Goal: Task Accomplishment & Management: Use online tool/utility

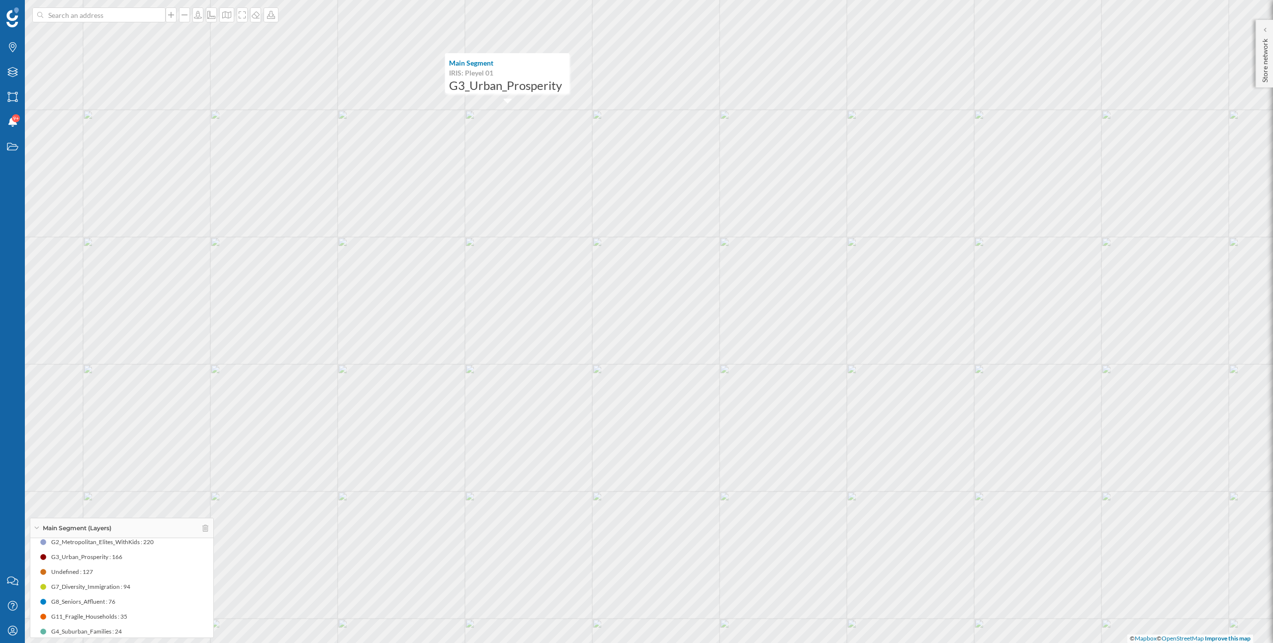
scroll to position [72, 0]
click at [9, 632] on icon "My Profile" at bounding box center [12, 631] width 12 height 10
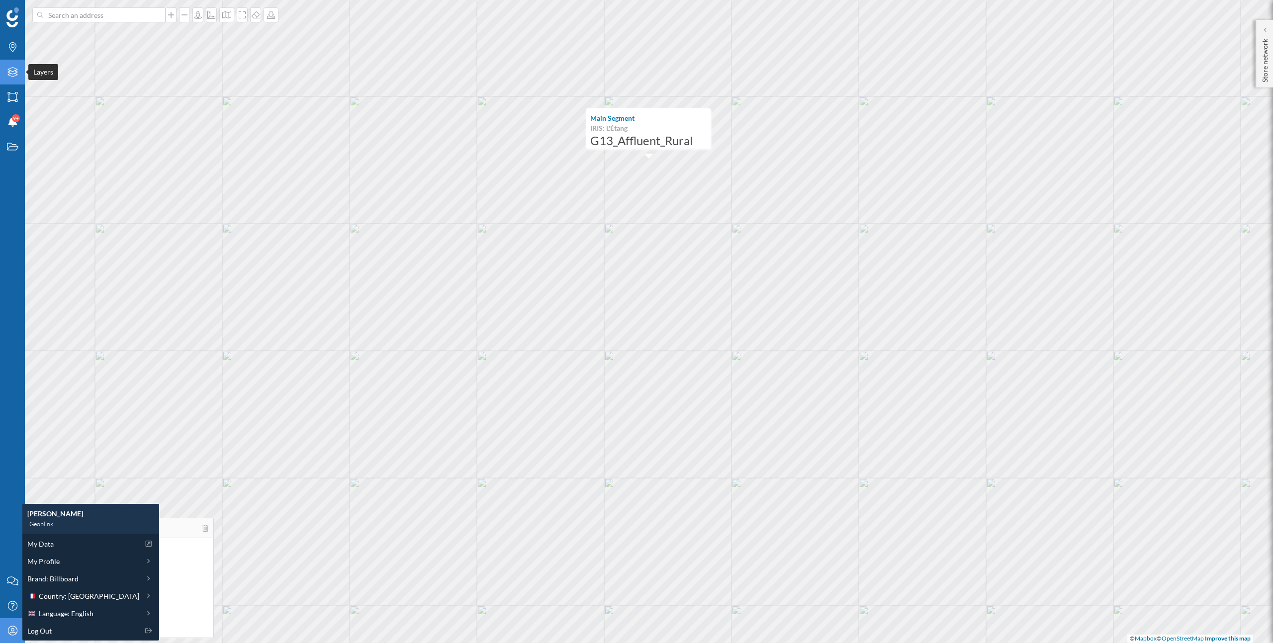
click at [11, 68] on icon "Layers" at bounding box center [12, 72] width 12 height 10
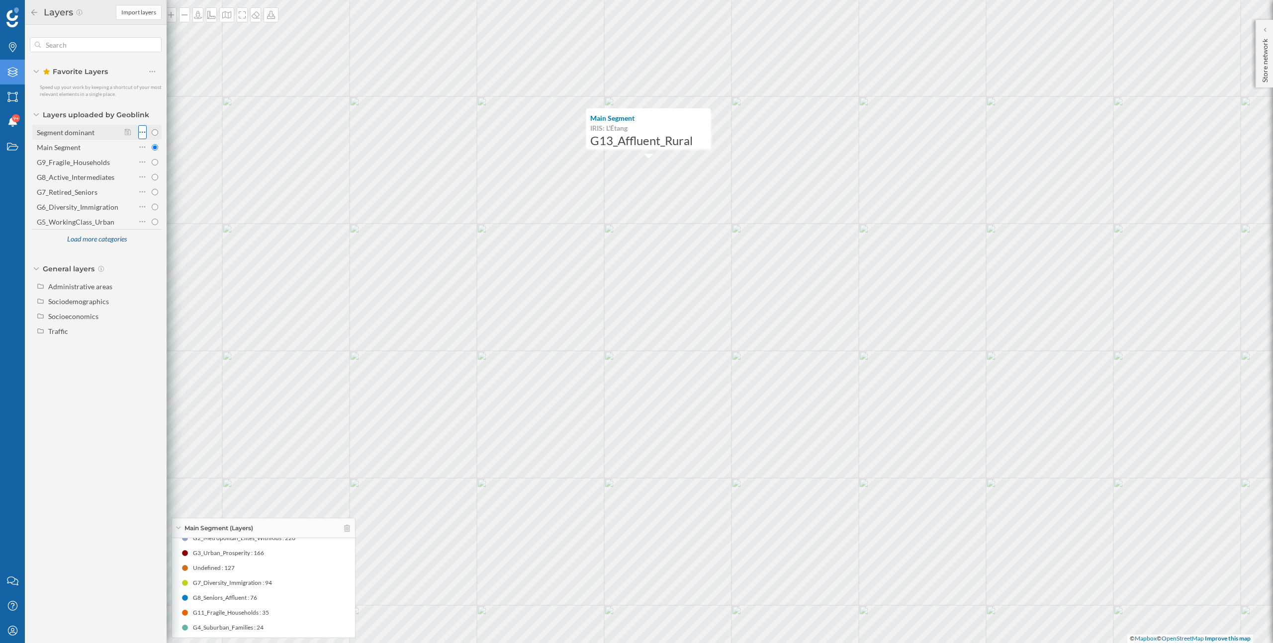
click at [143, 132] on icon at bounding box center [142, 132] width 6 height 10
click at [165, 192] on div "Delete layer" at bounding box center [183, 192] width 51 height 10
click at [187, 223] on div "Delete" at bounding box center [213, 221] width 139 height 15
click at [142, 145] on icon at bounding box center [142, 147] width 6 height 10
click at [158, 206] on div "Delete layer" at bounding box center [183, 207] width 51 height 10
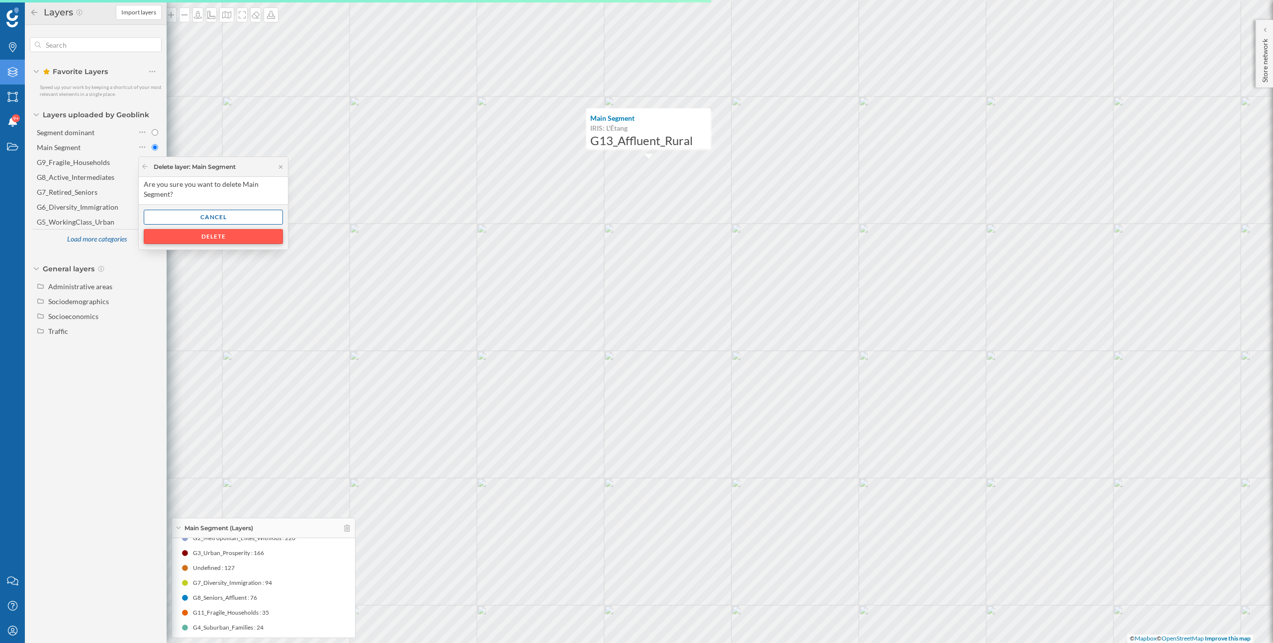
click at [177, 235] on div "Delete" at bounding box center [213, 236] width 139 height 15
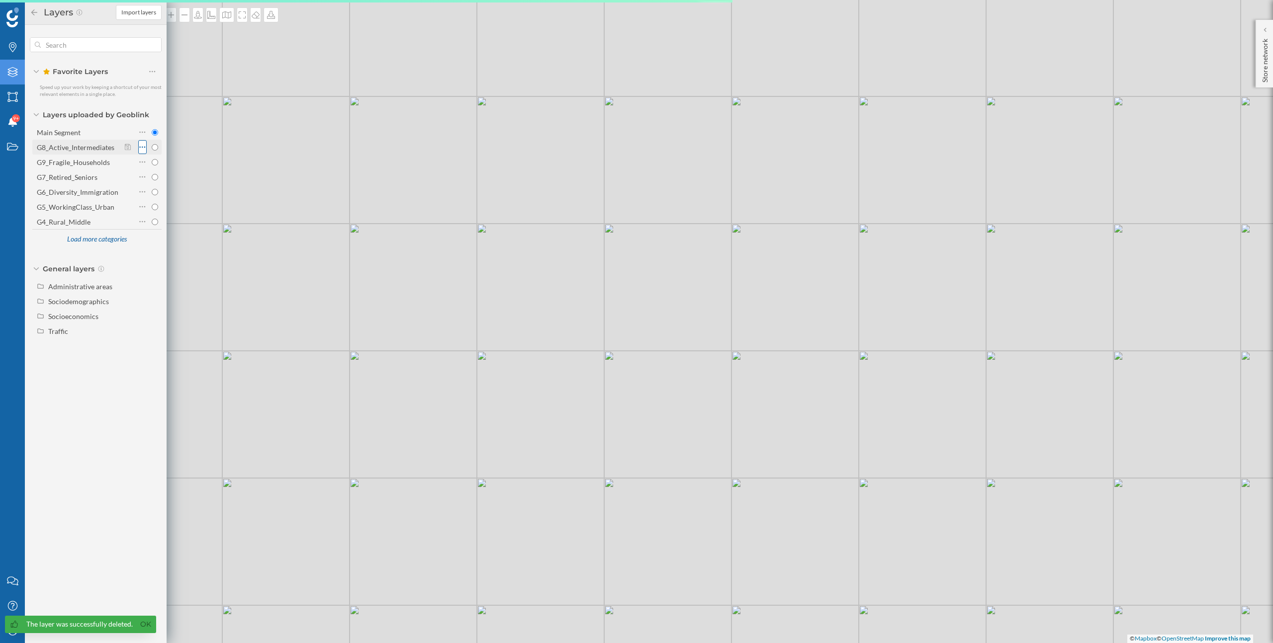
click at [142, 151] on icon at bounding box center [142, 147] width 6 height 10
click at [158, 206] on div "Delete layer" at bounding box center [183, 207] width 51 height 10
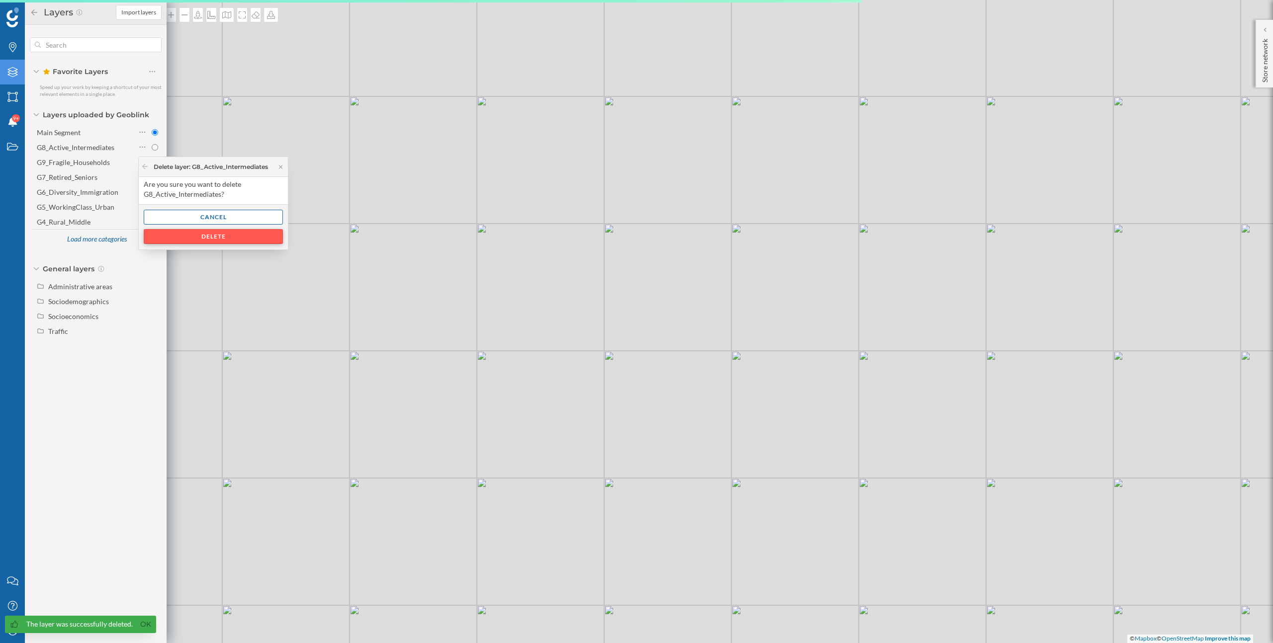
click at [177, 234] on div "Delete" at bounding box center [213, 236] width 139 height 15
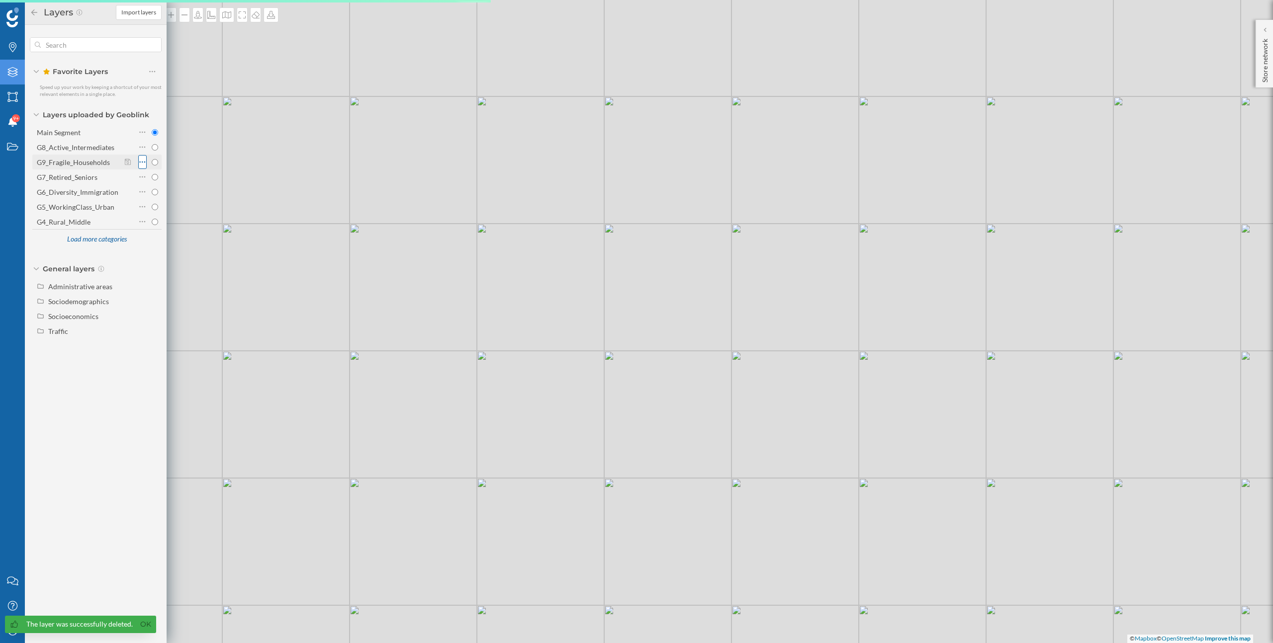
click at [141, 158] on icon at bounding box center [142, 162] width 6 height 10
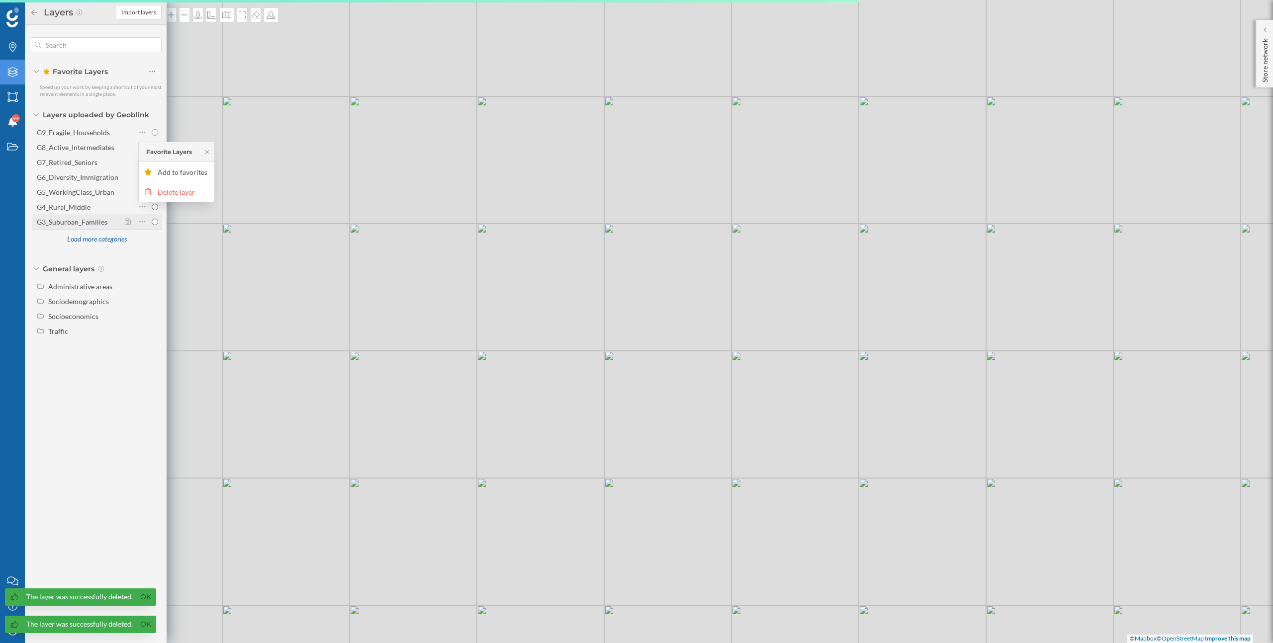
click at [158, 222] on input "G3_Suburban_Families" at bounding box center [155, 222] width 6 height 6
radio input "true"
click at [142, 217] on icon at bounding box center [142, 222] width 6 height 10
click at [157, 277] on div "Delete layer" at bounding box center [176, 281] width 65 height 10
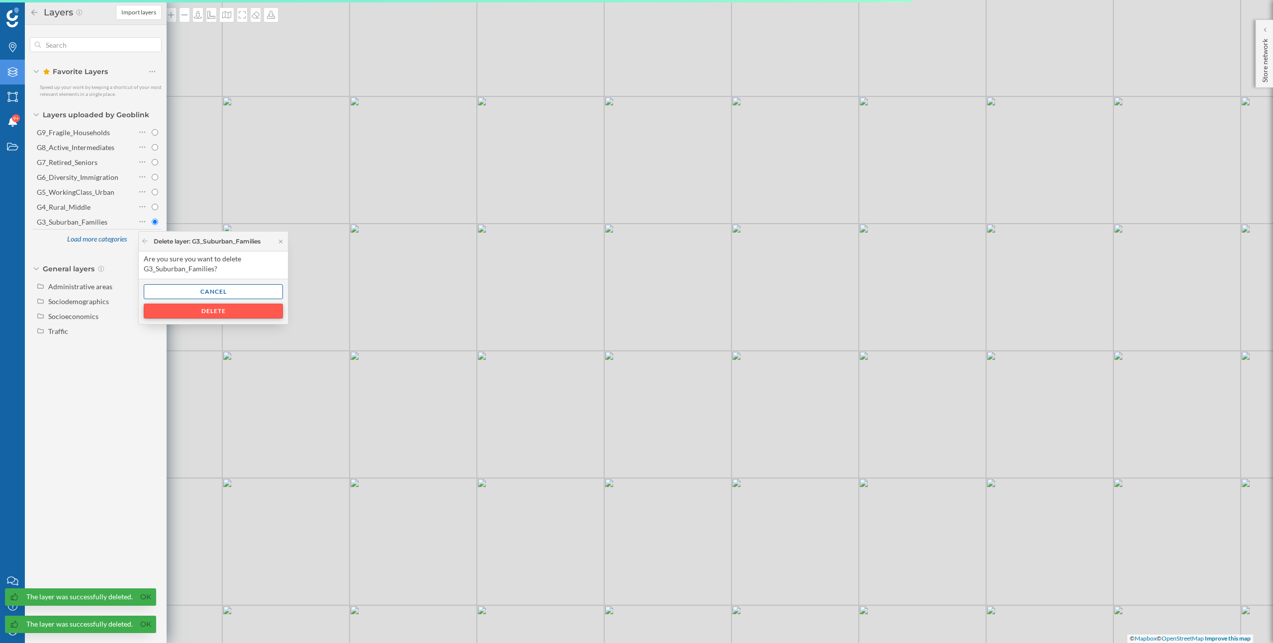
click at [183, 313] on div "Delete" at bounding box center [213, 311] width 139 height 15
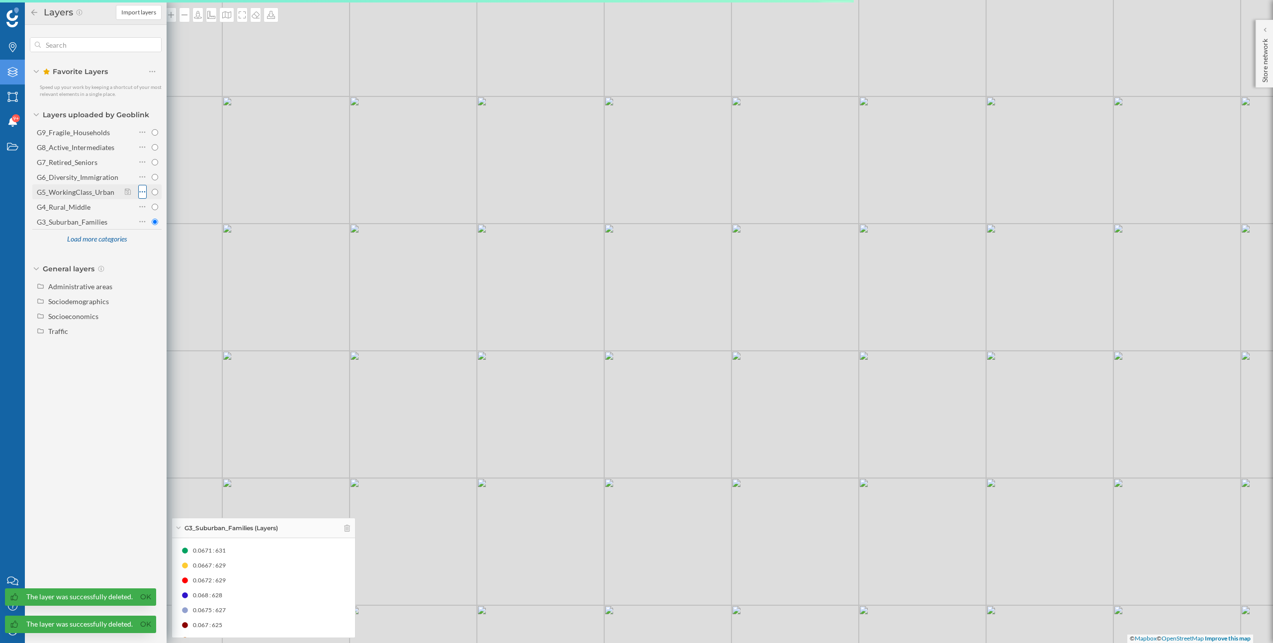
click at [142, 190] on icon at bounding box center [142, 192] width 6 height 10
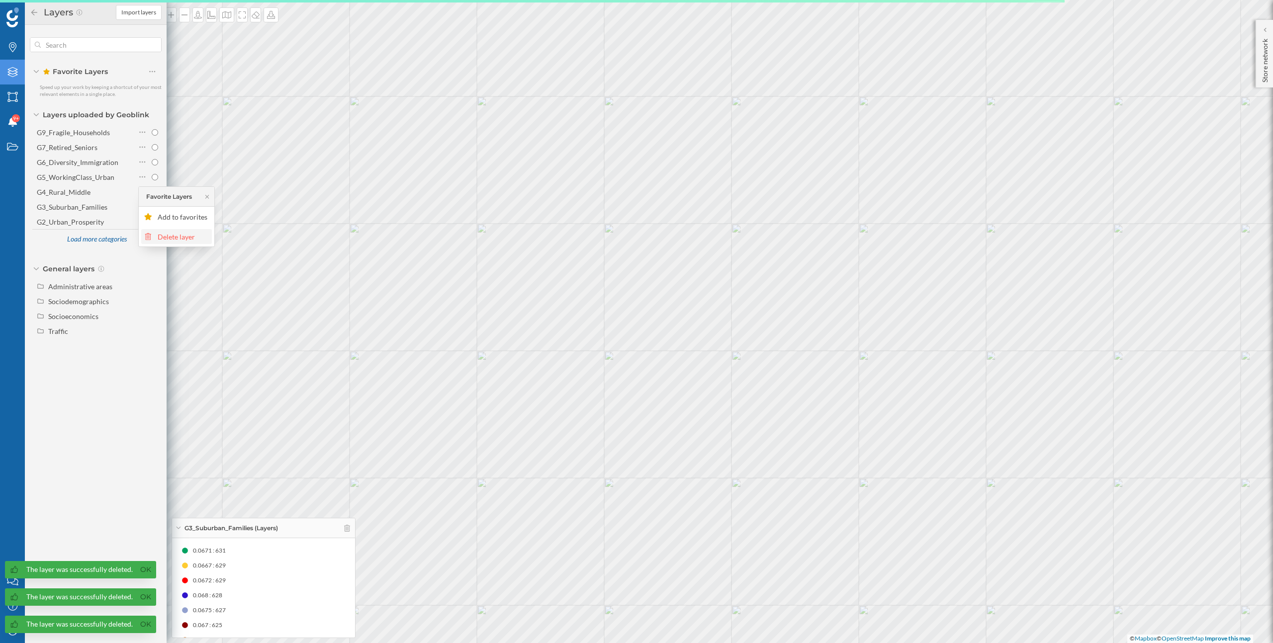
click at [167, 241] on div "Delete layer" at bounding box center [183, 237] width 51 height 10
click at [172, 269] on div "Delete" at bounding box center [213, 266] width 139 height 15
click at [141, 162] on icon at bounding box center [142, 162] width 6 height 10
click at [164, 223] on div "Delete layer" at bounding box center [183, 222] width 51 height 10
click at [169, 250] on div "Delete" at bounding box center [213, 251] width 139 height 15
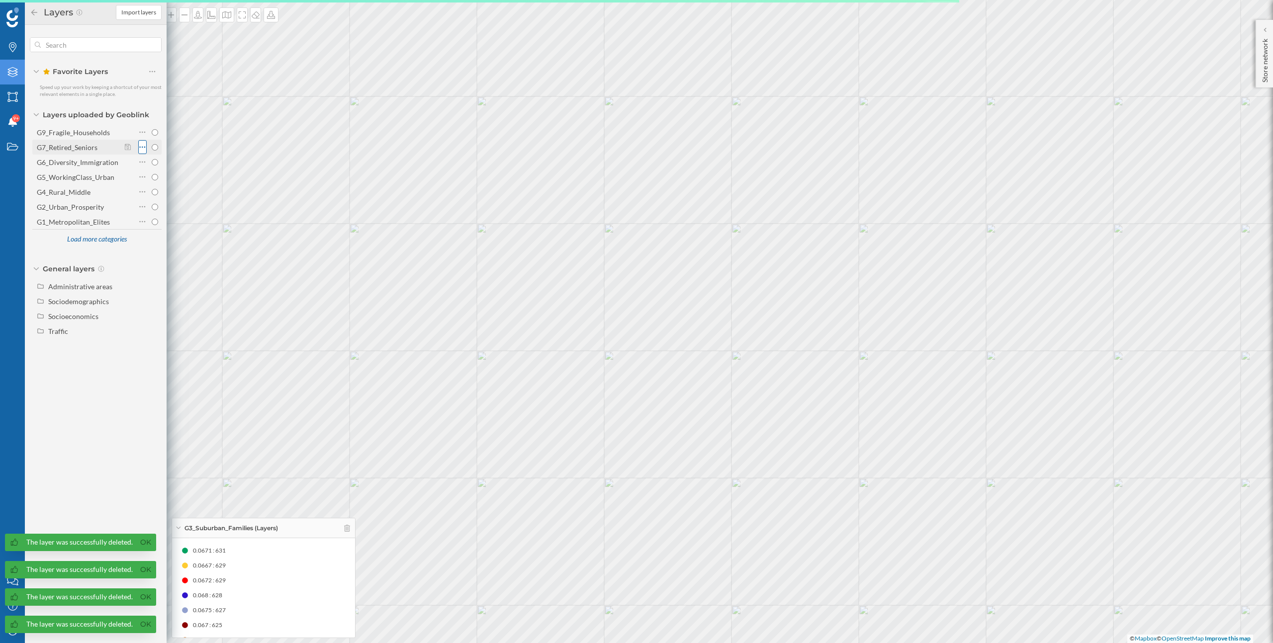
click at [141, 147] on icon at bounding box center [142, 147] width 6 height 10
click at [165, 210] on div "Delete layer" at bounding box center [183, 207] width 51 height 10
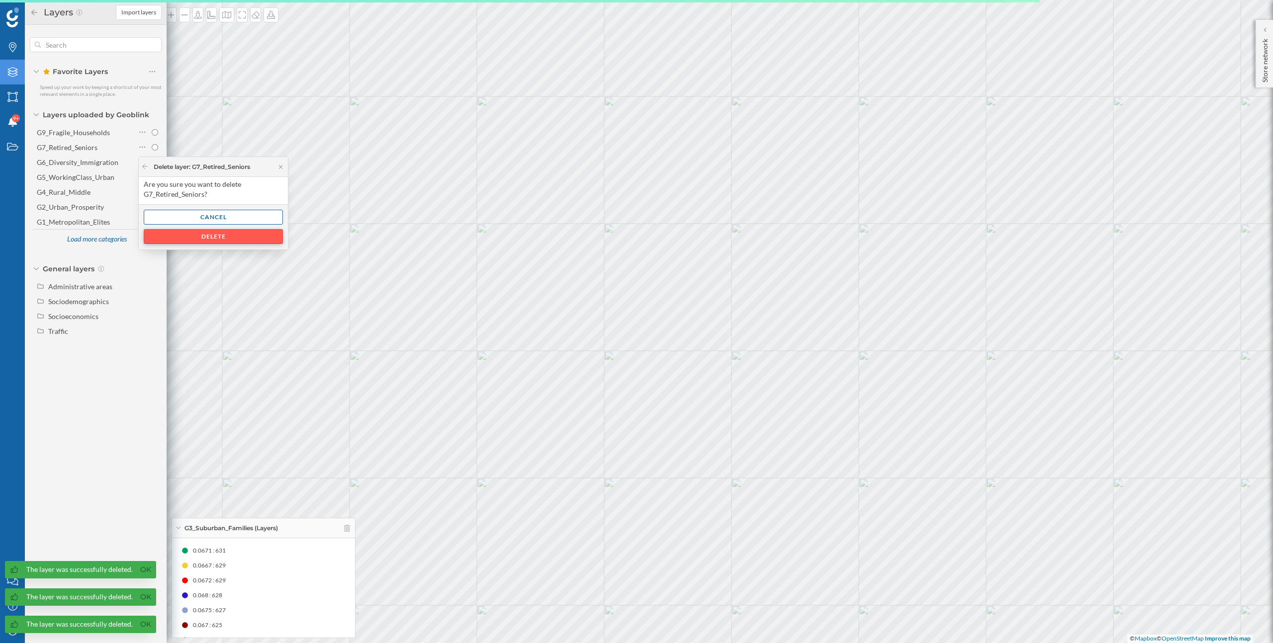
click at [176, 237] on div "Delete" at bounding box center [213, 236] width 139 height 15
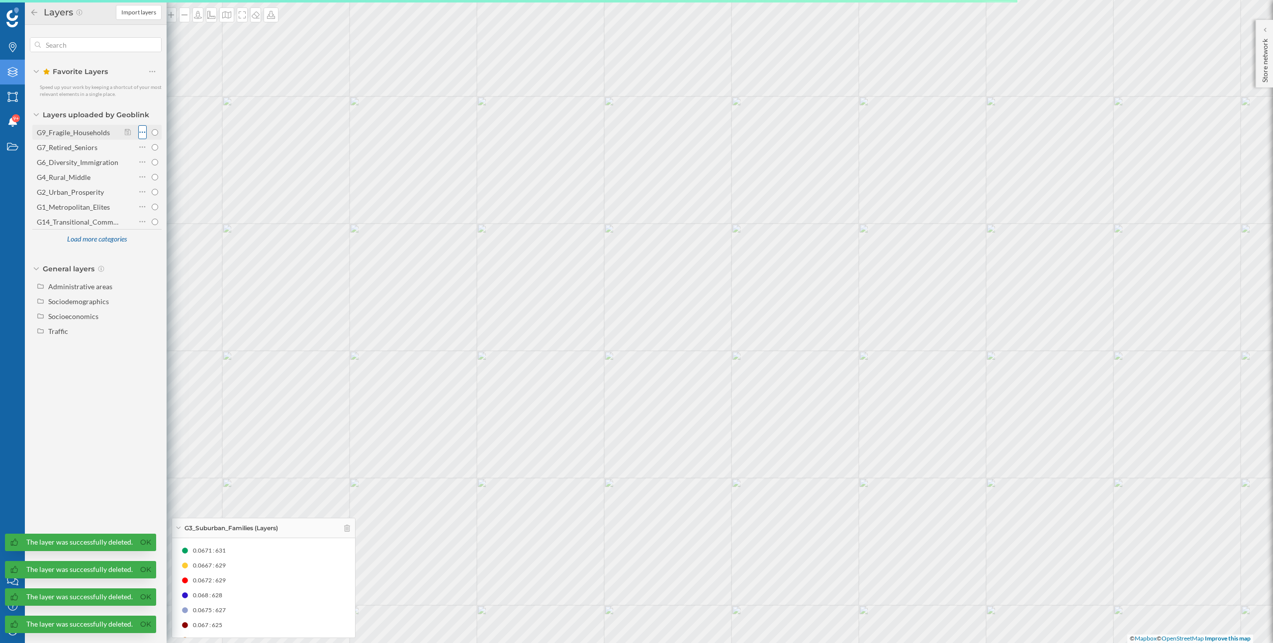
click at [142, 132] on icon at bounding box center [143, 132] width 6 height 1
click at [167, 187] on div "Delete layer" at bounding box center [183, 192] width 51 height 10
click at [196, 221] on div "Delete" at bounding box center [213, 221] width 139 height 15
click at [140, 132] on icon at bounding box center [143, 132] width 6 height 1
click at [168, 196] on div "Delete layer" at bounding box center [183, 192] width 51 height 10
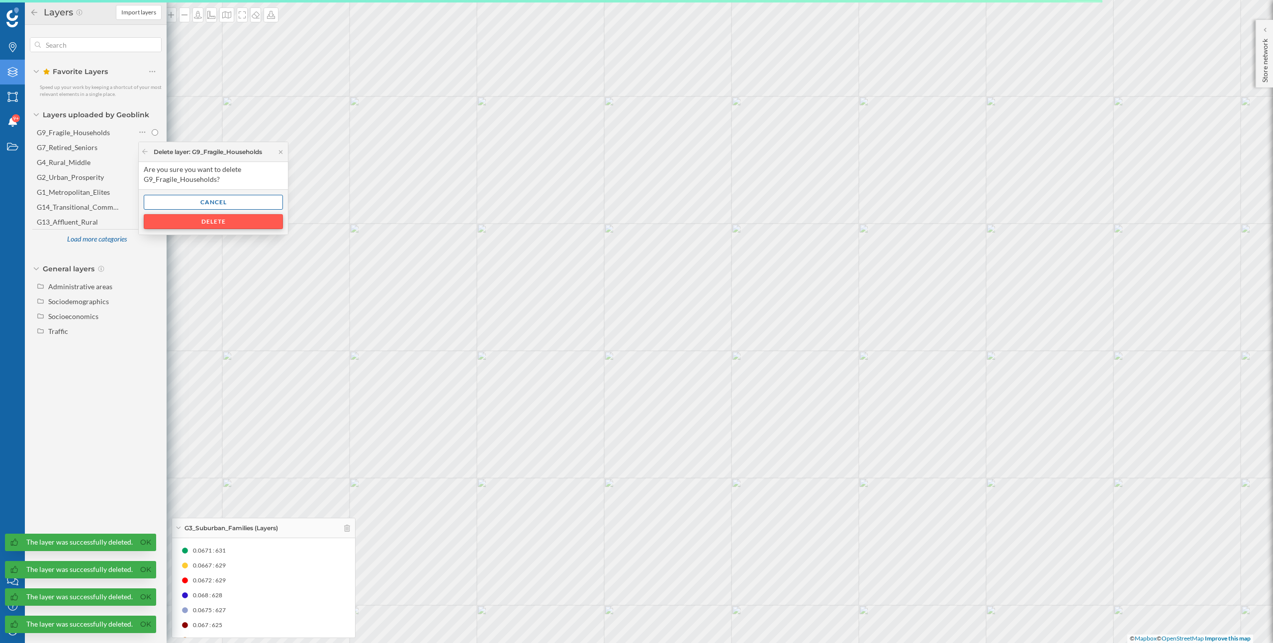
click at [191, 225] on div "Delete" at bounding box center [213, 221] width 139 height 15
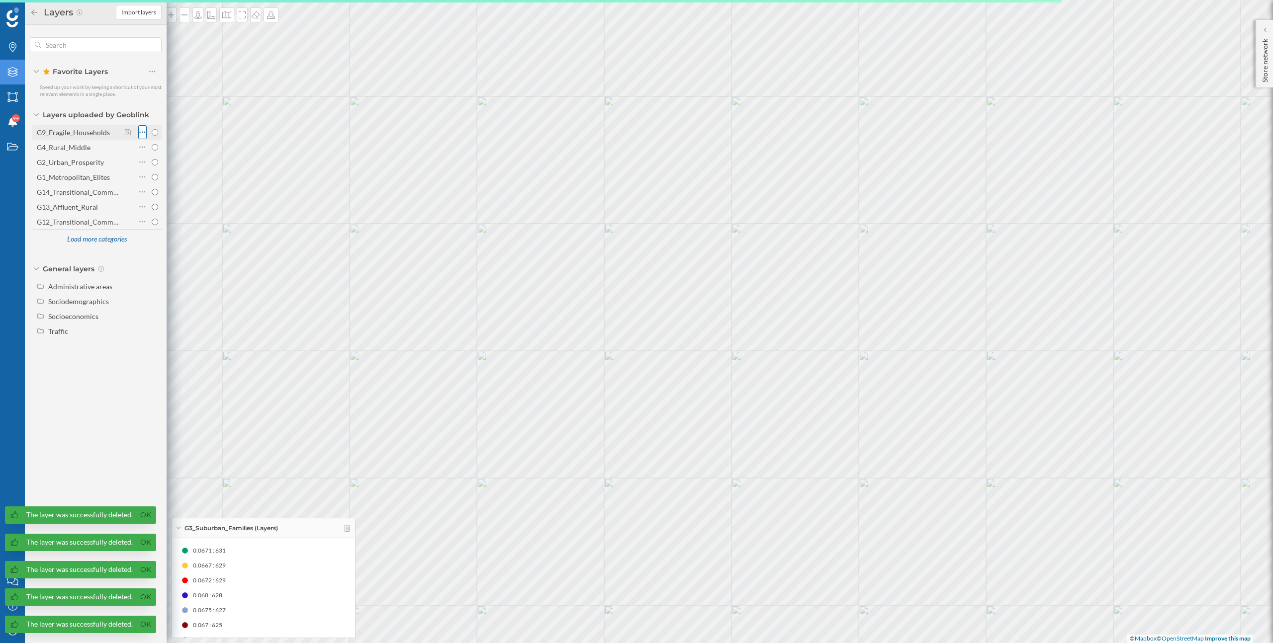
click at [143, 137] on div at bounding box center [142, 132] width 8 height 14
click at [166, 189] on div "Delete layer" at bounding box center [183, 192] width 51 height 10
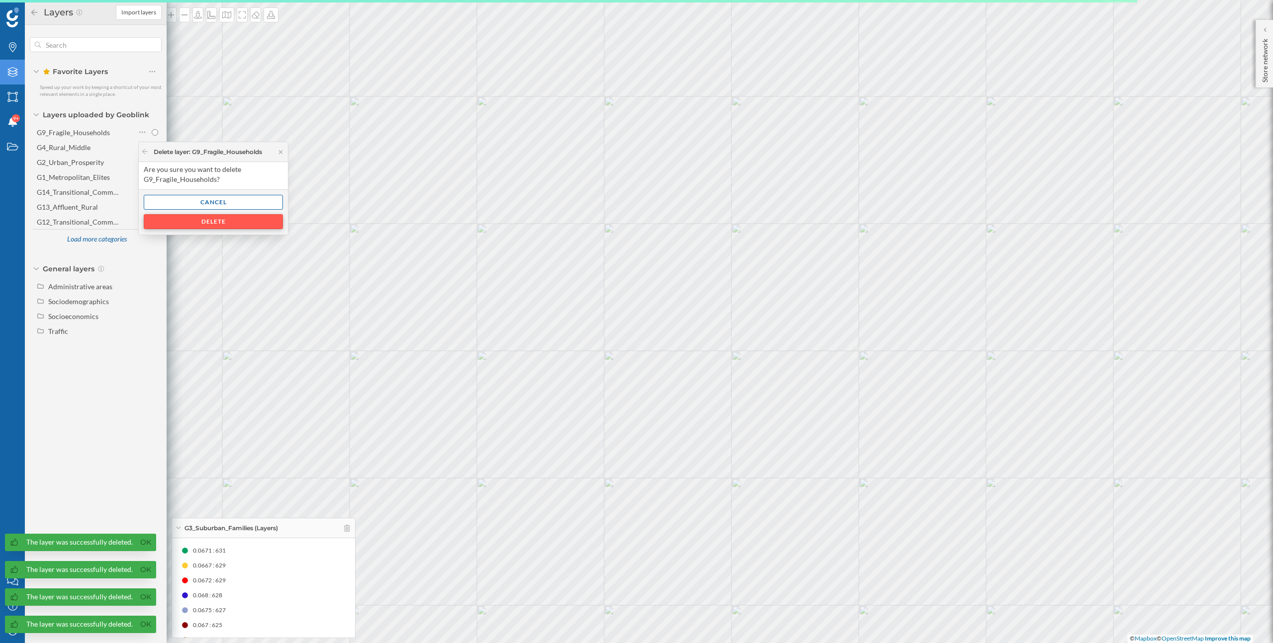
click at [202, 222] on div "Delete" at bounding box center [213, 221] width 139 height 15
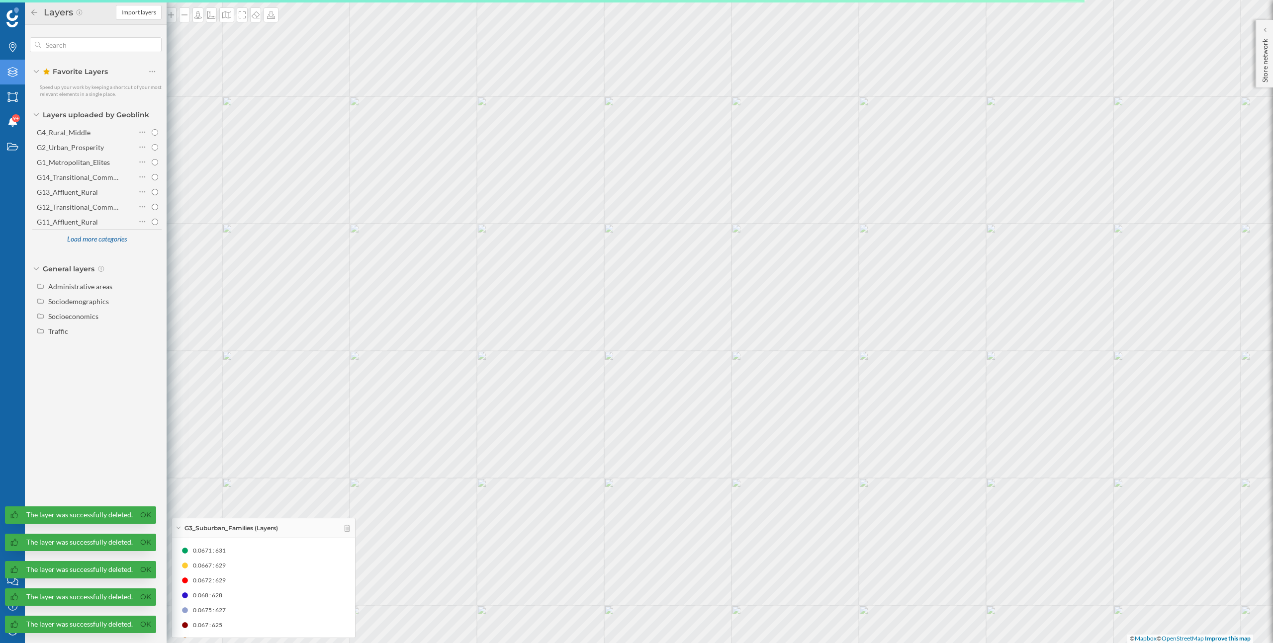
click at [143, 133] on icon at bounding box center [142, 132] width 6 height 10
click at [170, 189] on div "Delete layer" at bounding box center [183, 192] width 51 height 10
click at [199, 223] on div "Delete" at bounding box center [213, 221] width 139 height 15
click at [142, 145] on icon at bounding box center [142, 147] width 6 height 10
click at [165, 204] on div "Delete layer" at bounding box center [183, 207] width 51 height 10
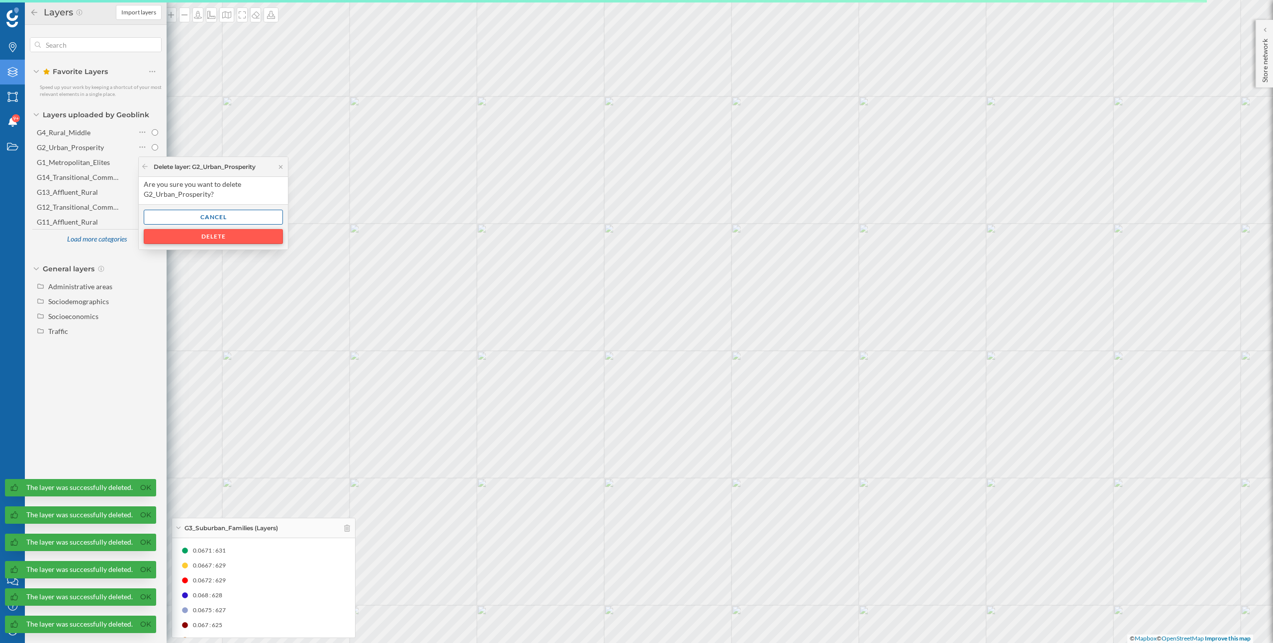
click at [181, 239] on div "Delete" at bounding box center [213, 236] width 139 height 15
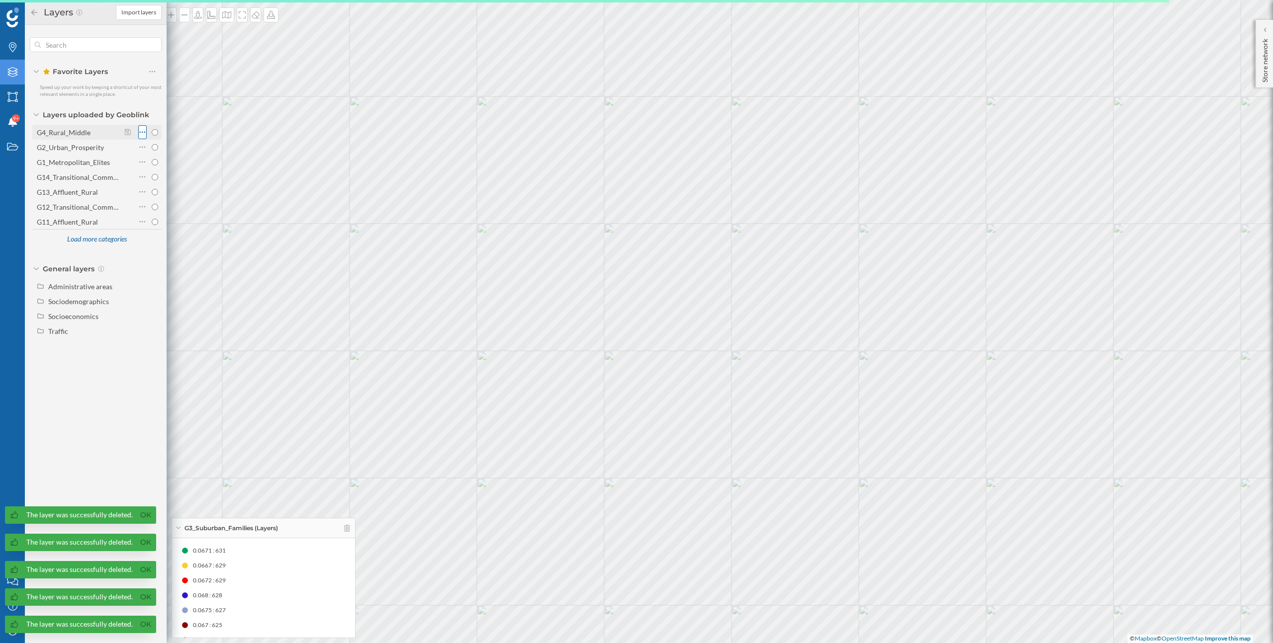
click at [140, 132] on icon at bounding box center [143, 132] width 6 height 1
click at [159, 191] on label "G12_Transitional_Communities" at bounding box center [96, 191] width 129 height 15
click at [158, 191] on input "G12_Transitional_Communities" at bounding box center [155, 192] width 6 height 6
radio input "true"
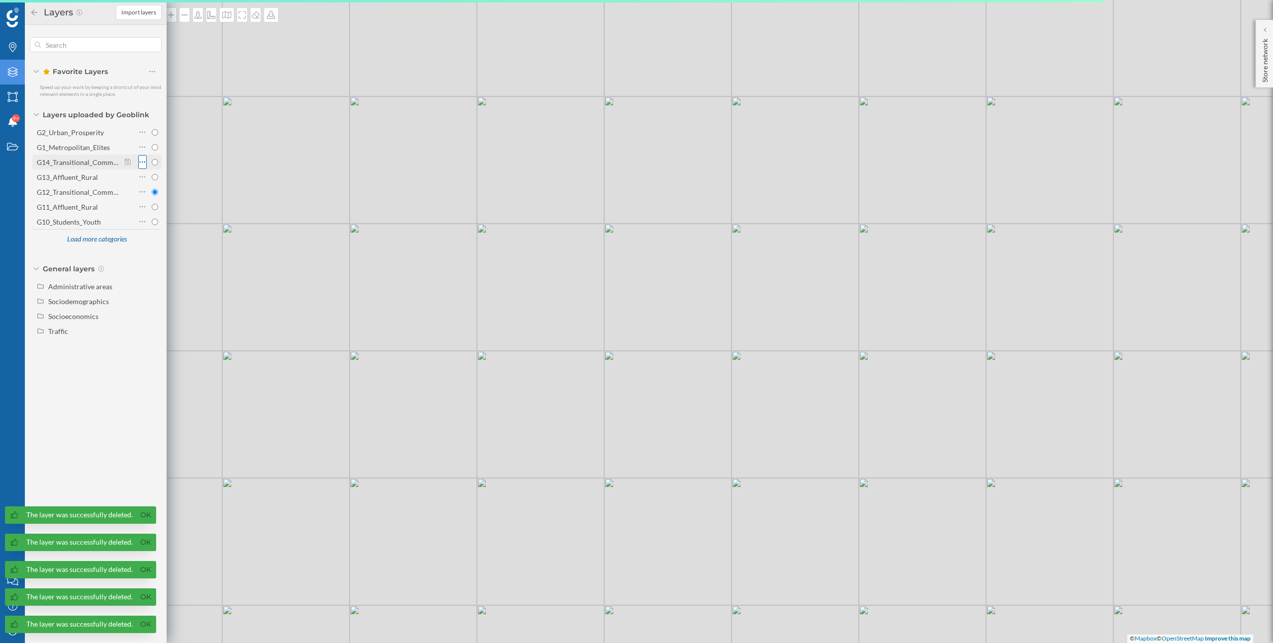
click at [144, 164] on icon at bounding box center [142, 162] width 6 height 10
click at [159, 217] on div "Delete layer" at bounding box center [183, 222] width 51 height 10
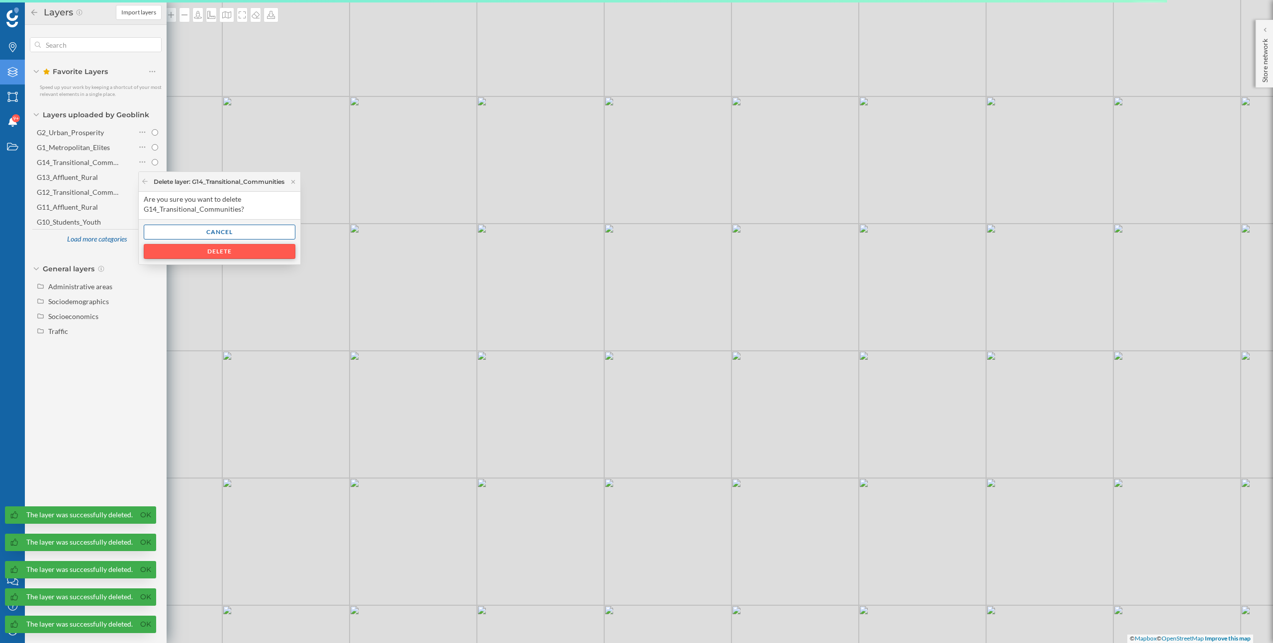
click at [183, 251] on div "Delete" at bounding box center [220, 251] width 152 height 15
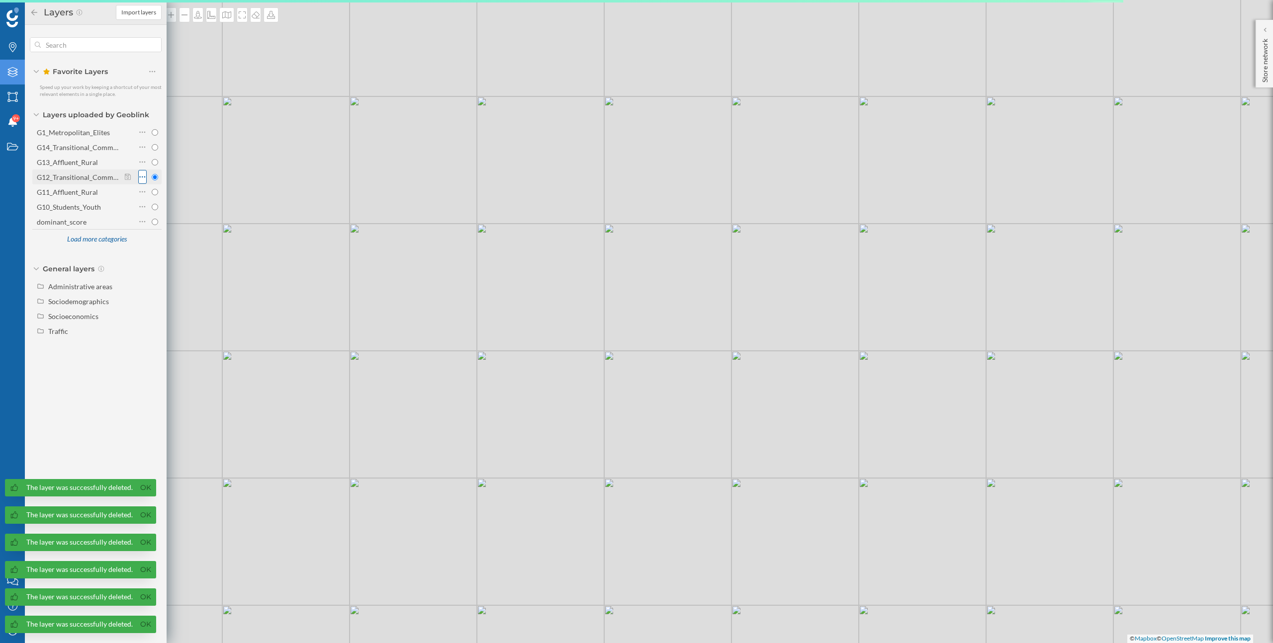
click at [144, 173] on icon at bounding box center [142, 177] width 6 height 10
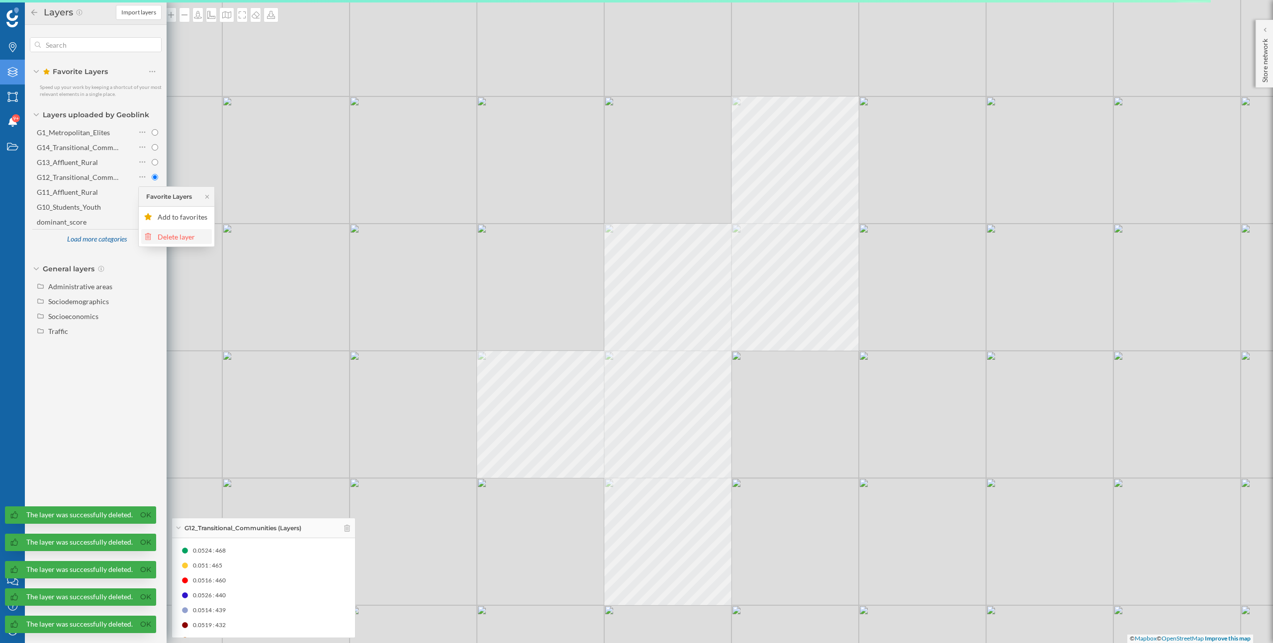
click at [161, 235] on div "Delete layer" at bounding box center [183, 237] width 51 height 10
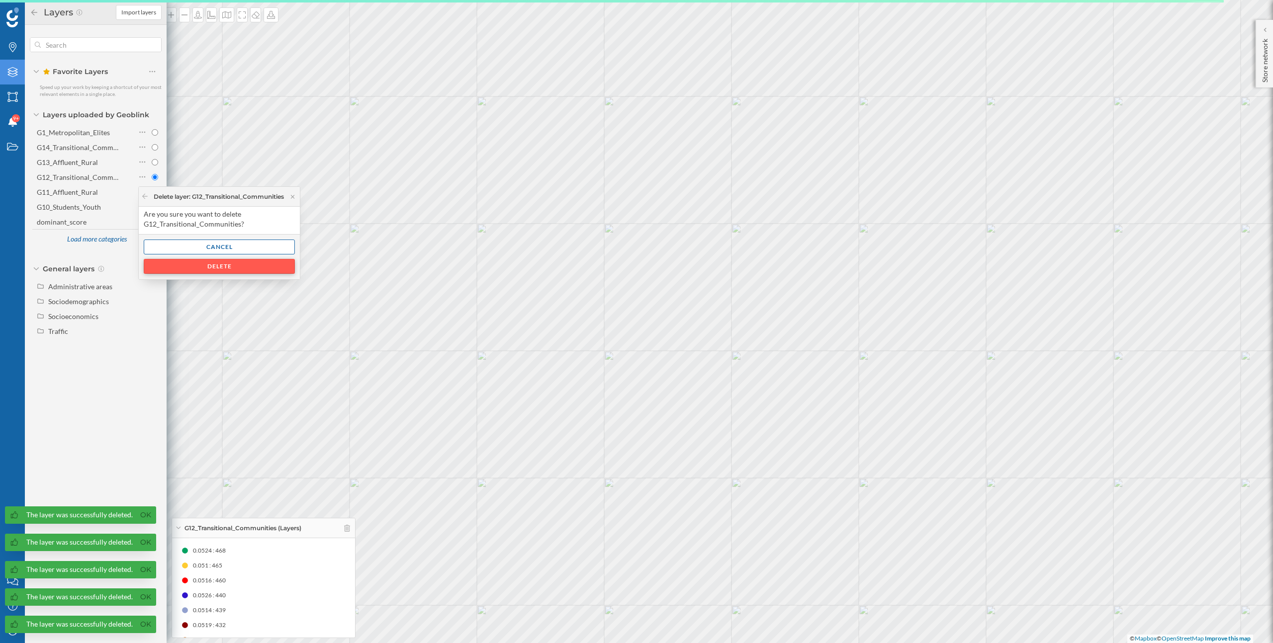
click at [182, 271] on div "Delete" at bounding box center [219, 266] width 151 height 15
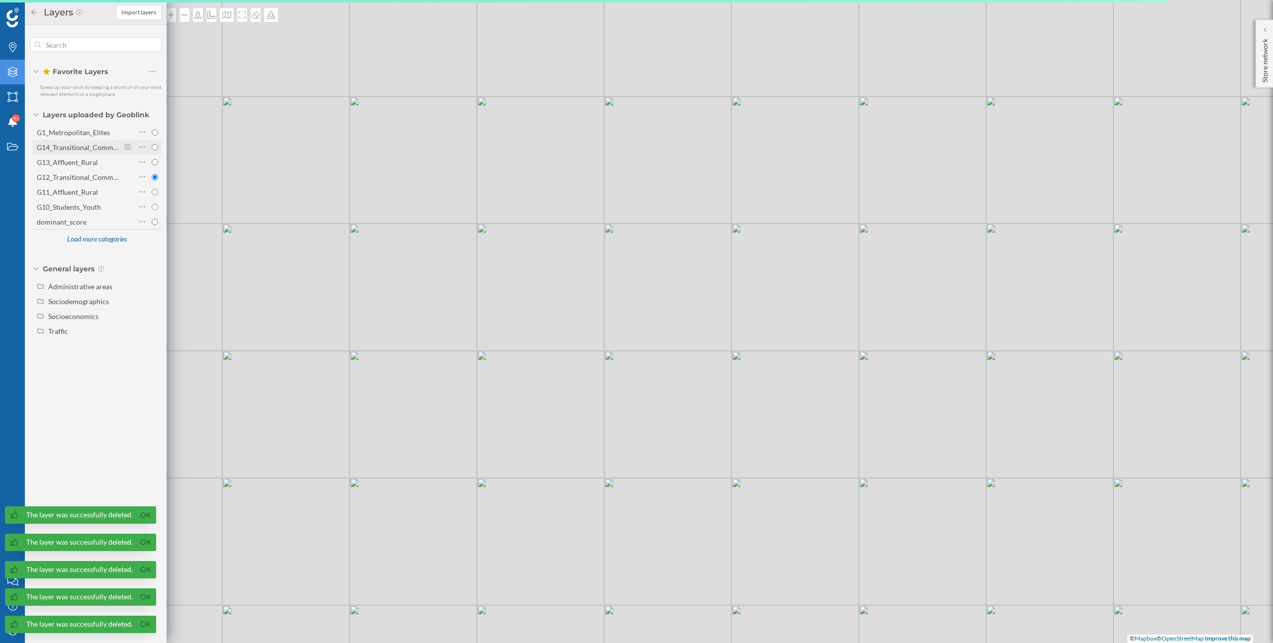
click at [137, 152] on div at bounding box center [141, 147] width 33 height 14
click at [152, 151] on input "G14_Transitional_Communities" at bounding box center [155, 147] width 6 height 6
radio input "true"
click at [139, 147] on icon at bounding box center [142, 147] width 6 height 10
click at [157, 210] on div "Delete layer" at bounding box center [176, 207] width 65 height 10
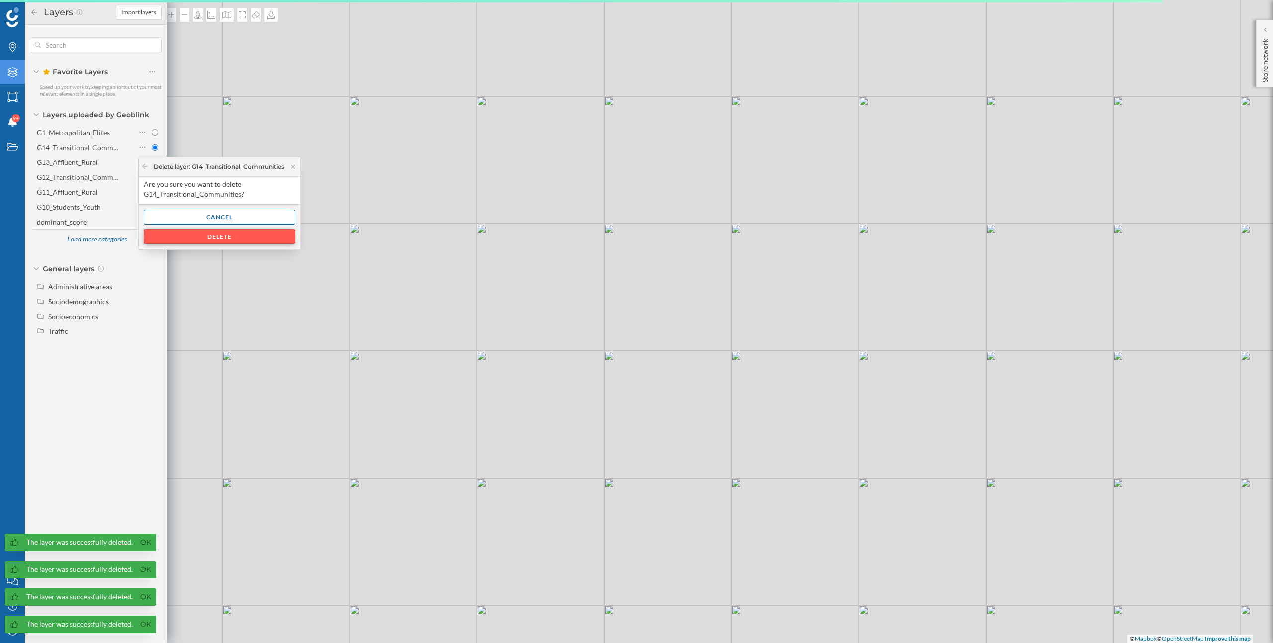
click at [182, 237] on div "Delete" at bounding box center [220, 236] width 152 height 15
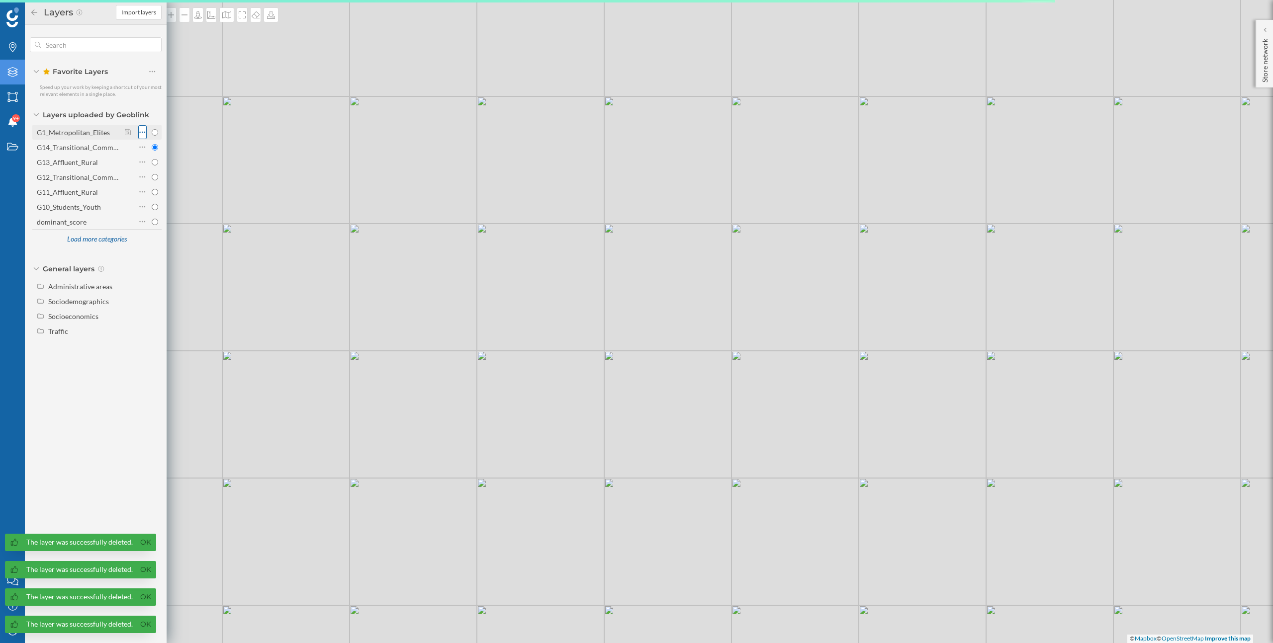
click at [145, 131] on icon at bounding box center [142, 132] width 6 height 10
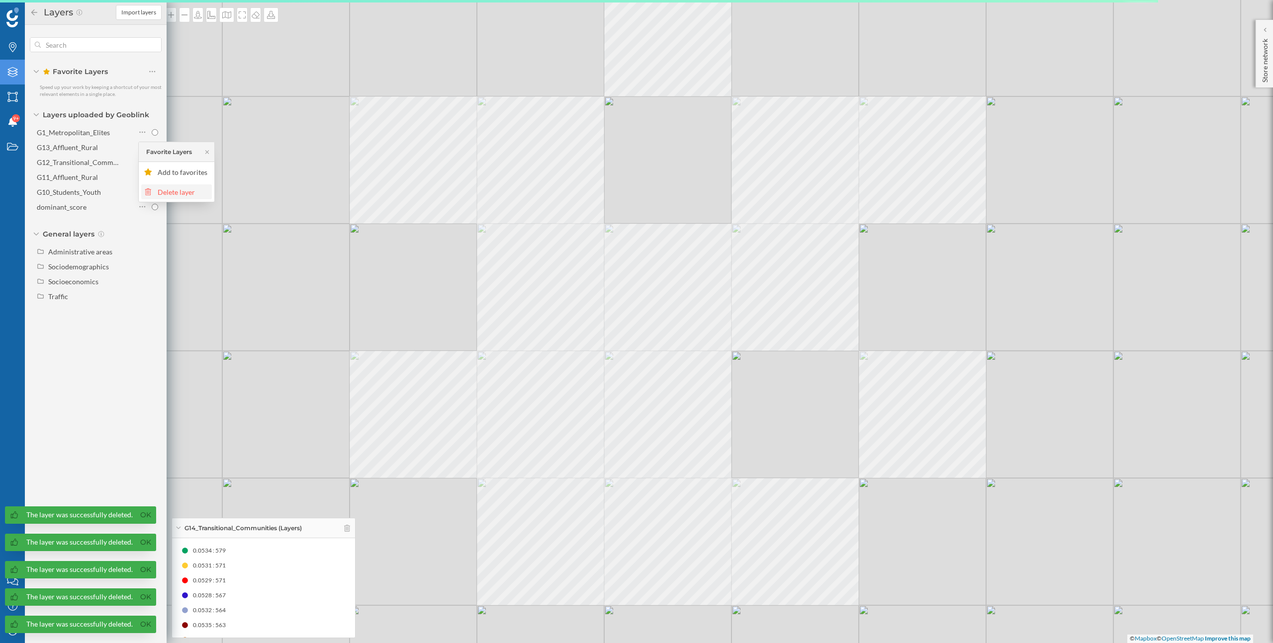
click at [155, 189] on div "Delete layer" at bounding box center [176, 192] width 65 height 10
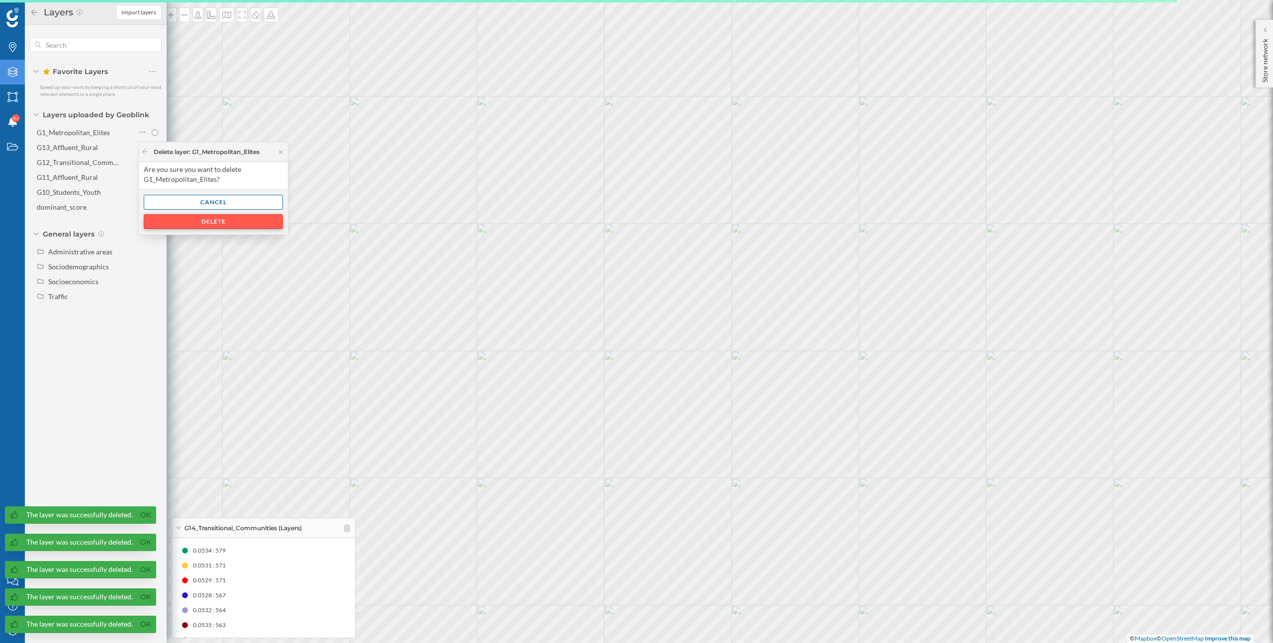
click at [172, 220] on div "Delete" at bounding box center [213, 221] width 139 height 15
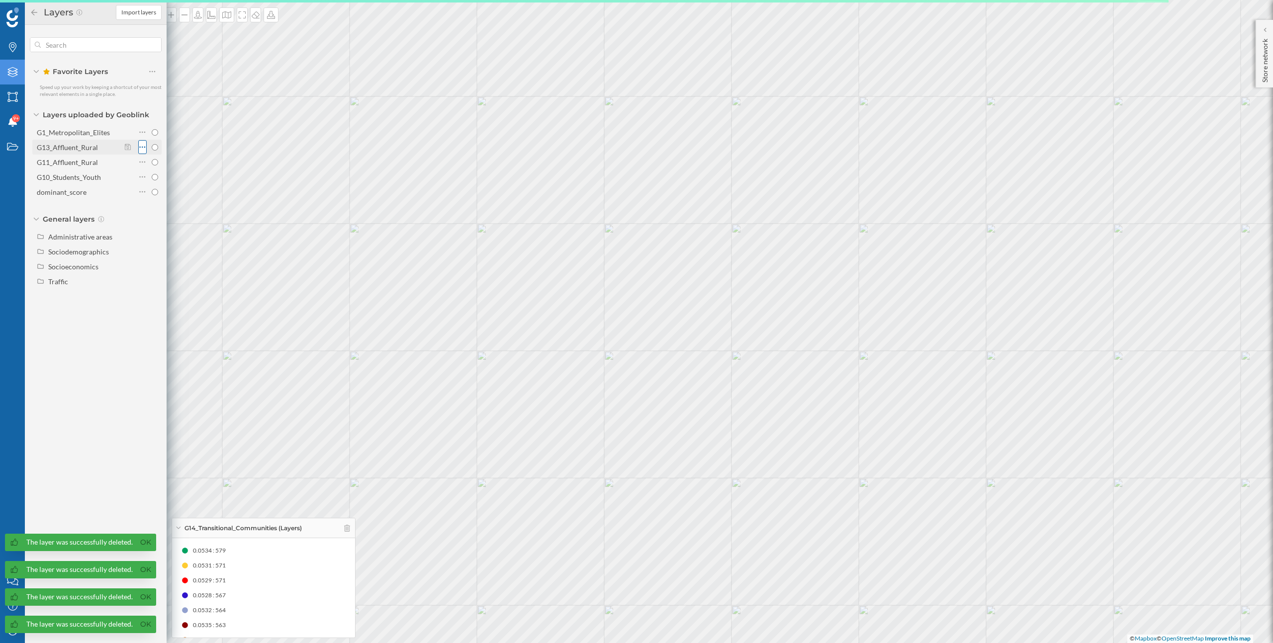
click at [139, 145] on div at bounding box center [142, 147] width 8 height 14
click at [158, 202] on div "Delete layer" at bounding box center [183, 207] width 51 height 10
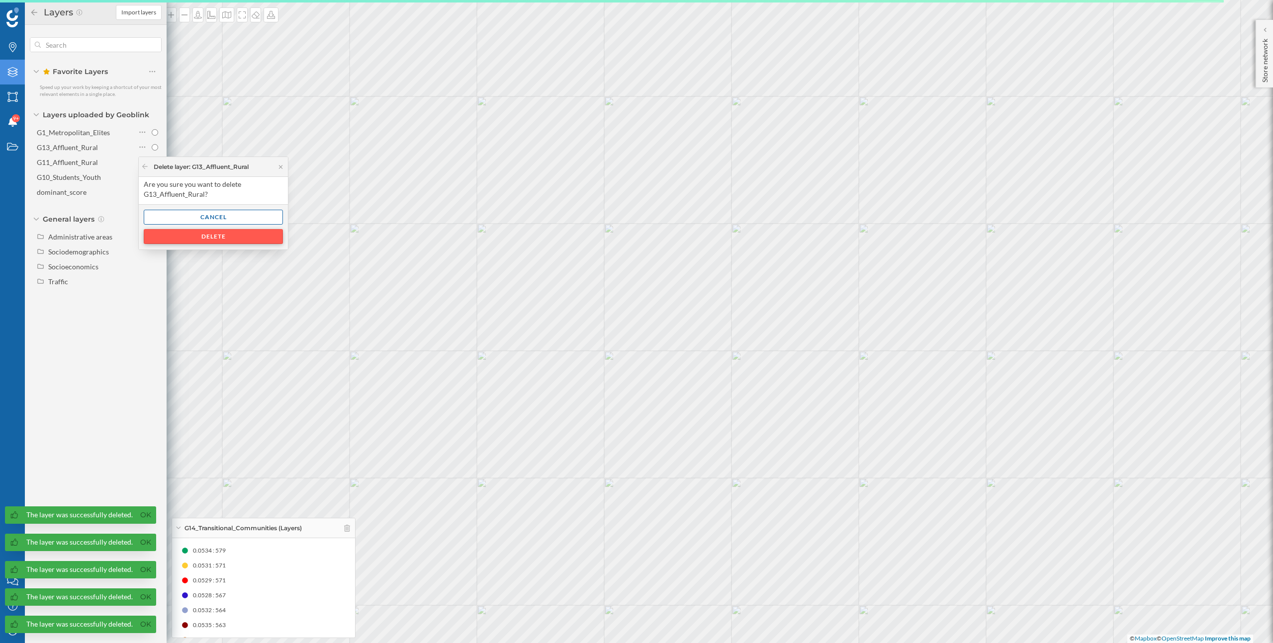
click at [181, 233] on div "Delete" at bounding box center [213, 236] width 139 height 15
click at [144, 160] on icon at bounding box center [142, 162] width 6 height 10
click at [171, 218] on div "Delete layer" at bounding box center [183, 222] width 51 height 10
click at [189, 251] on div "Delete" at bounding box center [213, 251] width 139 height 15
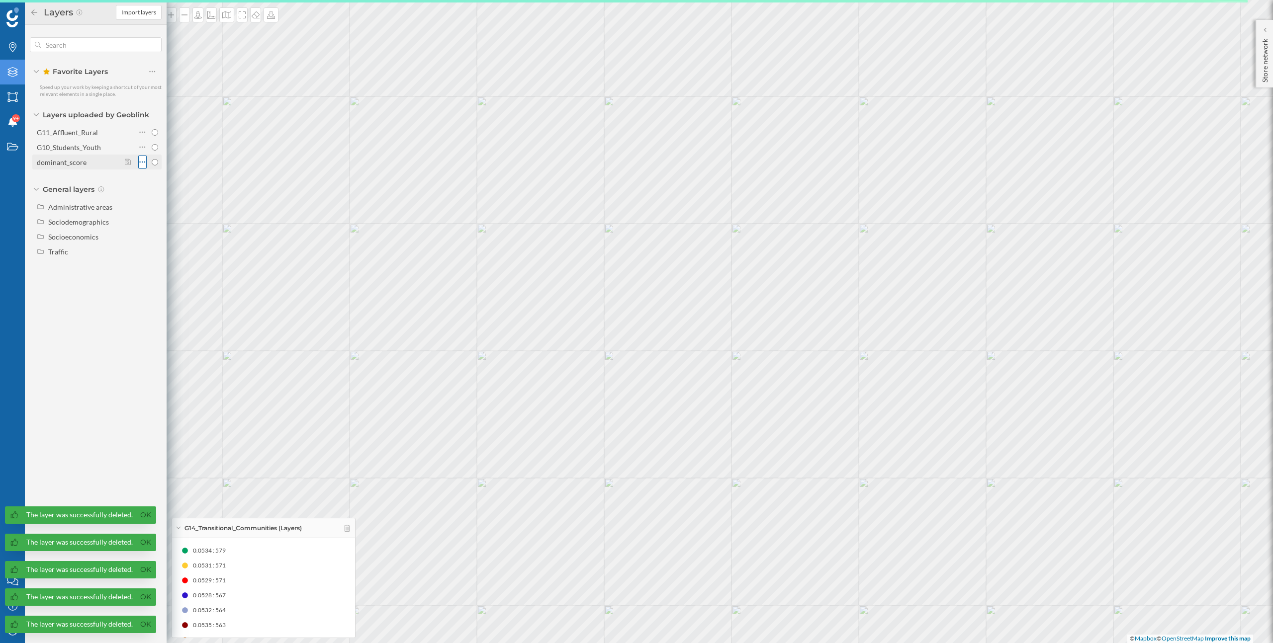
click at [138, 162] on div at bounding box center [142, 162] width 8 height 14
click at [163, 221] on div "Delete layer" at bounding box center [183, 222] width 51 height 10
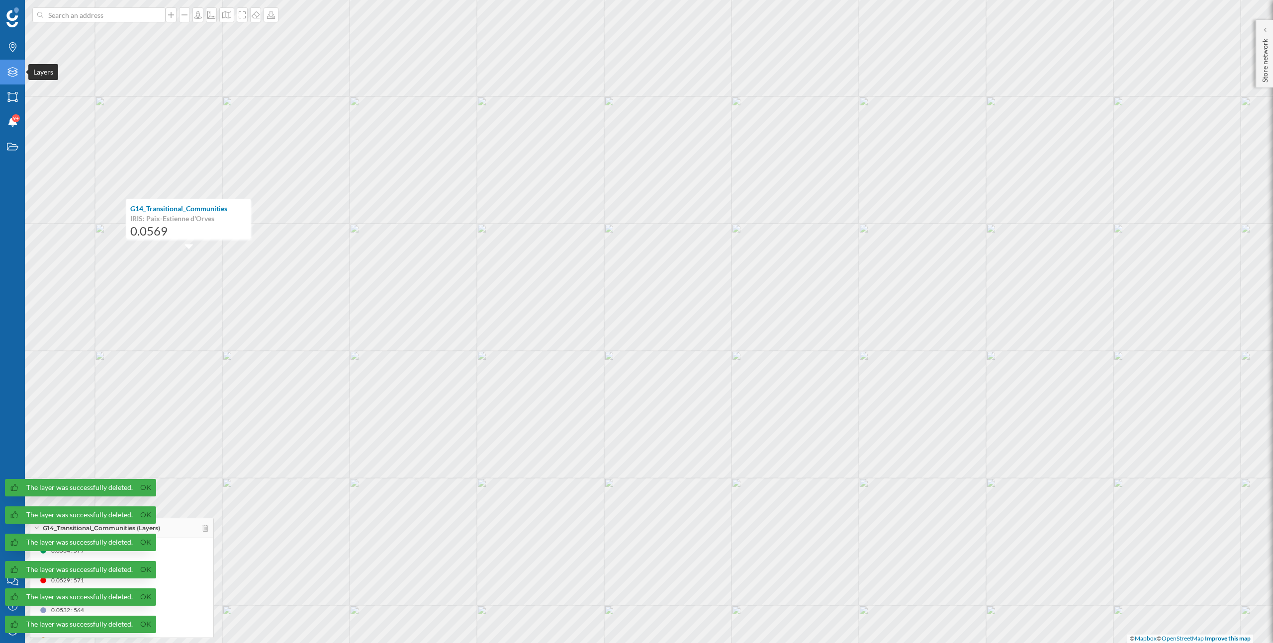
click at [18, 70] on div "Layers" at bounding box center [12, 72] width 25 height 25
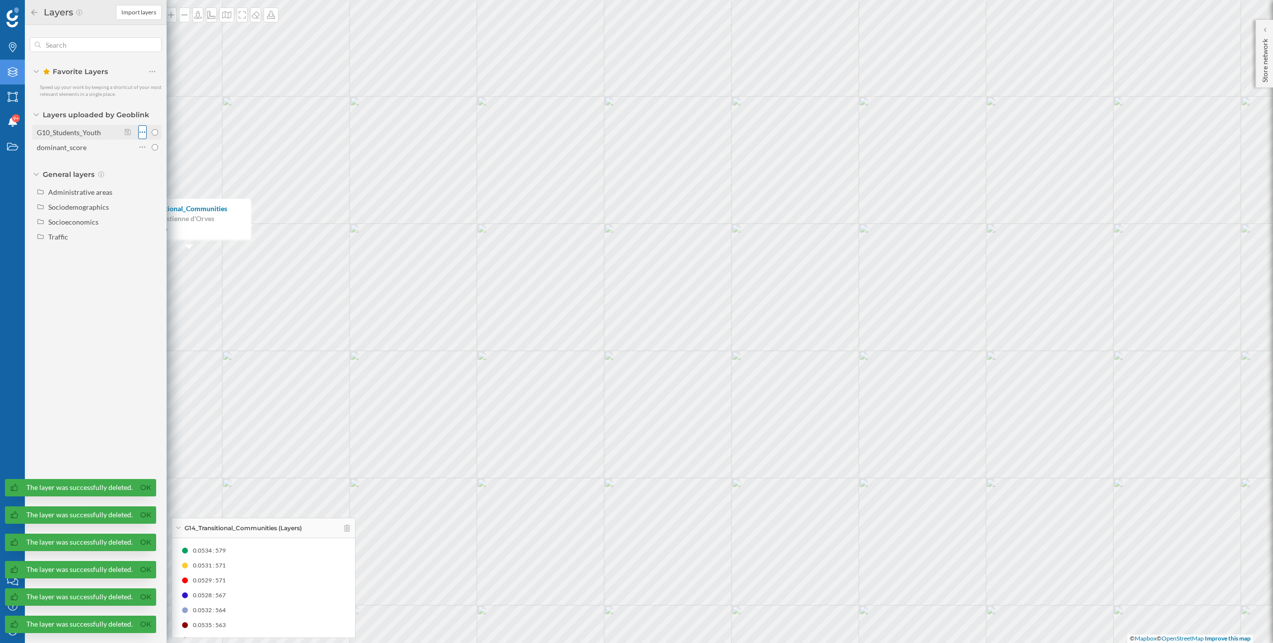
click at [142, 134] on icon at bounding box center [142, 132] width 6 height 10
click at [159, 191] on div "Delete layer" at bounding box center [183, 192] width 51 height 10
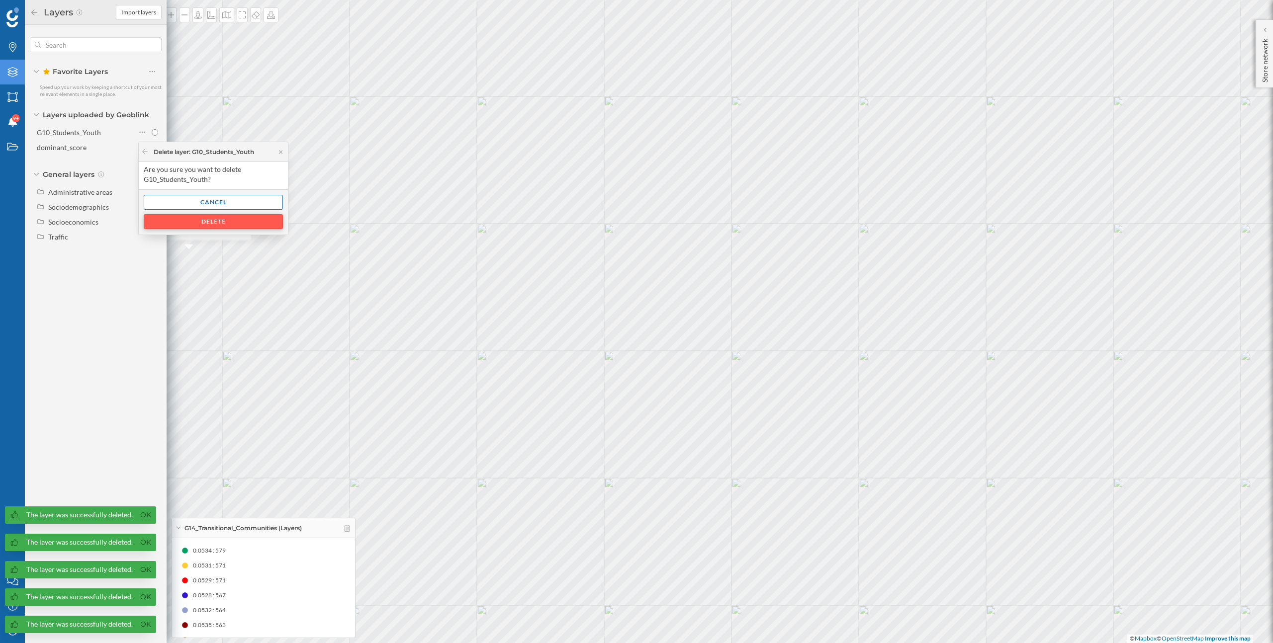
click at [179, 222] on div "Delete" at bounding box center [213, 221] width 139 height 15
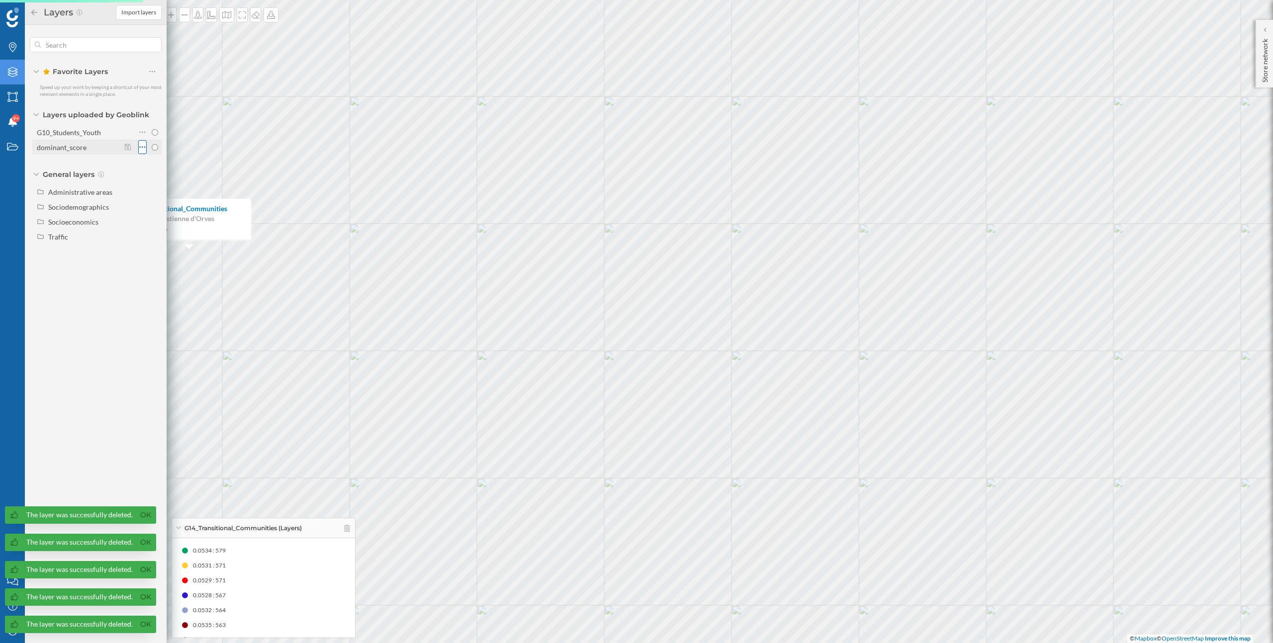
click at [143, 150] on icon at bounding box center [142, 147] width 6 height 10
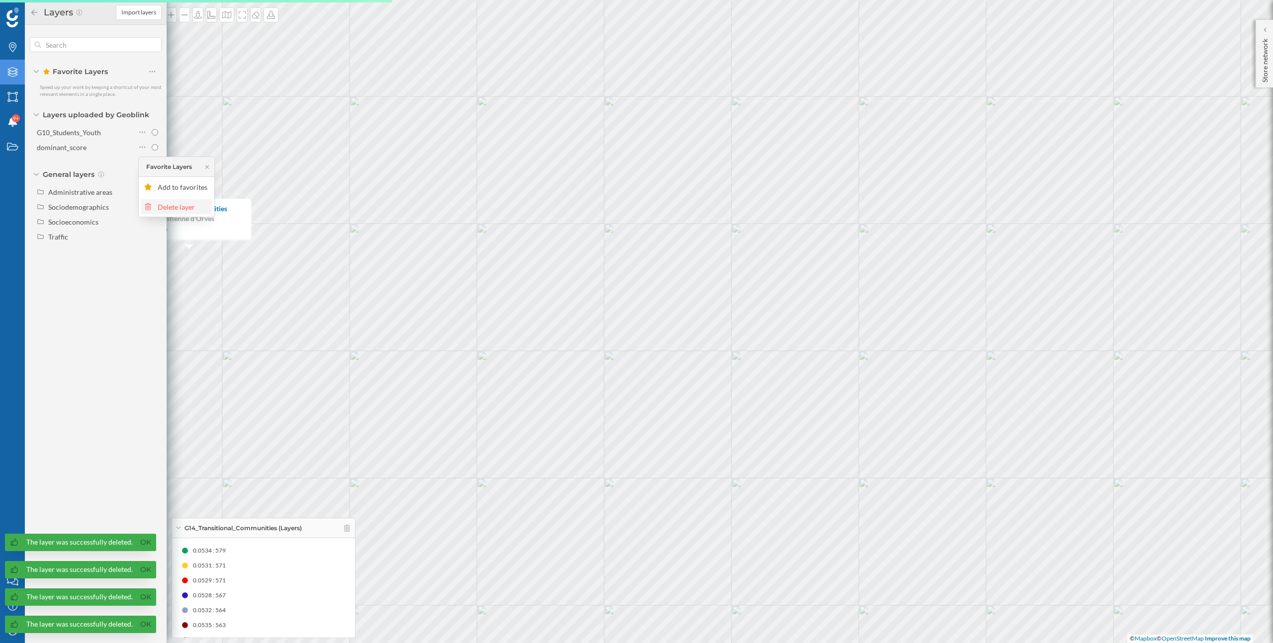
click at [159, 201] on div "Delete layer" at bounding box center [176, 206] width 71 height 15
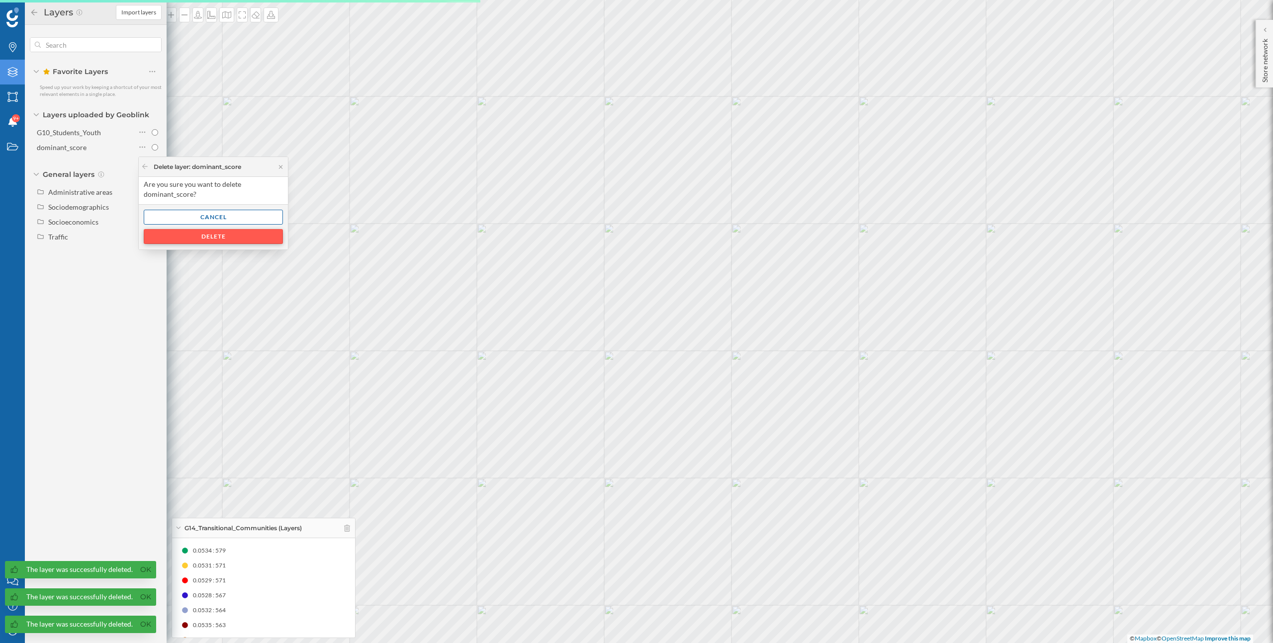
click at [177, 233] on div "Delete" at bounding box center [213, 236] width 139 height 15
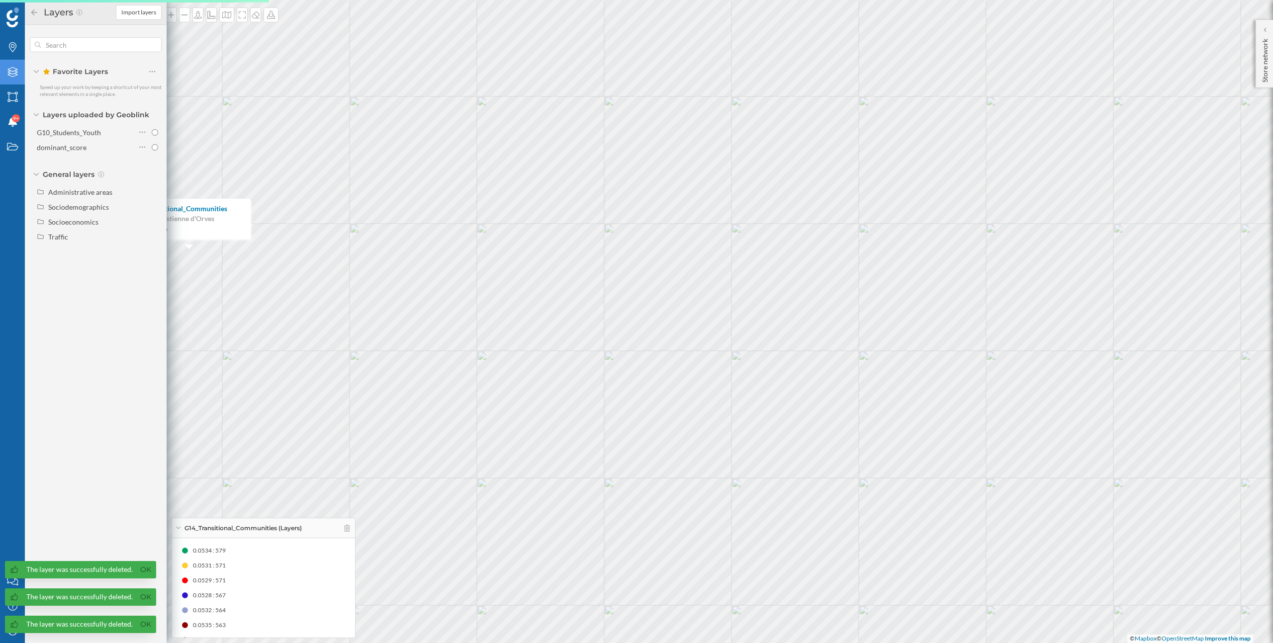
click at [352, 523] on div "G14_Transitional_Communities (Layers)" at bounding box center [263, 528] width 183 height 20
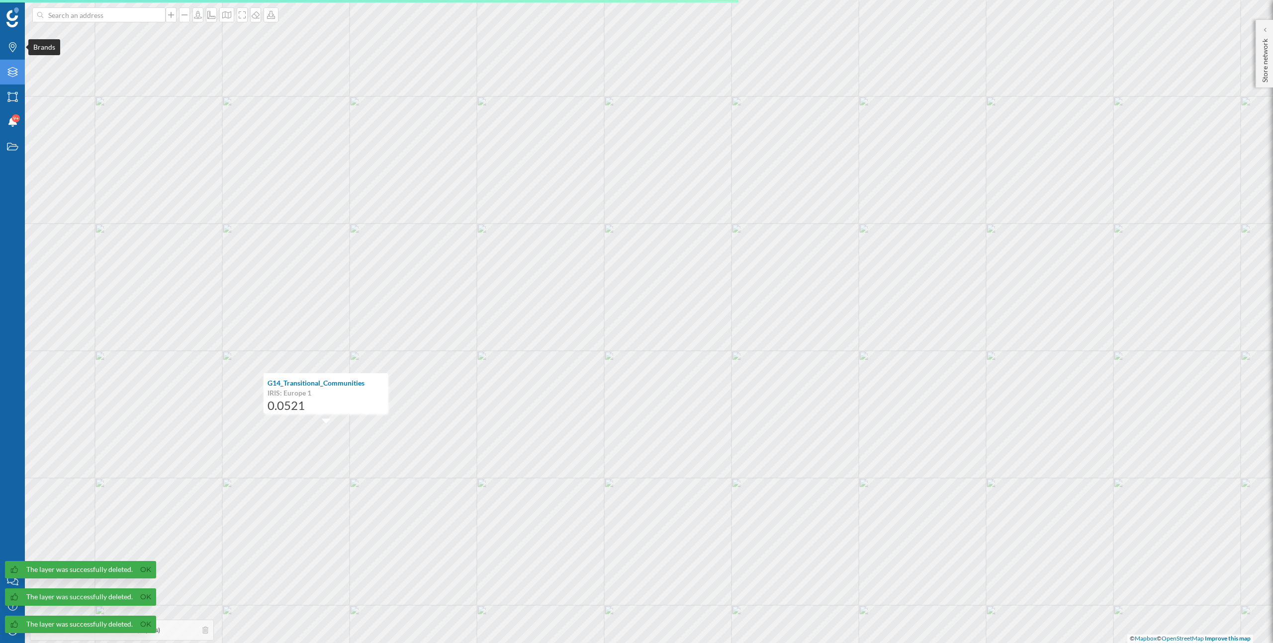
click at [15, 64] on div "Layers" at bounding box center [12, 72] width 25 height 25
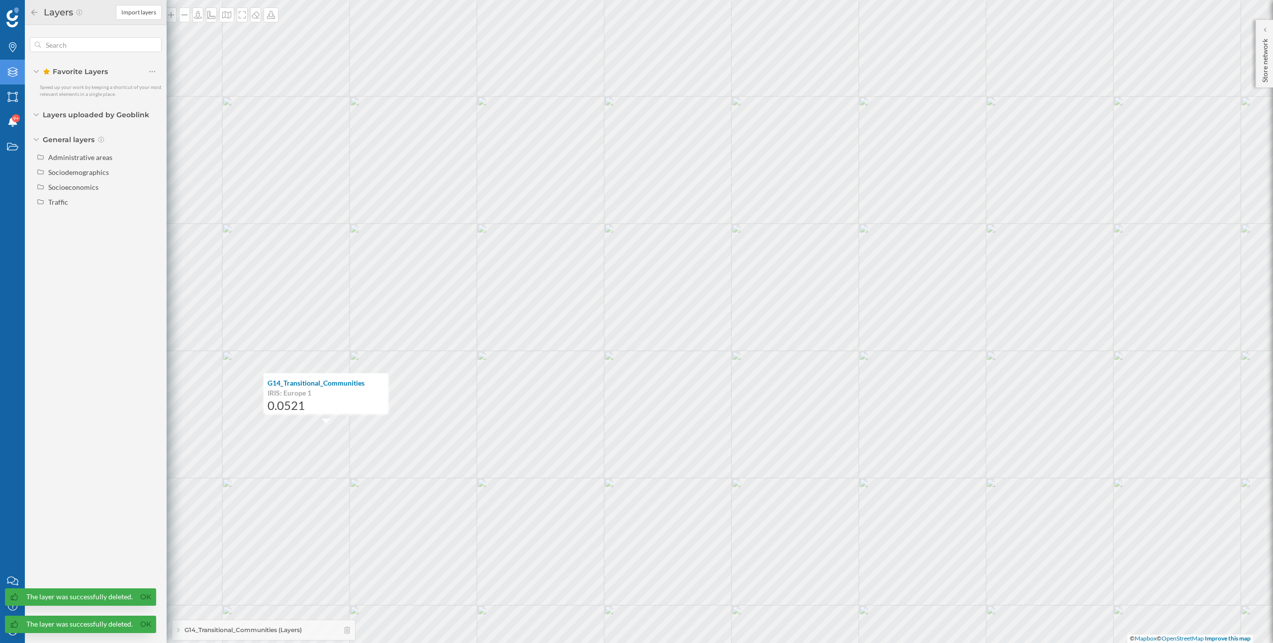
click at [144, 572] on div "Layers Import layers Favorite Layers Speed up your work by keeping a shortcut o…" at bounding box center [96, 321] width 142 height 643
click at [144, 603] on link "Ok" at bounding box center [146, 597] width 16 height 11
click at [144, 622] on link "Ok" at bounding box center [146, 624] width 16 height 11
click at [14, 629] on icon at bounding box center [11, 630] width 9 height 9
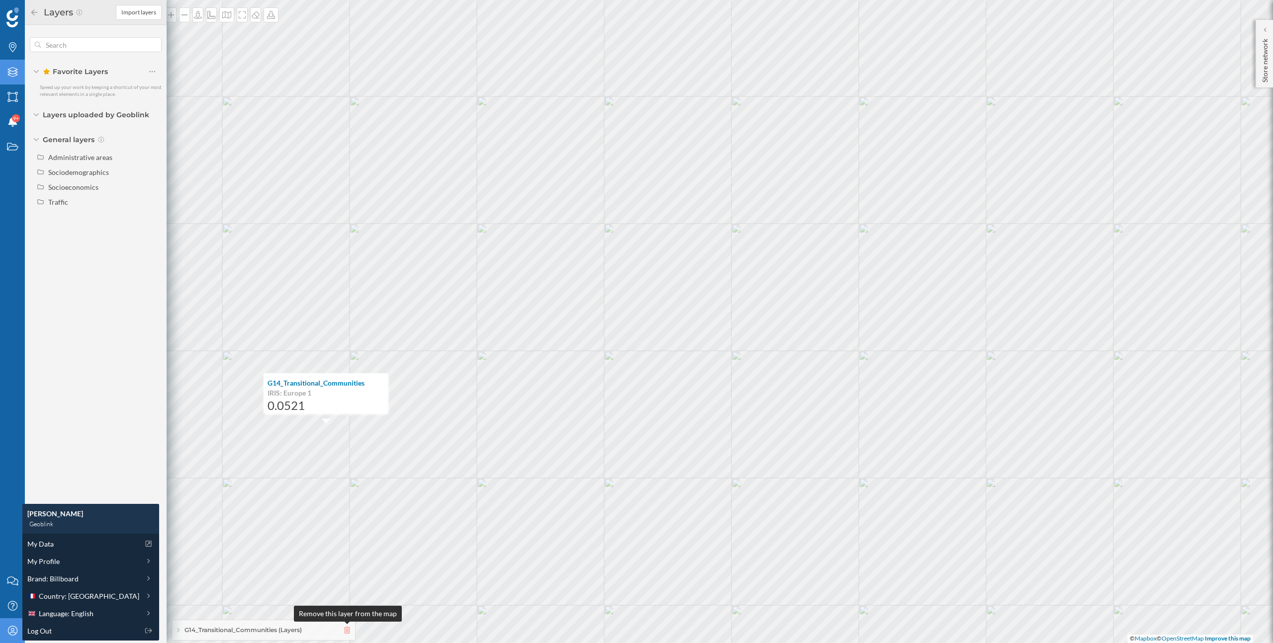
click at [348, 627] on icon at bounding box center [347, 630] width 6 height 7
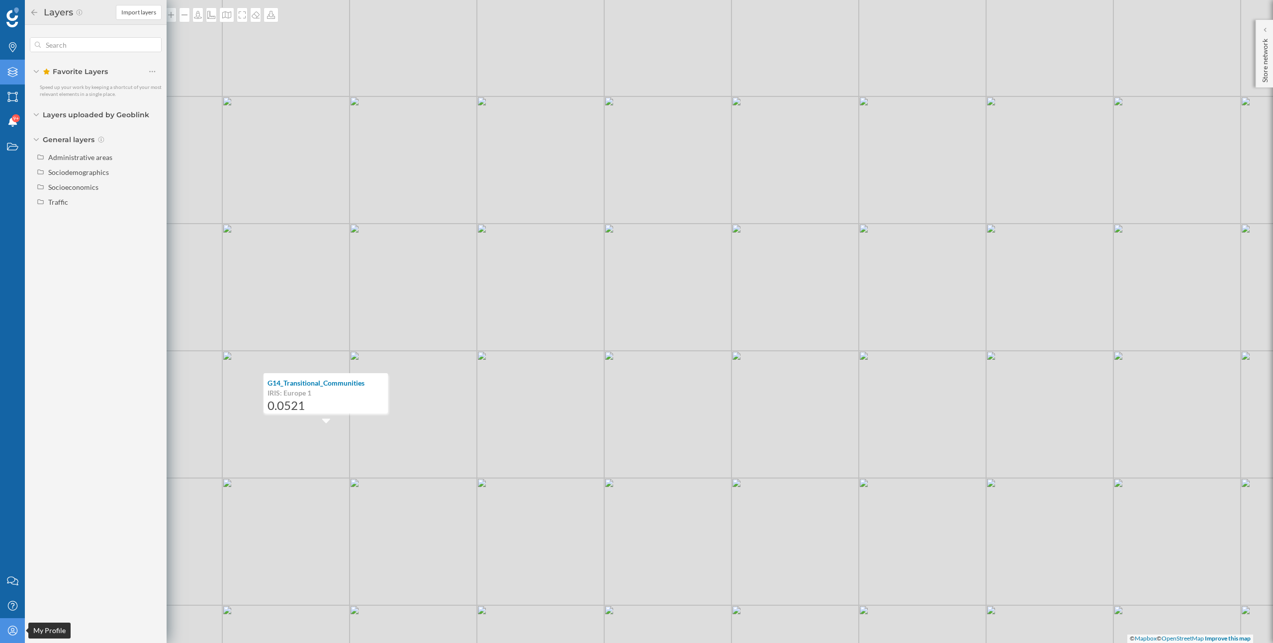
click at [13, 635] on icon at bounding box center [11, 630] width 9 height 9
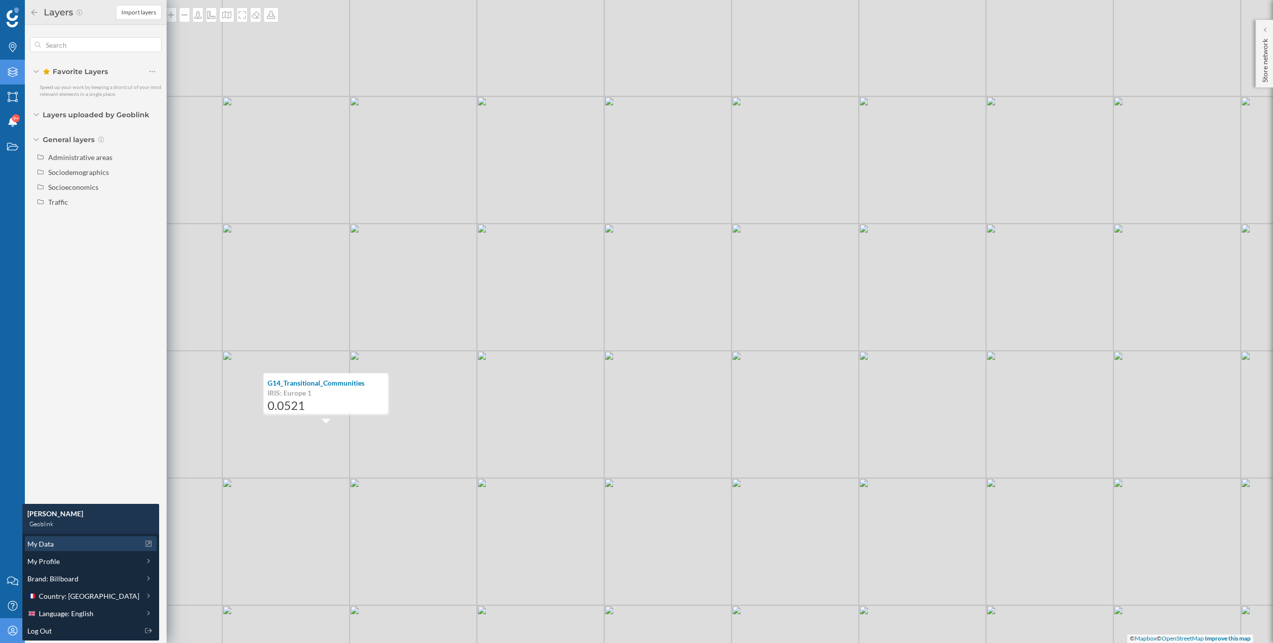
click at [53, 545] on span "My Data" at bounding box center [40, 544] width 26 height 10
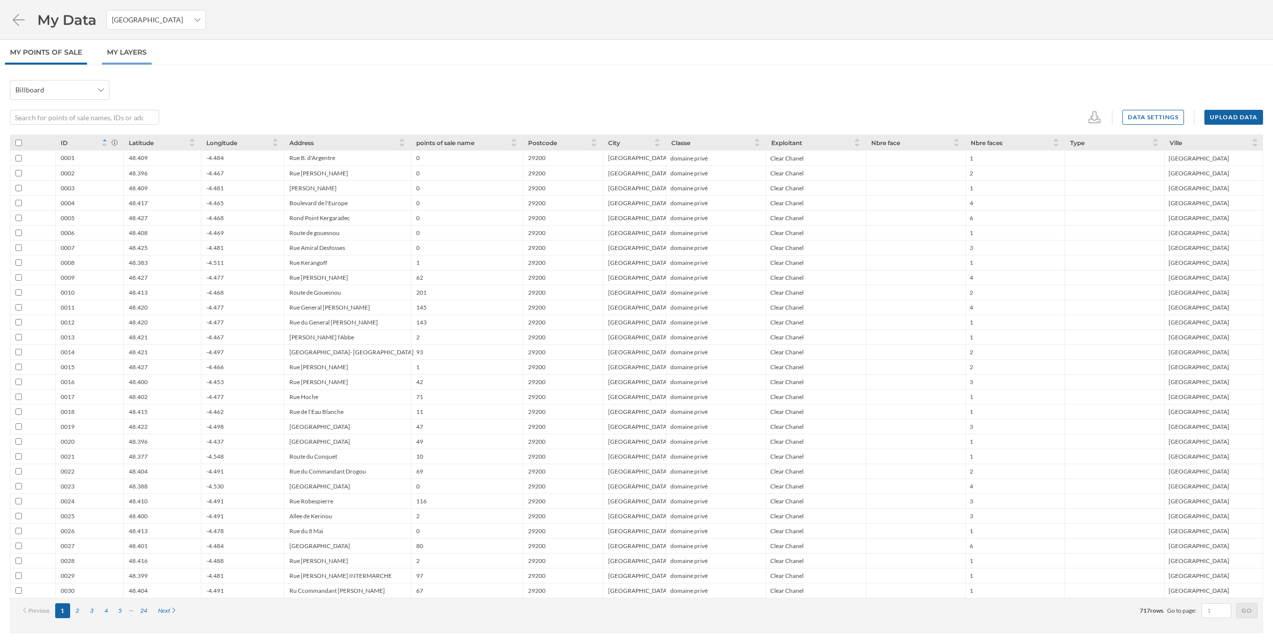
click at [129, 49] on link "My Layers" at bounding box center [127, 52] width 50 height 25
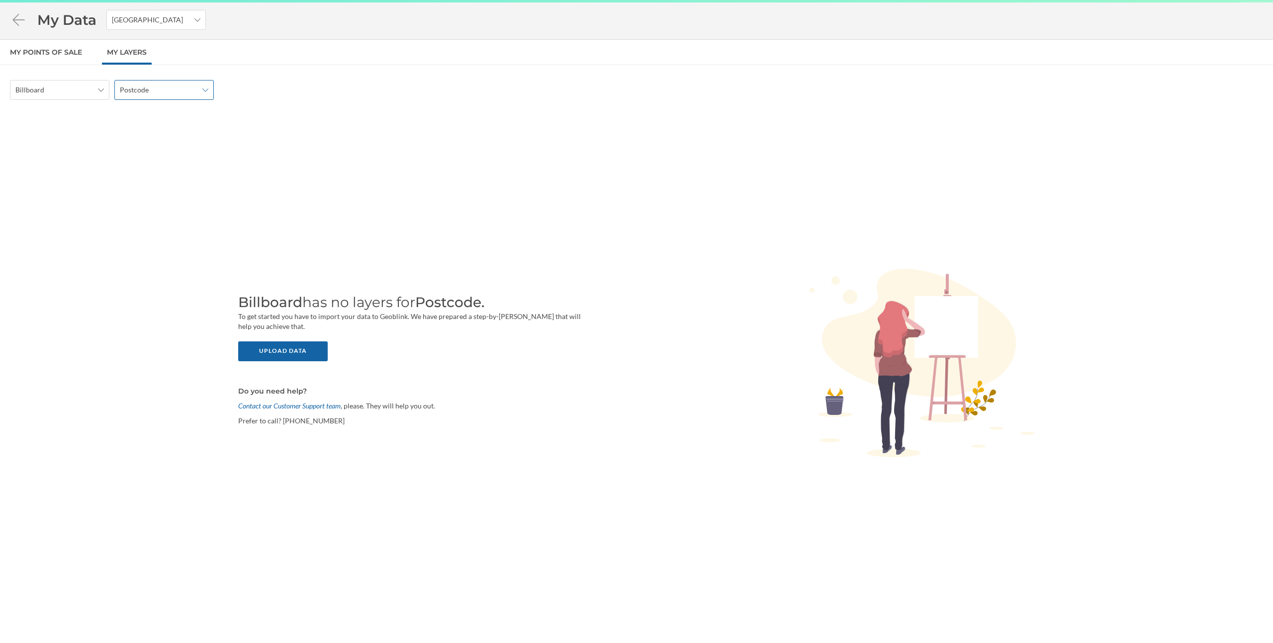
click at [143, 98] on div "Postcode" at bounding box center [163, 90] width 99 height 20
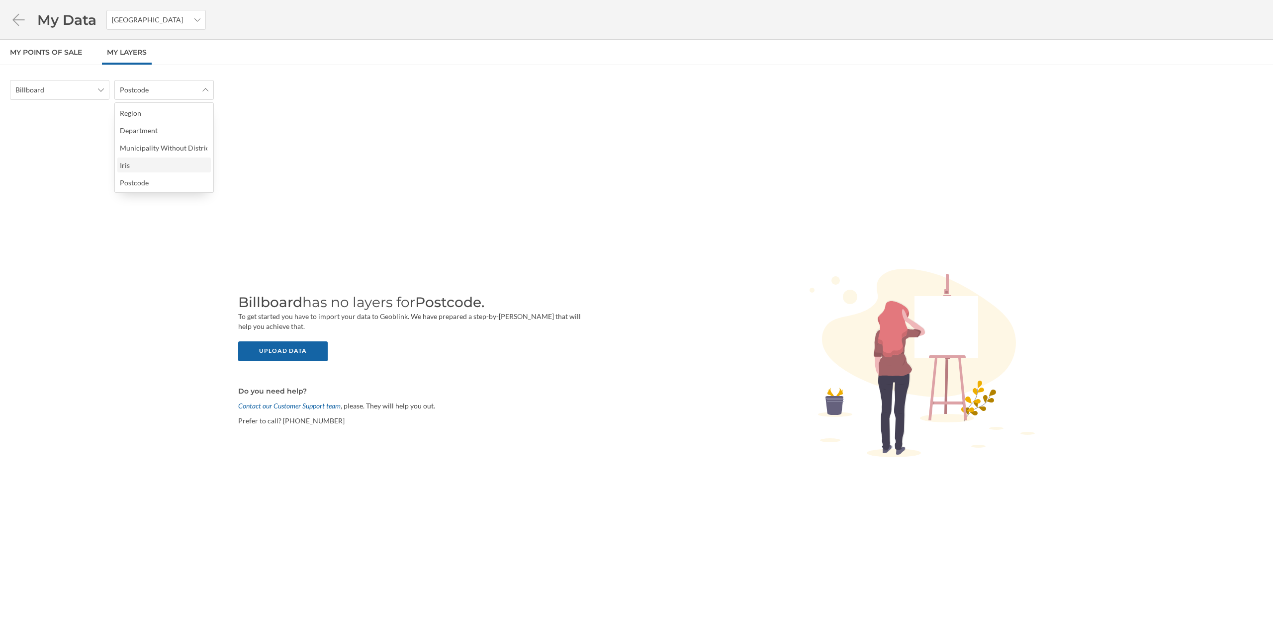
click at [153, 170] on div "Iris" at bounding box center [163, 165] width 87 height 10
click at [294, 346] on div "Upload data" at bounding box center [282, 351] width 89 height 20
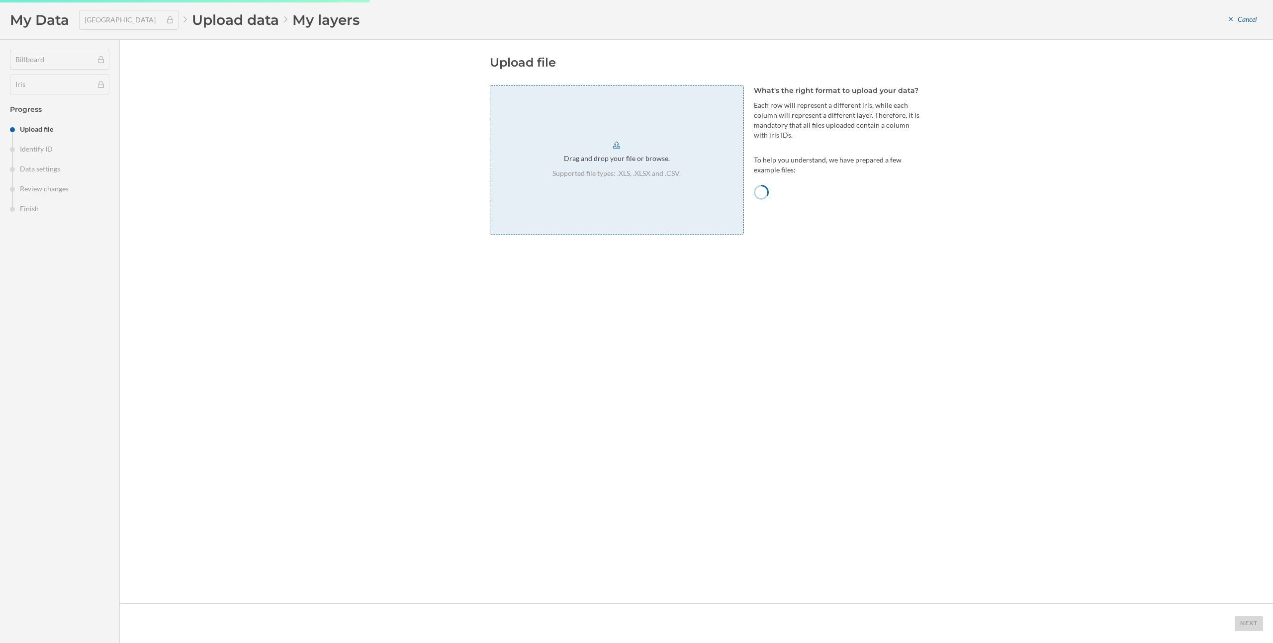
click at [619, 175] on p "Supported file types: .XLS, .XLSX and .CSV." at bounding box center [616, 174] width 128 height 10
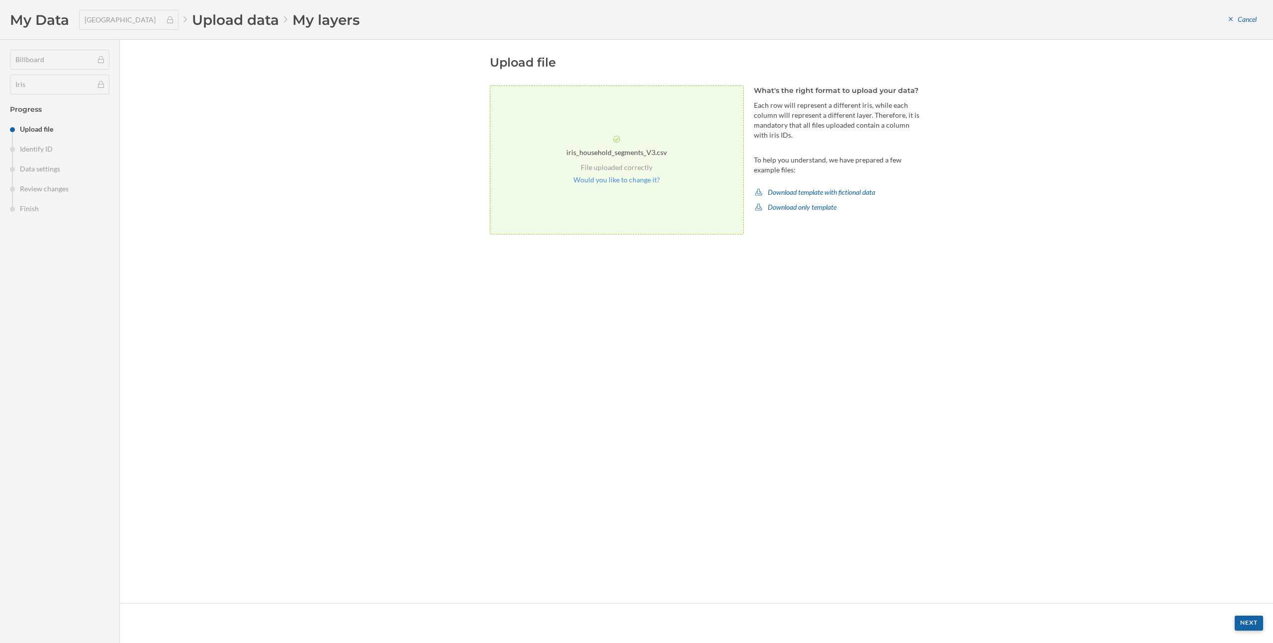
click at [1250, 627] on div "Next" at bounding box center [1248, 623] width 28 height 15
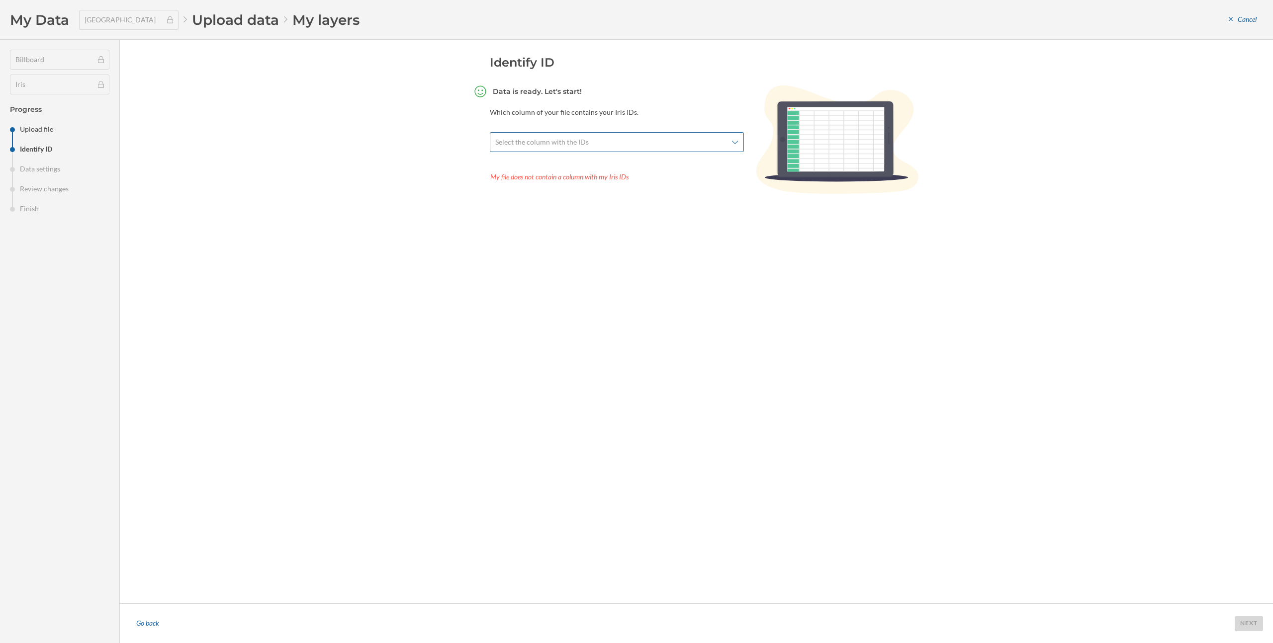
click at [581, 148] on div "Select the column with the IDs" at bounding box center [617, 142] width 254 height 20
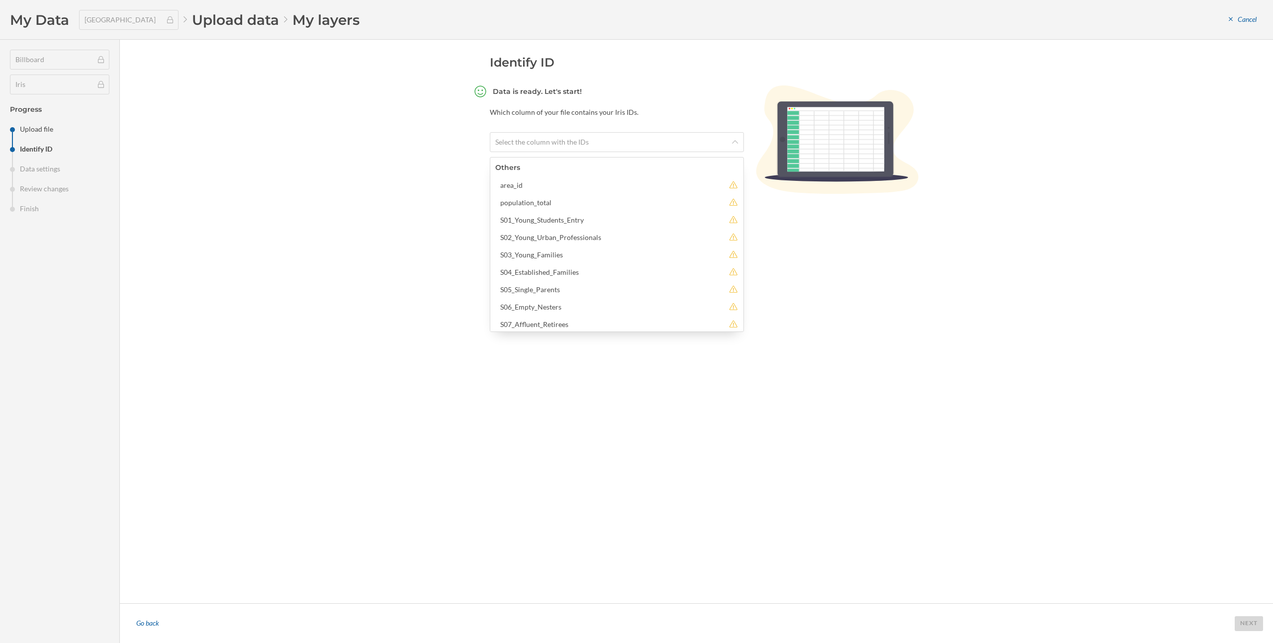
click at [402, 212] on div "Identify ID Data is ready. Let's start! Which column of your file contains your…" at bounding box center [696, 322] width 1153 height 564
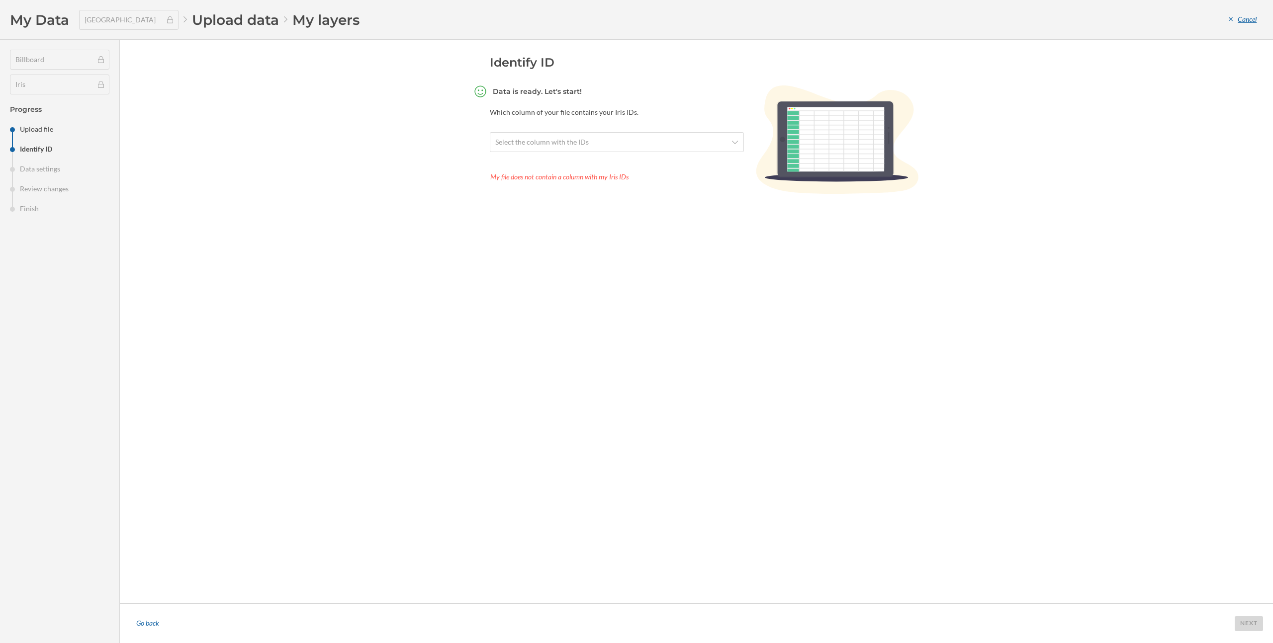
click at [1247, 13] on div "Cancel" at bounding box center [1242, 19] width 41 height 15
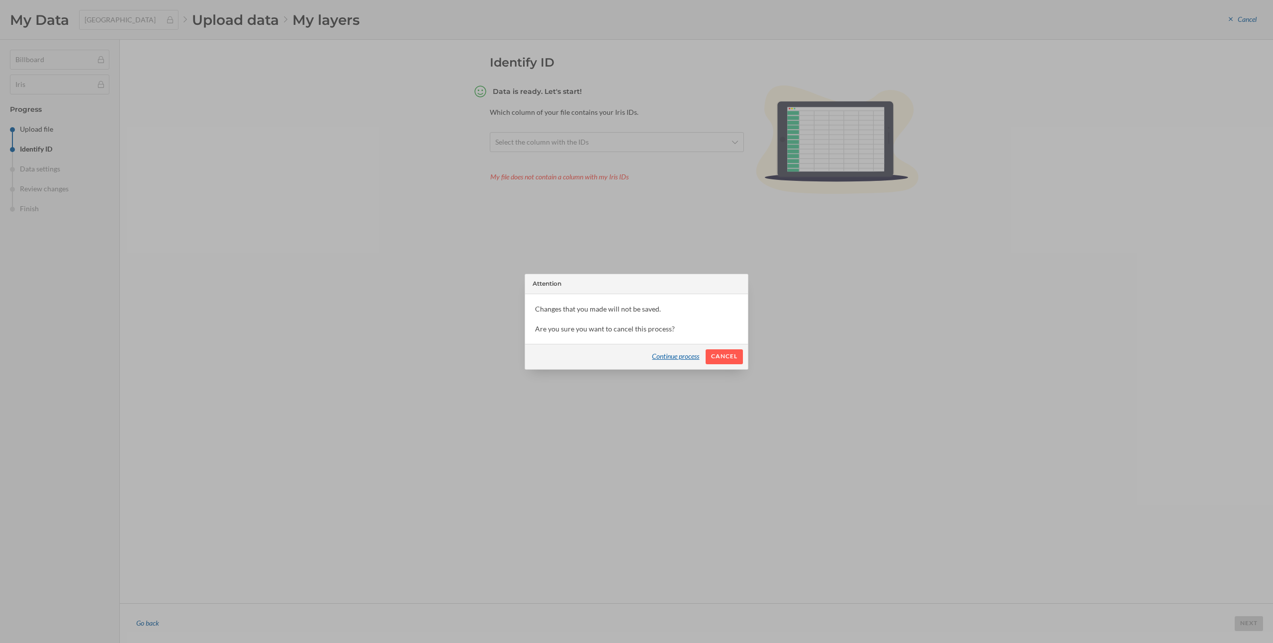
click at [668, 360] on div "Continue process" at bounding box center [676, 356] width 60 height 15
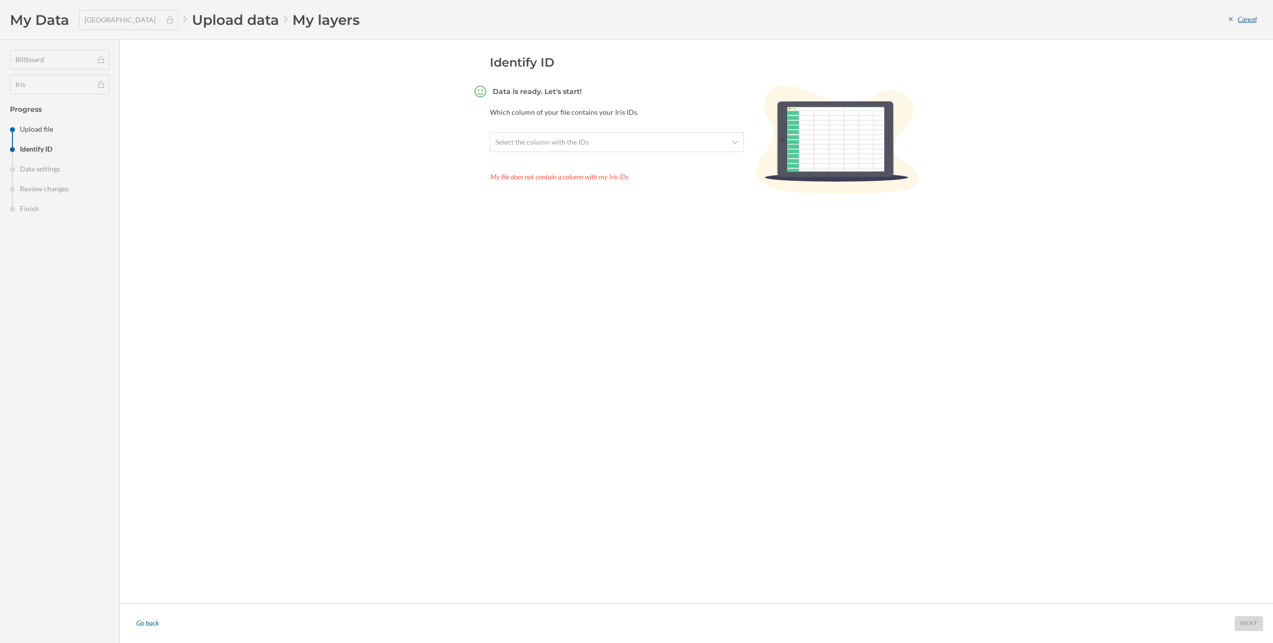
click at [1244, 18] on div "Cancel" at bounding box center [1242, 19] width 41 height 15
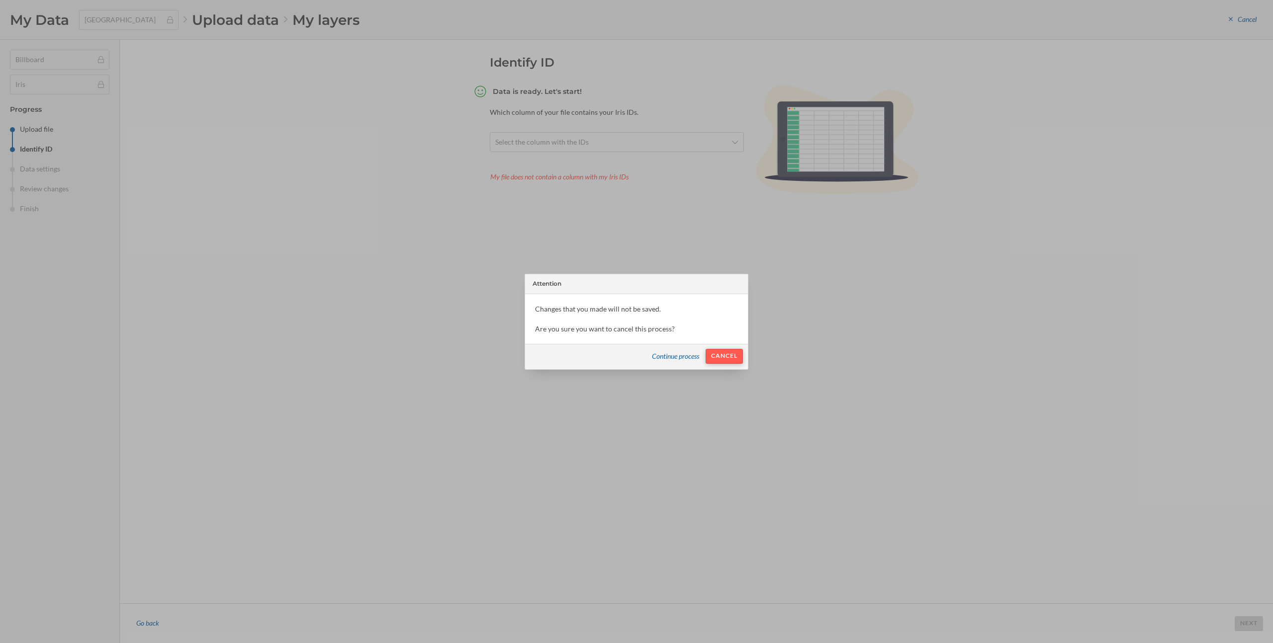
click at [719, 356] on div "Cancel" at bounding box center [723, 356] width 37 height 15
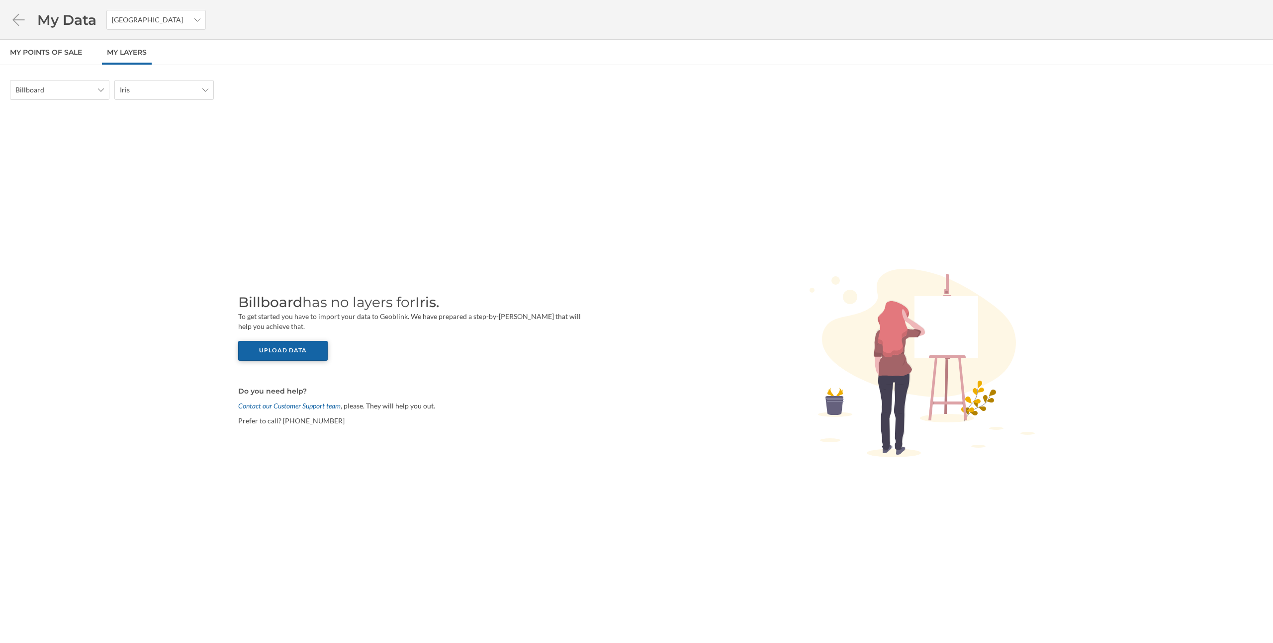
click at [307, 354] on div "Upload data" at bounding box center [282, 351] width 89 height 20
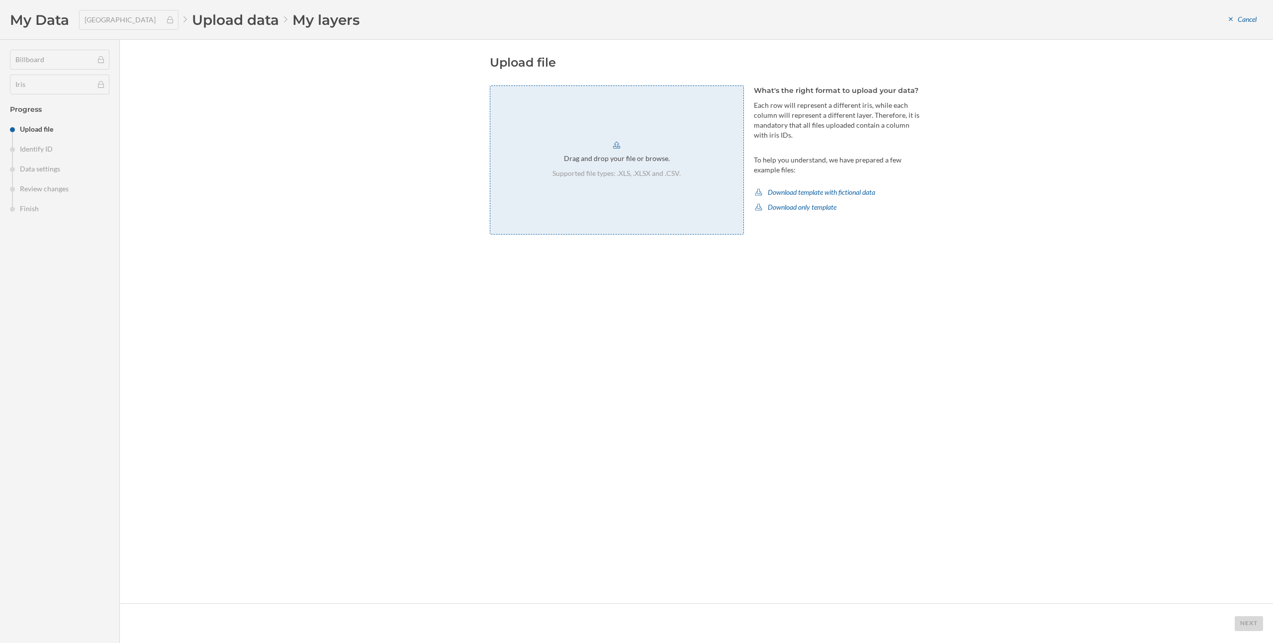
click at [588, 172] on p "Supported file types: .XLS, .XLSX and .CSV." at bounding box center [616, 174] width 128 height 10
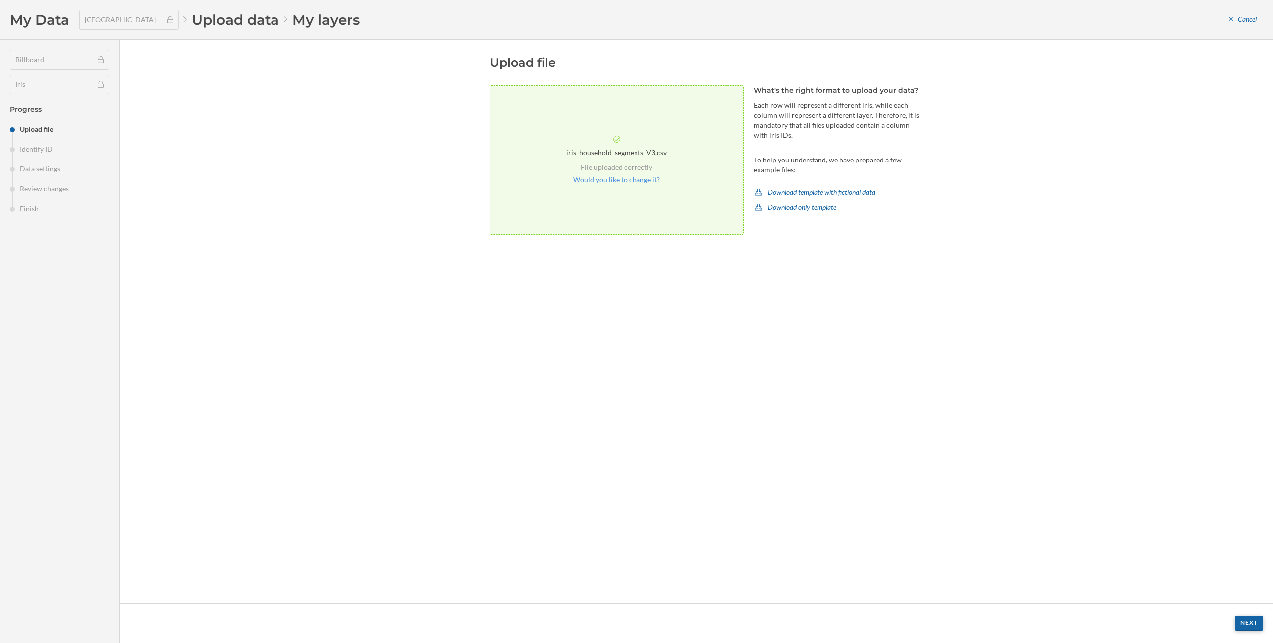
click at [1237, 625] on div "Next" at bounding box center [1248, 623] width 28 height 15
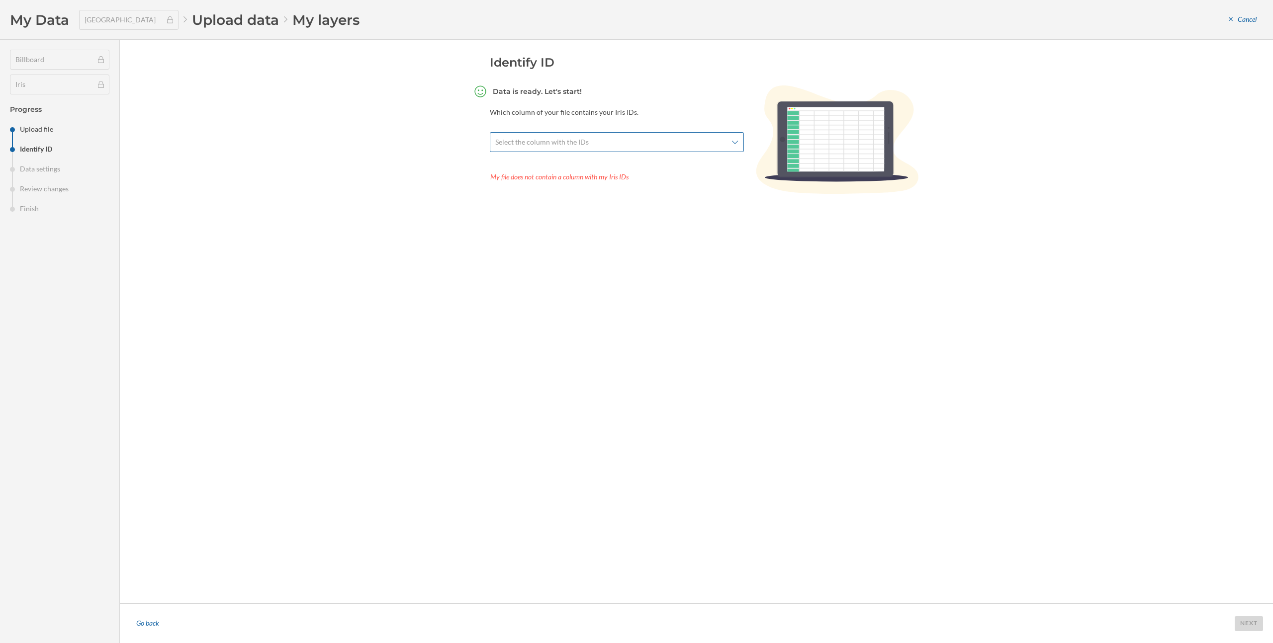
click at [671, 151] on div "Select the column with the IDs" at bounding box center [617, 142] width 254 height 20
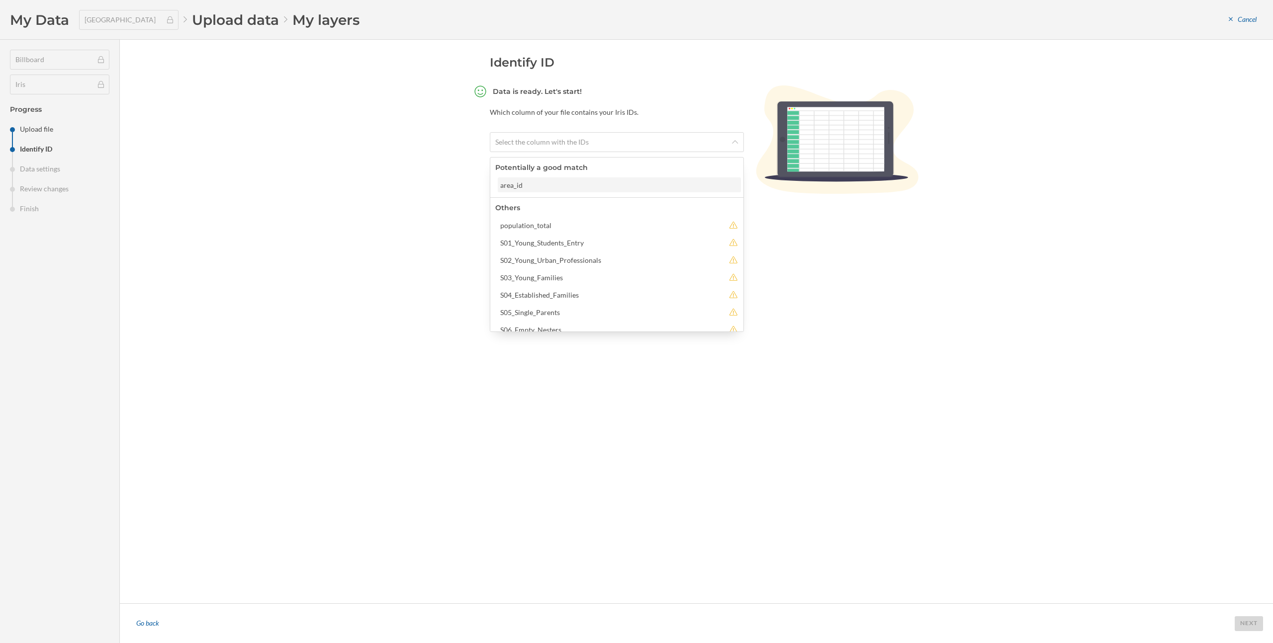
click at [614, 188] on div "area_id" at bounding box center [618, 185] width 237 height 10
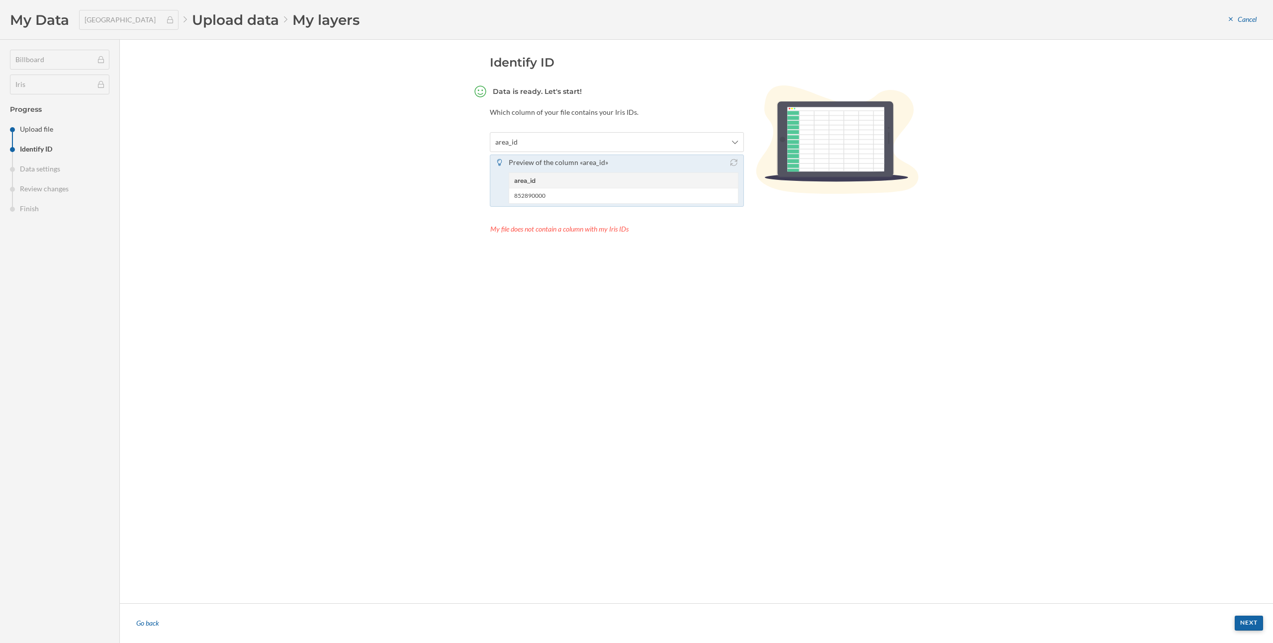
click at [1247, 623] on div "Next" at bounding box center [1248, 623] width 28 height 15
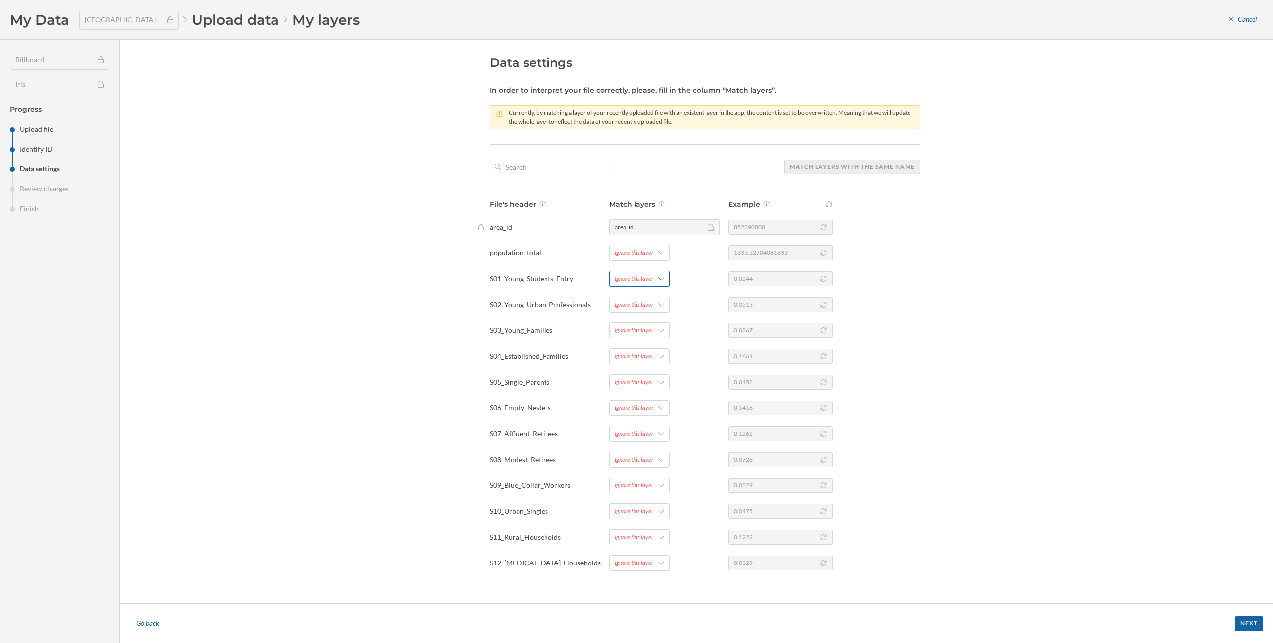
click at [649, 277] on div "Ignore this layer" at bounding box center [633, 278] width 39 height 9
click at [649, 317] on div "Add new layer" at bounding box center [663, 320] width 99 height 10
click at [661, 362] on div "Confirm" at bounding box center [670, 364] width 113 height 15
click at [630, 297] on div "Ignore this layer" at bounding box center [639, 305] width 61 height 16
click at [640, 344] on div "Add new layer" at bounding box center [663, 346] width 99 height 10
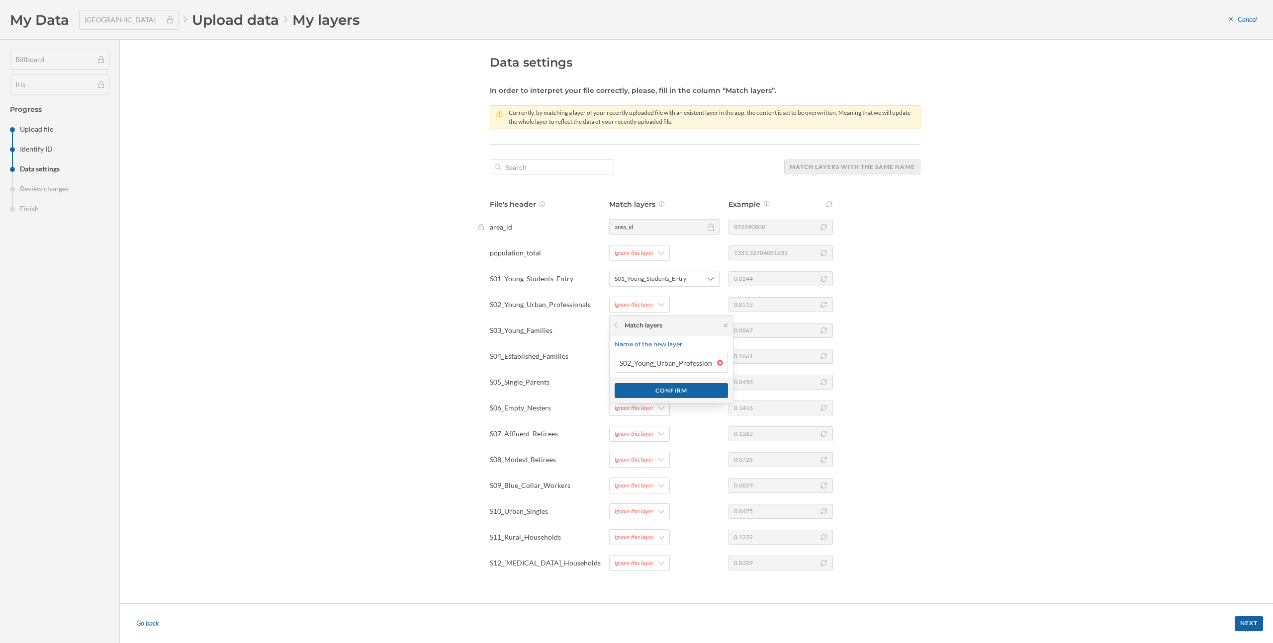
scroll to position [0, 6]
click at [652, 390] on div "Confirm" at bounding box center [670, 390] width 113 height 15
click at [638, 259] on div "Ignore this layer" at bounding box center [639, 253] width 61 height 16
click at [647, 293] on div "Add new layer" at bounding box center [663, 294] width 99 height 10
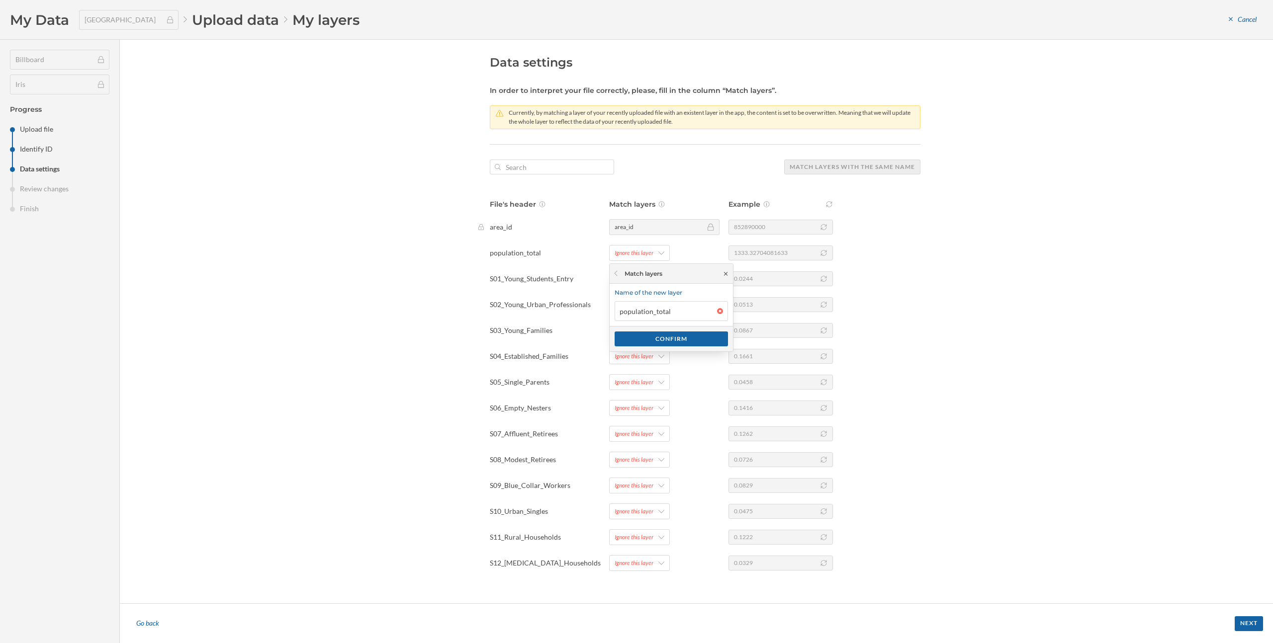
click at [725, 273] on icon at bounding box center [725, 273] width 3 height 3
click at [635, 331] on div "Ignore this layer" at bounding box center [633, 330] width 39 height 9
click at [637, 373] on div "Add new layer" at bounding box center [663, 371] width 99 height 10
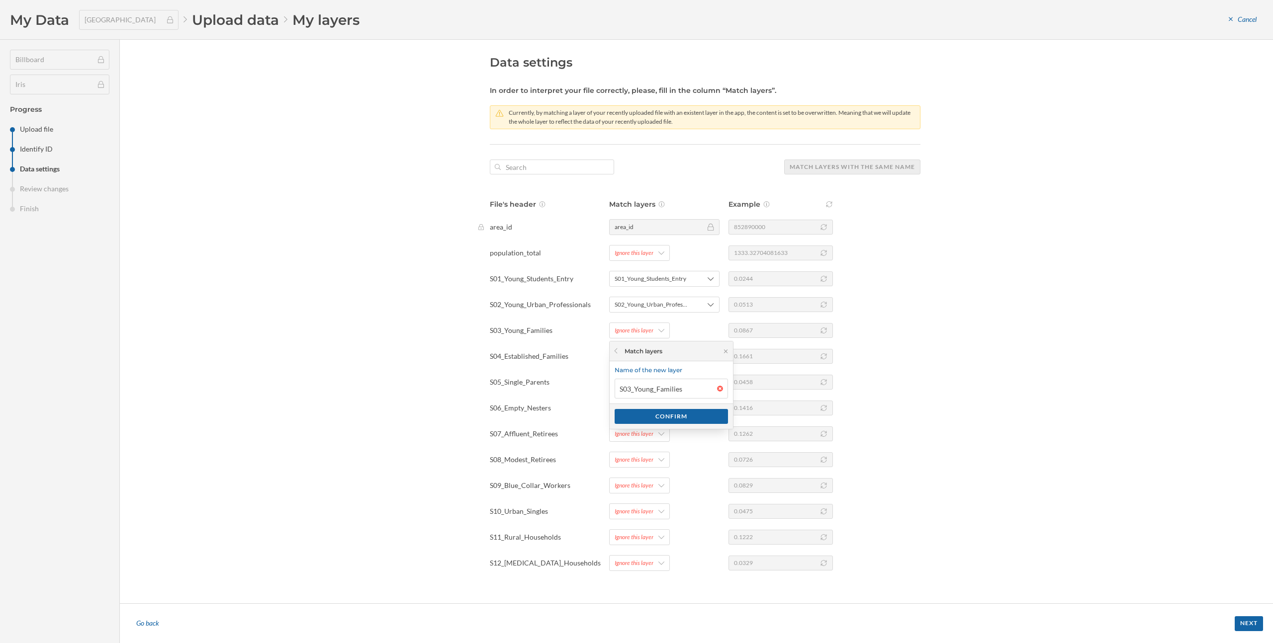
click at [650, 425] on div "Confirm" at bounding box center [670, 416] width 123 height 25
click at [650, 421] on div "Confirm" at bounding box center [670, 416] width 113 height 15
click at [639, 360] on div "Ignore this layer" at bounding box center [633, 356] width 39 height 9
click at [644, 401] on div "Add new layer" at bounding box center [663, 397] width 99 height 10
click at [652, 442] on div "Confirm" at bounding box center [670, 441] width 113 height 15
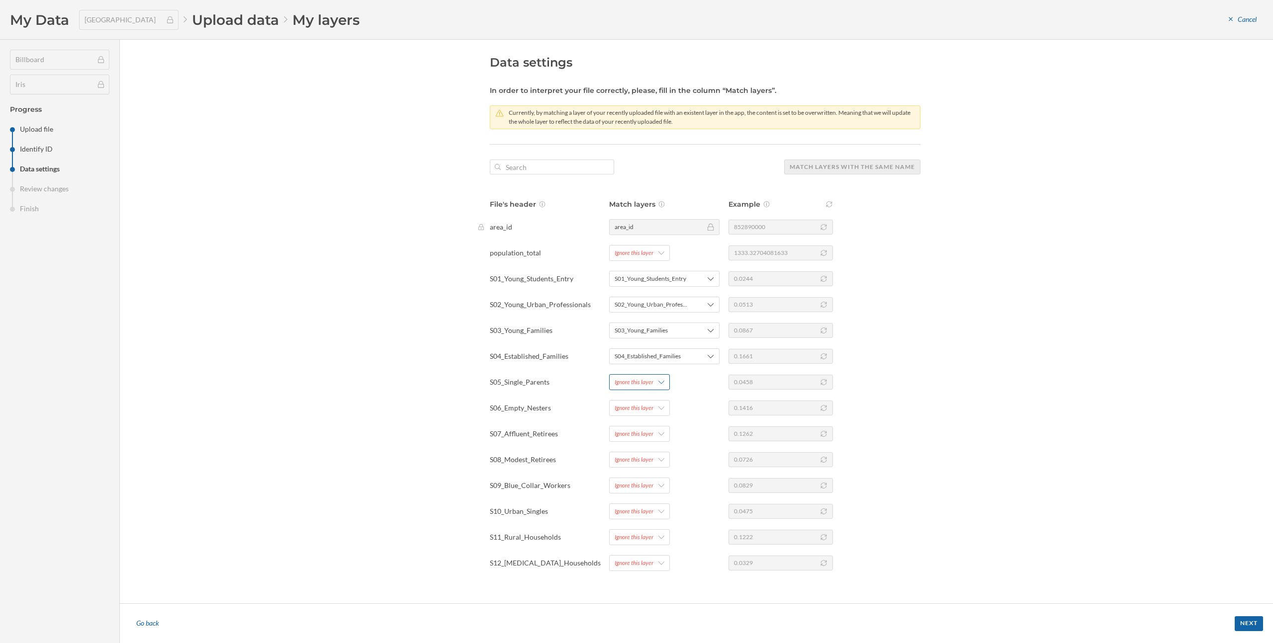
click at [637, 387] on div "Ignore this layer" at bounding box center [639, 382] width 61 height 16
click at [641, 424] on div "Add new layer" at bounding box center [663, 423] width 99 height 10
click at [651, 468] on div "Confirm" at bounding box center [670, 467] width 113 height 15
click at [644, 414] on div "Ignore this layer" at bounding box center [639, 408] width 61 height 16
click at [648, 448] on div "Add new layer" at bounding box center [663, 449] width 99 height 10
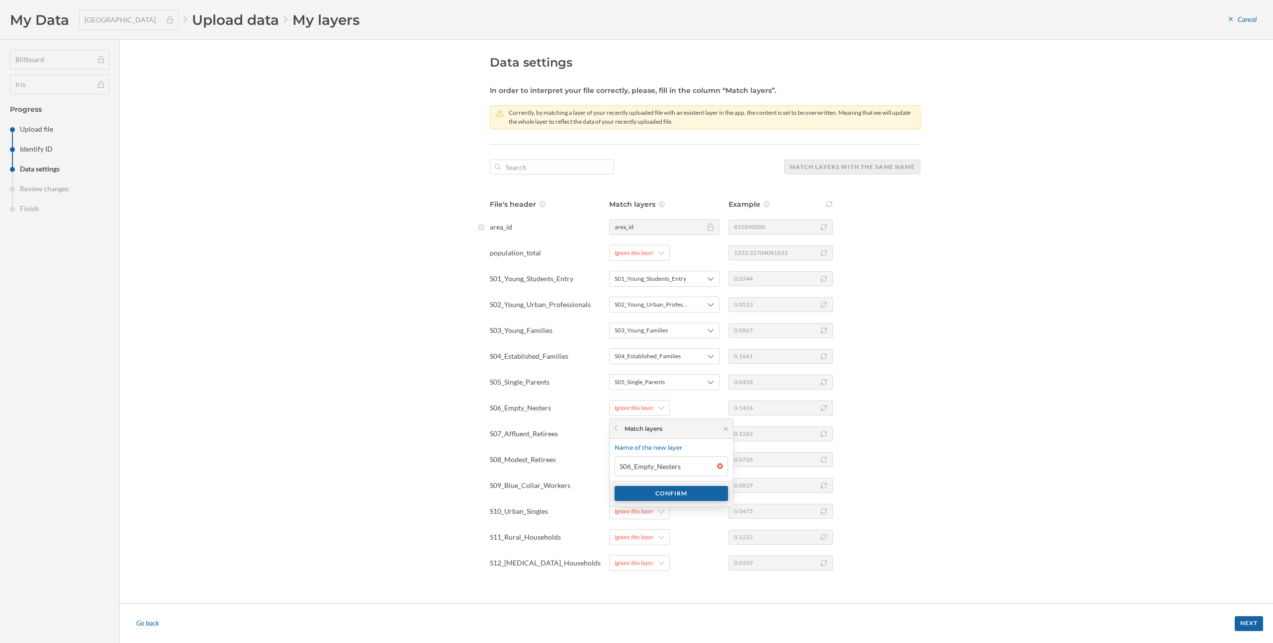
click at [655, 493] on div "Confirm" at bounding box center [670, 493] width 113 height 15
click at [645, 434] on div "Ignore this layer" at bounding box center [633, 434] width 39 height 9
click at [651, 470] on div "Add new layer" at bounding box center [663, 475] width 99 height 10
click at [656, 518] on div "Confirm" at bounding box center [670, 519] width 113 height 15
click at [645, 463] on div "Ignore this layer" at bounding box center [633, 459] width 39 height 9
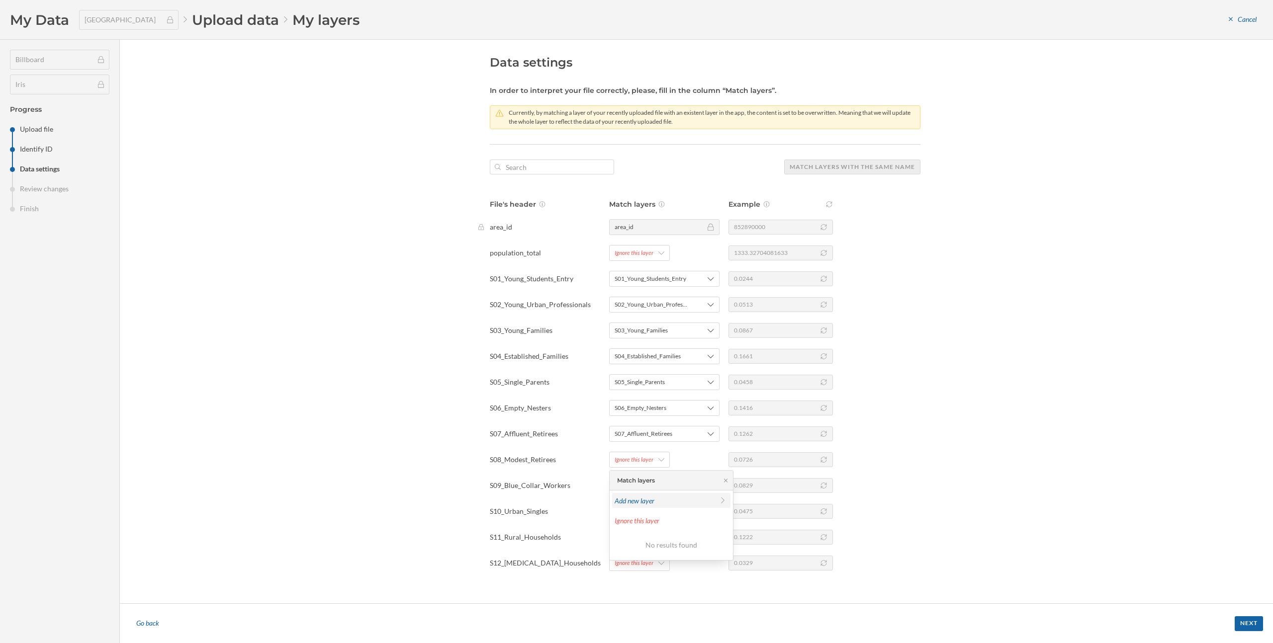
click at [652, 506] on div "Add new layer" at bounding box center [671, 500] width 118 height 15
click at [659, 542] on div "Confirm" at bounding box center [670, 545] width 113 height 15
click at [648, 488] on div "Ignore this layer" at bounding box center [633, 485] width 39 height 9
click at [651, 532] on div "Add new layer" at bounding box center [671, 526] width 118 height 15
click at [654, 570] on div "Confirm" at bounding box center [670, 571] width 113 height 15
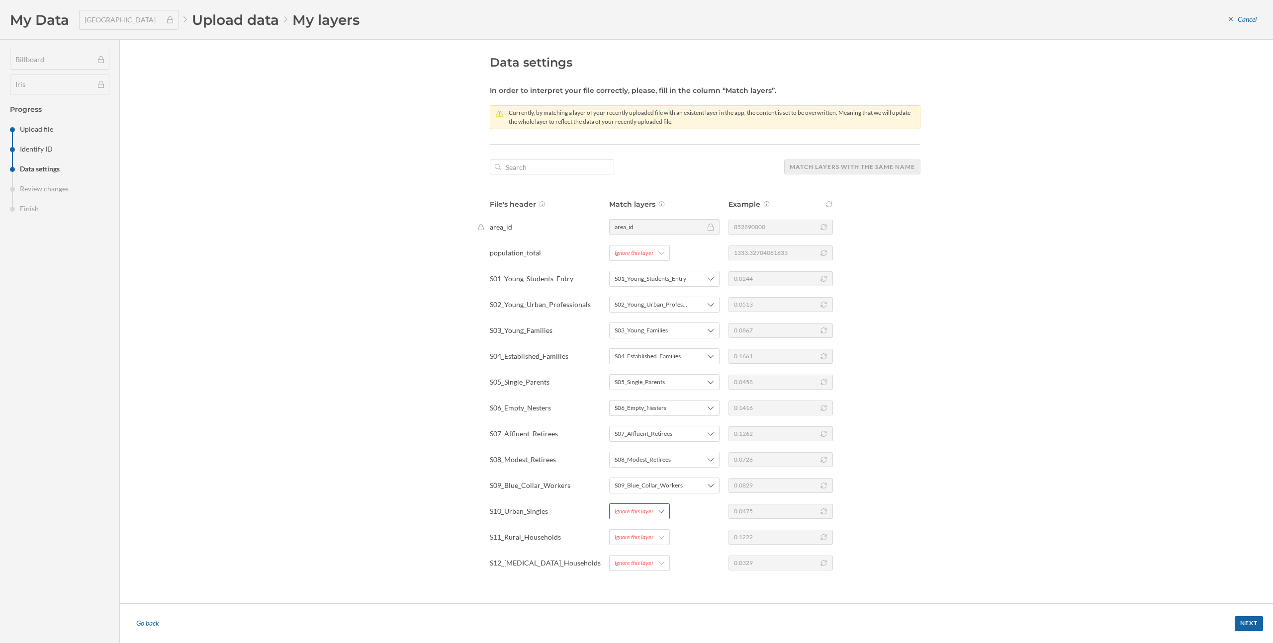
click at [643, 514] on div "Ignore this layer" at bounding box center [633, 511] width 39 height 9
click at [654, 411] on div "Add new layer" at bounding box center [663, 407] width 99 height 10
click at [654, 453] on div "Confirm" at bounding box center [670, 451] width 113 height 15
click at [640, 535] on div "Ignore this layer" at bounding box center [633, 537] width 39 height 9
click at [651, 437] on div "Add new layer" at bounding box center [663, 433] width 99 height 10
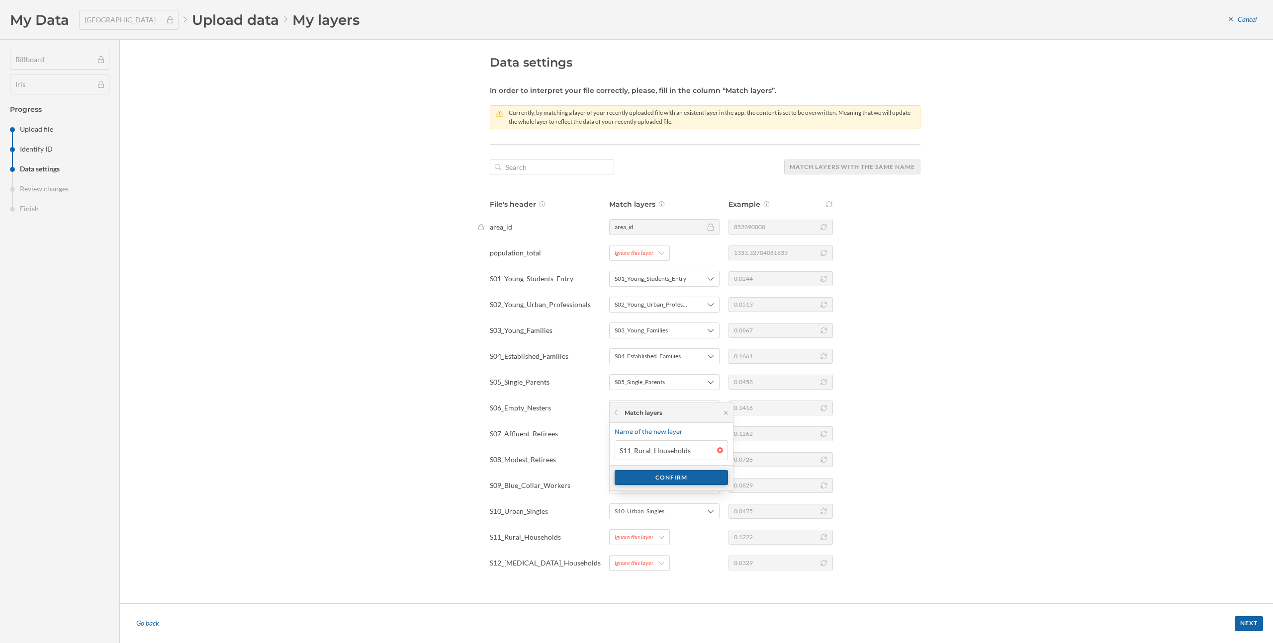
click at [654, 484] on div "Confirm" at bounding box center [670, 477] width 113 height 15
click at [645, 561] on div "Ignore this layer" at bounding box center [633, 563] width 39 height 9
click at [659, 463] on div "Add new layer" at bounding box center [663, 459] width 99 height 10
click at [665, 506] on div "Confirm" at bounding box center [670, 503] width 113 height 15
click at [1247, 624] on div "Next" at bounding box center [1248, 623] width 28 height 15
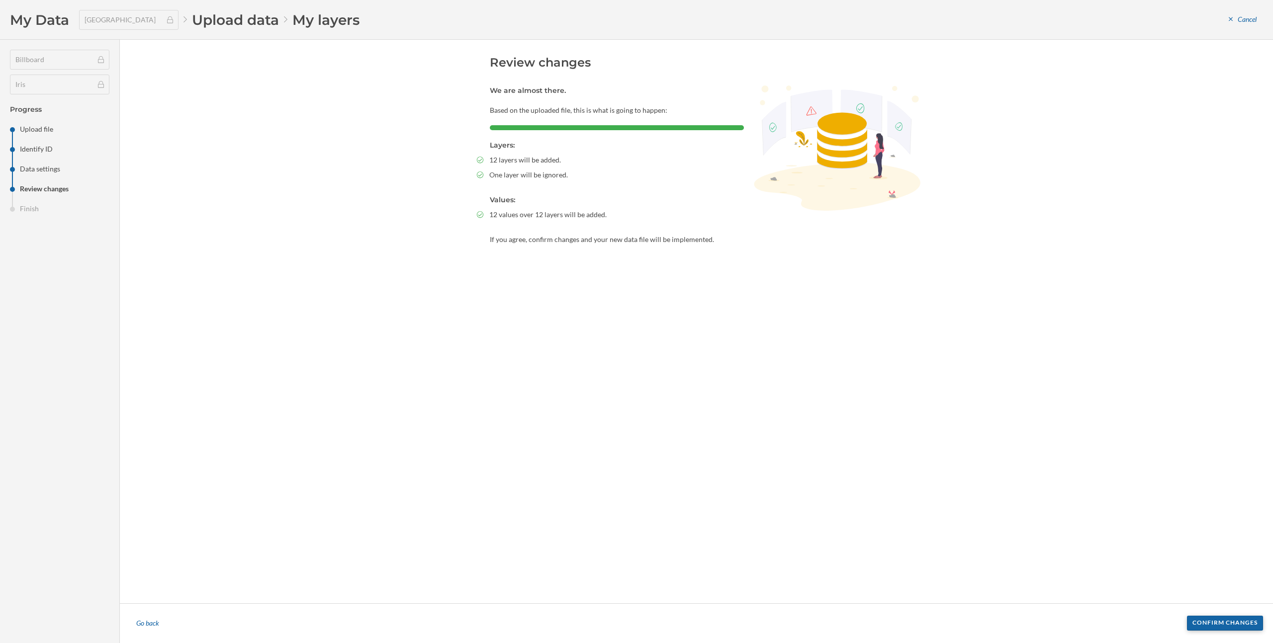
click at [1212, 626] on div "Confirm changes" at bounding box center [1225, 623] width 76 height 15
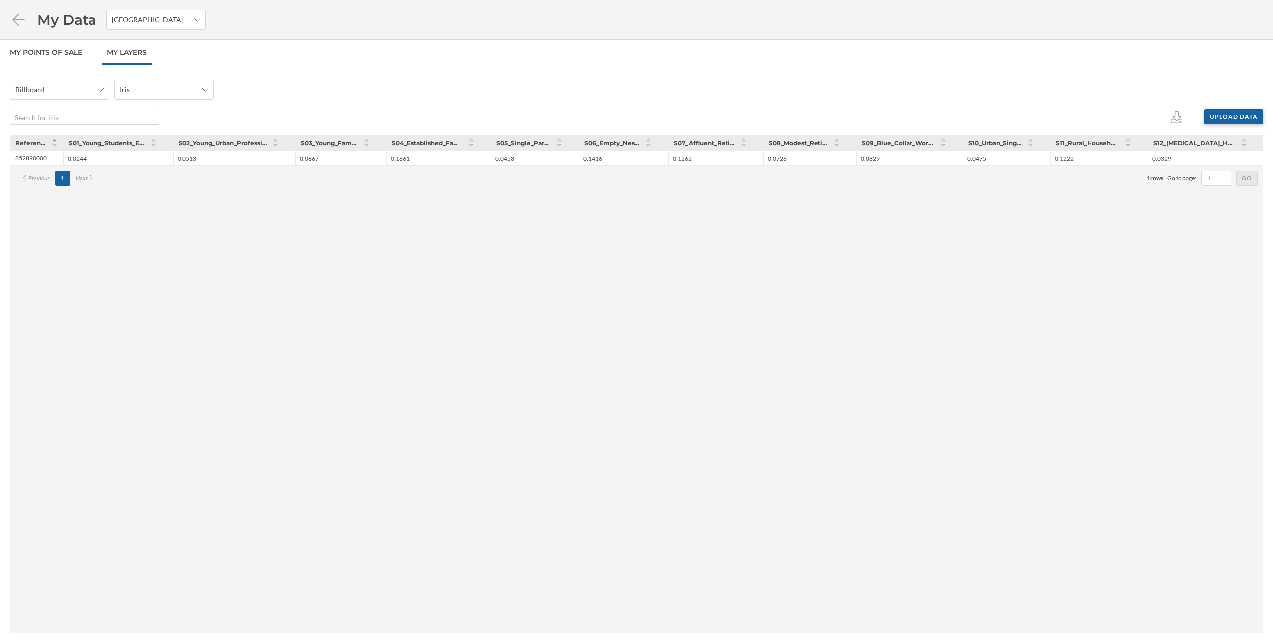
click at [1238, 113] on div "Upload data" at bounding box center [1233, 116] width 59 height 15
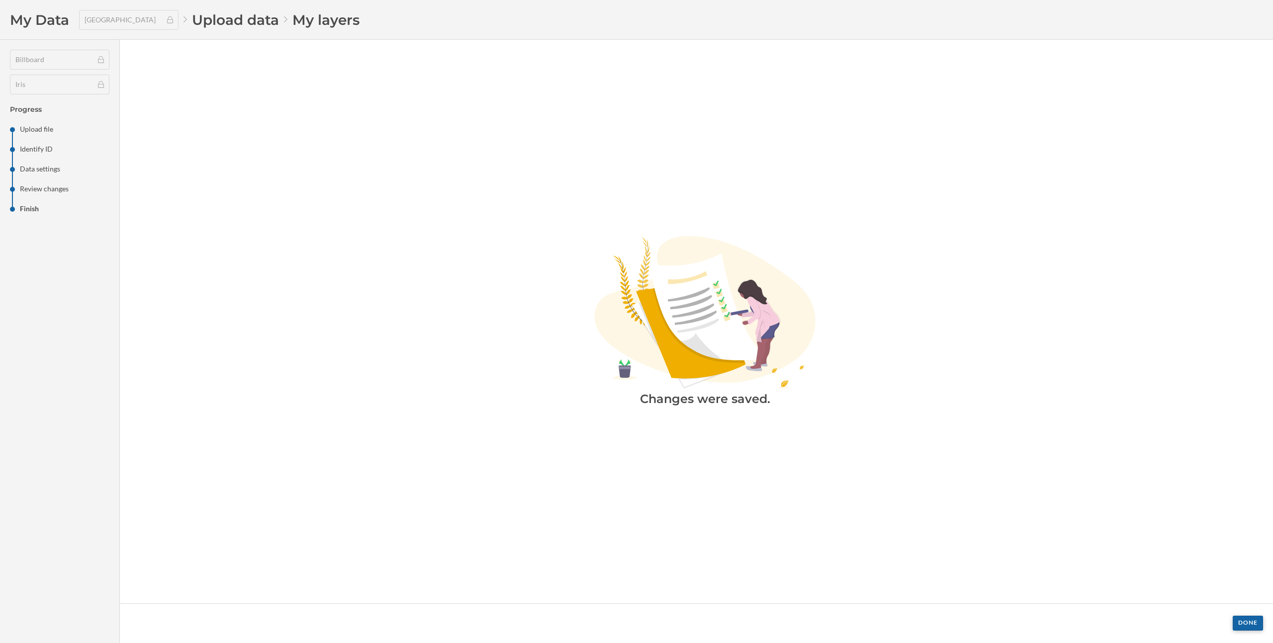
click at [1243, 624] on div "Done" at bounding box center [1247, 623] width 30 height 15
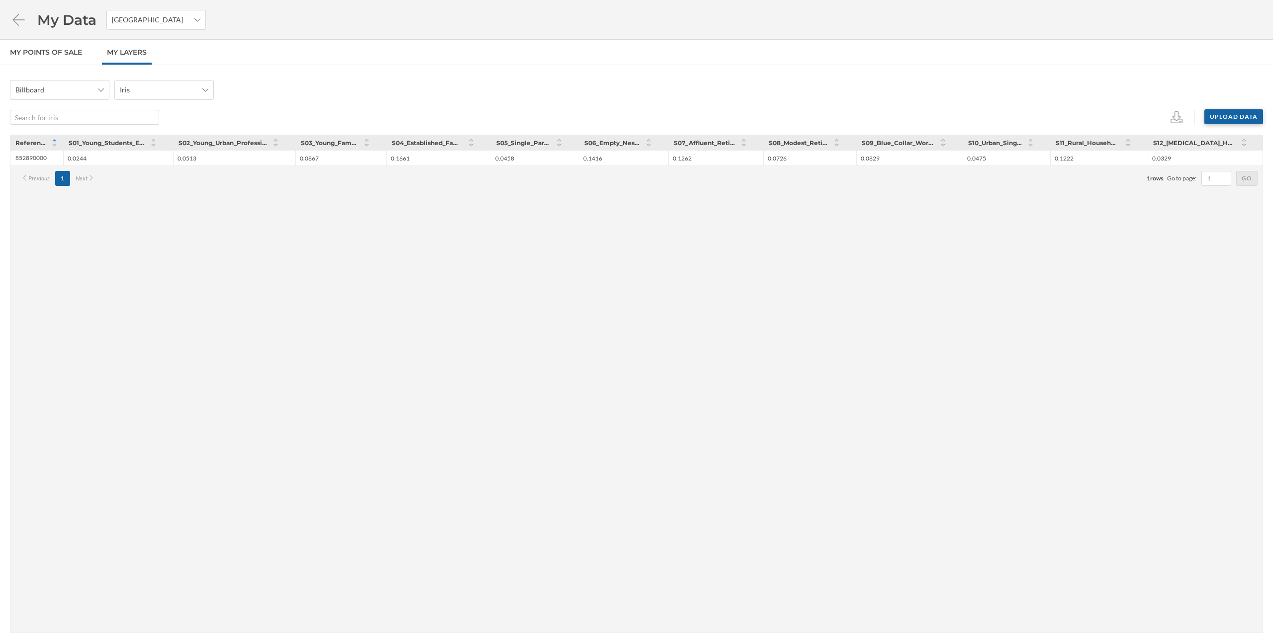
click at [1211, 120] on div "Upload data" at bounding box center [1233, 116] width 59 height 15
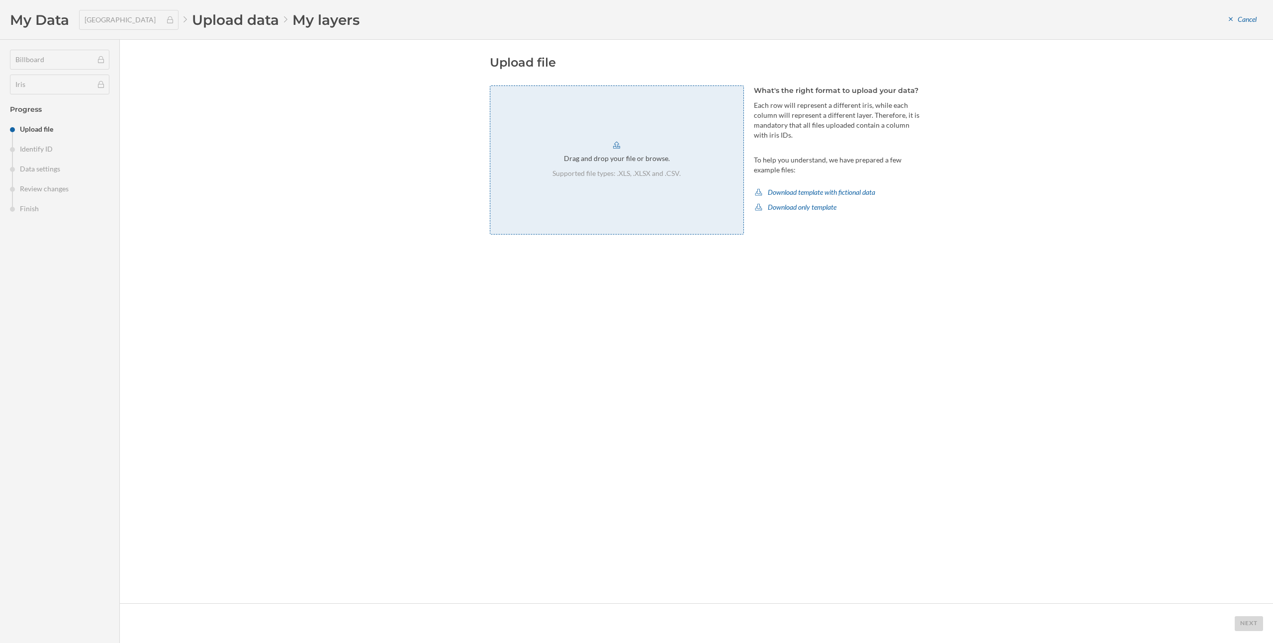
click at [680, 170] on p "Supported file types: .XLS, .XLSX and .CSV." at bounding box center [616, 174] width 128 height 10
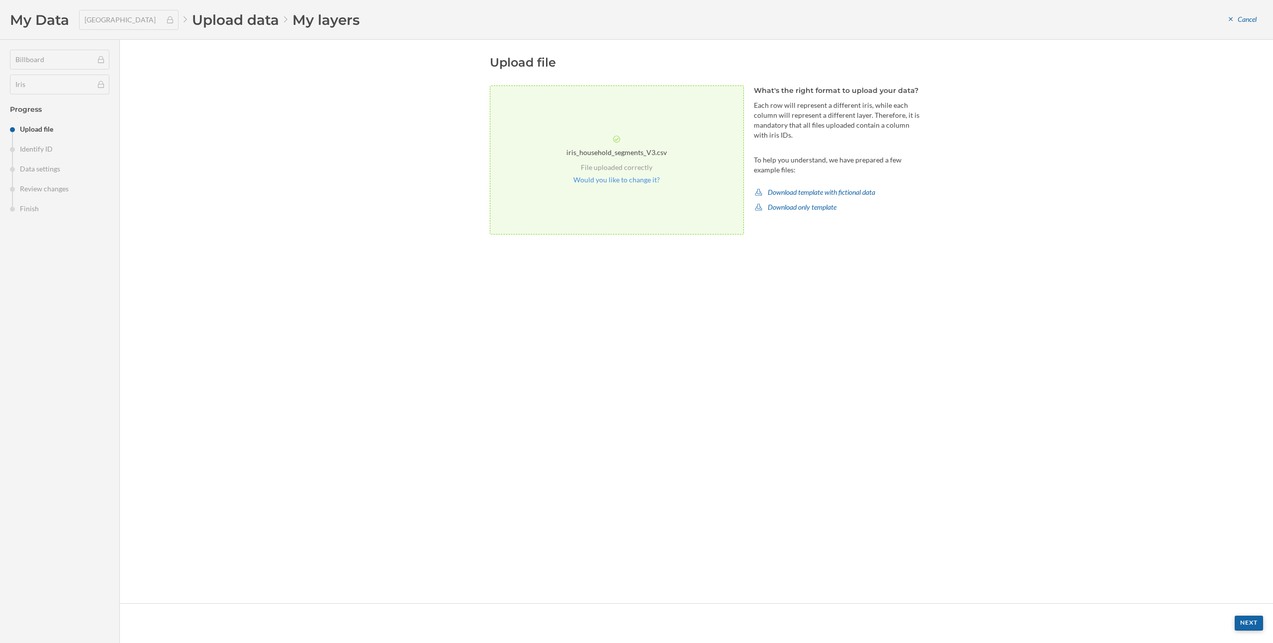
click at [1254, 622] on div "Next" at bounding box center [1248, 623] width 28 height 15
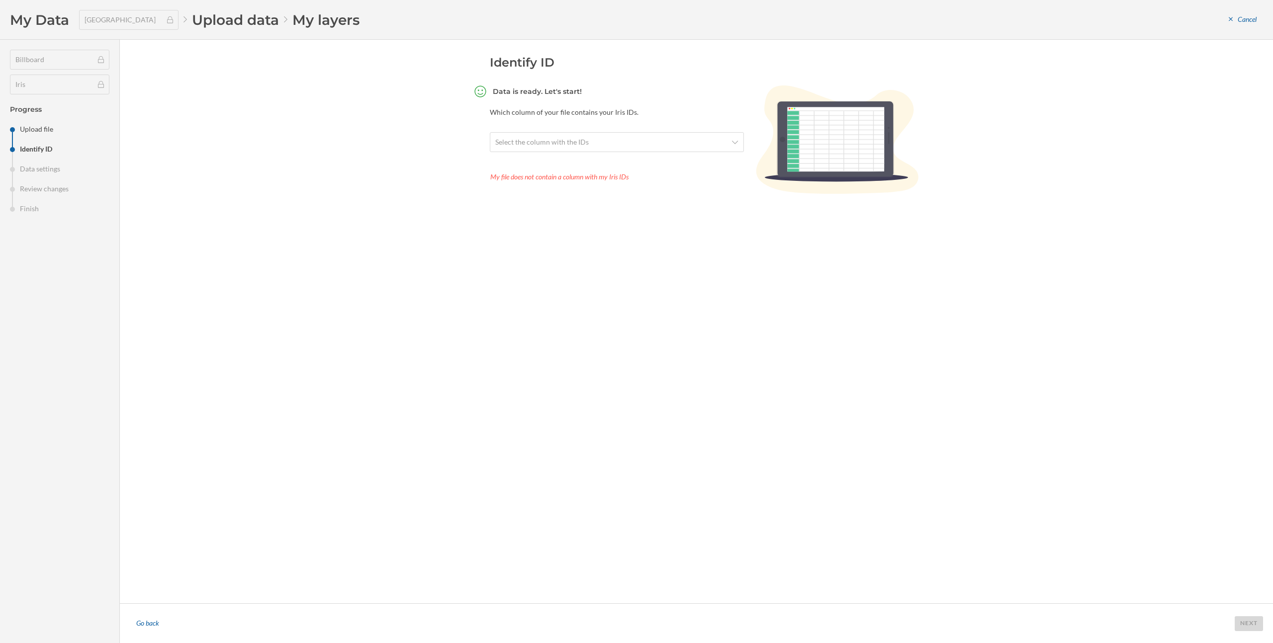
click at [698, 152] on div "Select the column with the IDs" at bounding box center [617, 143] width 254 height 22
click at [695, 146] on span "Select the column with the IDs" at bounding box center [611, 142] width 232 height 10
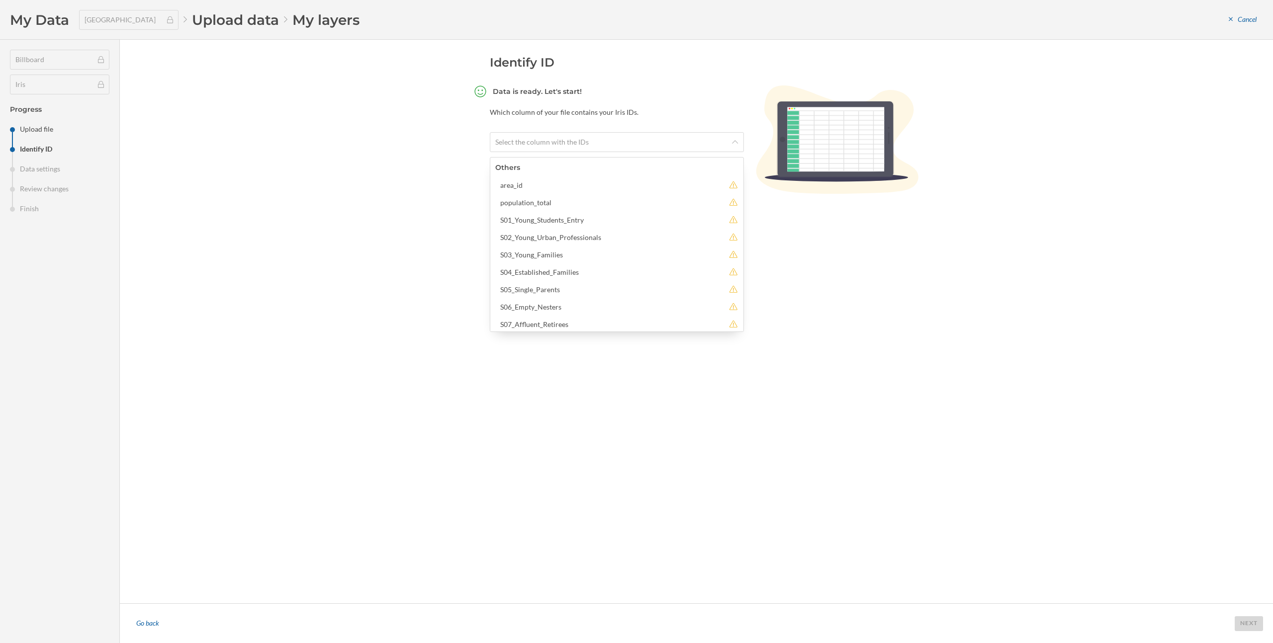
click at [859, 299] on div "Identify ID Data is ready. Let's start! Which column of your file contains your…" at bounding box center [705, 322] width 431 height 534
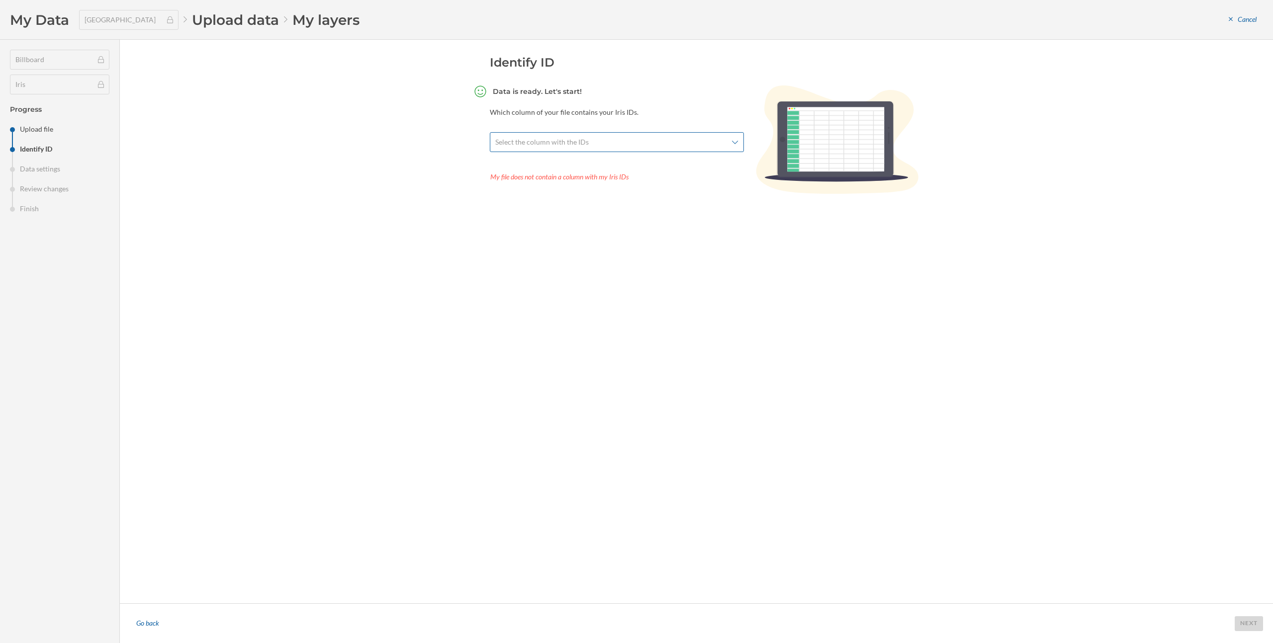
click at [533, 141] on span "Select the column with the IDs" at bounding box center [541, 142] width 93 height 10
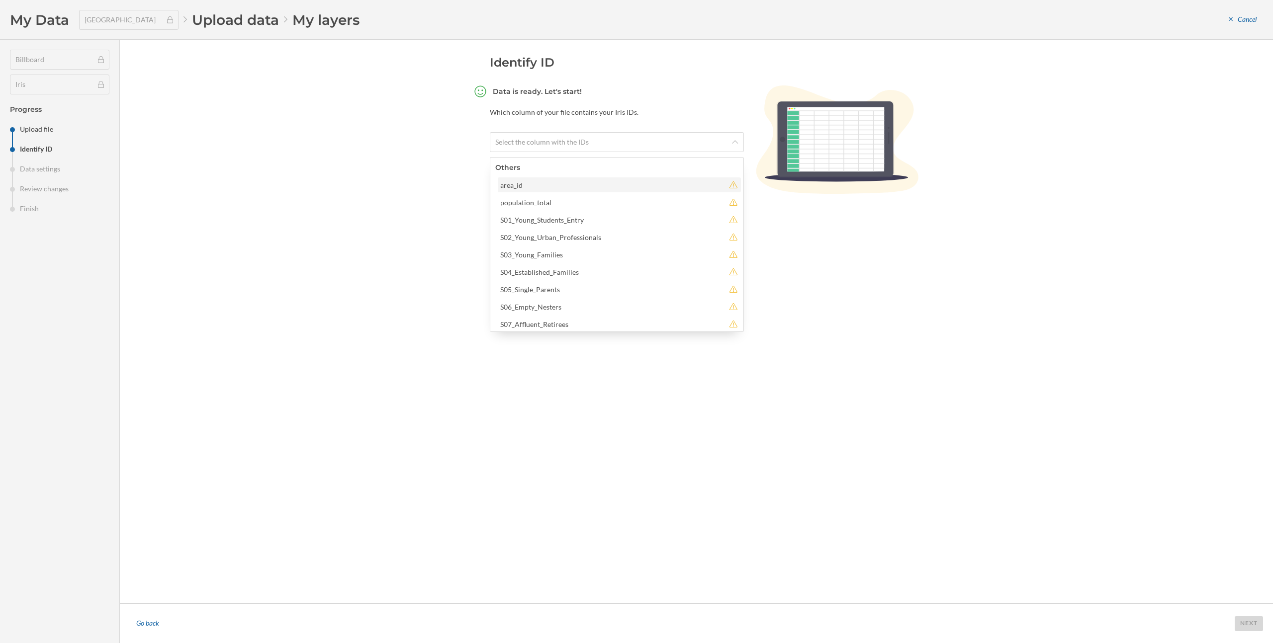
click at [697, 187] on div "area_id" at bounding box center [612, 185] width 224 height 10
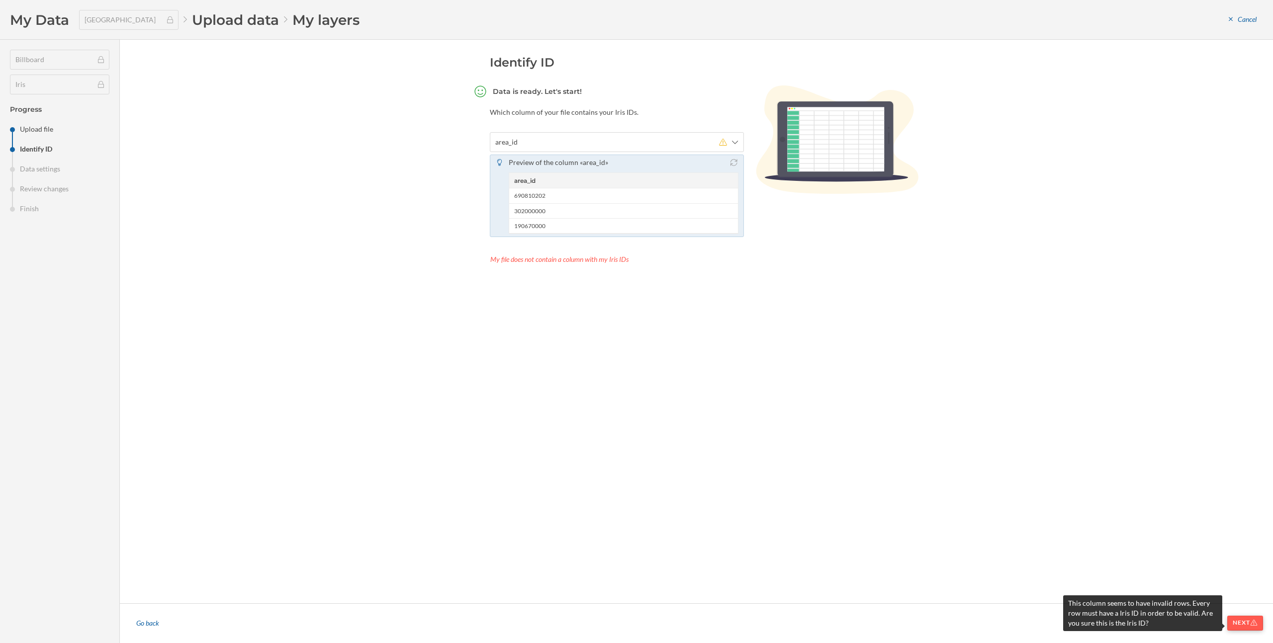
click at [1243, 628] on div "Next" at bounding box center [1245, 623] width 36 height 15
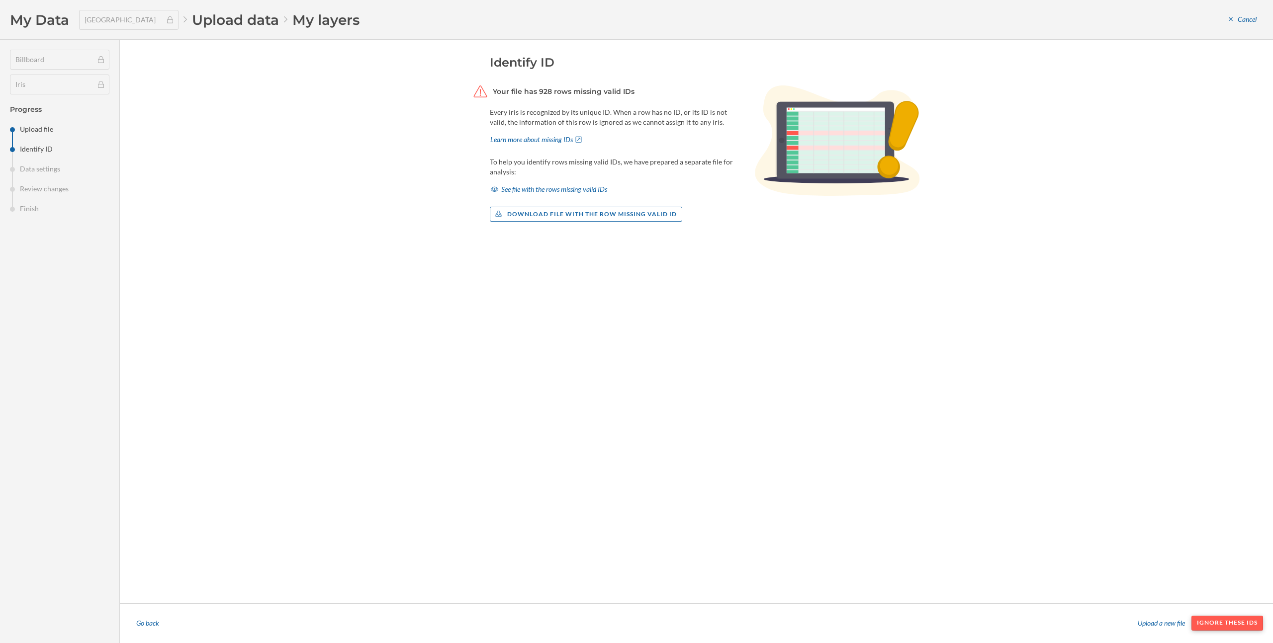
click at [1206, 623] on div "Ignore these IDs" at bounding box center [1227, 623] width 72 height 15
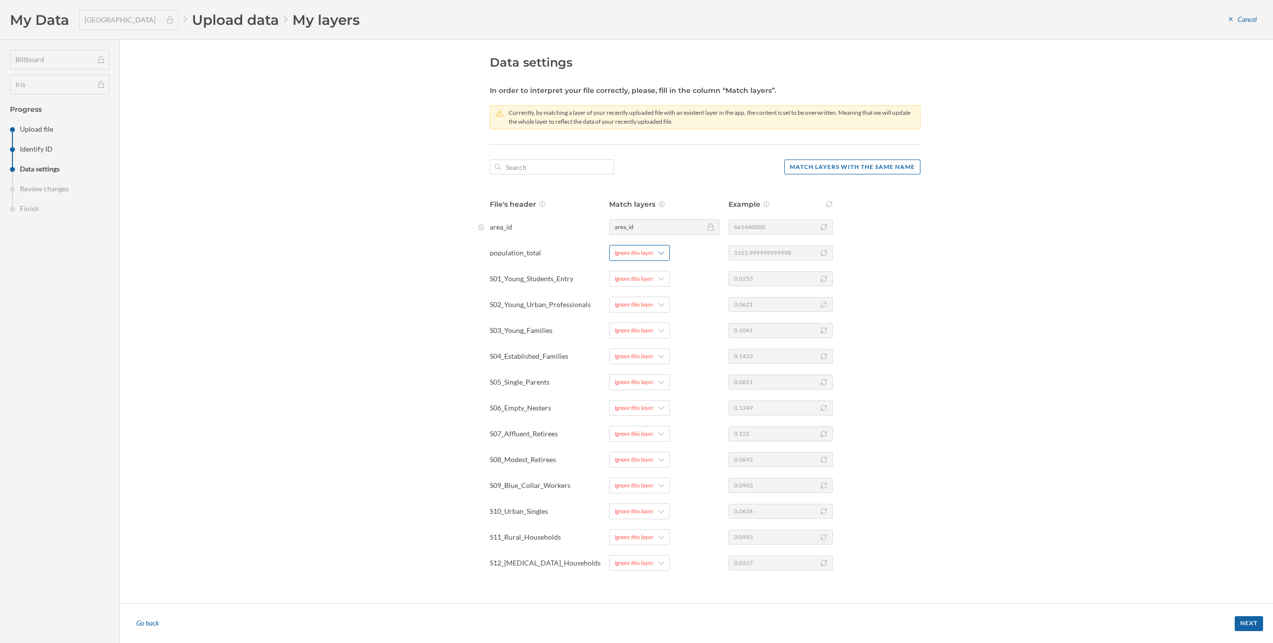
click at [634, 258] on div "Ignore this layer" at bounding box center [639, 253] width 61 height 16
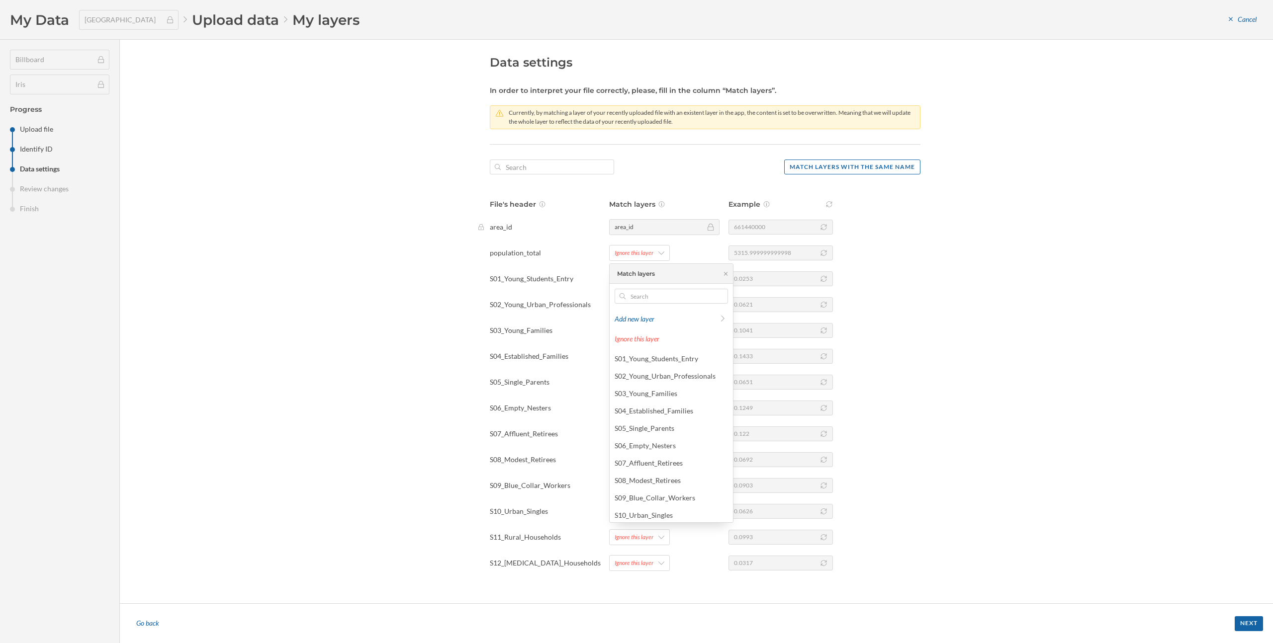
click at [567, 272] on div "S01_Young_Students_Entry Ignore this layer 0.0253" at bounding box center [698, 279] width 443 height 16
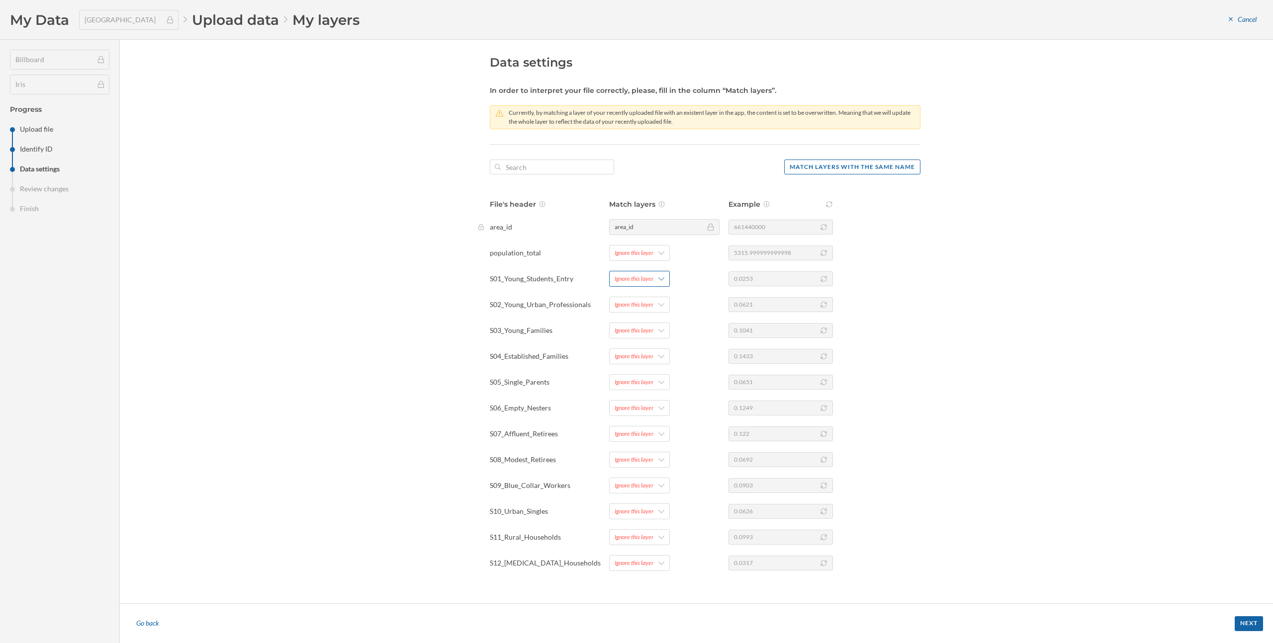
click at [641, 277] on div "Ignore this layer" at bounding box center [633, 278] width 39 height 9
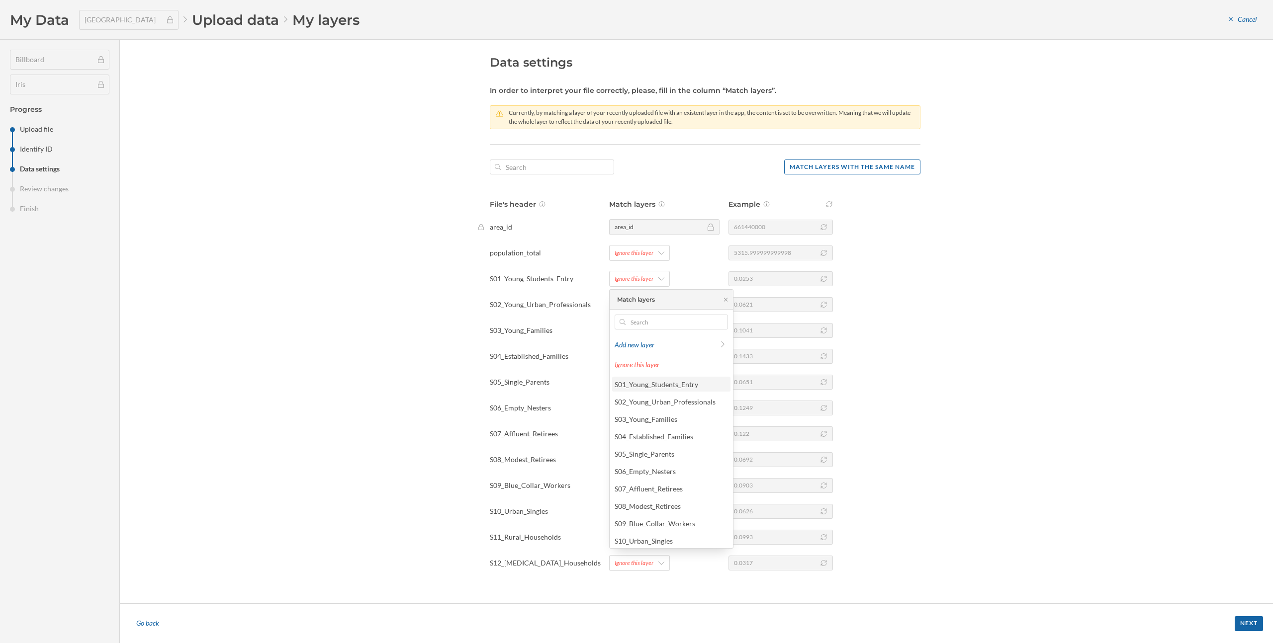
click at [650, 386] on div "S01_Young_Students_Entry" at bounding box center [656, 384] width 84 height 8
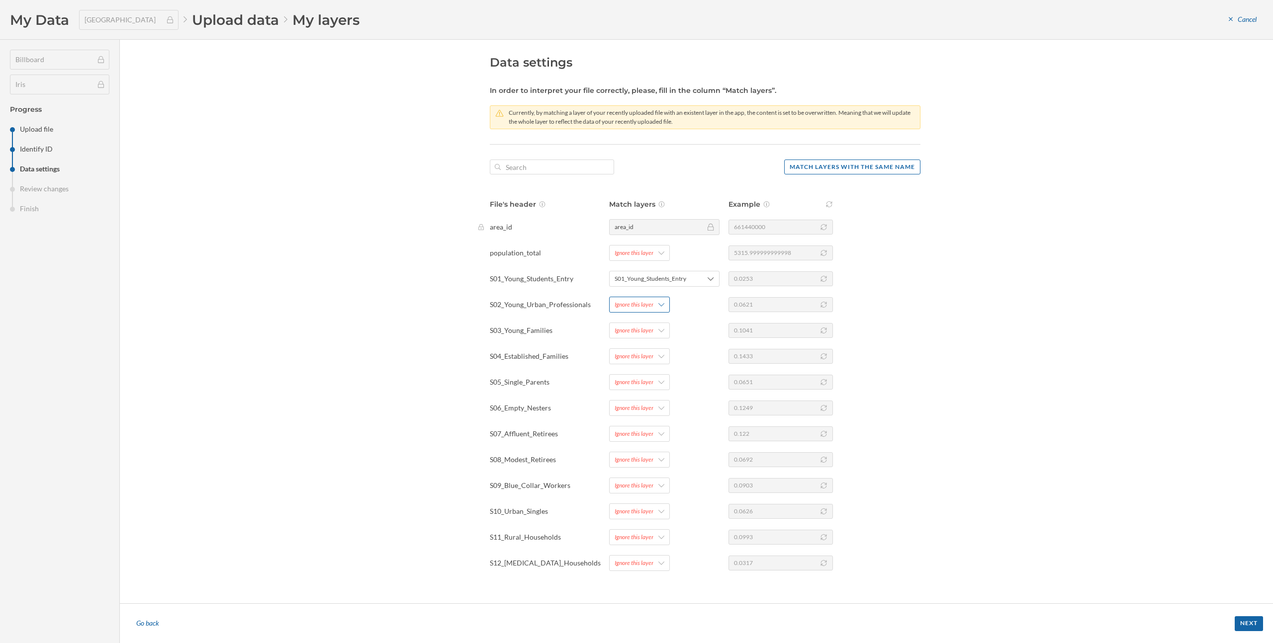
click at [635, 312] on div "Ignore this layer" at bounding box center [639, 305] width 61 height 16
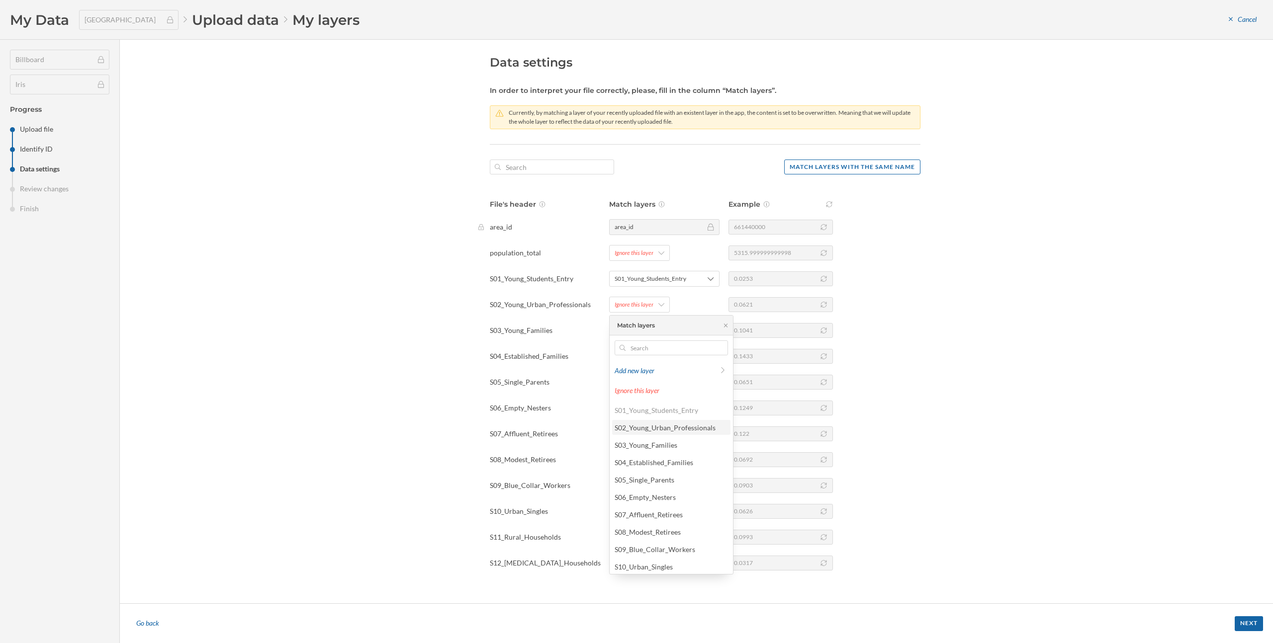
click at [649, 431] on div "S02_Young_Urban_Professionals" at bounding box center [664, 428] width 101 height 8
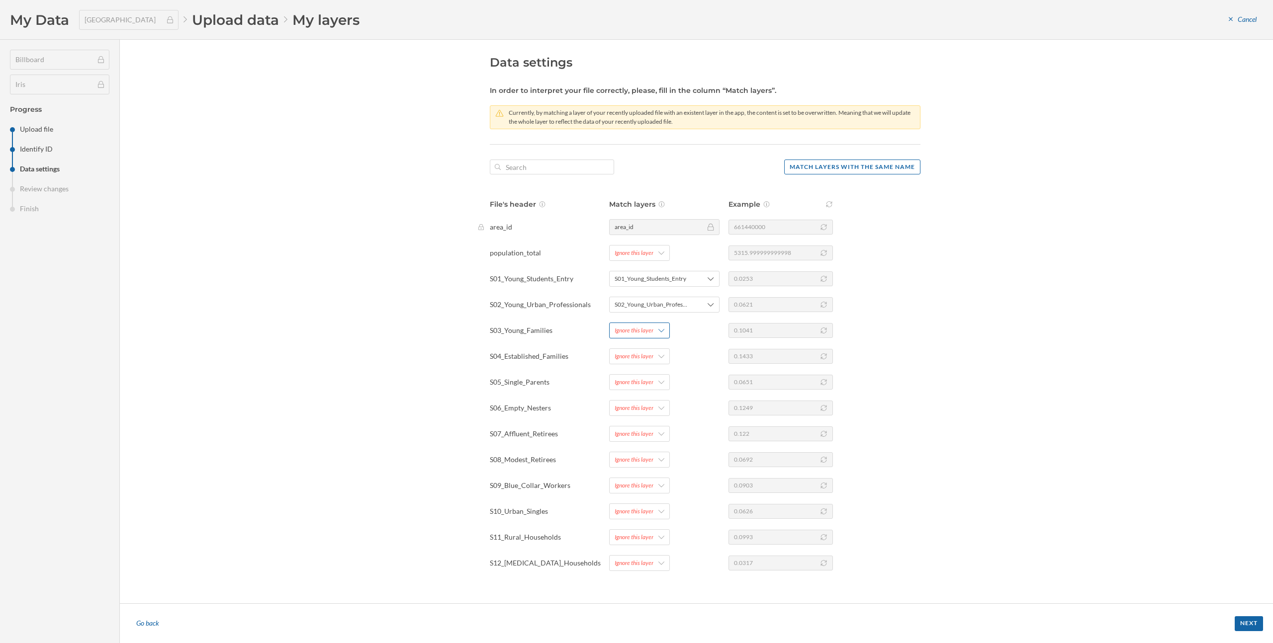
click at [642, 327] on div "Ignore this layer" at bounding box center [633, 330] width 39 height 9
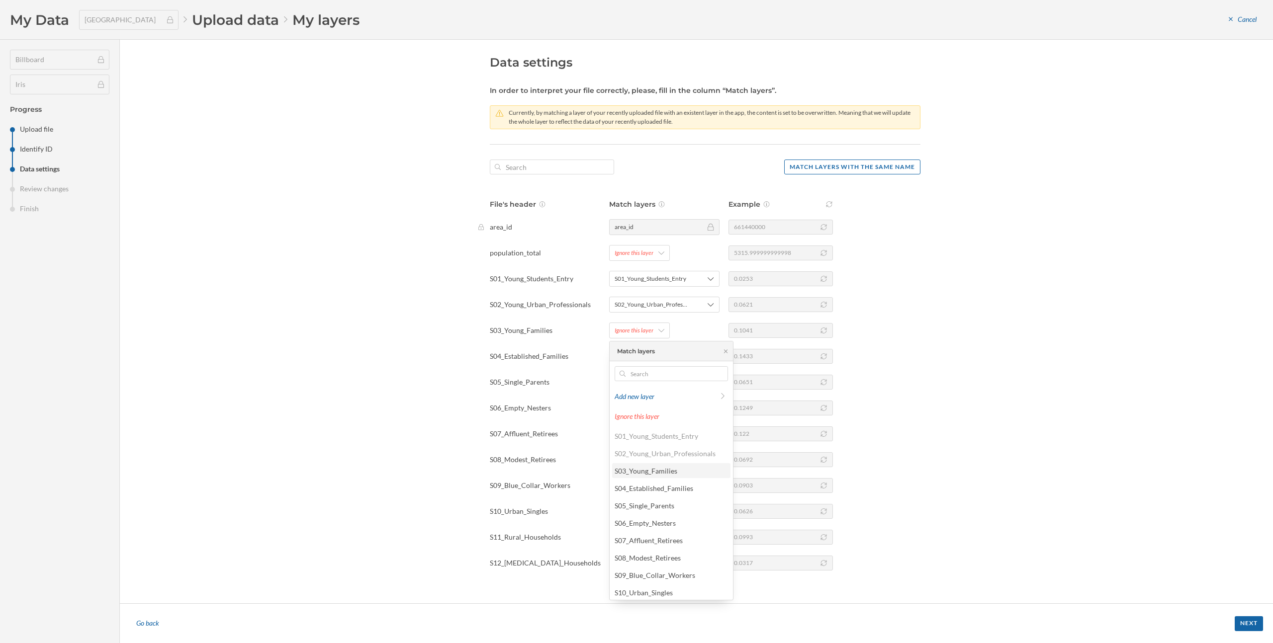
click at [646, 468] on div "S03_Young_Families" at bounding box center [645, 471] width 63 height 8
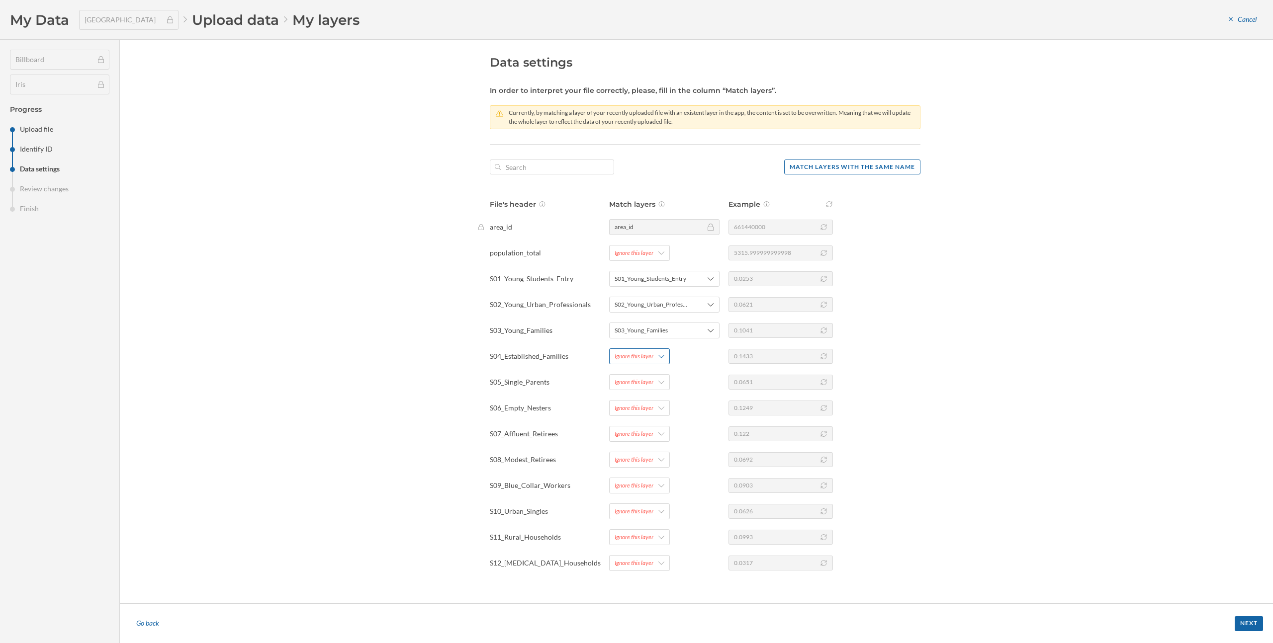
click at [642, 354] on div "Ignore this layer" at bounding box center [633, 356] width 39 height 9
click at [647, 513] on div "S04_Established_Families" at bounding box center [653, 514] width 79 height 8
click at [638, 384] on div "Ignore this layer" at bounding box center [633, 382] width 39 height 9
click at [658, 276] on div "S05_Single_Parents" at bounding box center [644, 277] width 60 height 8
click at [648, 413] on div "Ignore this layer" at bounding box center [639, 408] width 61 height 16
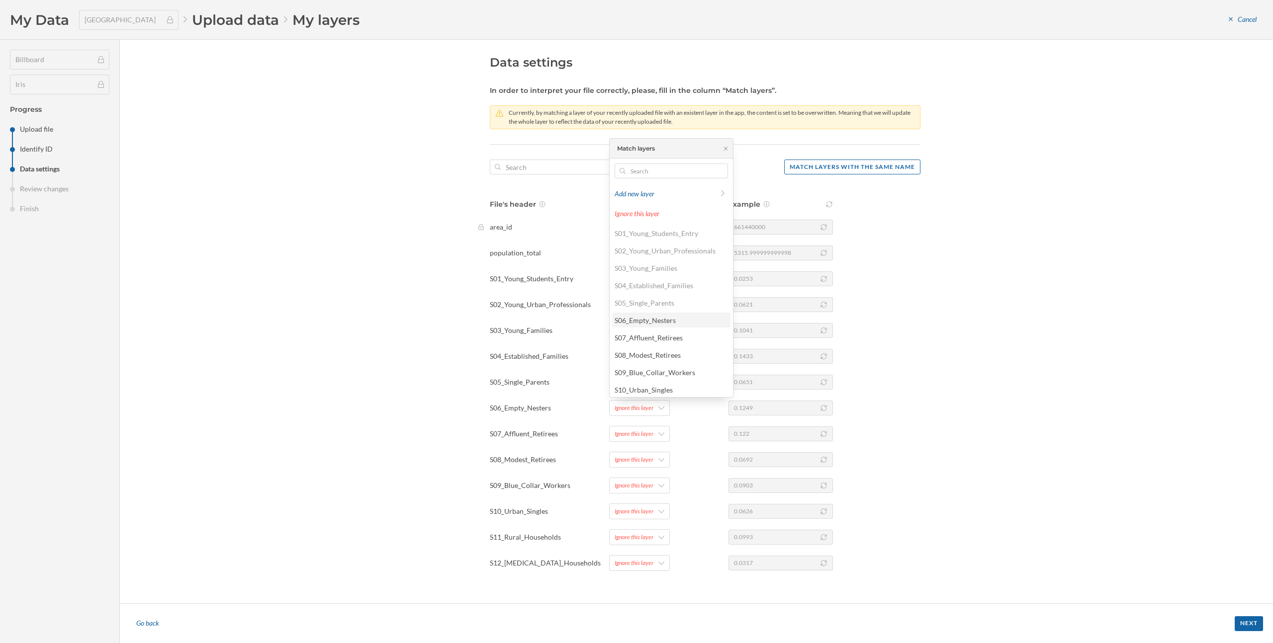
click at [666, 316] on div "S06_Empty_Nesters" at bounding box center [644, 320] width 61 height 8
click at [657, 435] on div "Ignore this layer" at bounding box center [639, 434] width 61 height 16
click at [663, 366] on div "S07_Affluent_Retirees" at bounding box center [648, 363] width 68 height 8
click at [656, 467] on div "Ignore this layer" at bounding box center [639, 460] width 61 height 16
click at [664, 400] on div "S08_Modest_Retirees" at bounding box center [671, 406] width 118 height 15
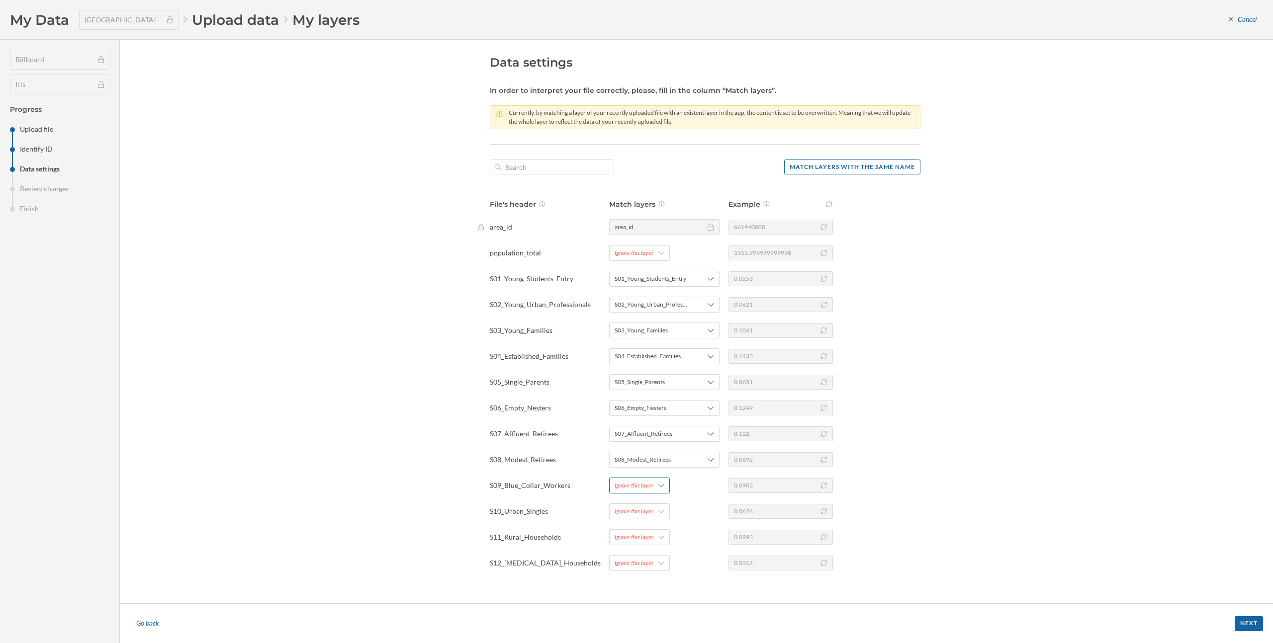
click at [649, 485] on div "Ignore this layer" at bounding box center [633, 485] width 39 height 9
click at [659, 451] on div "S09_Blue_Collar_Workers" at bounding box center [654, 450] width 81 height 8
click at [652, 506] on div "Ignore this layer" at bounding box center [639, 512] width 61 height 16
click at [659, 493] on div "S10_Urban_Singles" at bounding box center [643, 493] width 58 height 8
click at [649, 536] on div "Ignore this layer" at bounding box center [633, 537] width 39 height 9
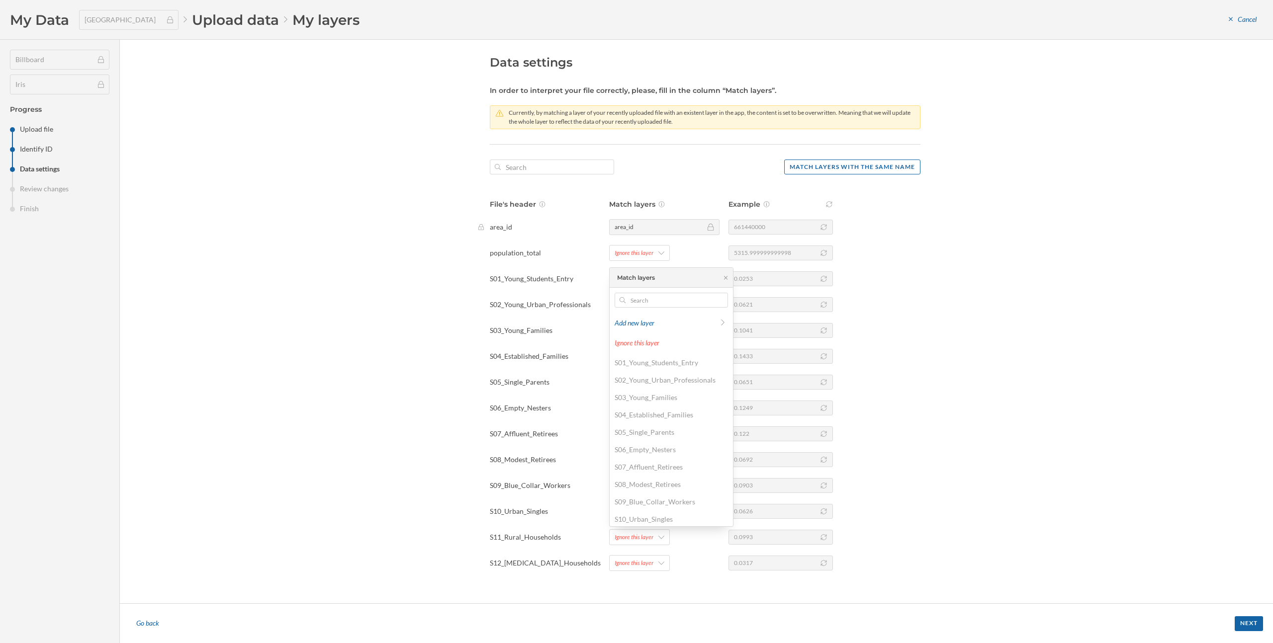
scroll to position [37, 0]
click at [656, 501] on div "S11_Rural_Households" at bounding box center [649, 499] width 71 height 8
click at [646, 556] on div "Ignore this layer" at bounding box center [639, 563] width 61 height 16
click at [655, 544] on div "S12_Low_Income_Households" at bounding box center [669, 542] width 111 height 8
click at [1245, 621] on div "Next" at bounding box center [1248, 623] width 28 height 15
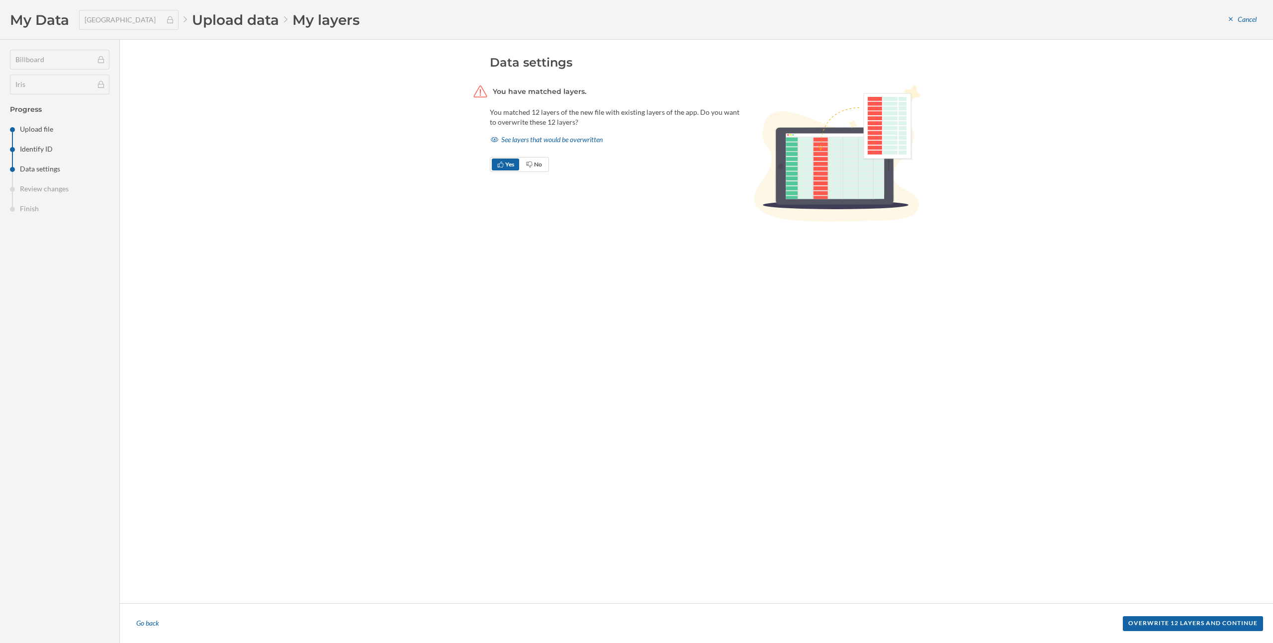
click at [1245, 621] on div "Overwrite 12 layers and continue" at bounding box center [1192, 623] width 140 height 15
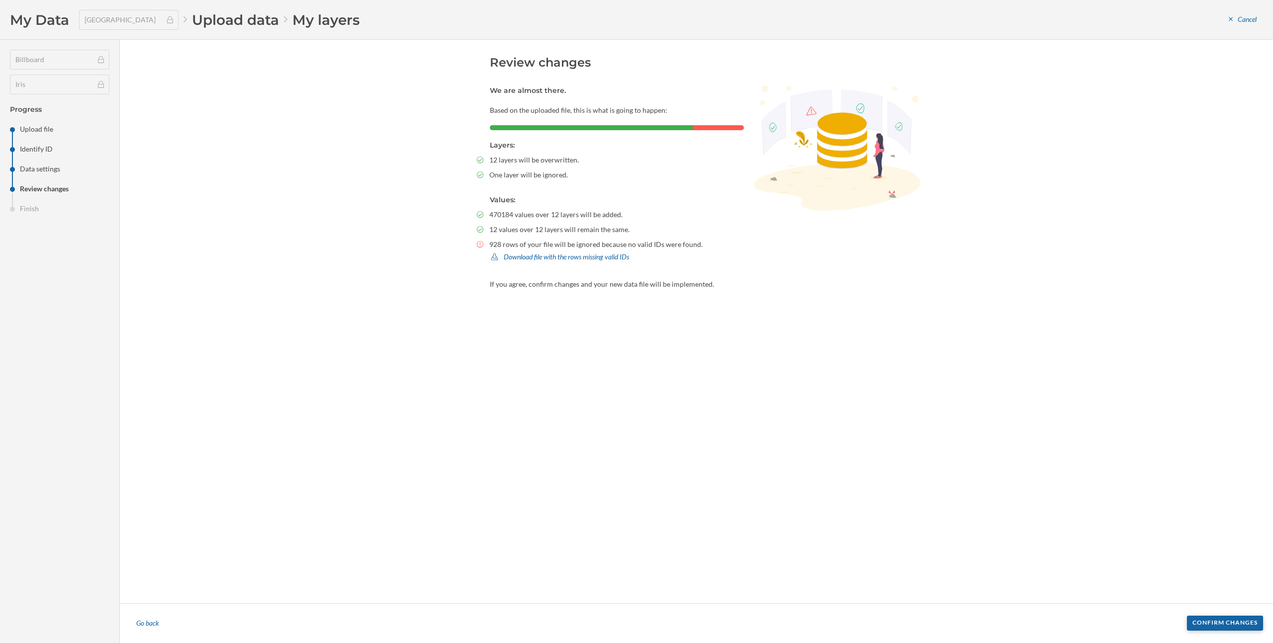
click at [1240, 621] on div "Confirm changes" at bounding box center [1225, 623] width 76 height 15
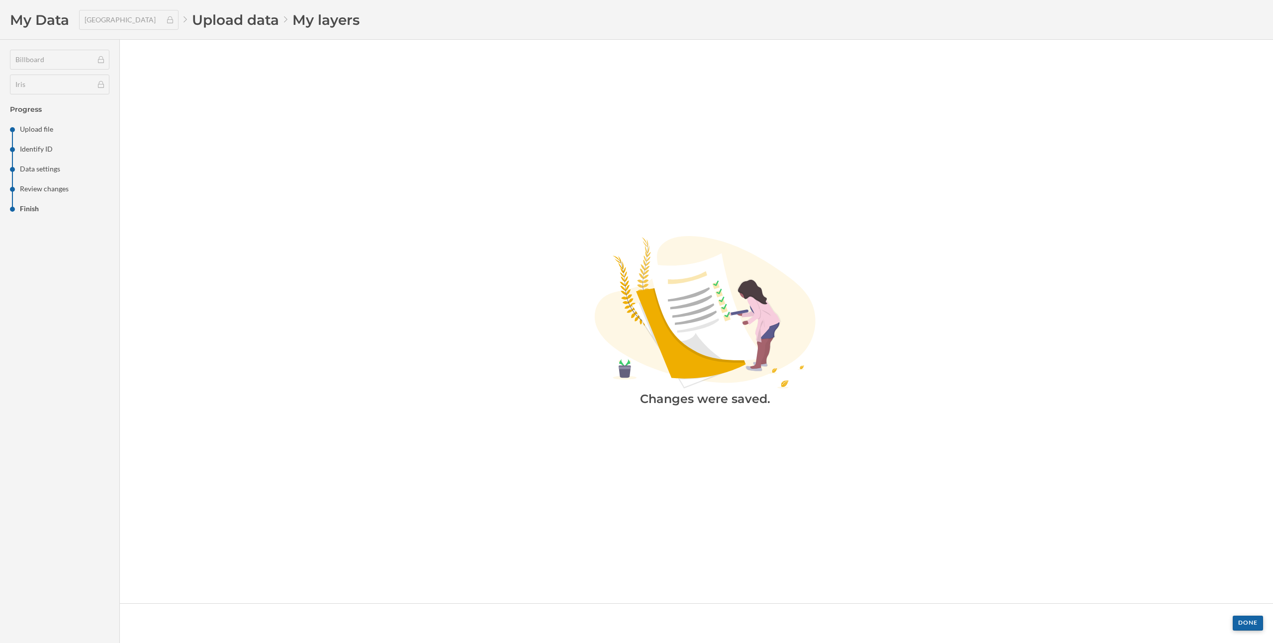
click at [1250, 621] on div "Done" at bounding box center [1247, 623] width 30 height 15
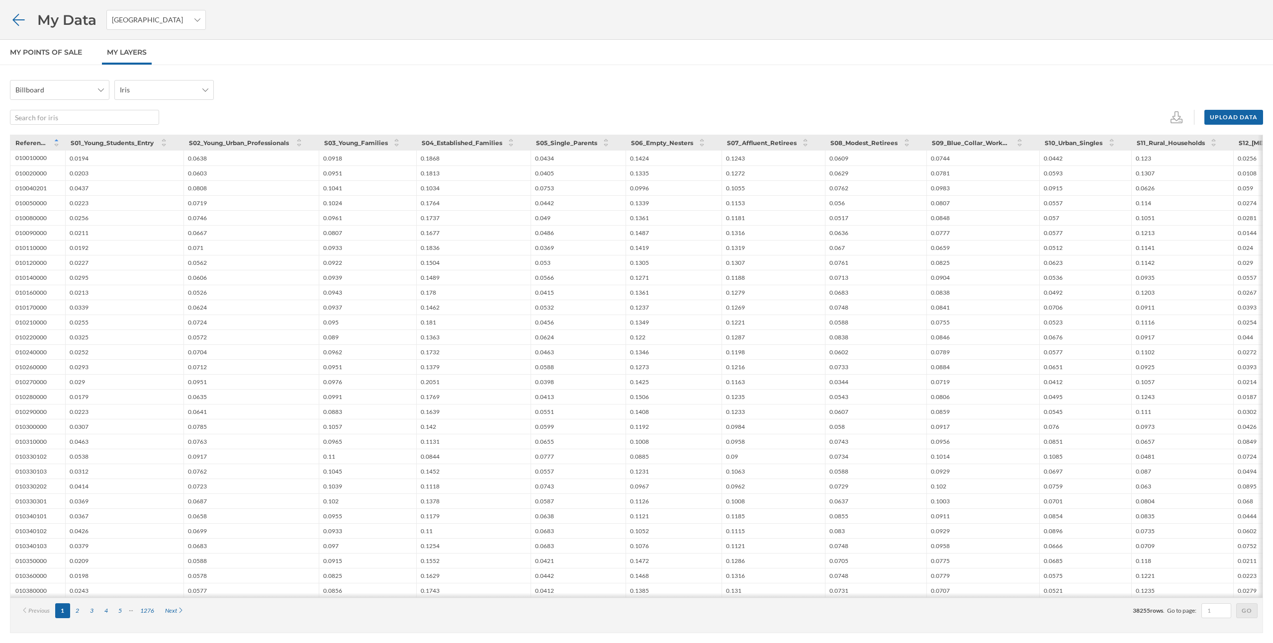
click at [17, 20] on icon at bounding box center [18, 20] width 17 height 14
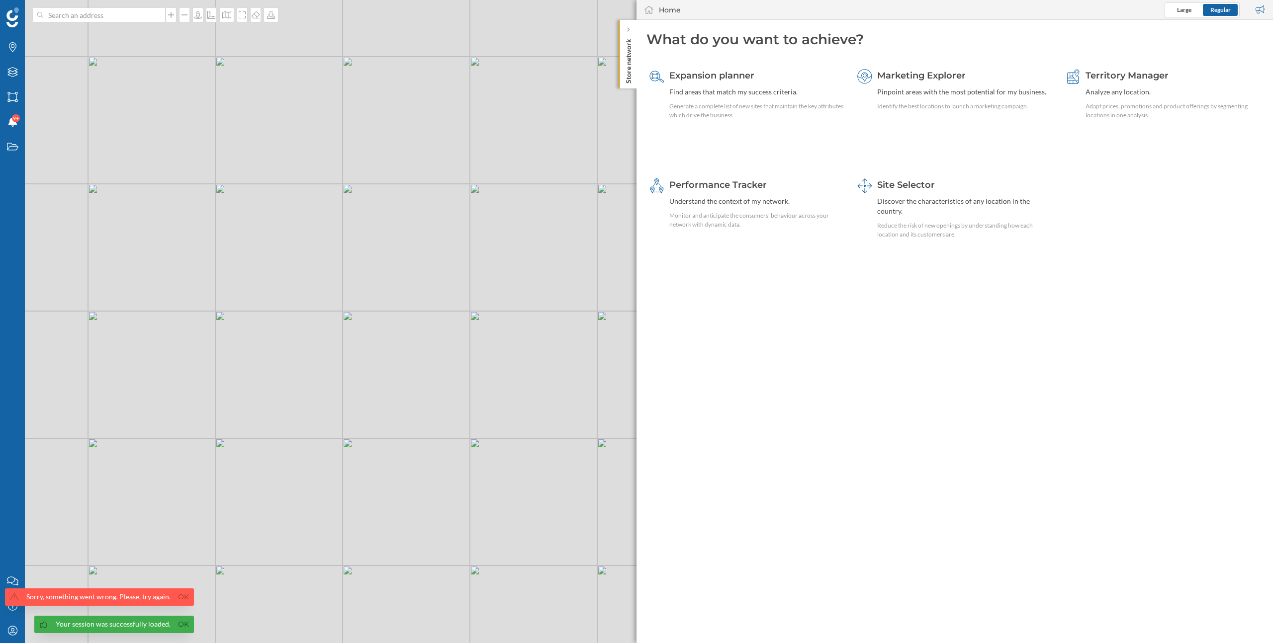
drag, startPoint x: 347, startPoint y: 401, endPoint x: 340, endPoint y: 360, distance: 41.4
click at [340, 360] on div "© Mapbox © OpenStreetMap Improve this map" at bounding box center [636, 321] width 1273 height 643
click at [187, 599] on link "Ok" at bounding box center [183, 597] width 16 height 11
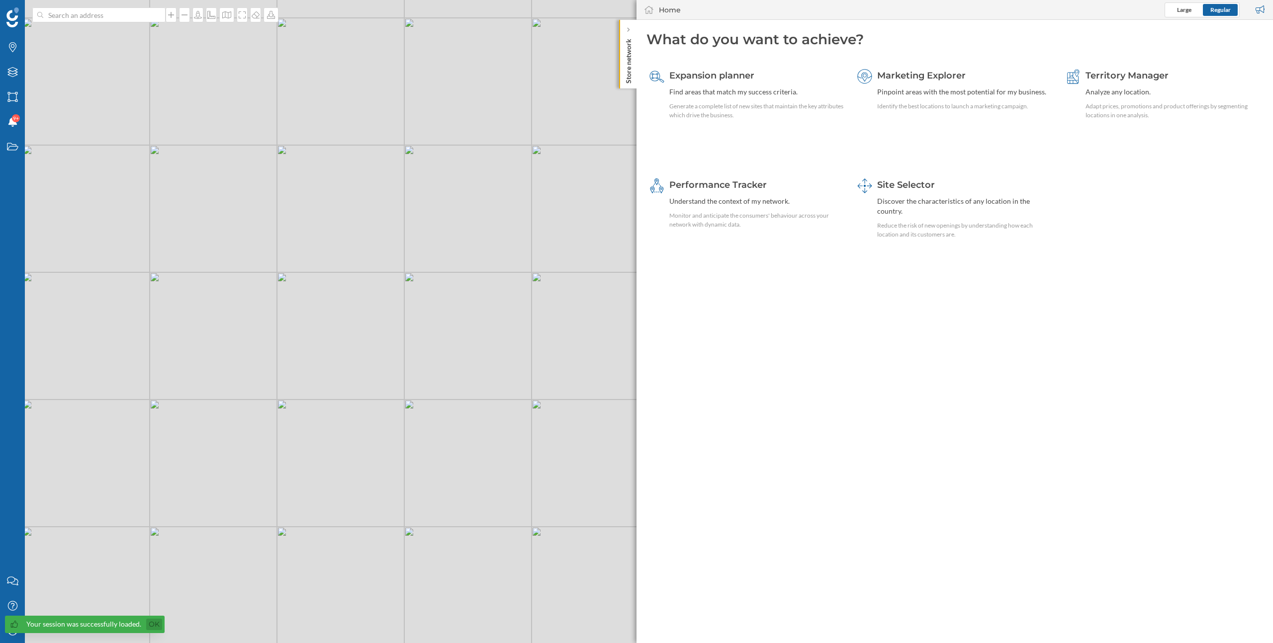
click at [152, 622] on link "Ok" at bounding box center [154, 624] width 16 height 11
click at [14, 75] on icon "Layers" at bounding box center [12, 72] width 12 height 10
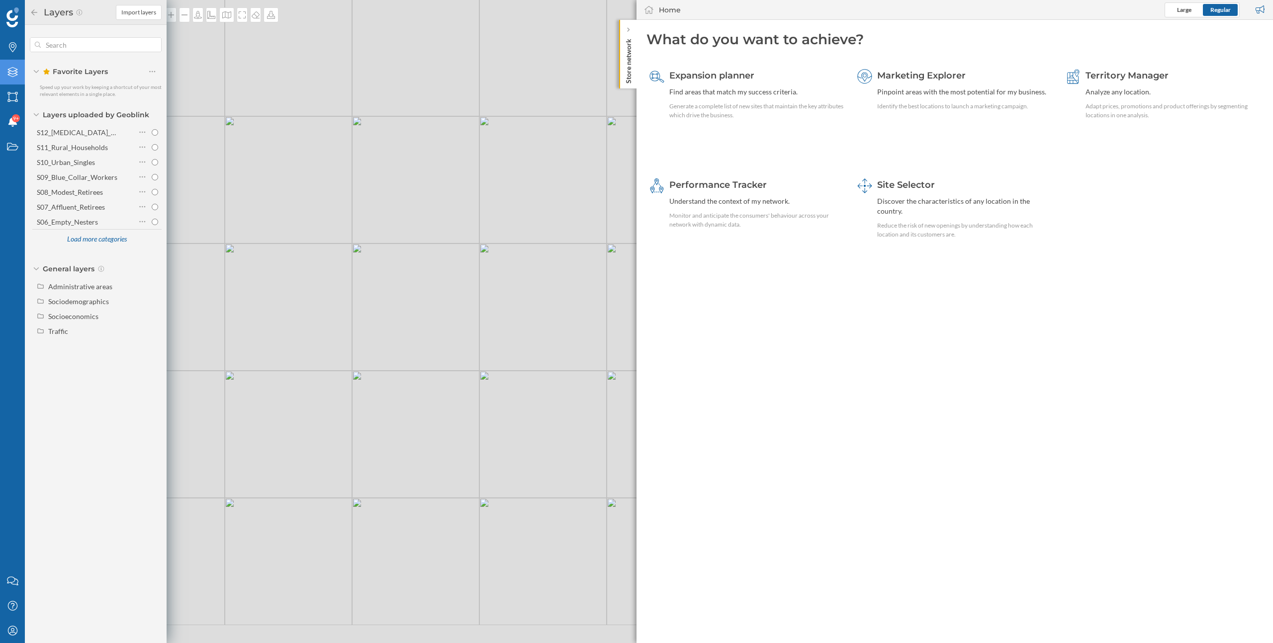
drag, startPoint x: 370, startPoint y: 272, endPoint x: 317, endPoint y: 242, distance: 61.7
click at [317, 242] on div "© Mapbox © OpenStreetMap Improve this map" at bounding box center [636, 321] width 1273 height 643
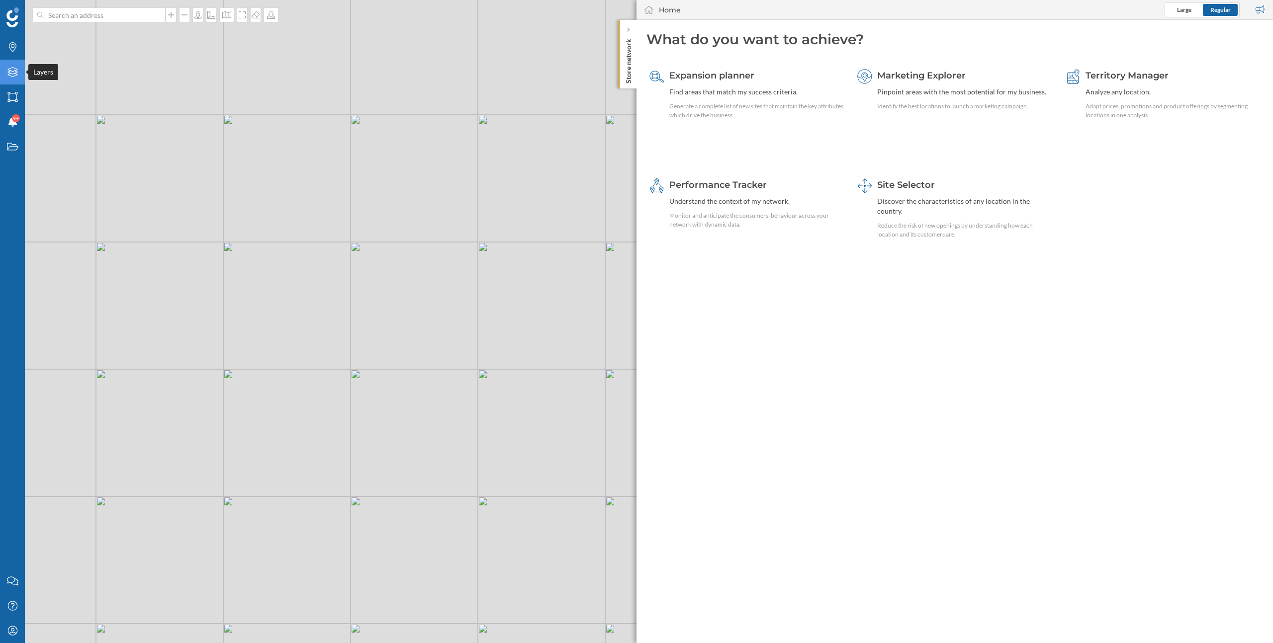
click at [8, 77] on div "Layers" at bounding box center [12, 72] width 25 height 25
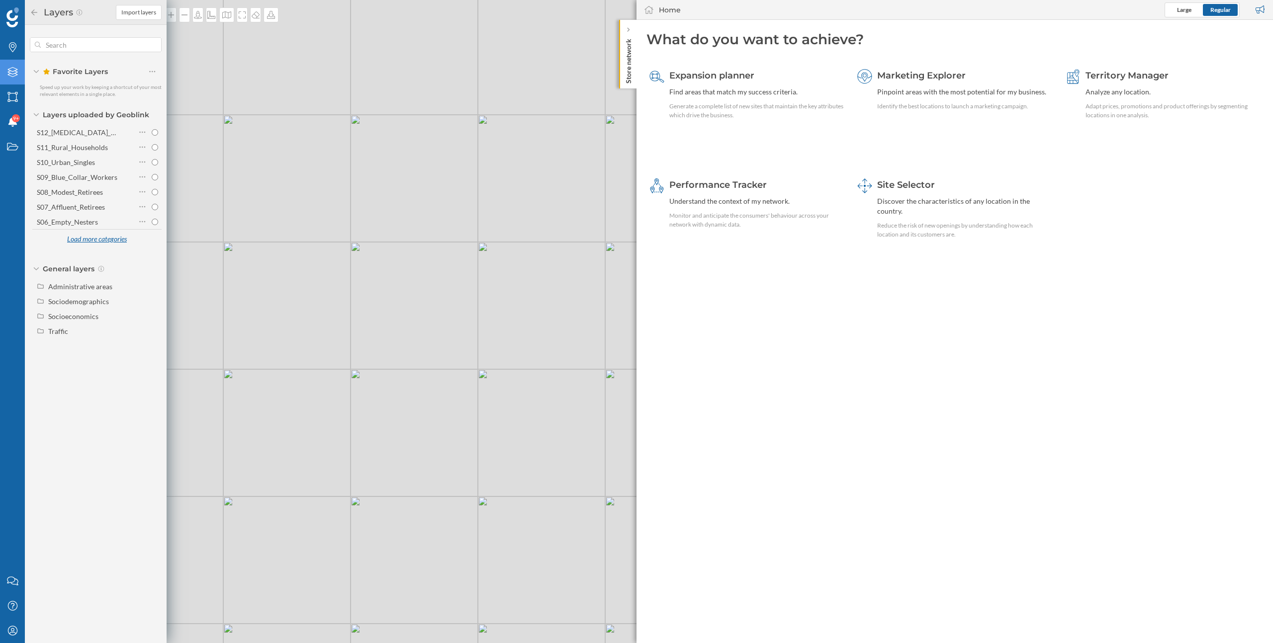
click at [97, 242] on div "Load more categories" at bounding box center [97, 239] width 72 height 15
click at [153, 193] on input "S08_Modest_Retirees" at bounding box center [155, 192] width 6 height 6
radio input "true"
drag, startPoint x: 327, startPoint y: 404, endPoint x: 396, endPoint y: 390, distance: 70.4
click at [396, 390] on div "© Mapbox © OpenStreetMap Improve this map" at bounding box center [636, 321] width 1273 height 643
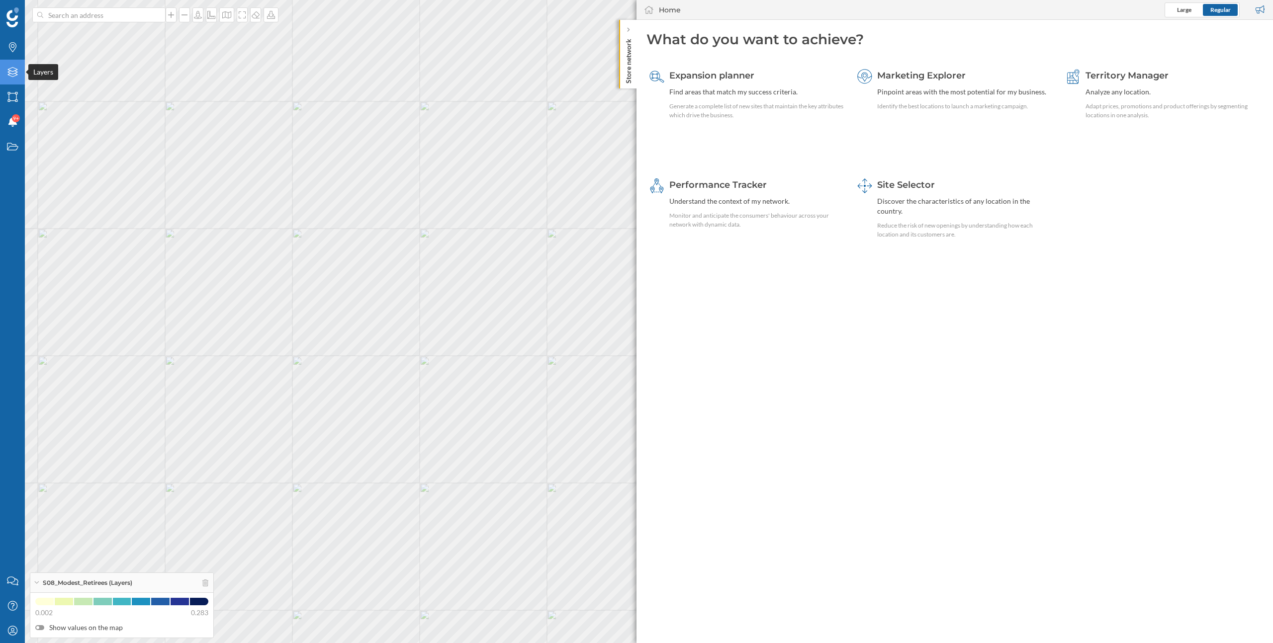
click at [13, 71] on icon at bounding box center [12, 72] width 10 height 10
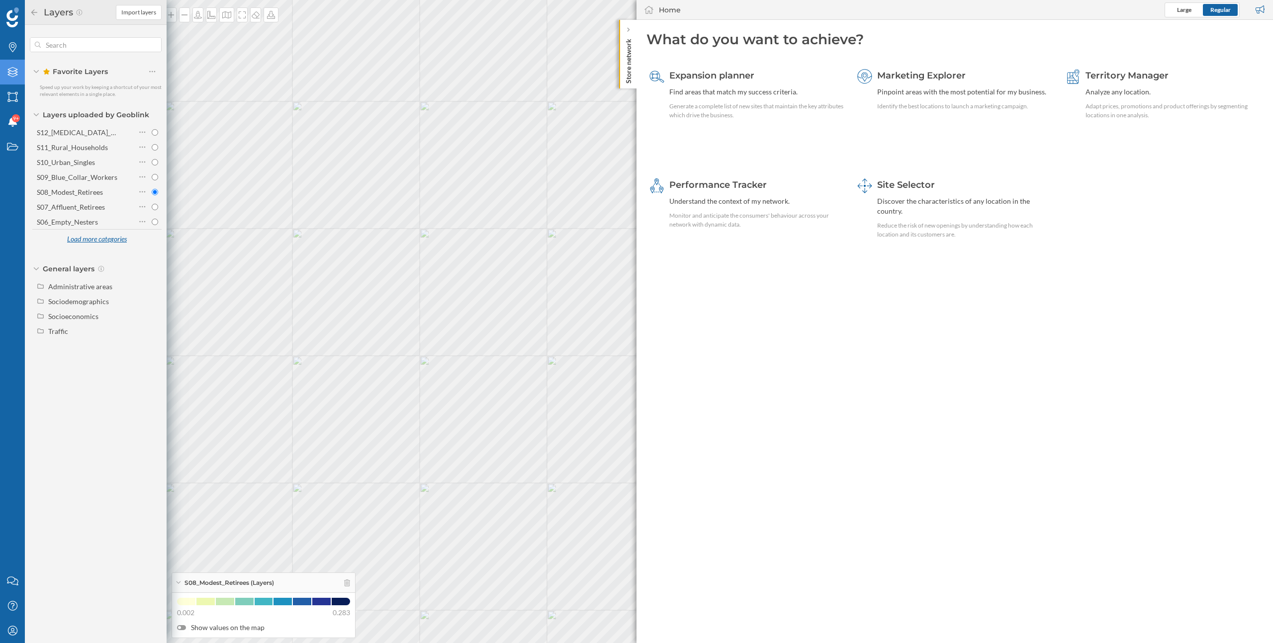
click at [104, 242] on div "Load more categories" at bounding box center [97, 239] width 72 height 15
click at [100, 215] on div "S06_Empty_Nesters" at bounding box center [78, 222] width 83 height 14
click at [152, 219] on input "S06_Empty_Nesters" at bounding box center [155, 222] width 6 height 6
radio input "true"
click at [81, 166] on div "S10_Urban_Singles" at bounding box center [66, 162] width 58 height 8
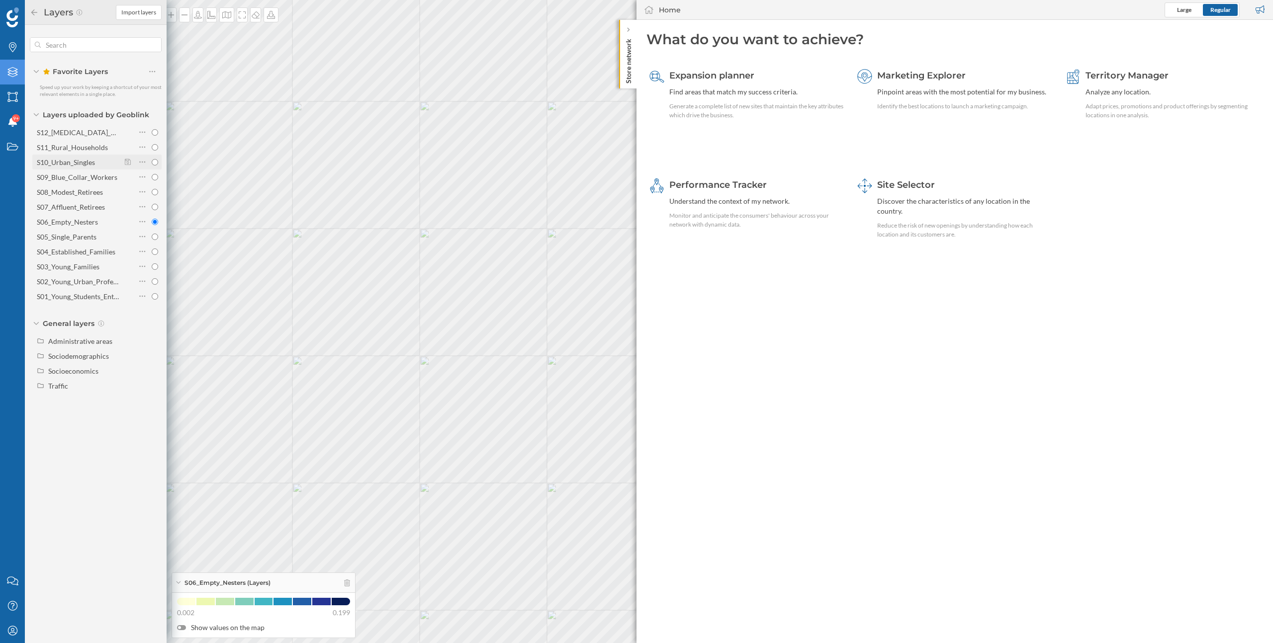
click at [152, 166] on input "S10_Urban_Singles" at bounding box center [155, 162] width 6 height 6
radio input "true"
click at [83, 178] on div "S09_Blue_Collar_Workers" at bounding box center [77, 177] width 81 height 8
click at [152, 178] on input "S09_Blue_Collar_Workers" at bounding box center [155, 177] width 6 height 6
radio input "true"
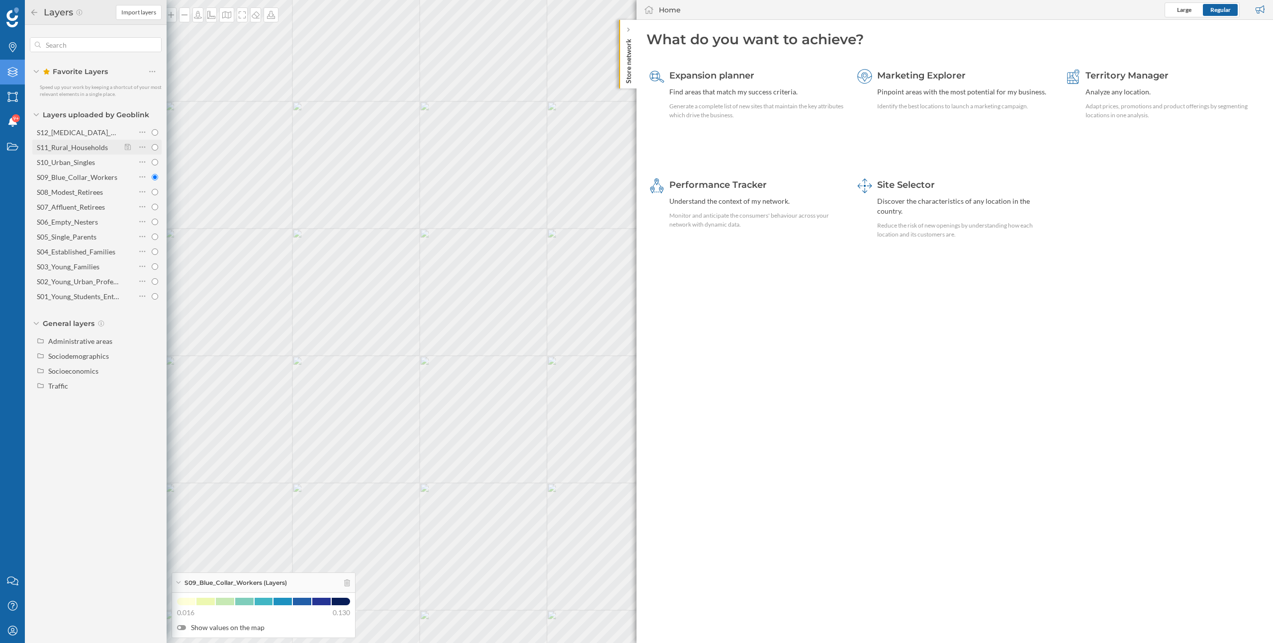
click at [83, 146] on div "S11_Rural_Households" at bounding box center [72, 147] width 71 height 8
click at [152, 146] on input "S11_Rural_Households" at bounding box center [155, 147] width 6 height 6
radio input "true"
click at [97, 194] on div "S08_Modest_Retirees" at bounding box center [70, 192] width 66 height 8
click at [152, 194] on input "S08_Modest_Retirees" at bounding box center [155, 192] width 6 height 6
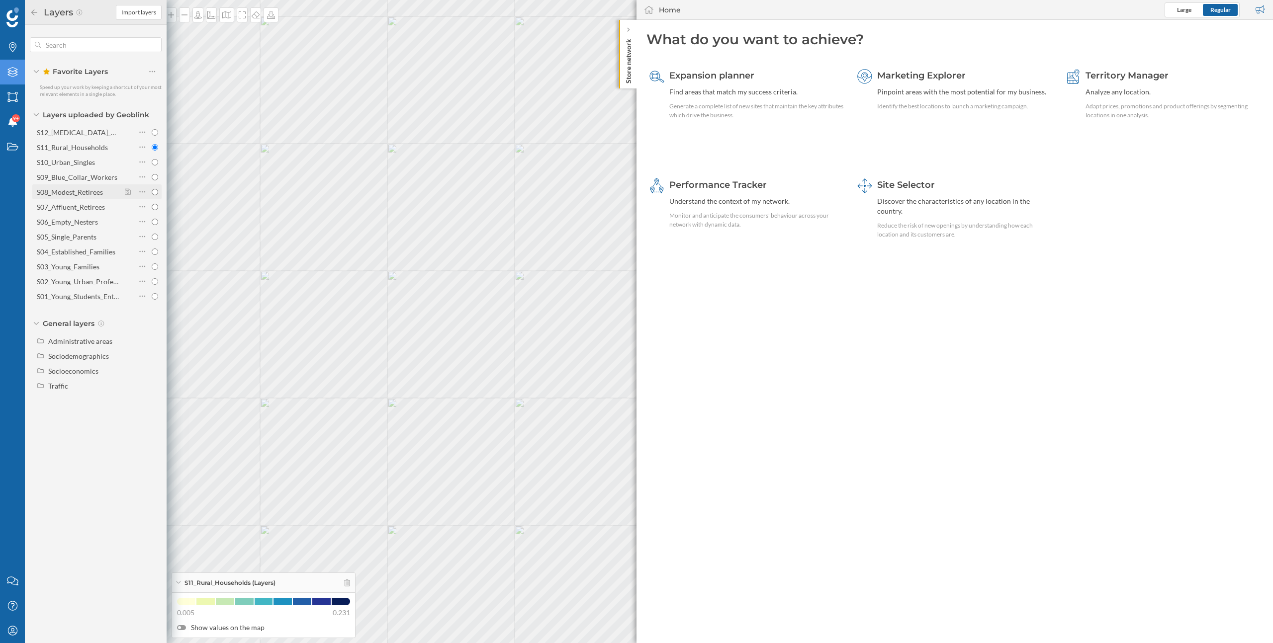
radio input "true"
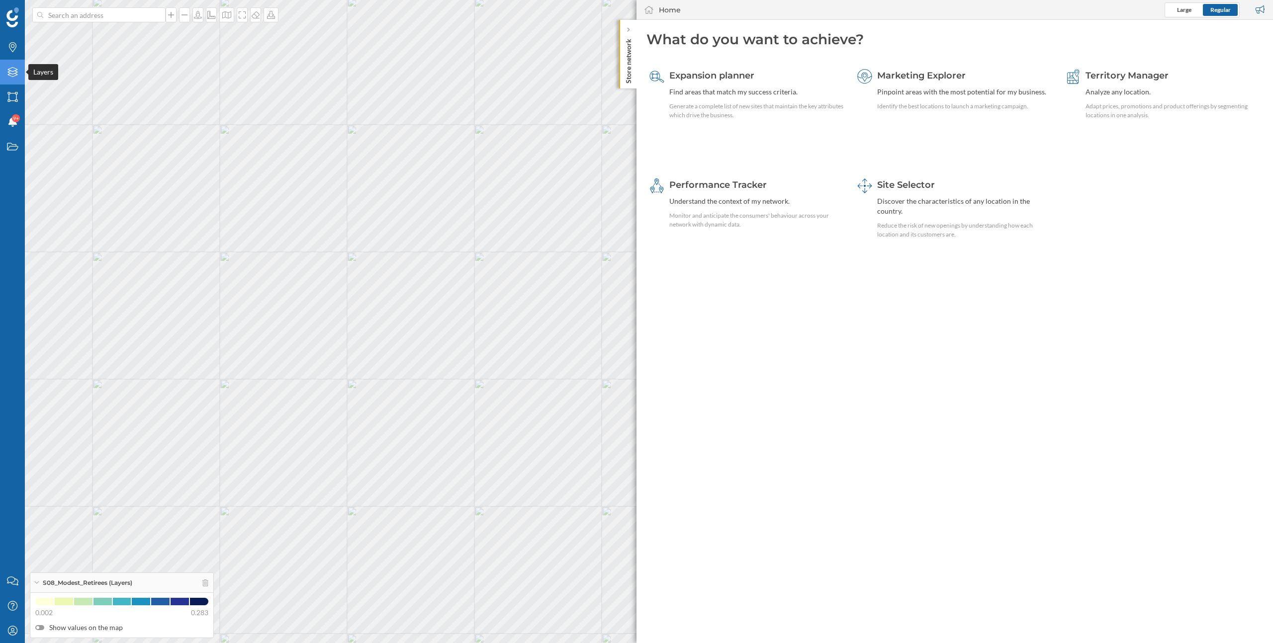
click at [13, 75] on icon "Layers" at bounding box center [12, 72] width 12 height 10
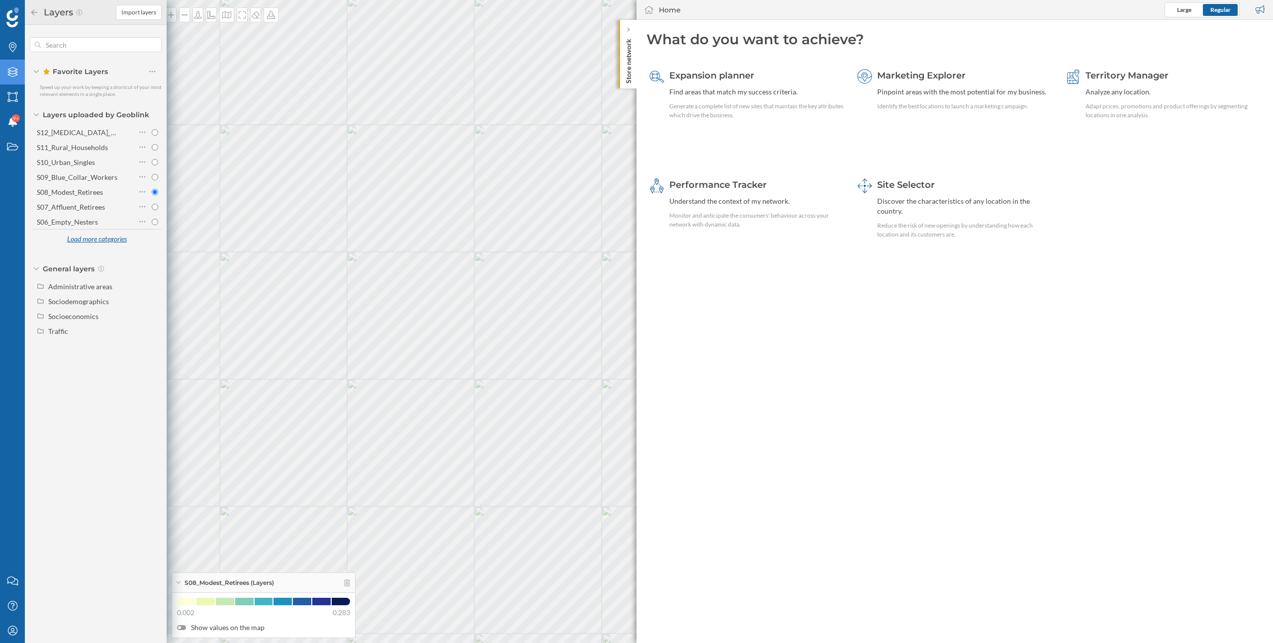
click at [110, 240] on div "Load more categories" at bounding box center [97, 239] width 72 height 15
click at [102, 251] on div "S04_Established_Families" at bounding box center [76, 252] width 79 height 8
click at [152, 251] on input "S04_Established_Families" at bounding box center [155, 252] width 6 height 6
radio input "true"
click at [93, 299] on div "S01_Young_Students_Entry" at bounding box center [79, 296] width 84 height 8
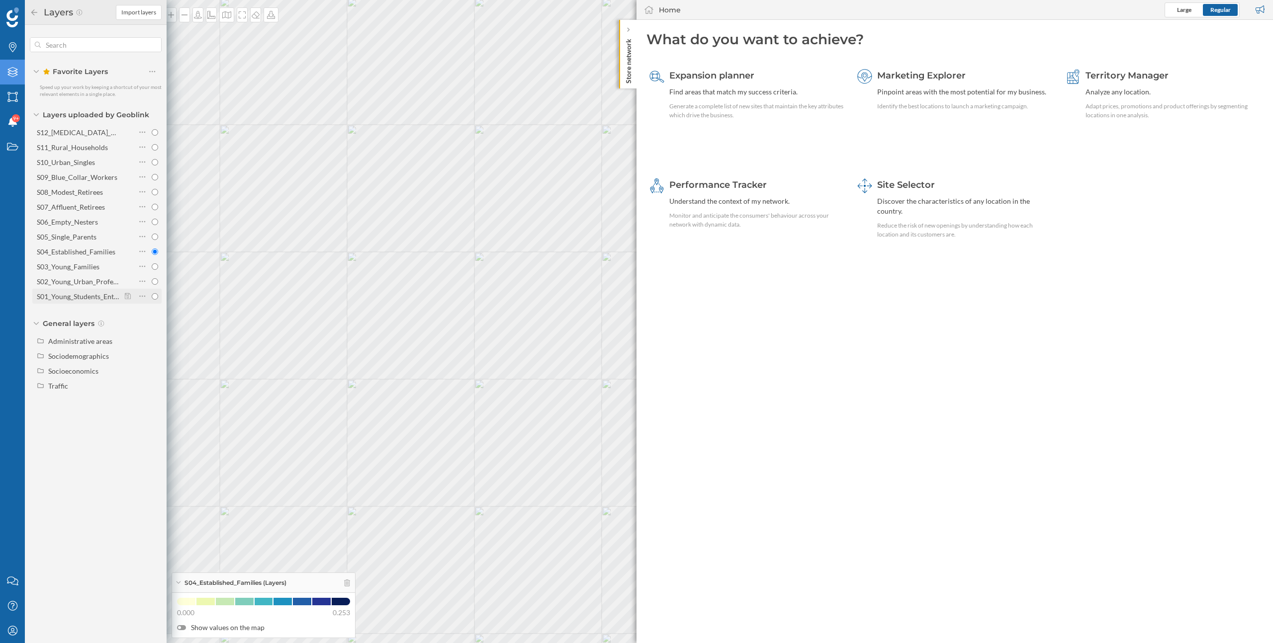
click at [152, 299] on input "S01_Young_Students_Entry" at bounding box center [155, 296] width 6 height 6
radio input "true"
click at [90, 281] on div "S02_Young_Urban_Professionals" at bounding box center [87, 281] width 101 height 8
click at [152, 281] on input "S02_Young_Urban_Professionals" at bounding box center [155, 281] width 6 height 6
radio input "true"
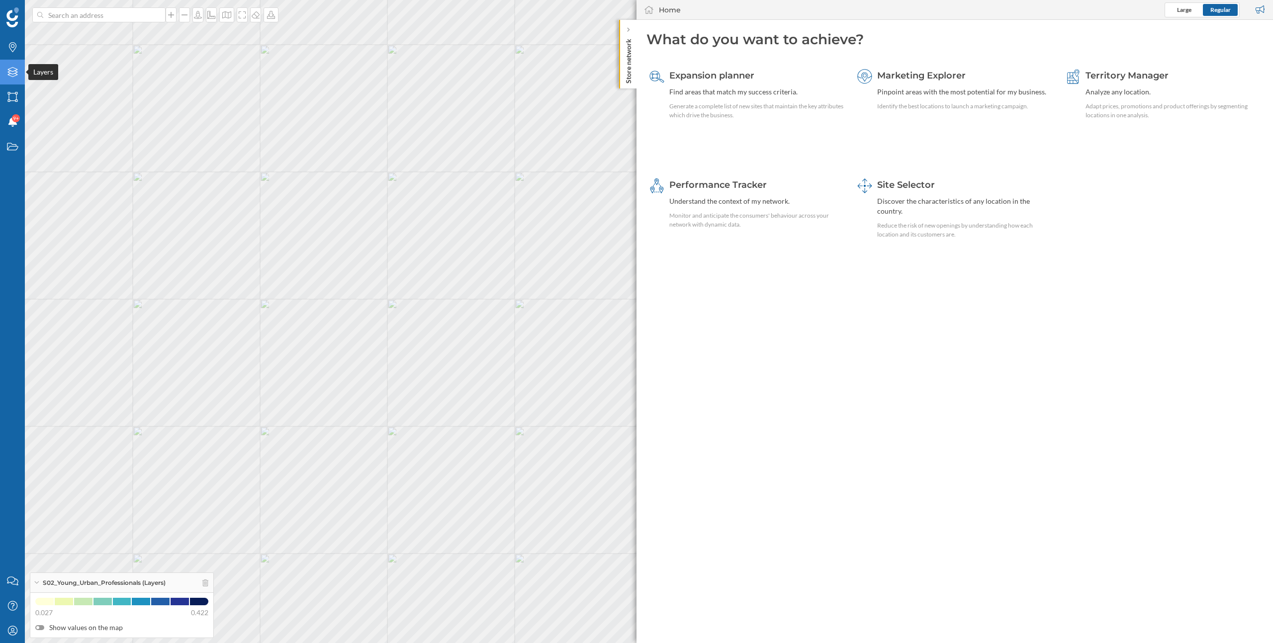
click at [14, 72] on icon "Layers" at bounding box center [12, 72] width 12 height 10
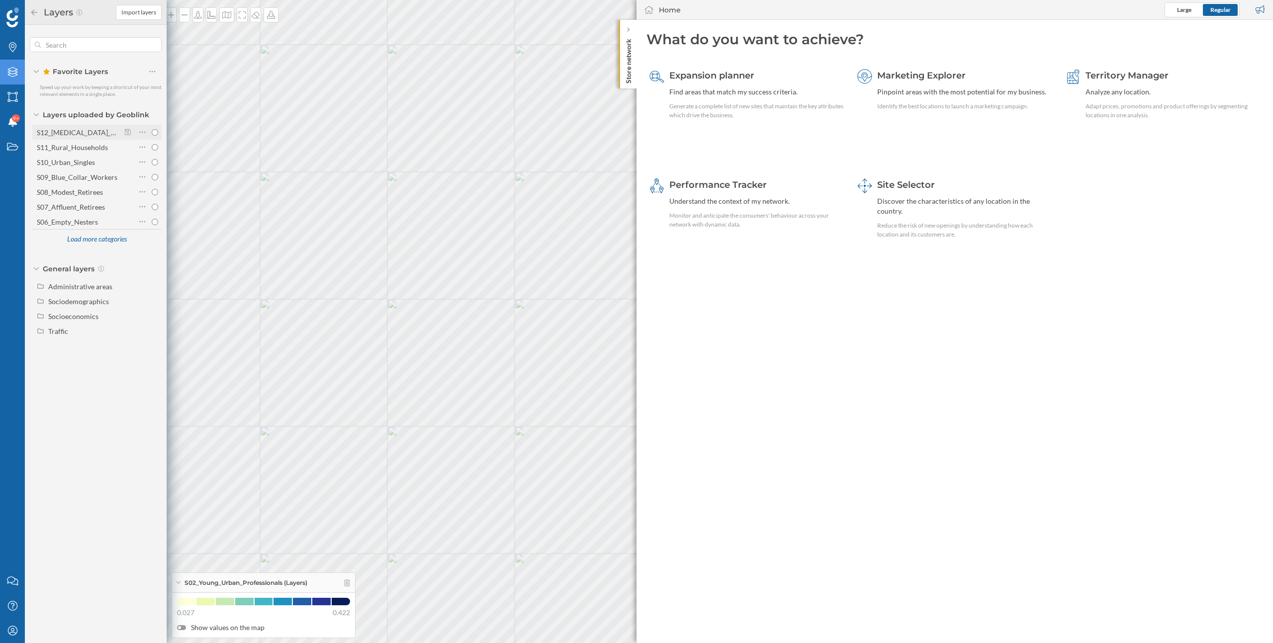
click at [88, 132] on div "S12_[MEDICAL_DATA]_Households" at bounding box center [92, 132] width 111 height 8
click at [152, 132] on input "S12_[MEDICAL_DATA]_Households" at bounding box center [155, 132] width 6 height 6
radio input "true"
click at [106, 241] on div "Load more categories" at bounding box center [97, 239] width 72 height 15
click at [105, 253] on div "S04_Established_Families" at bounding box center [76, 252] width 79 height 8
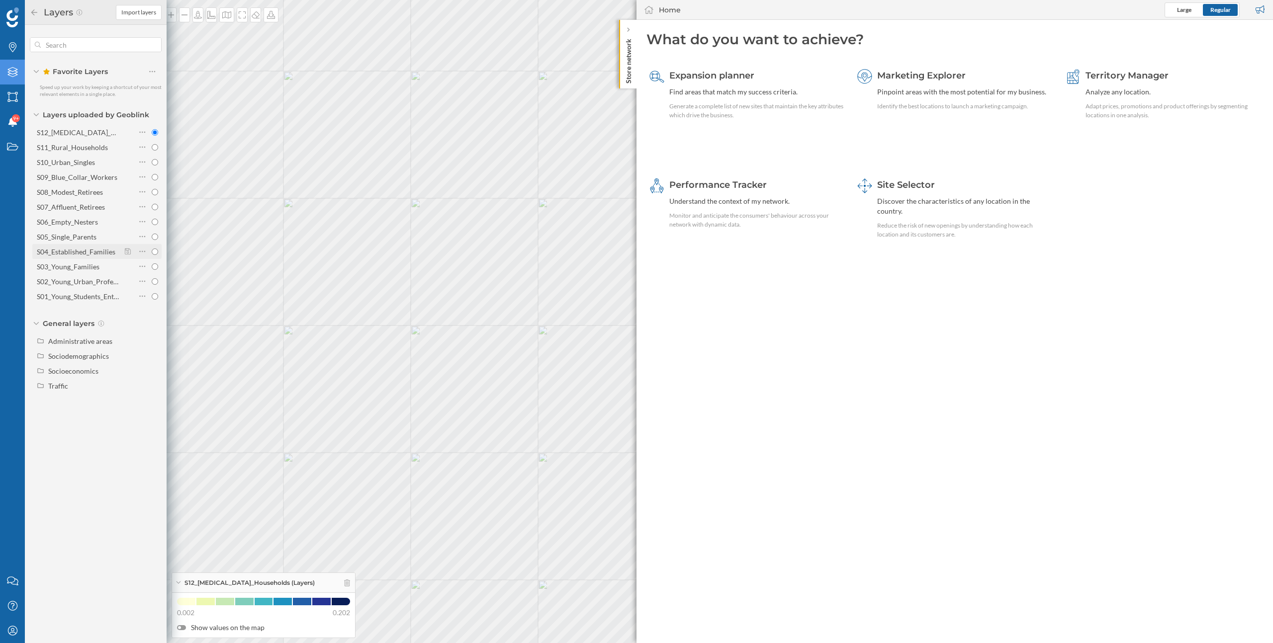
click at [152, 253] on input "S04_Established_Families" at bounding box center [155, 252] width 6 height 6
radio input "true"
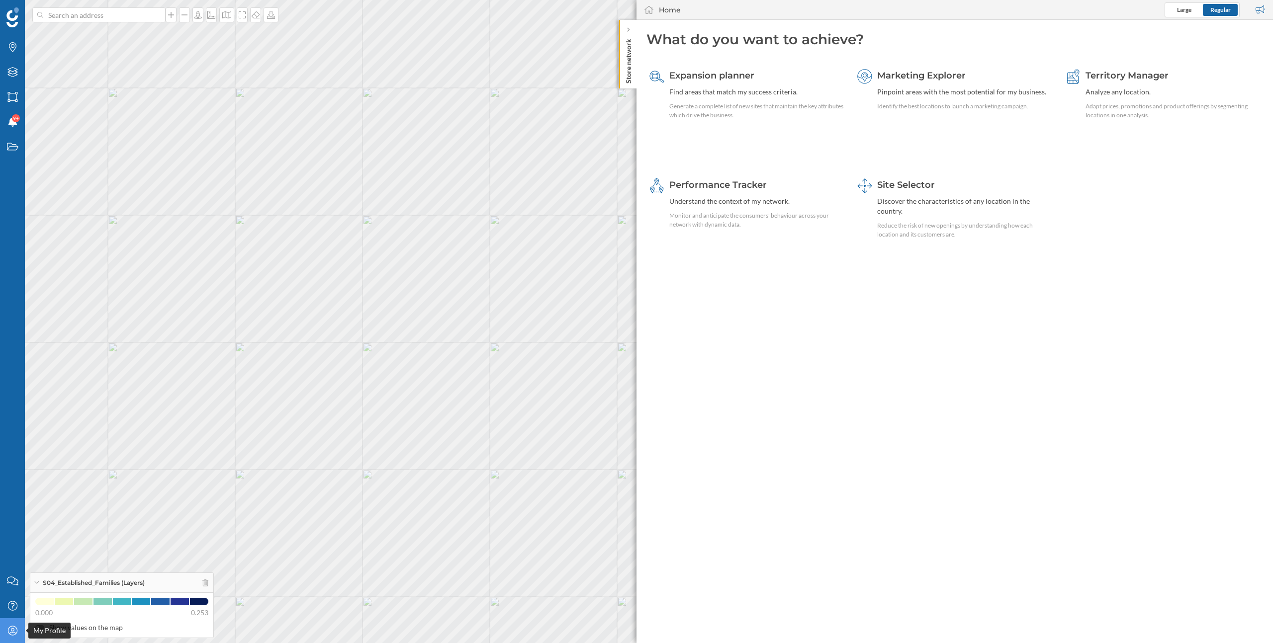
click at [10, 637] on div "My Profile" at bounding box center [12, 630] width 25 height 25
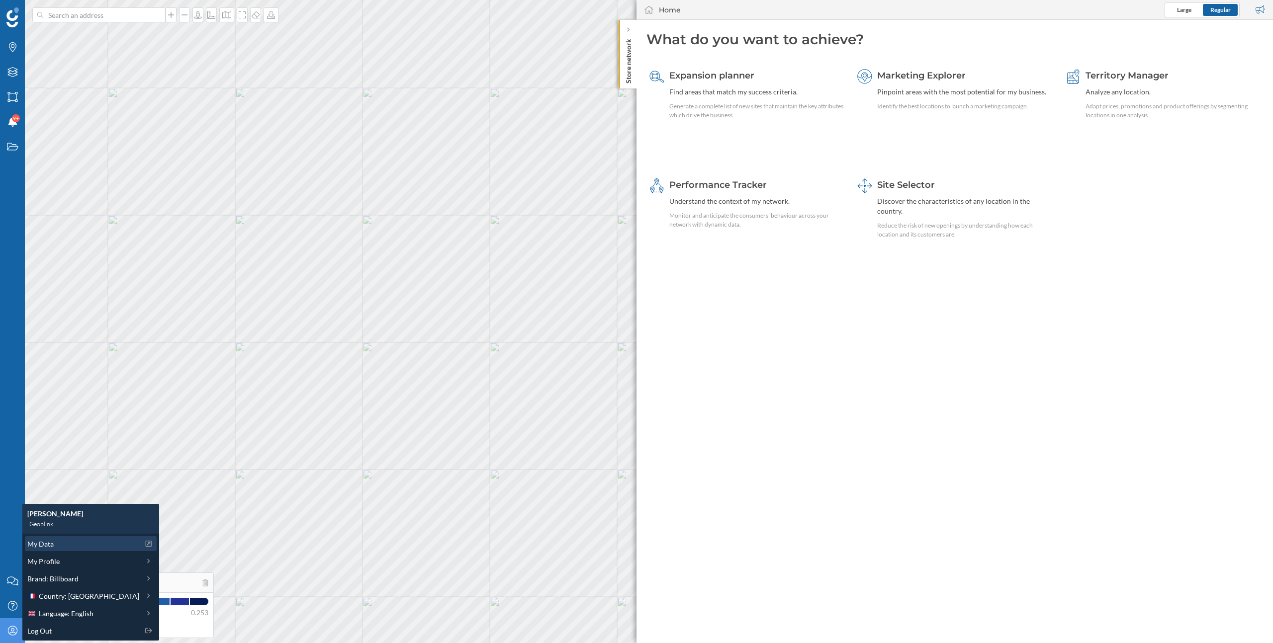
click at [48, 548] on span "My Data" at bounding box center [40, 544] width 26 height 10
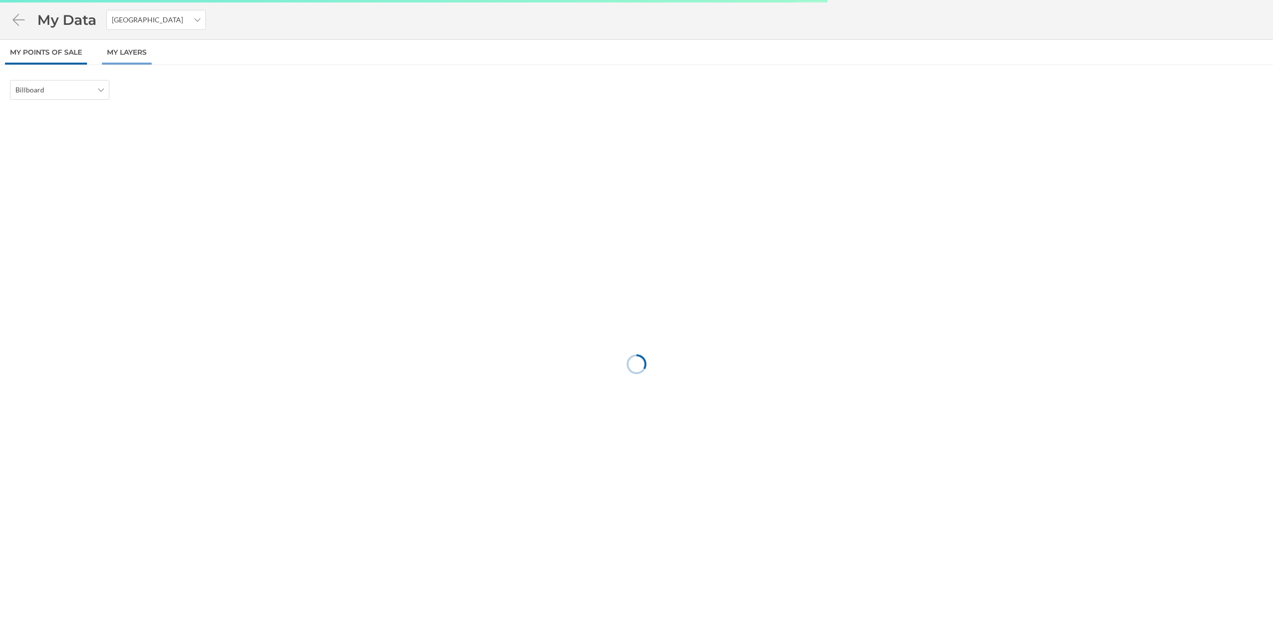
click at [134, 54] on link "My Layers" at bounding box center [127, 52] width 50 height 25
click at [142, 91] on span "Postcode" at bounding box center [134, 90] width 29 height 10
click at [154, 169] on div "Iris" at bounding box center [163, 165] width 87 height 10
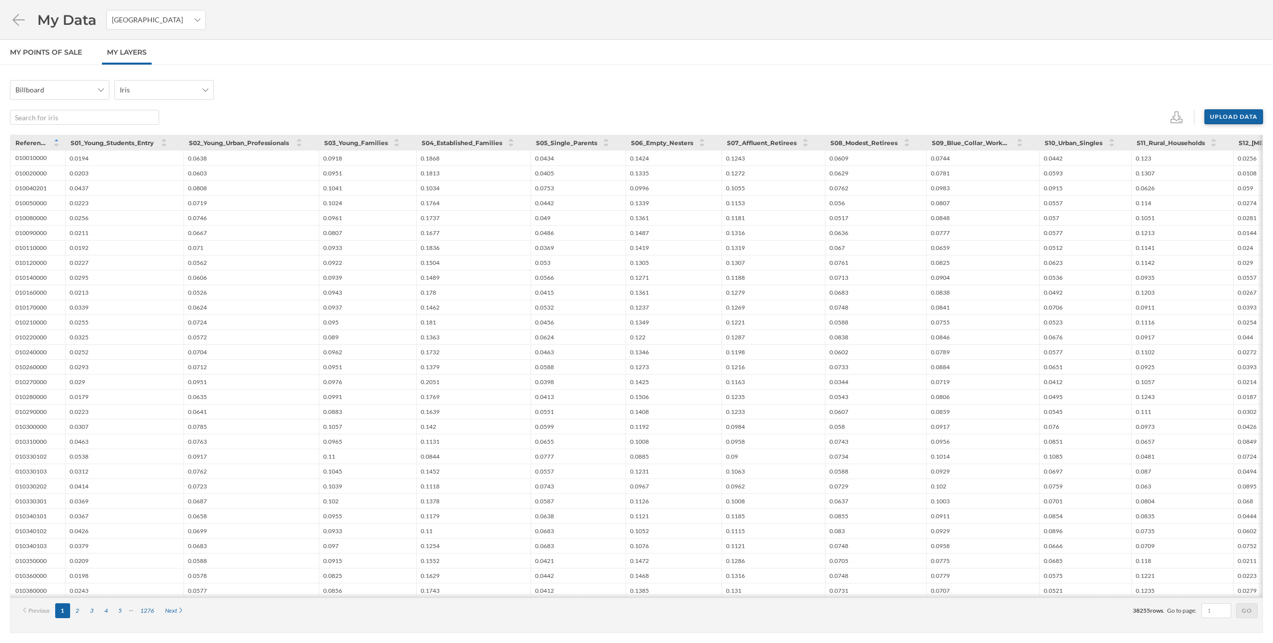
click at [1230, 118] on div "Upload data" at bounding box center [1233, 116] width 59 height 15
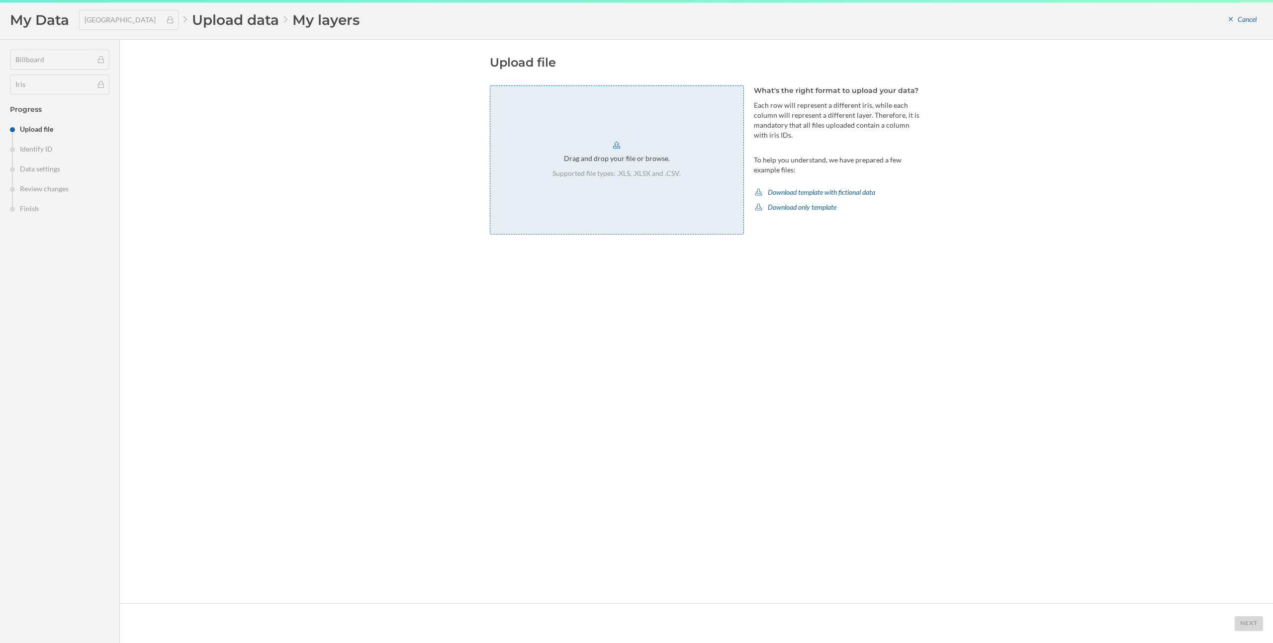
click at [628, 163] on div "Drag and drop your file or browse." at bounding box center [617, 159] width 106 height 10
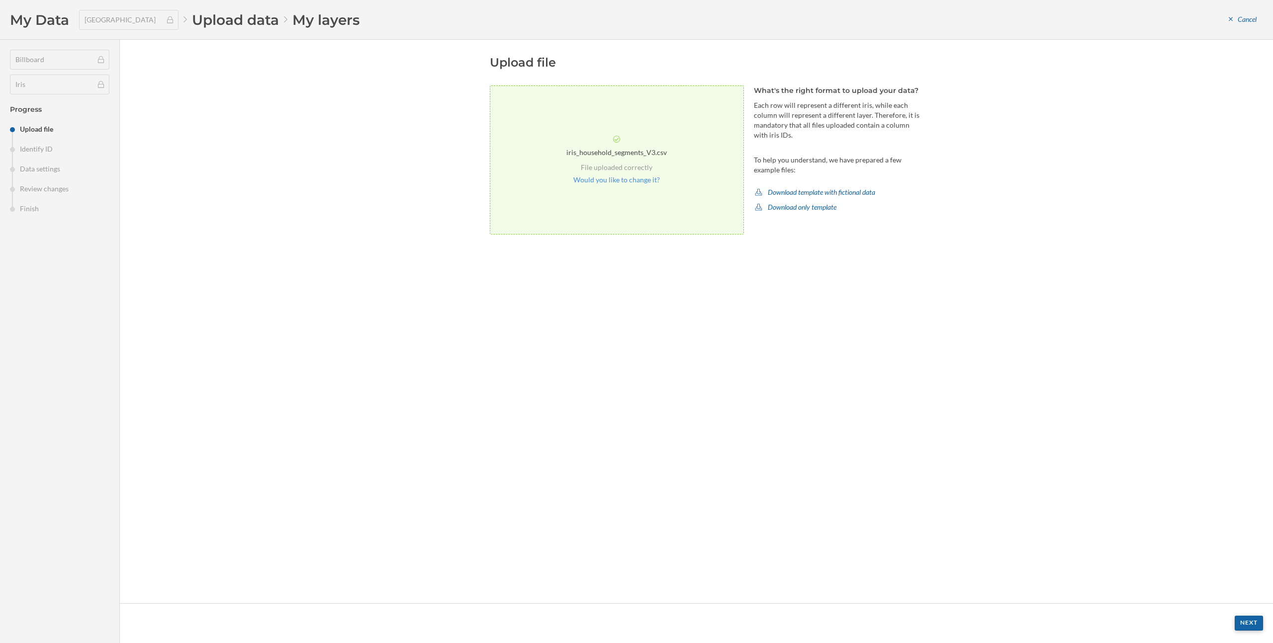
click at [1247, 622] on div "Next" at bounding box center [1248, 623] width 28 height 15
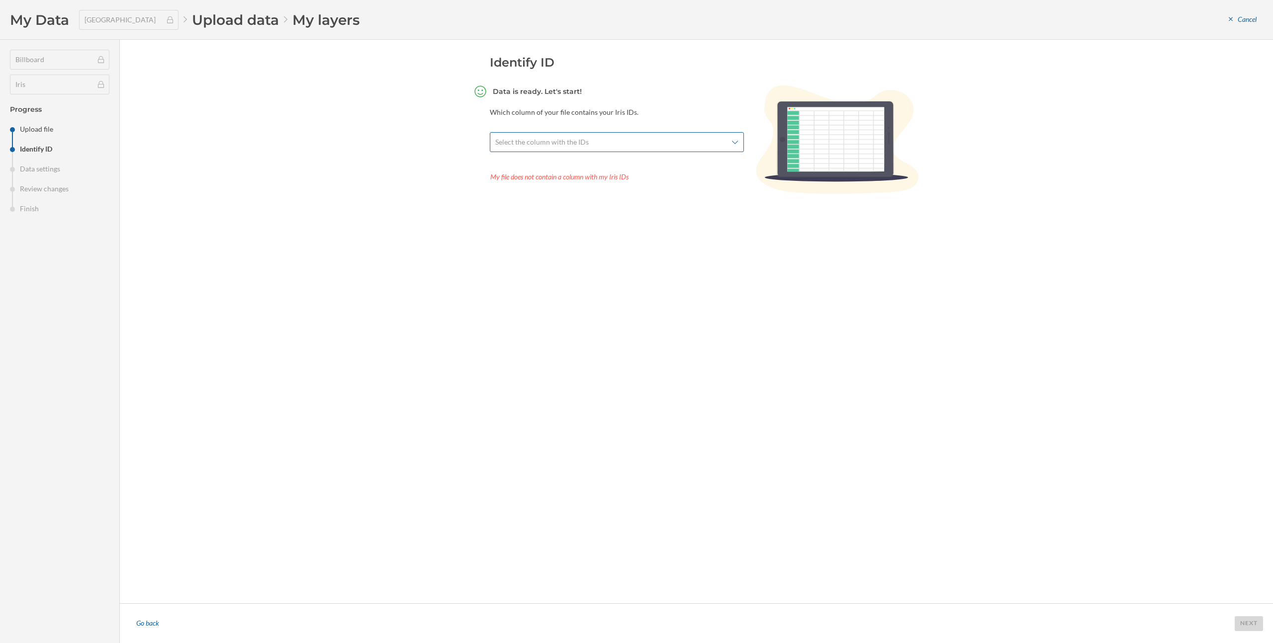
click at [655, 147] on span "Select the column with the IDs" at bounding box center [611, 142] width 232 height 10
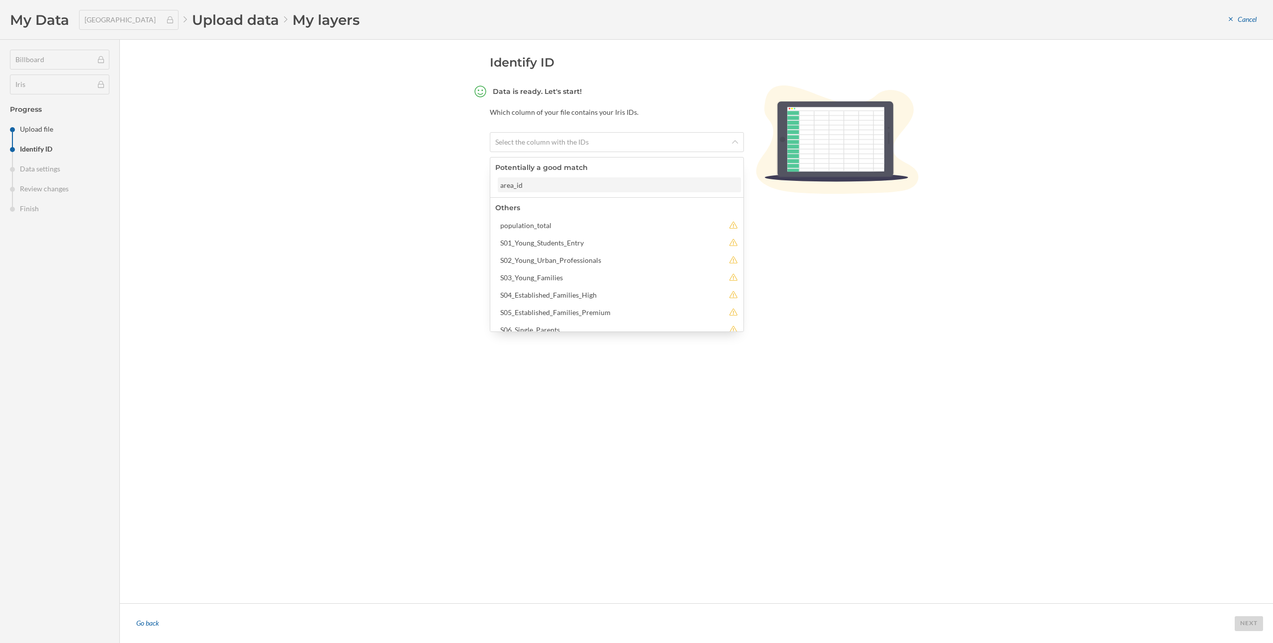
click at [645, 180] on div "area_id" at bounding box center [618, 185] width 237 height 10
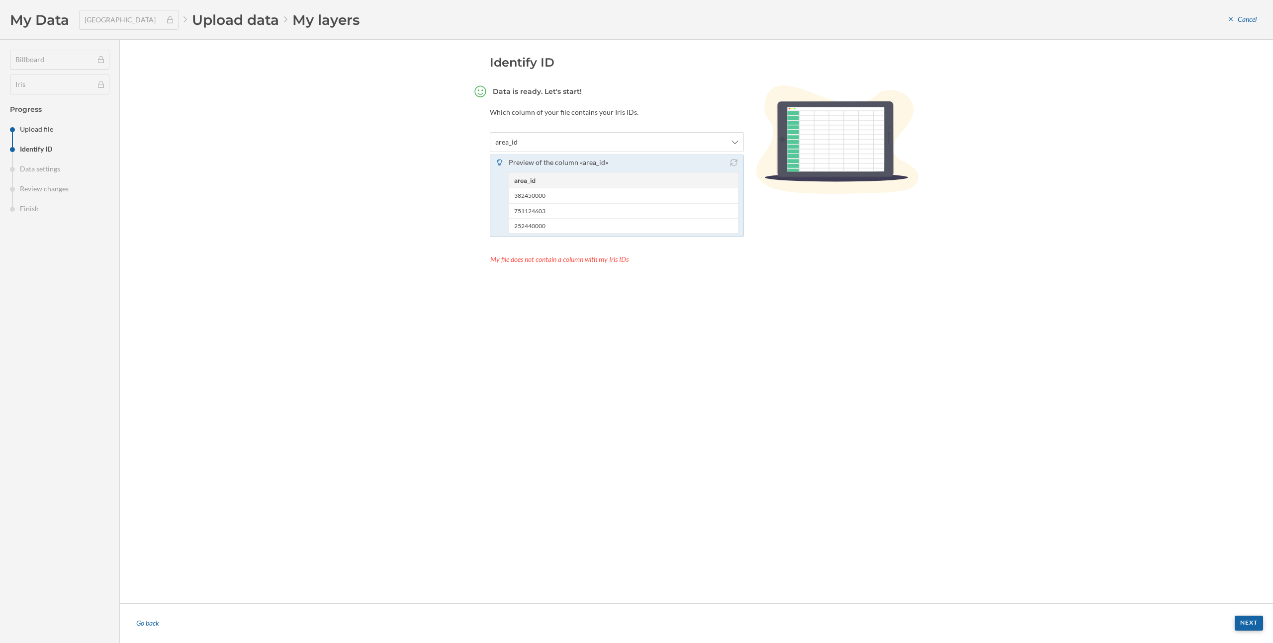
click at [1252, 629] on div "Next" at bounding box center [1248, 623] width 28 height 15
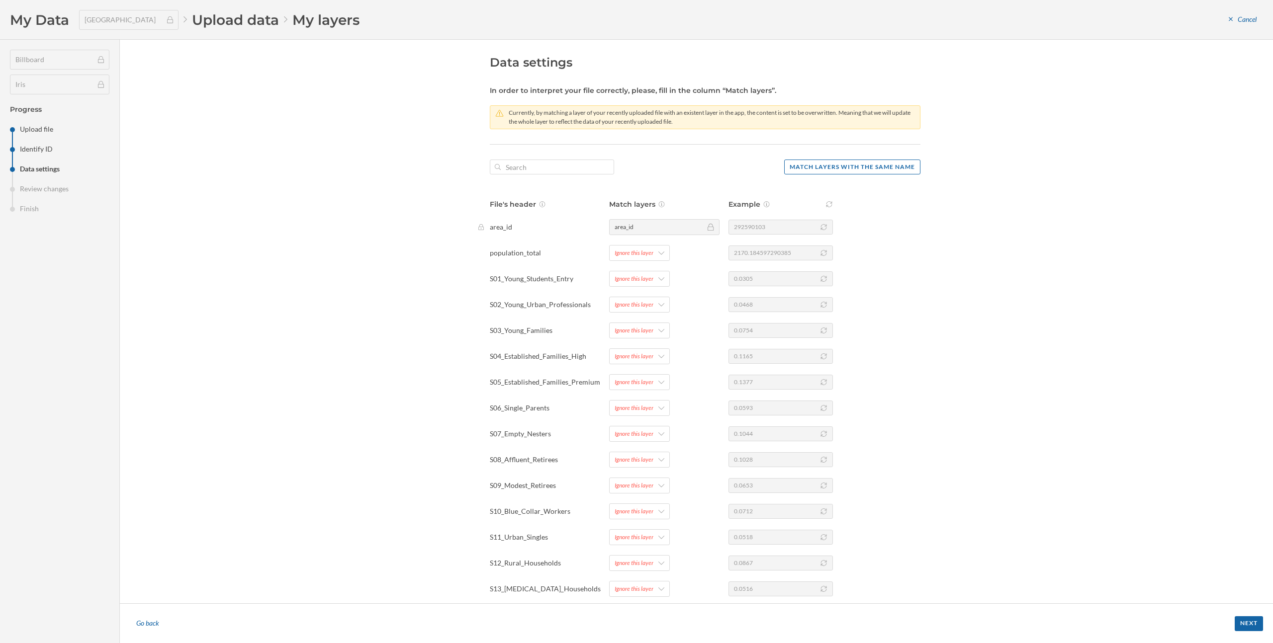
scroll to position [71, 0]
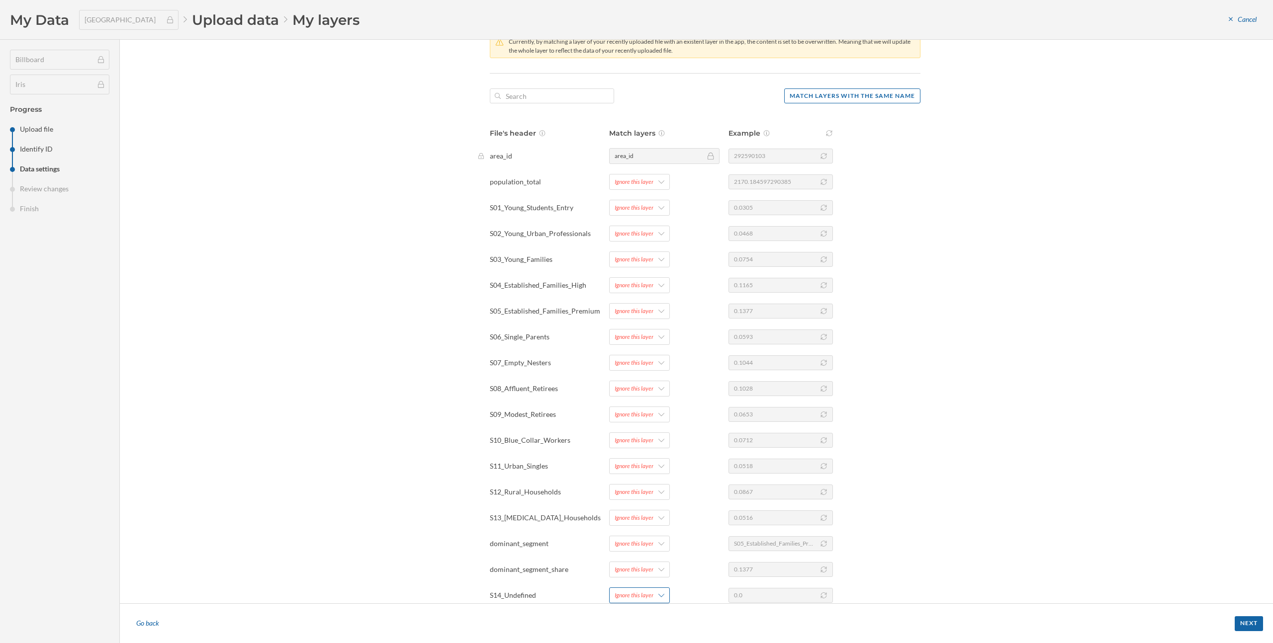
click at [642, 595] on div "Ignore this layer" at bounding box center [633, 595] width 39 height 9
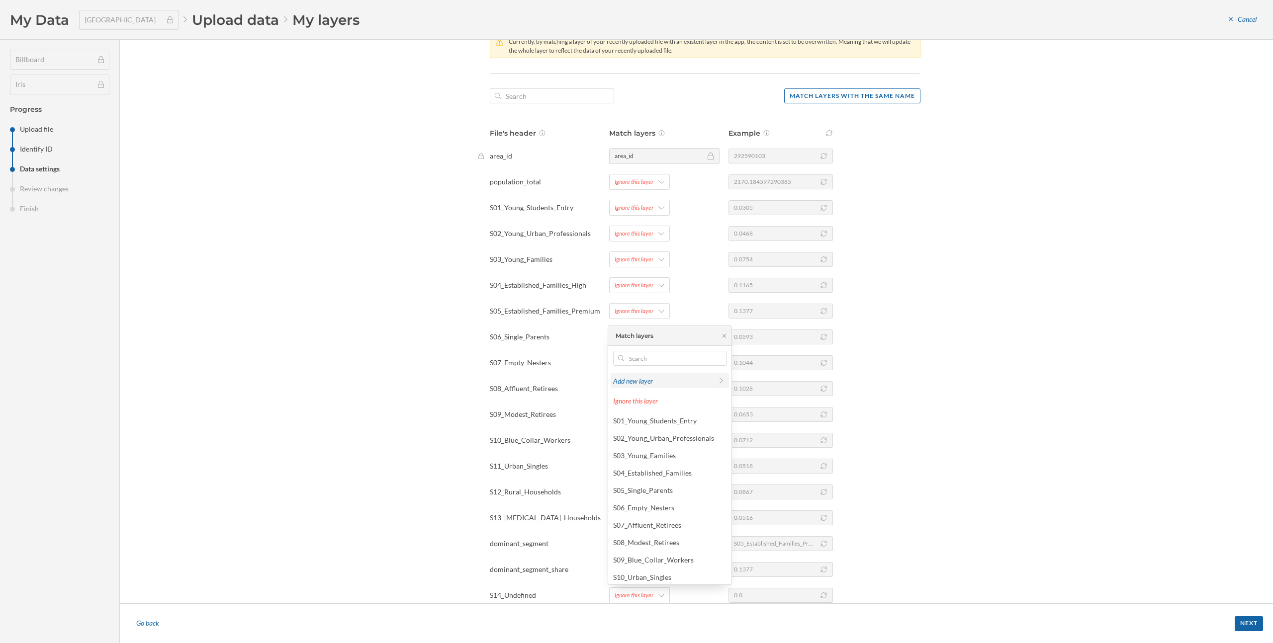
click at [642, 381] on div "Add new layer" at bounding box center [662, 381] width 99 height 10
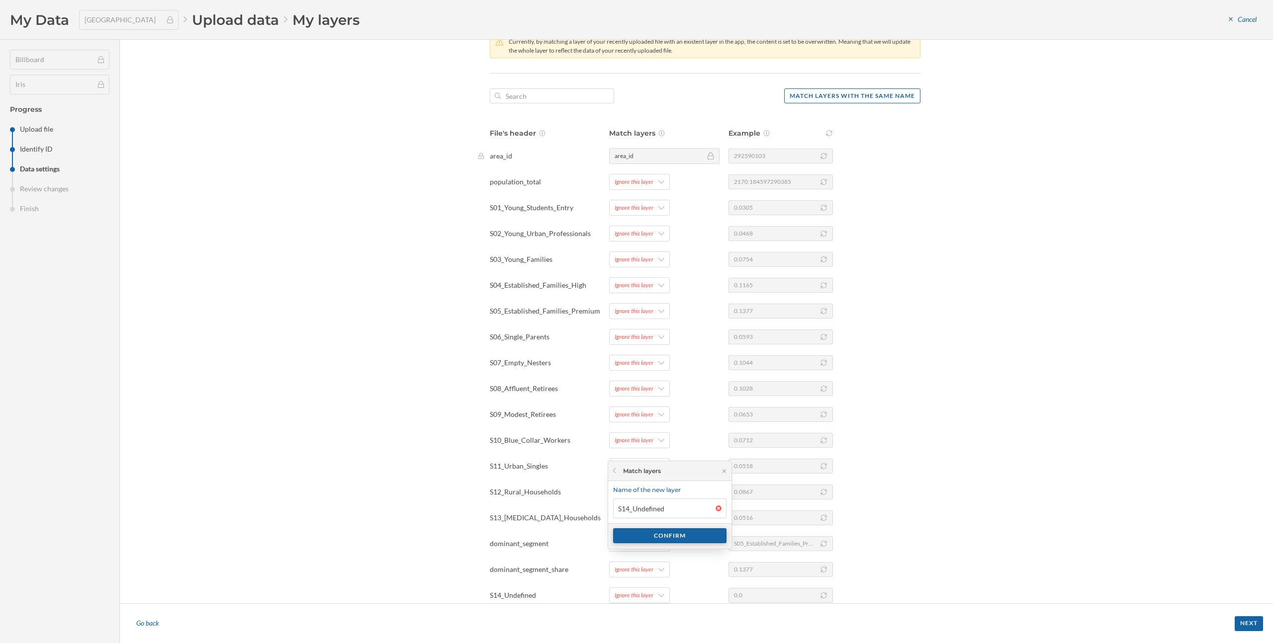
click at [675, 533] on div "Confirm" at bounding box center [669, 535] width 113 height 15
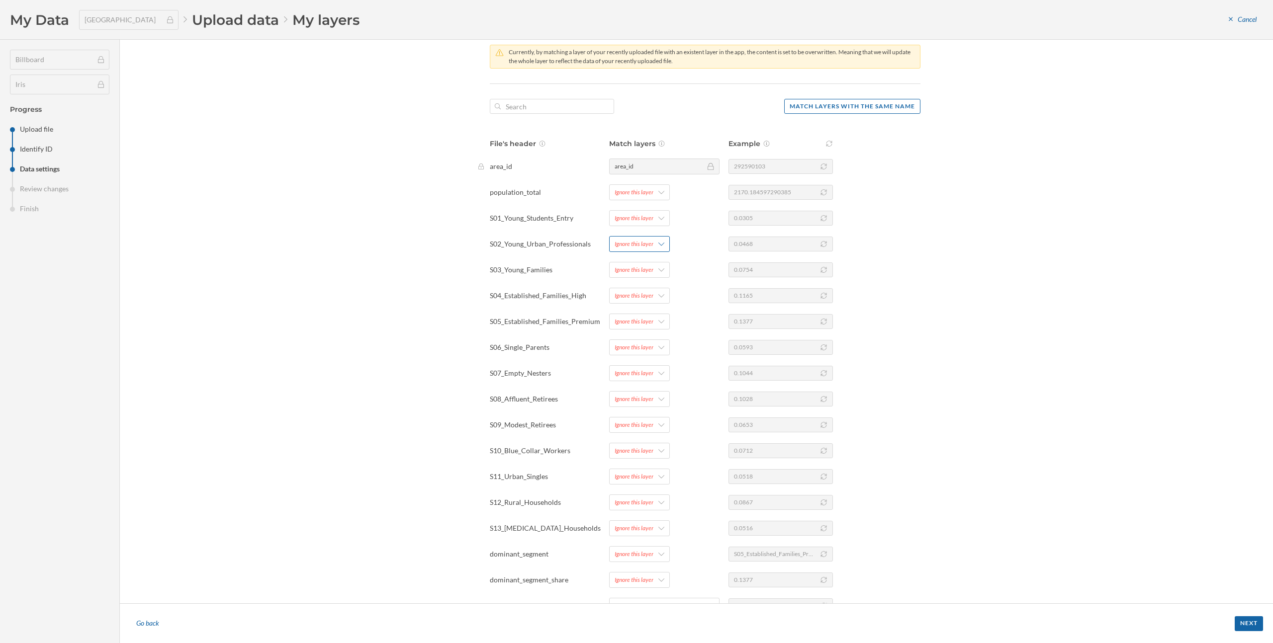
scroll to position [57, 0]
click at [638, 225] on div "Ignore this layer" at bounding box center [633, 221] width 39 height 9
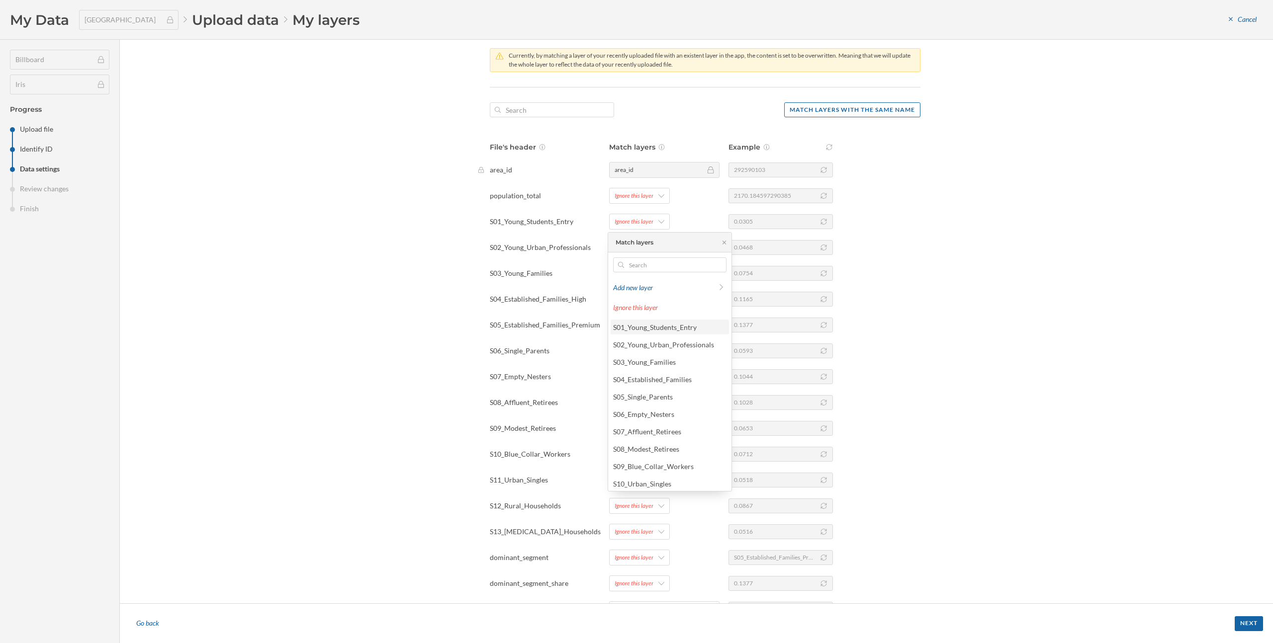
click at [651, 324] on div "S01_Young_Students_Entry" at bounding box center [655, 327] width 84 height 8
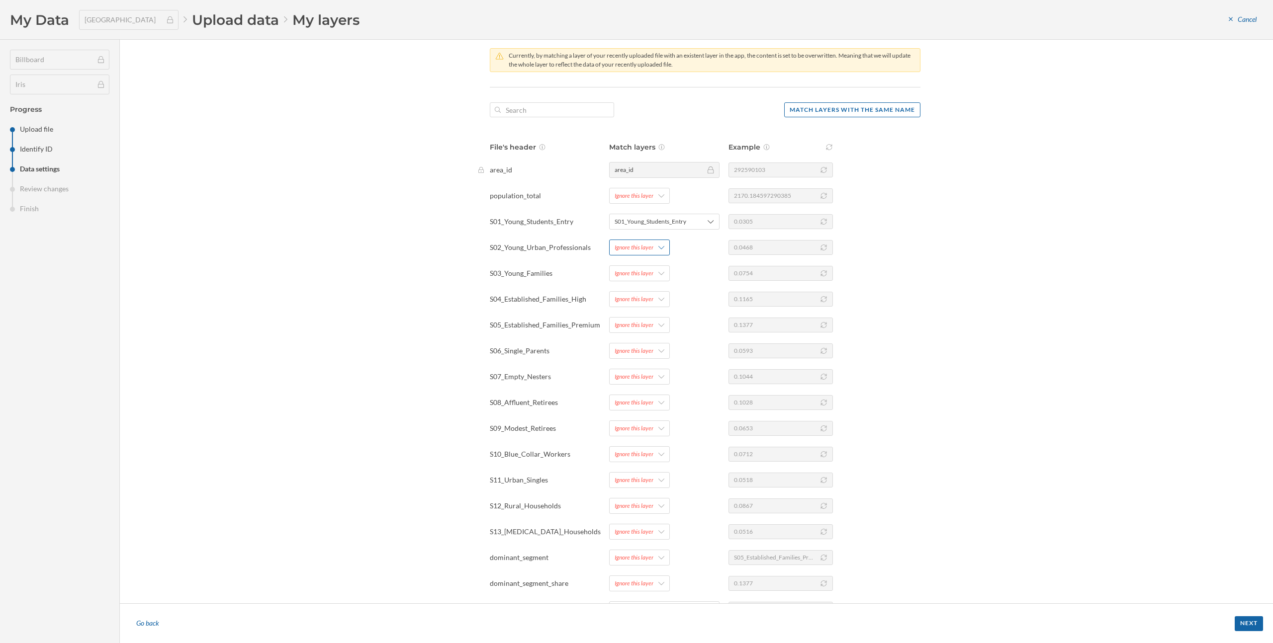
click at [646, 241] on div "Ignore this layer" at bounding box center [639, 248] width 61 height 16
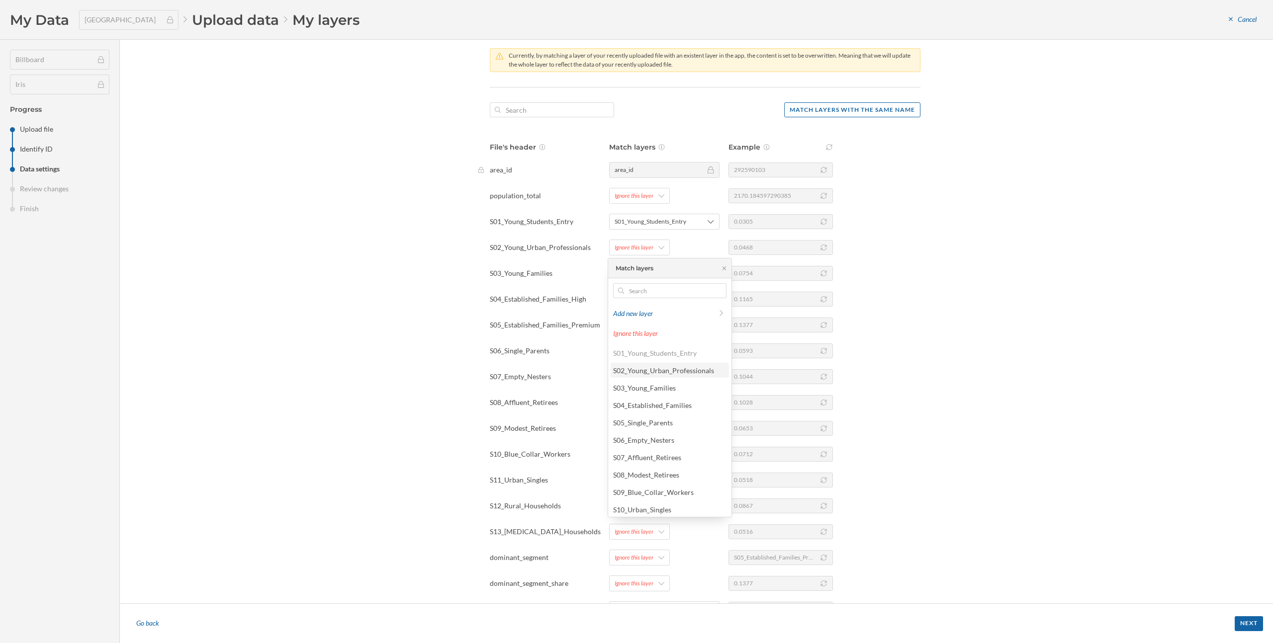
click at [649, 366] on div "S02_Young_Urban_Professionals" at bounding box center [663, 370] width 101 height 8
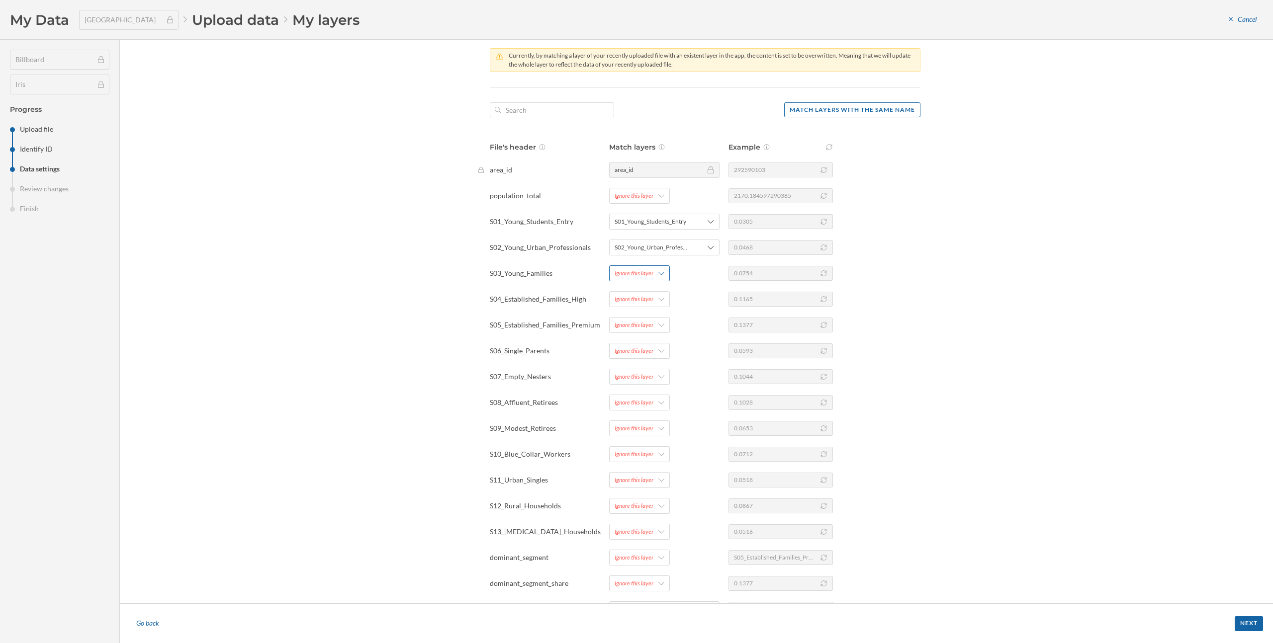
click at [627, 279] on div "Ignore this layer" at bounding box center [639, 273] width 61 height 16
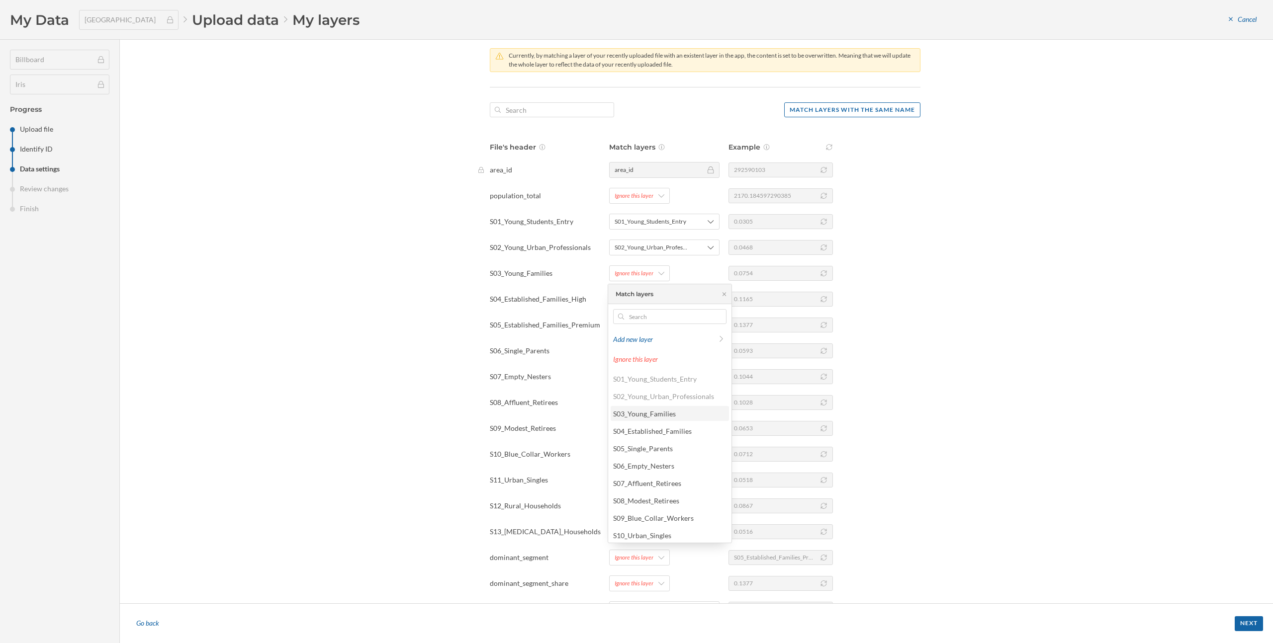
click at [637, 410] on div "S03_Young_Families" at bounding box center [644, 414] width 63 height 8
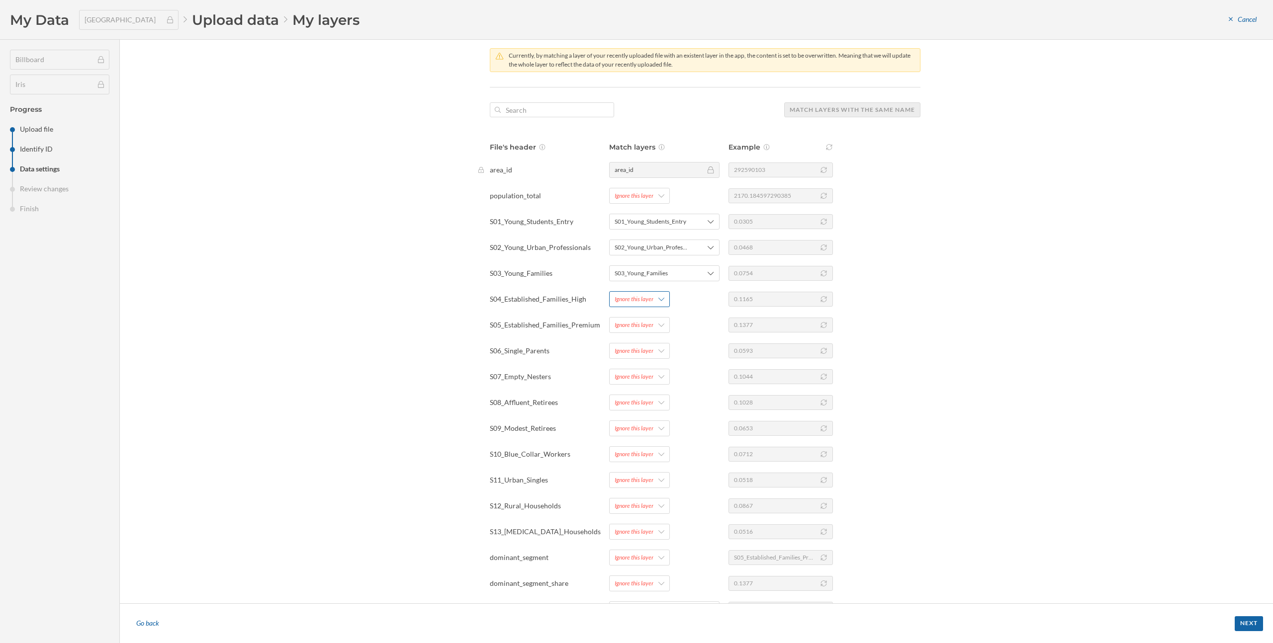
click at [630, 300] on div "Ignore this layer" at bounding box center [633, 299] width 39 height 9
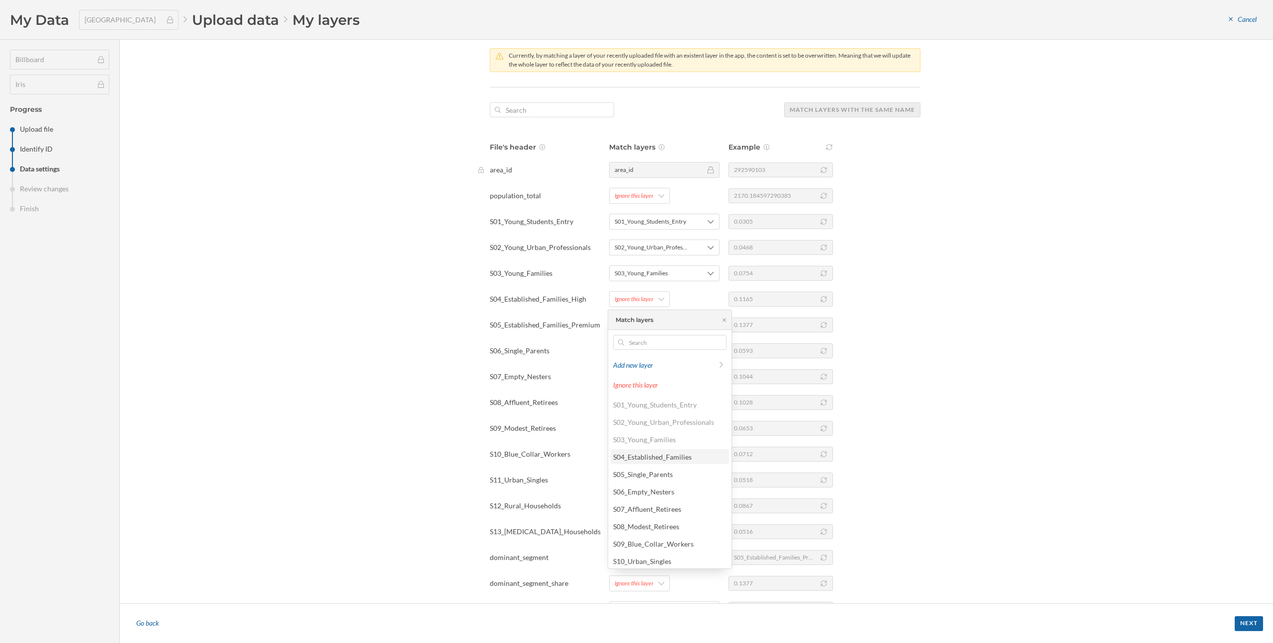
click at [642, 452] on div "S04_Established_Families" at bounding box center [669, 457] width 112 height 10
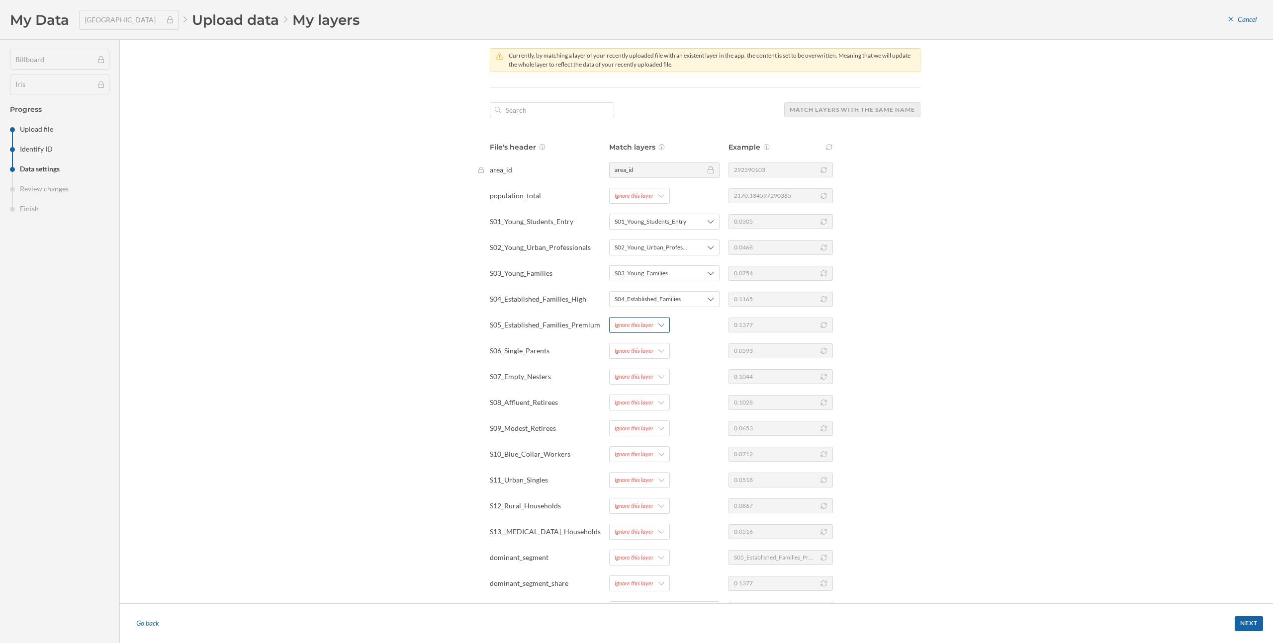
click at [636, 328] on div "Ignore this layer" at bounding box center [633, 325] width 39 height 9
click at [646, 496] on div "S05_Single_Parents" at bounding box center [643, 500] width 60 height 8
click at [631, 355] on div "Ignore this layer" at bounding box center [633, 350] width 39 height 9
click at [643, 543] on div "S06_Empty_Nesters" at bounding box center [643, 543] width 61 height 8
click at [629, 381] on div "Ignore this layer" at bounding box center [633, 376] width 39 height 9
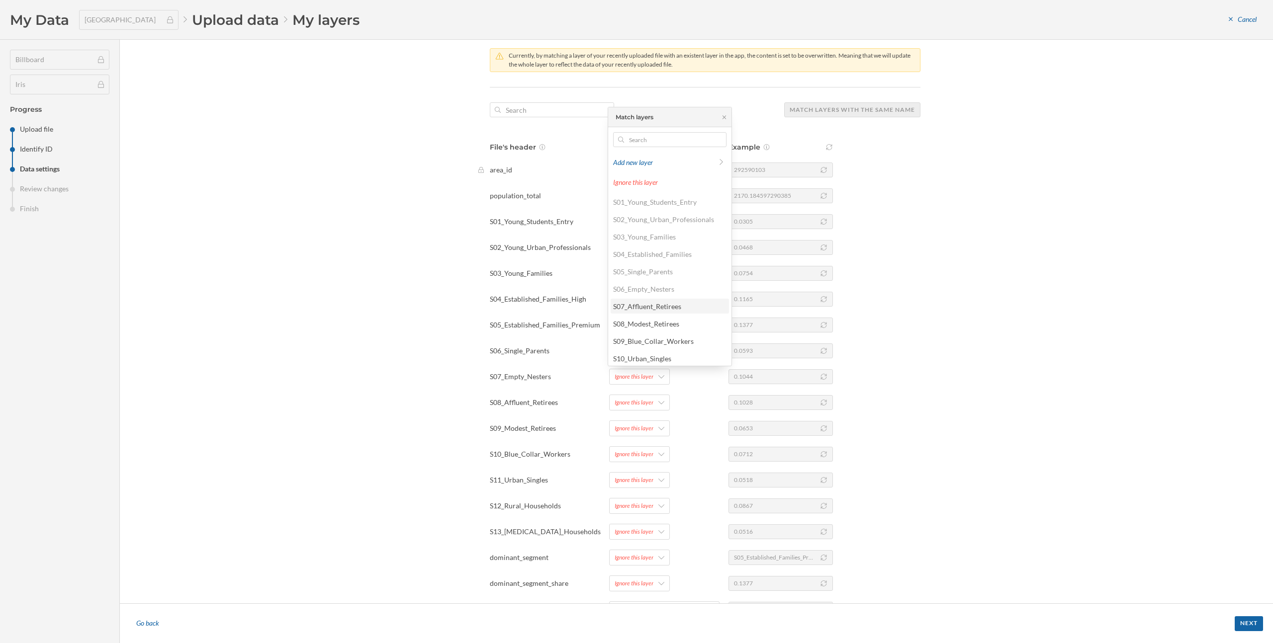
click at [650, 305] on div "S07_Affluent_Retirees" at bounding box center [647, 306] width 68 height 8
click at [625, 406] on div "Ignore this layer" at bounding box center [633, 402] width 39 height 9
click at [634, 353] on div "S08_Modest_Retirees" at bounding box center [646, 349] width 66 height 8
click at [632, 430] on div "Ignore this layer" at bounding box center [633, 428] width 39 height 9
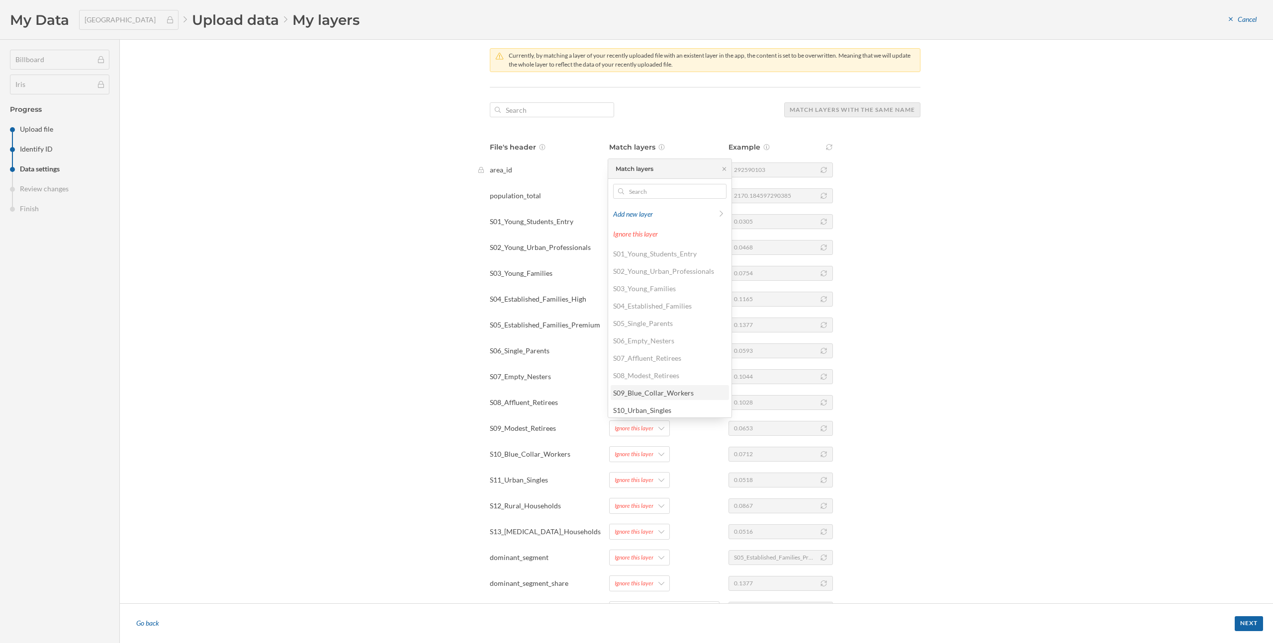
click at [631, 396] on div "S09_Blue_Collar_Workers" at bounding box center [653, 393] width 81 height 8
click at [631, 454] on div "Ignore this layer" at bounding box center [633, 454] width 39 height 9
click at [632, 435] on div "S10_Urban_Singles" at bounding box center [642, 436] width 58 height 8
click at [632, 485] on div "Ignore this layer" at bounding box center [639, 480] width 61 height 16
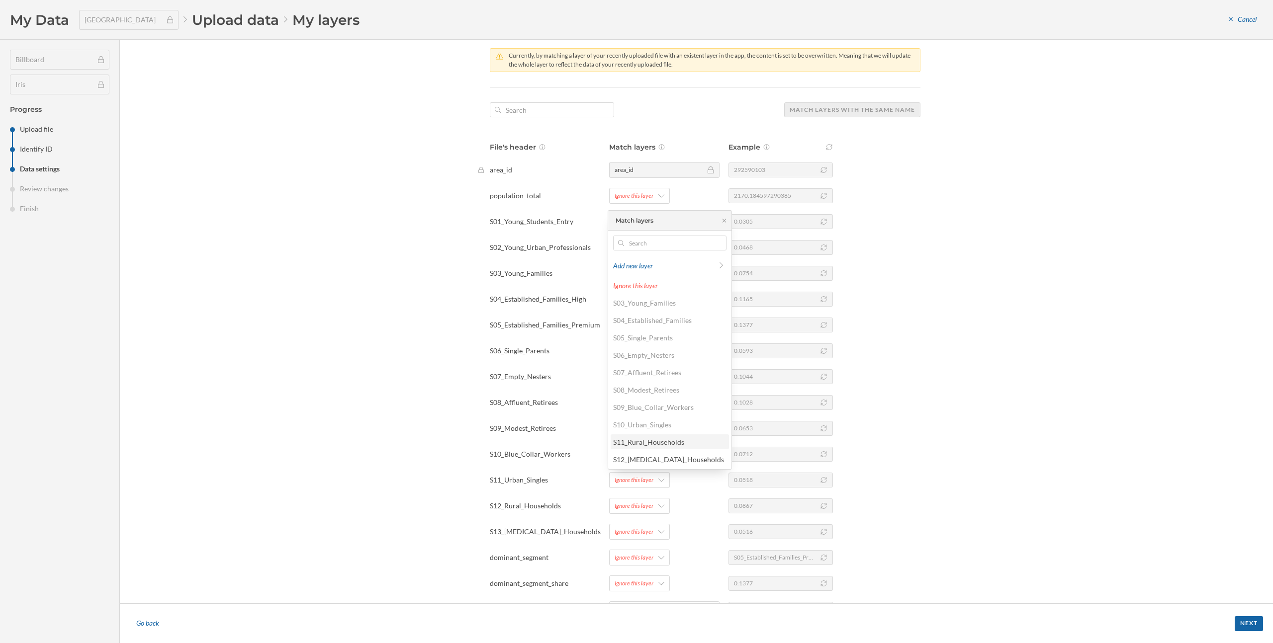
click at [638, 442] on div "S11_Rural_Households" at bounding box center [648, 442] width 71 height 8
click at [633, 507] on div "Ignore this layer" at bounding box center [633, 506] width 39 height 9
click at [641, 487] on div "S12_Low_Income_Households" at bounding box center [668, 485] width 111 height 8
click at [637, 535] on div "Ignore this layer" at bounding box center [633, 531] width 39 height 9
click at [513, 489] on div "File's header Match layers Example area_id area_id 292590103 population_total I…" at bounding box center [705, 379] width 431 height 475
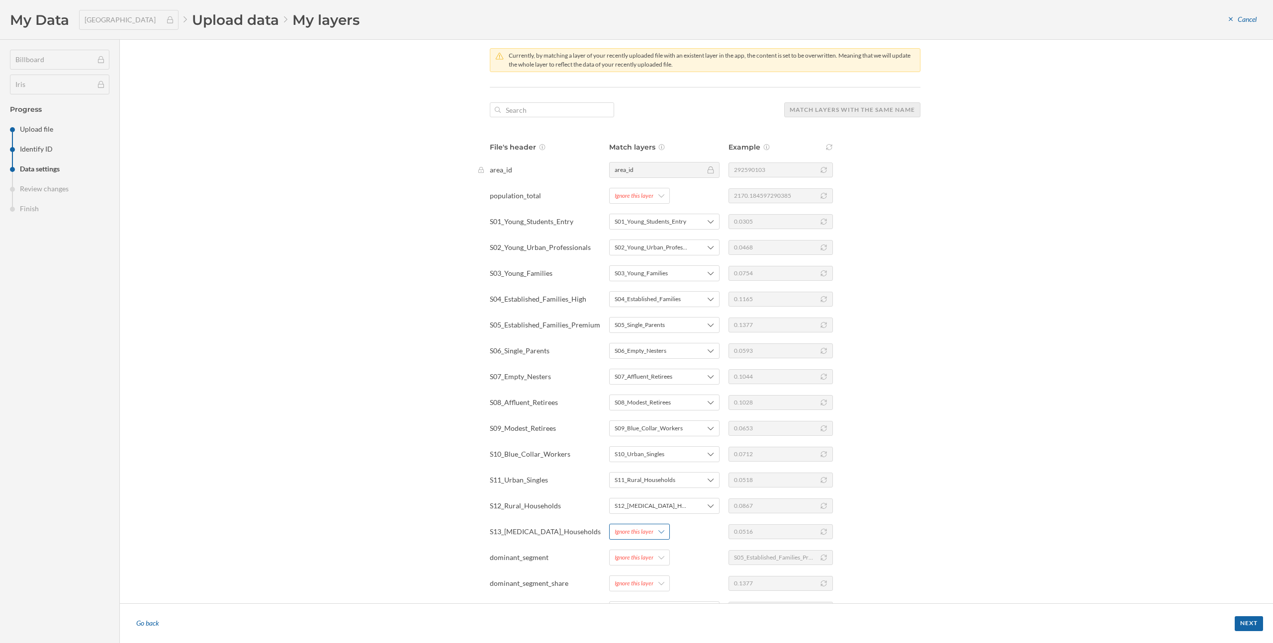
click at [653, 531] on div "Ignore this layer" at bounding box center [639, 532] width 61 height 16
click at [547, 523] on div "File's header Match layers Example area_id area_id 292590103 population_total I…" at bounding box center [705, 379] width 431 height 475
click at [661, 329] on span "S05_Single_Parents" at bounding box center [639, 325] width 50 height 9
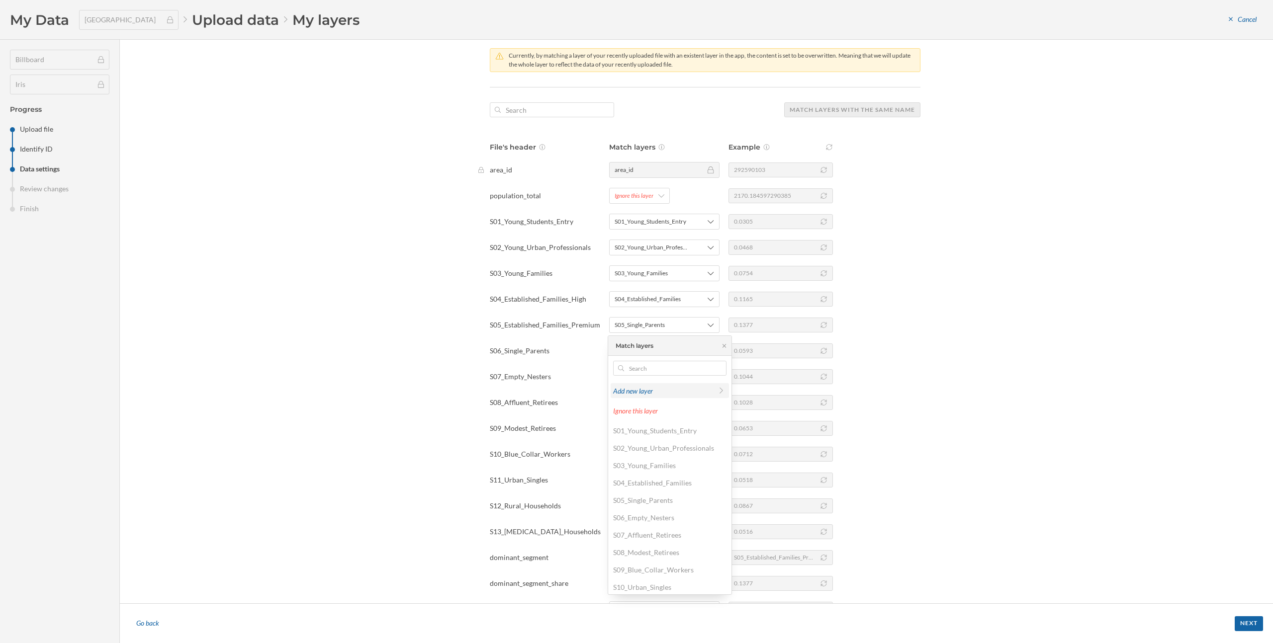
click at [647, 392] on div "Add new layer" at bounding box center [662, 391] width 99 height 10
click at [720, 385] on div at bounding box center [720, 383] width 11 height 6
click at [715, 385] on input "Name of the new layer" at bounding box center [664, 383] width 102 height 20
click at [642, 365] on div "Name of the new layer" at bounding box center [669, 364] width 113 height 7
click at [642, 373] on input "Name of the new layer" at bounding box center [664, 383] width 102 height 20
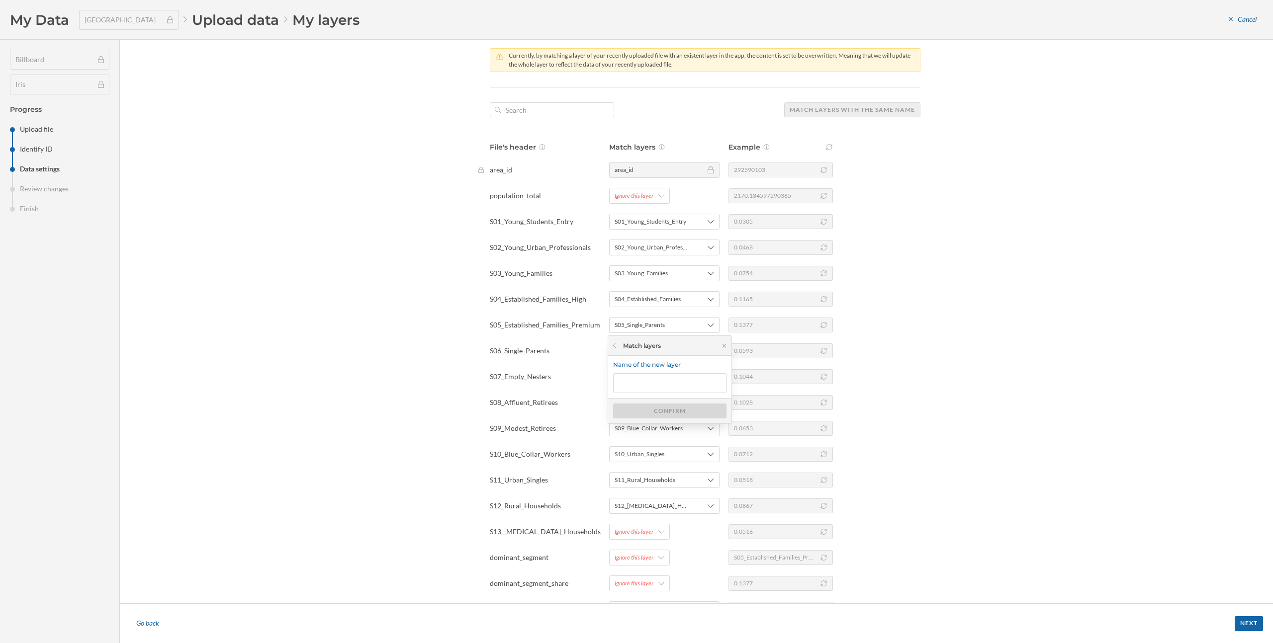
click at [562, 370] on div "S07_Empty_Nesters S07_Affluent_Retirees 0.1044" at bounding box center [698, 377] width 443 height 16
click at [637, 333] on div "S05_Single_Parents" at bounding box center [664, 325] width 110 height 16
click at [636, 412] on div "Ignore this layer" at bounding box center [669, 411] width 112 height 10
click at [642, 328] on div "Ignore this layer" at bounding box center [633, 325] width 39 height 9
click at [646, 397] on div "Add new layer" at bounding box center [669, 390] width 118 height 15
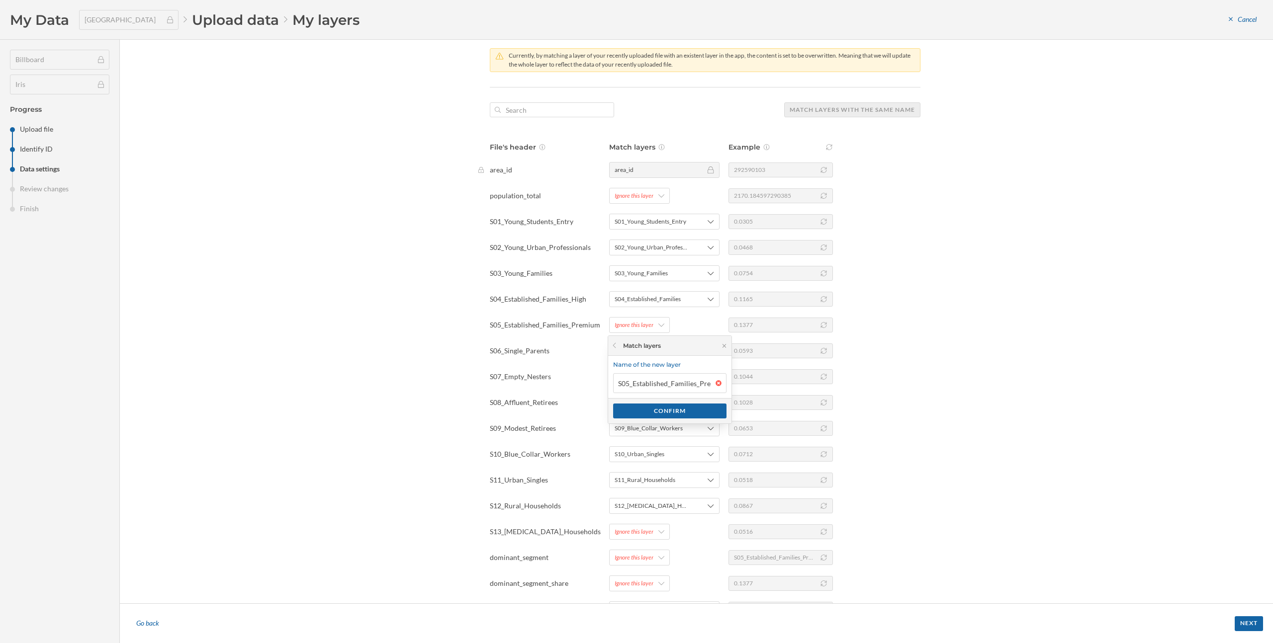
scroll to position [0, 15]
click at [650, 408] on div "Confirm" at bounding box center [669, 410] width 113 height 15
click at [643, 352] on span "S06_Empty_Nesters" at bounding box center [640, 350] width 52 height 9
click at [659, 522] on div "S05_Single_Parents" at bounding box center [643, 526] width 60 height 8
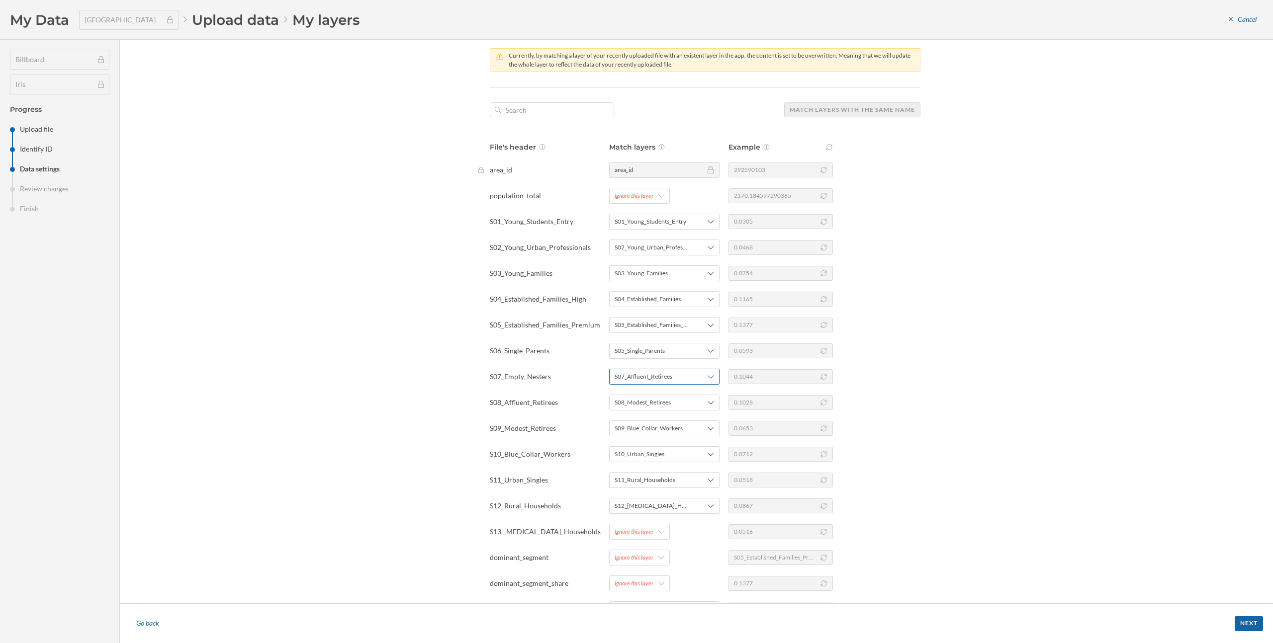
click at [657, 375] on span "S07_Affluent_Retirees" at bounding box center [643, 376] width 58 height 9
click at [649, 289] on div "S06_Empty_Nesters" at bounding box center [643, 289] width 61 height 8
click at [644, 404] on span "S08_Modest_Retirees" at bounding box center [642, 402] width 56 height 9
click at [646, 326] on div "S07_Affluent_Retirees" at bounding box center [669, 332] width 118 height 15
click at [646, 427] on span "S09_Blue_Collar_Workers" at bounding box center [648, 428] width 68 height 9
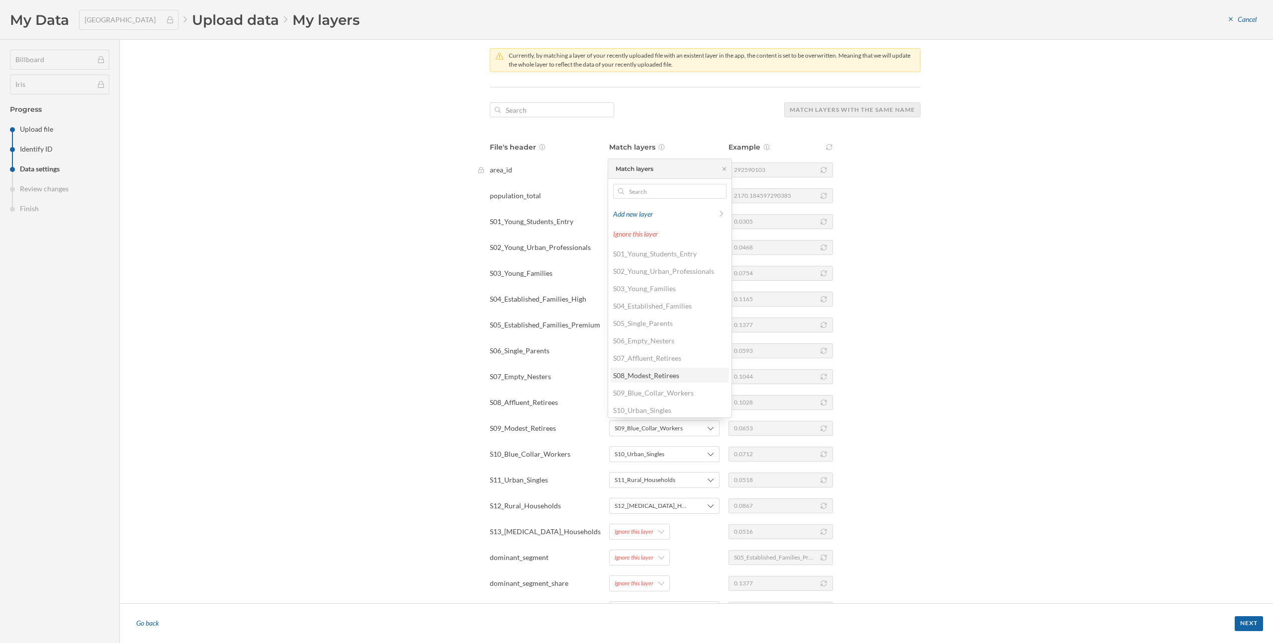
click at [647, 378] on div "S08_Modest_Retirees" at bounding box center [646, 375] width 66 height 8
click at [647, 447] on div "S10_Urban_Singles" at bounding box center [664, 454] width 110 height 16
click at [647, 417] on div "S09_Blue_Collar_Workers" at bounding box center [653, 419] width 81 height 8
click at [647, 477] on span "S11_Rural_Households" at bounding box center [644, 480] width 61 height 9
click at [647, 463] on div "S10_Urban_Singles" at bounding box center [642, 462] width 58 height 8
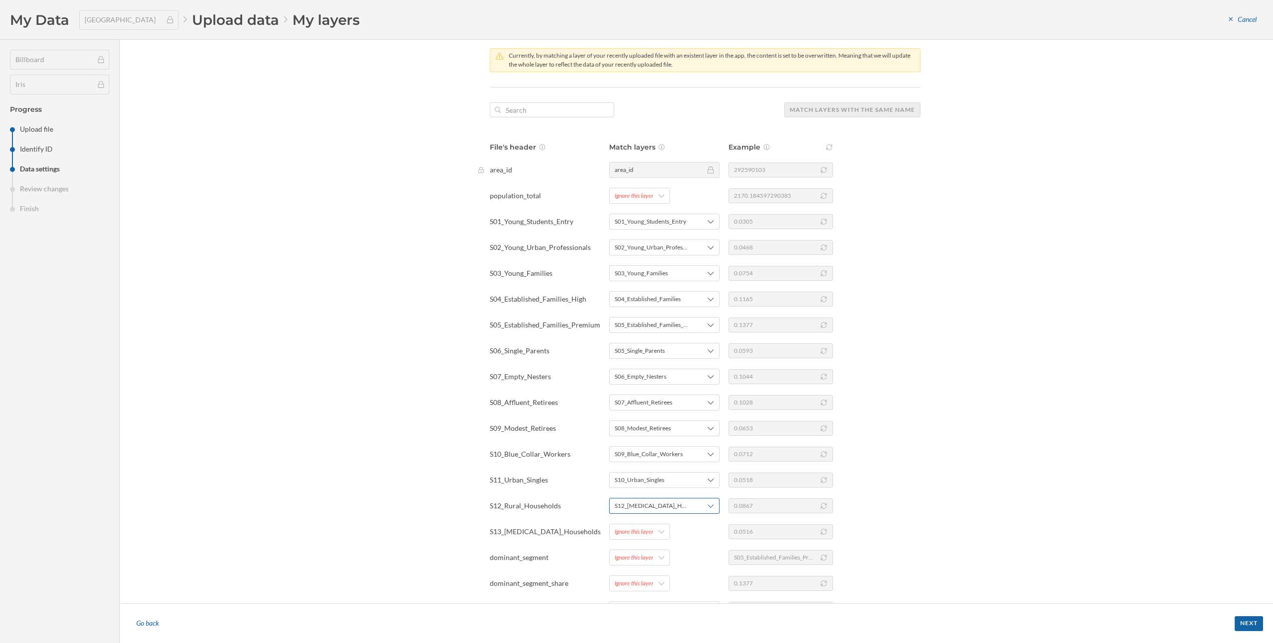
click at [646, 511] on div "S12_Low_Income_Households" at bounding box center [664, 506] width 110 height 16
click at [651, 469] on div "S11_Rural_Households" at bounding box center [648, 468] width 71 height 8
click at [643, 538] on div "Ignore this layer" at bounding box center [639, 532] width 61 height 16
click at [643, 515] on div "S12_Low_Income_Households" at bounding box center [668, 511] width 111 height 8
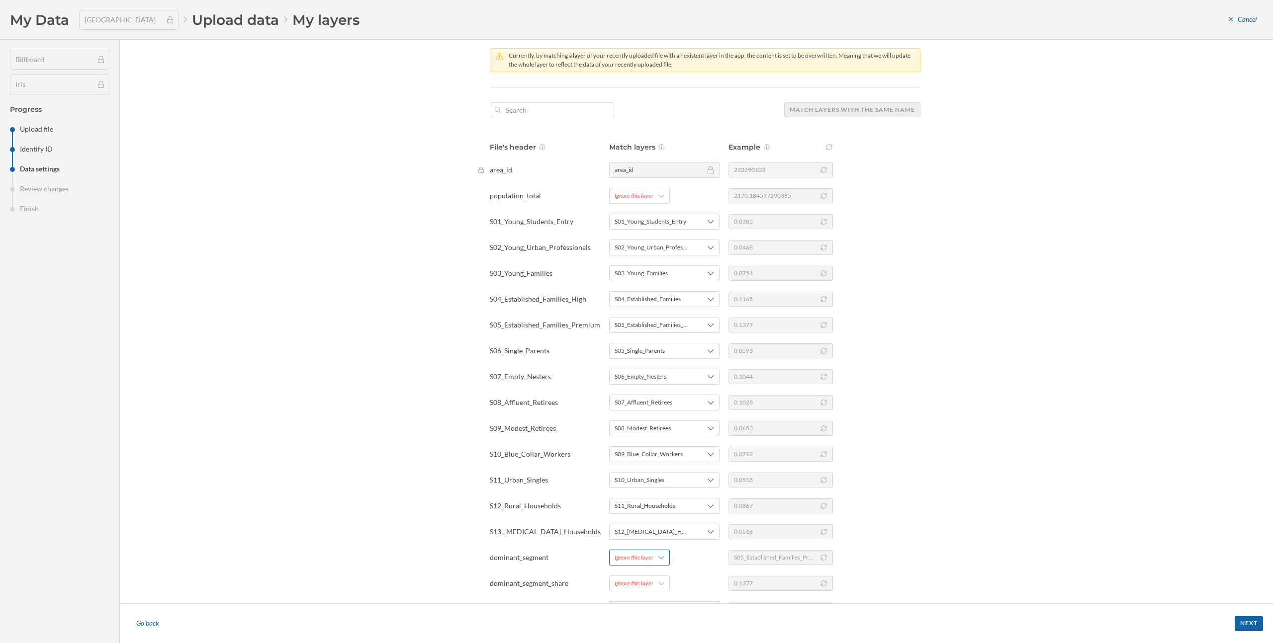
click at [642, 559] on div "Ignore this layer" at bounding box center [633, 557] width 39 height 9
click at [642, 342] on div "Add new layer" at bounding box center [662, 343] width 99 height 10
click at [666, 497] on div "Confirm" at bounding box center [669, 498] width 113 height 15
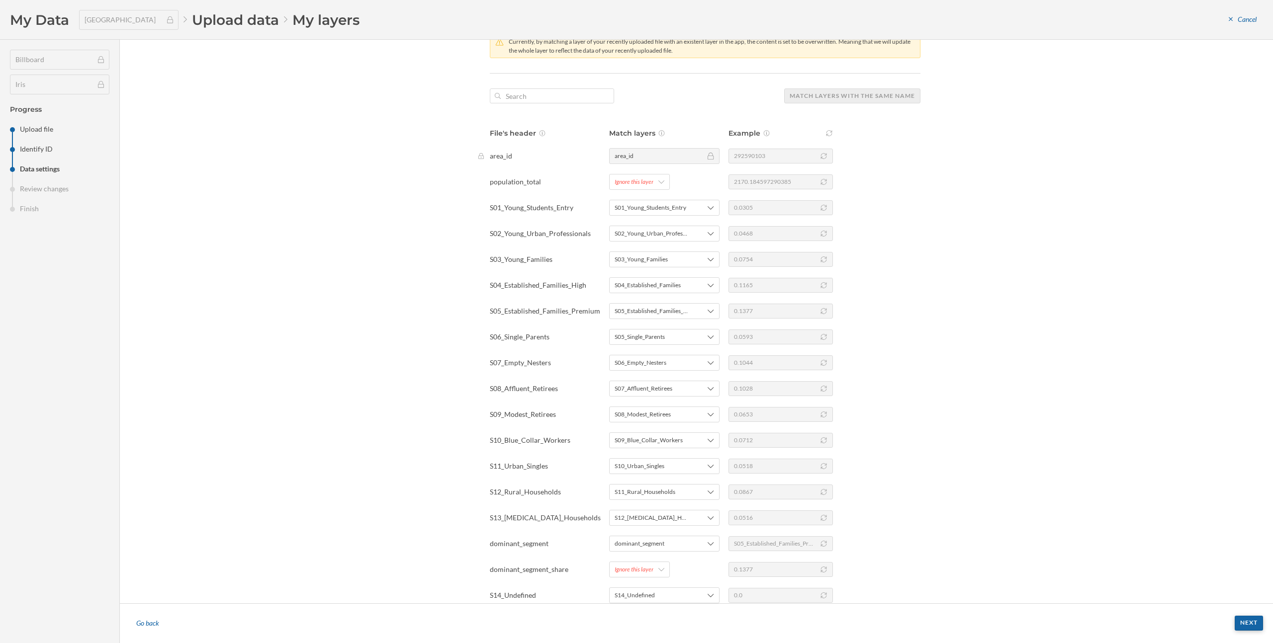
click at [1244, 623] on div "Next" at bounding box center [1248, 623] width 28 height 15
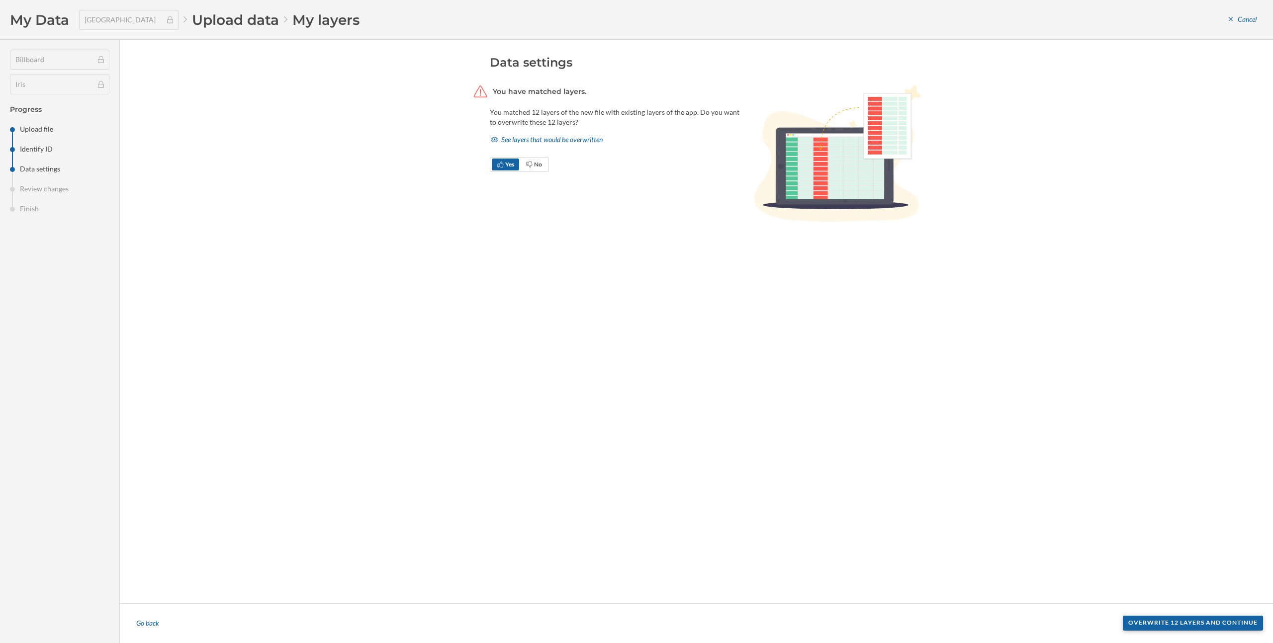
click at [1227, 625] on div "Overwrite 12 layers and continue" at bounding box center [1192, 623] width 140 height 15
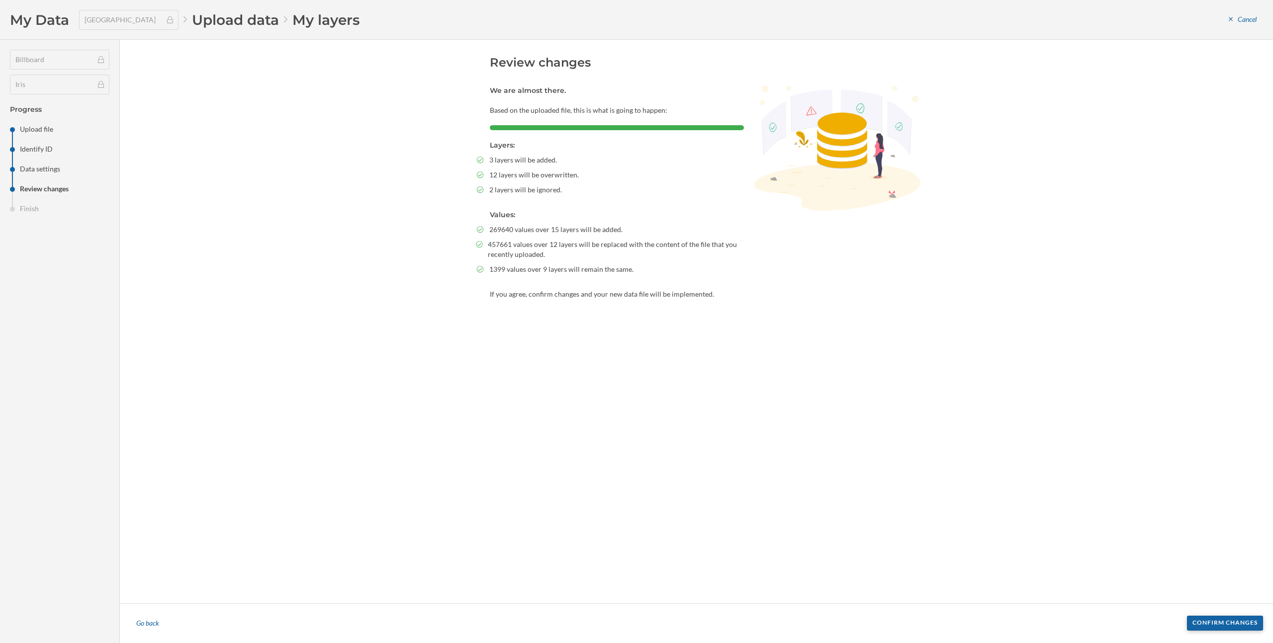
click at [1201, 625] on div "Confirm changes" at bounding box center [1225, 623] width 76 height 15
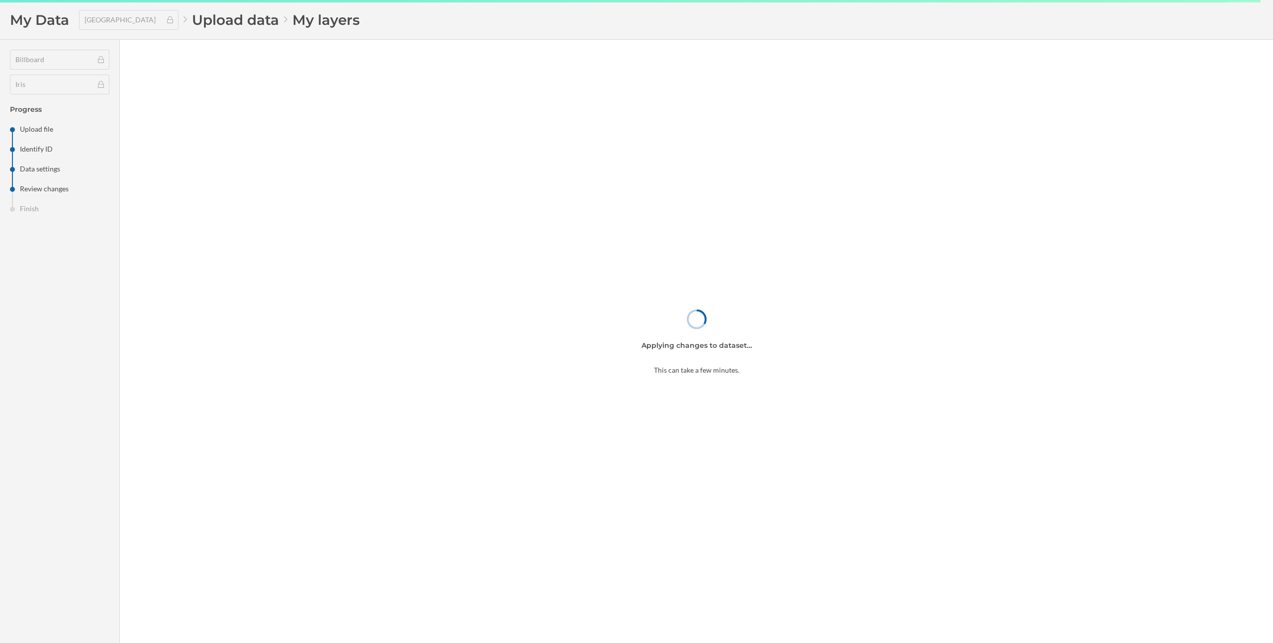
drag, startPoint x: 655, startPoint y: 372, endPoint x: 736, endPoint y: 375, distance: 81.1
click at [736, 375] on div "Applying changes to dataset… This can take a few minutes." at bounding box center [696, 341] width 1153 height 603
click at [738, 381] on div "Applying changes to dataset… This can take a few minutes." at bounding box center [696, 341] width 1153 height 603
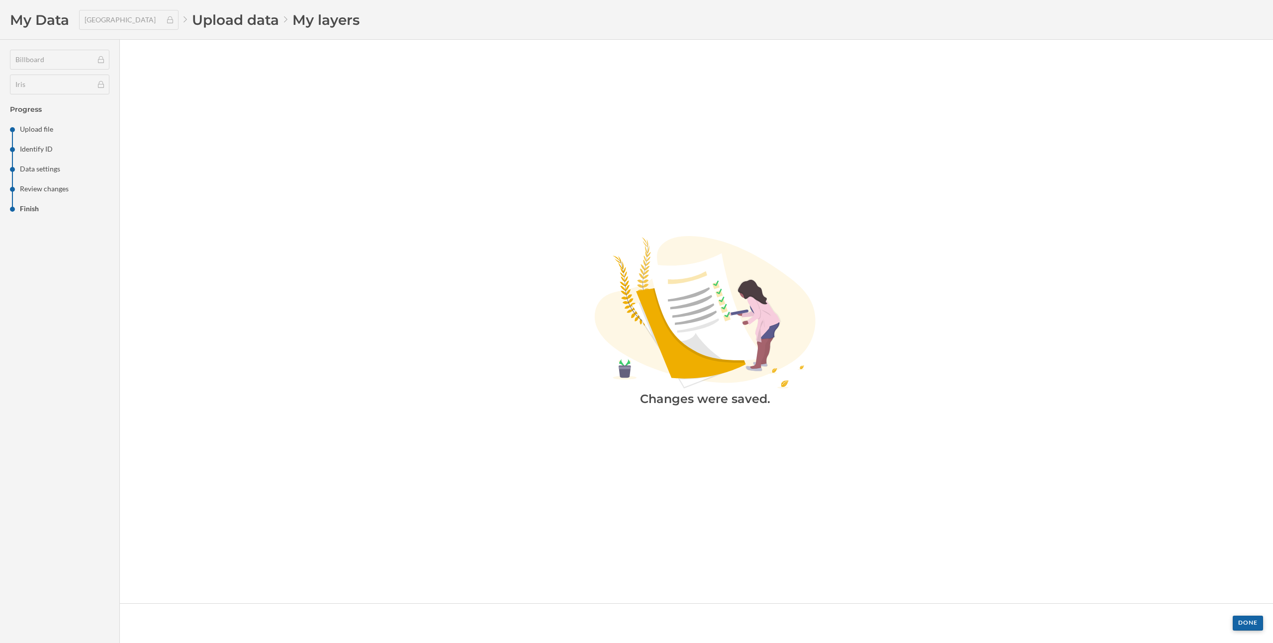
click at [1250, 620] on div "Done" at bounding box center [1247, 623] width 30 height 15
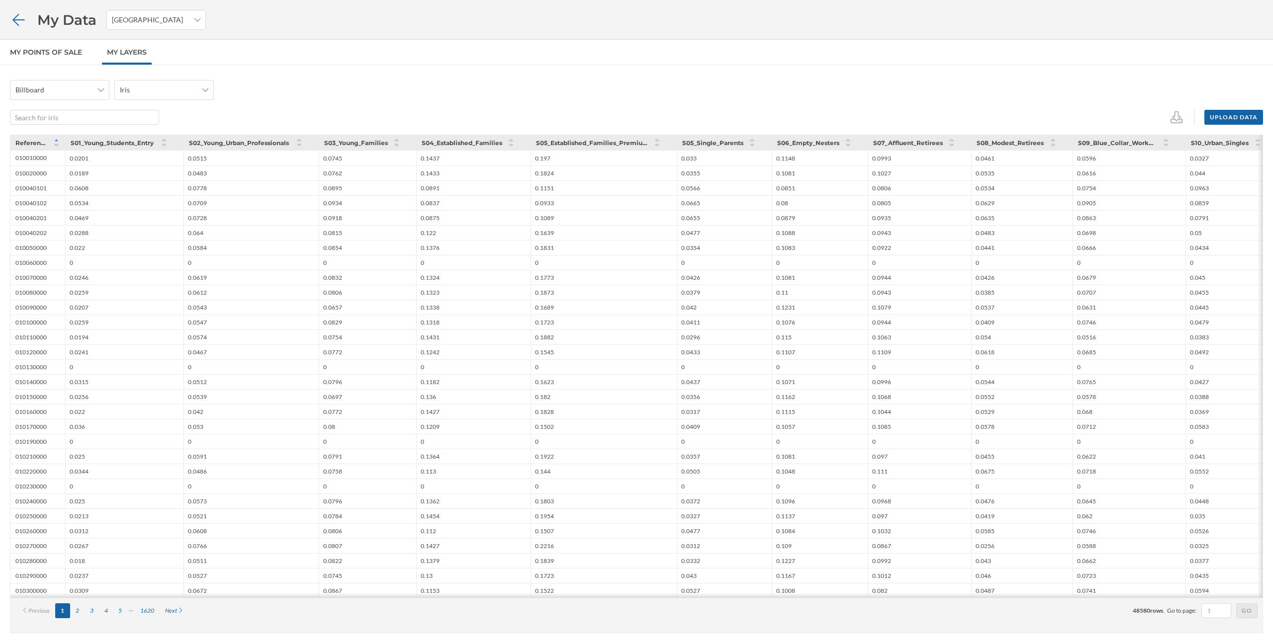
click at [20, 19] on icon at bounding box center [18, 19] width 12 height 12
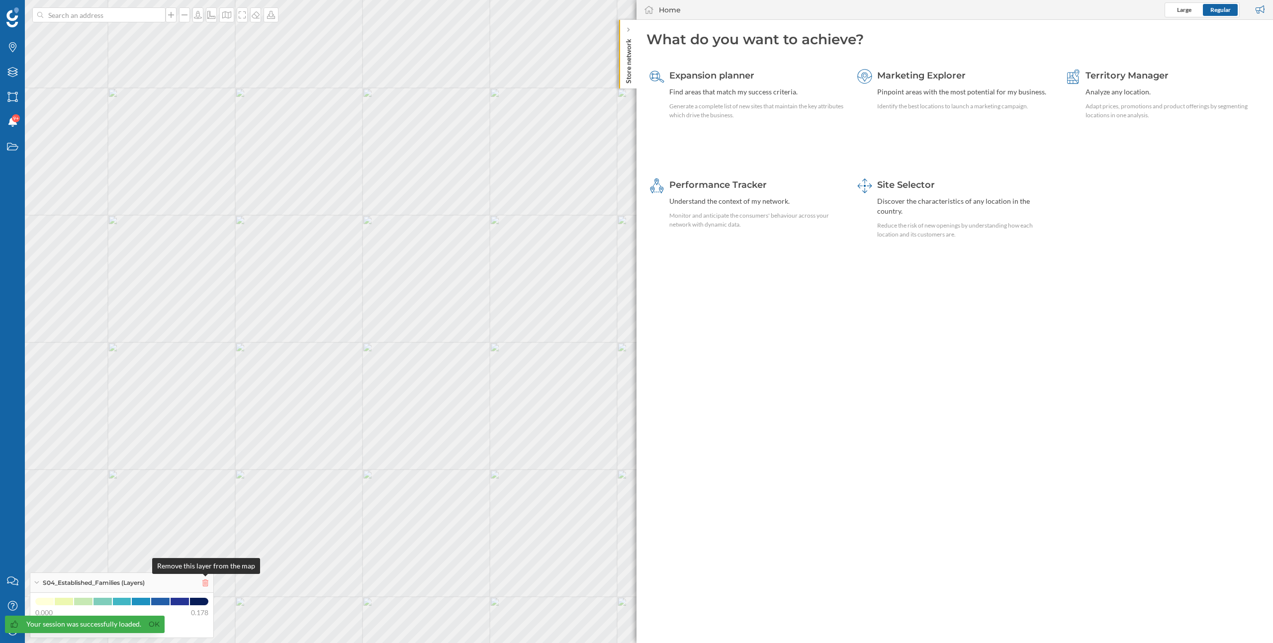
click at [206, 582] on icon at bounding box center [205, 583] width 6 height 7
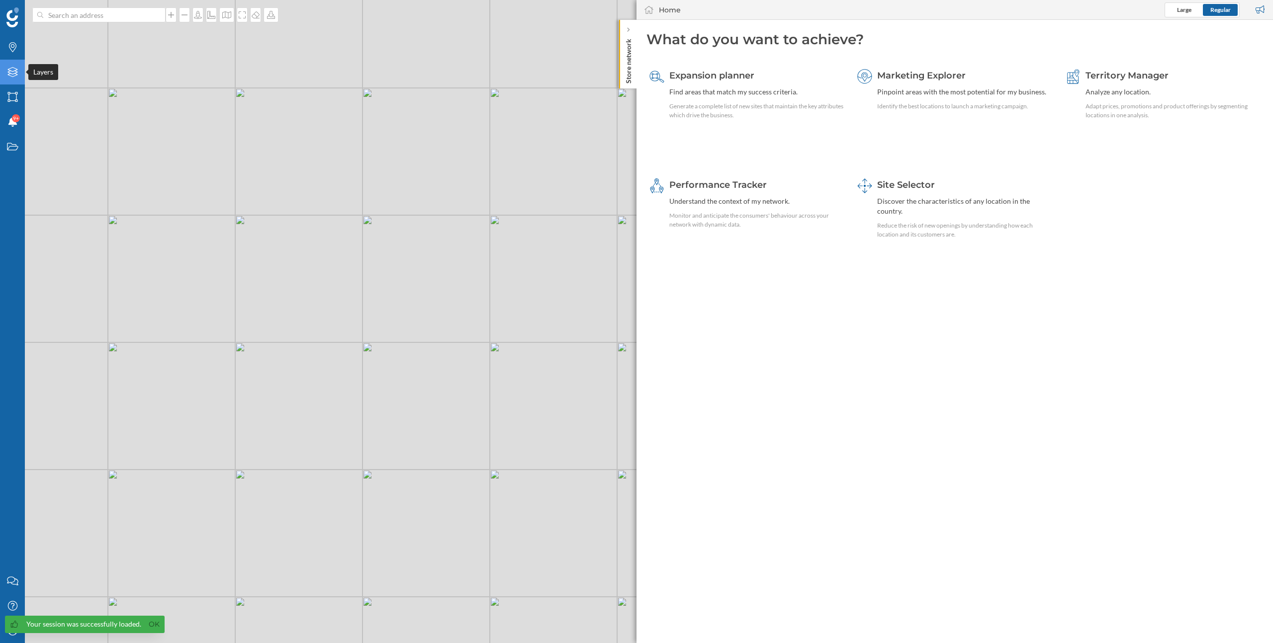
click at [12, 77] on div "Layers" at bounding box center [12, 72] width 25 height 25
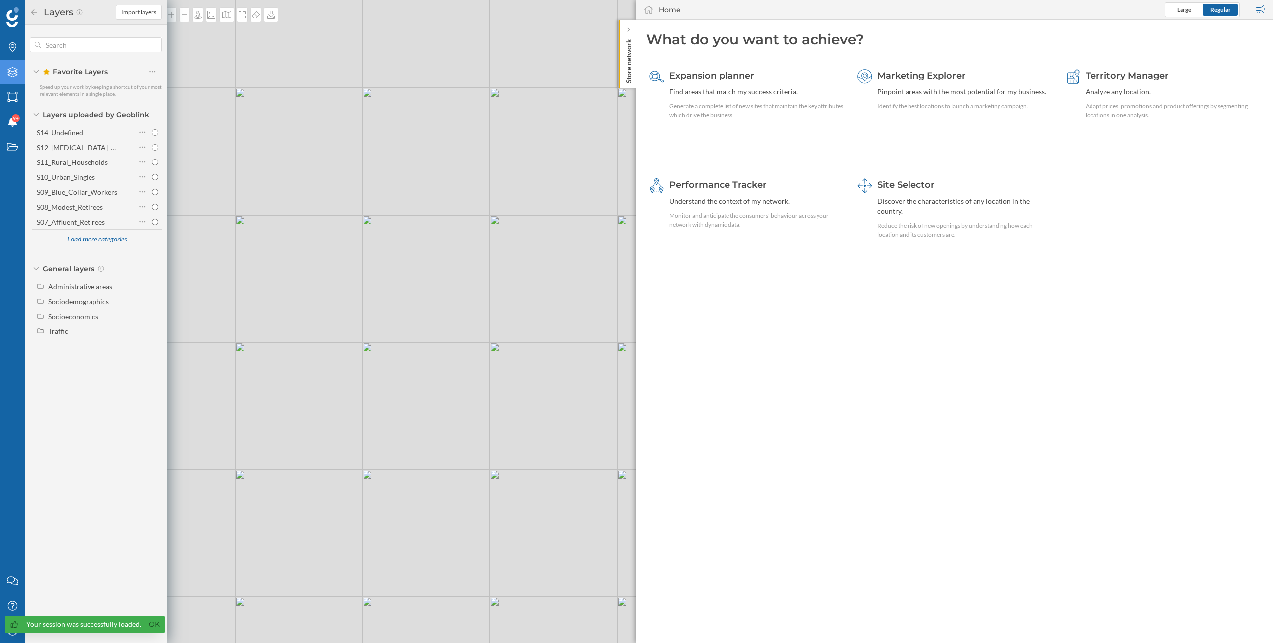
click at [96, 239] on div "Load more categories" at bounding box center [97, 239] width 72 height 15
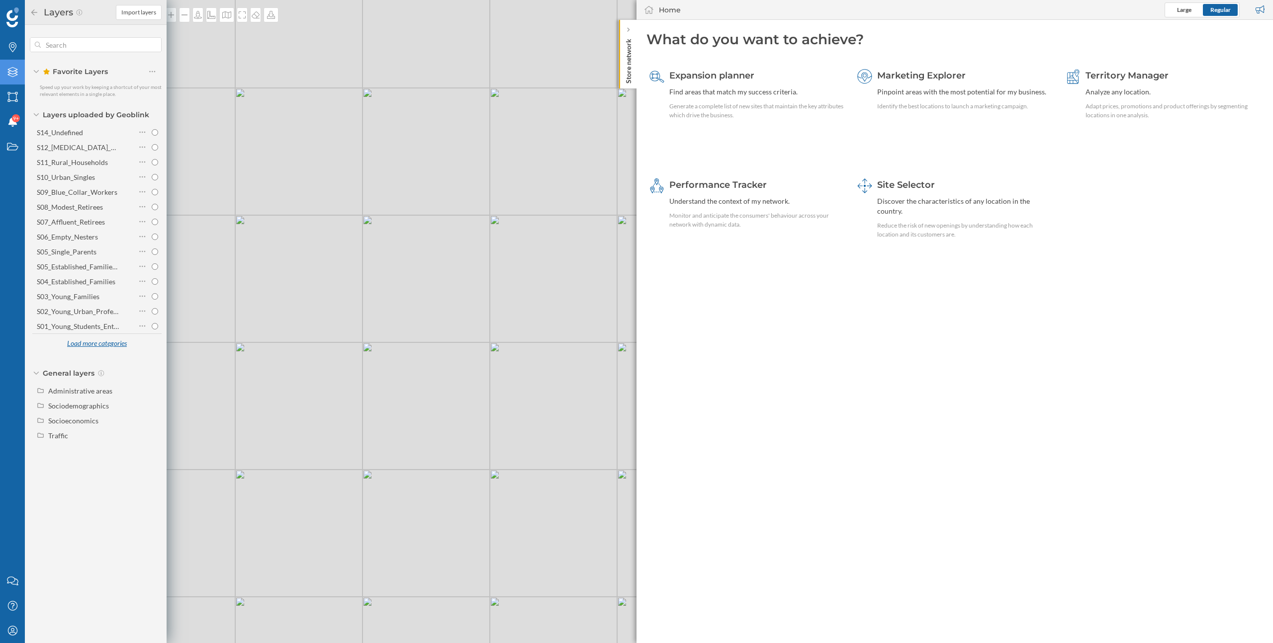
click at [102, 342] on div "Load more categories" at bounding box center [97, 344] width 72 height 15
click at [90, 344] on div "dominant_segment" at bounding box center [66, 341] width 59 height 8
click at [152, 344] on input "dominant_segment" at bounding box center [155, 341] width 6 height 6
radio input "true"
click at [35, 115] on icon at bounding box center [36, 114] width 6 height 3
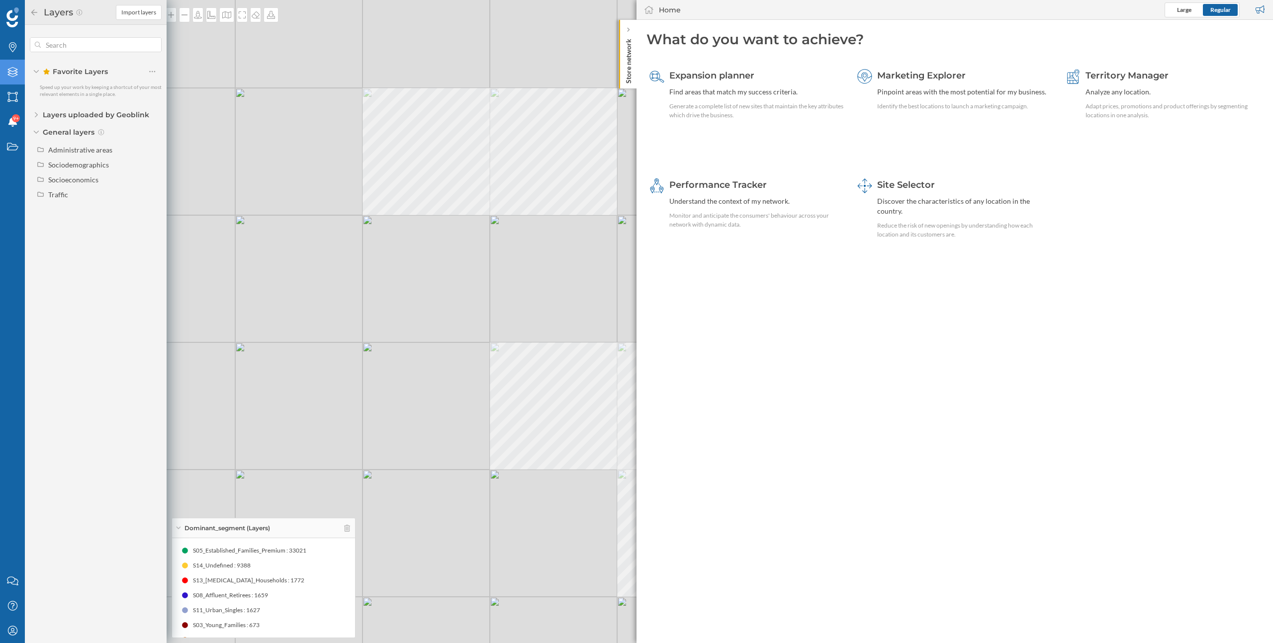
drag, startPoint x: 357, startPoint y: 348, endPoint x: 496, endPoint y: 342, distance: 138.8
click at [500, 344] on div "© Mapbox © OpenStreetMap Improve this map" at bounding box center [636, 321] width 1273 height 643
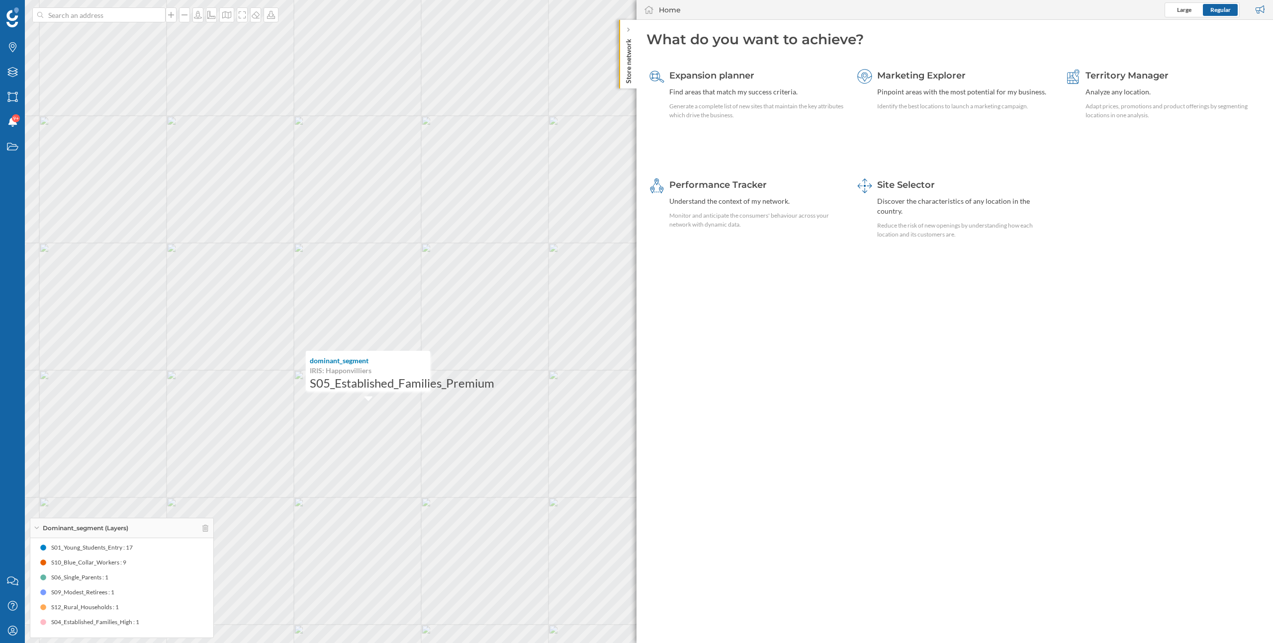
scroll to position [122, 0]
click at [7, 626] on icon "My Profile" at bounding box center [12, 631] width 12 height 10
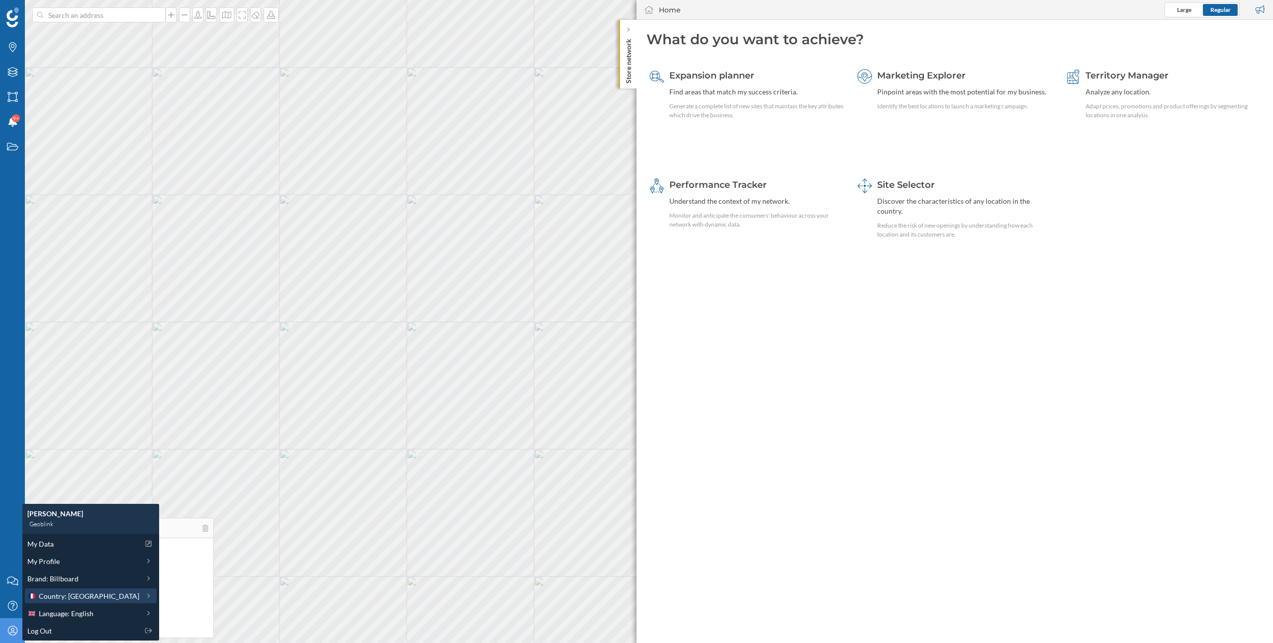
click at [78, 597] on span "Country: France" at bounding box center [89, 596] width 100 height 10
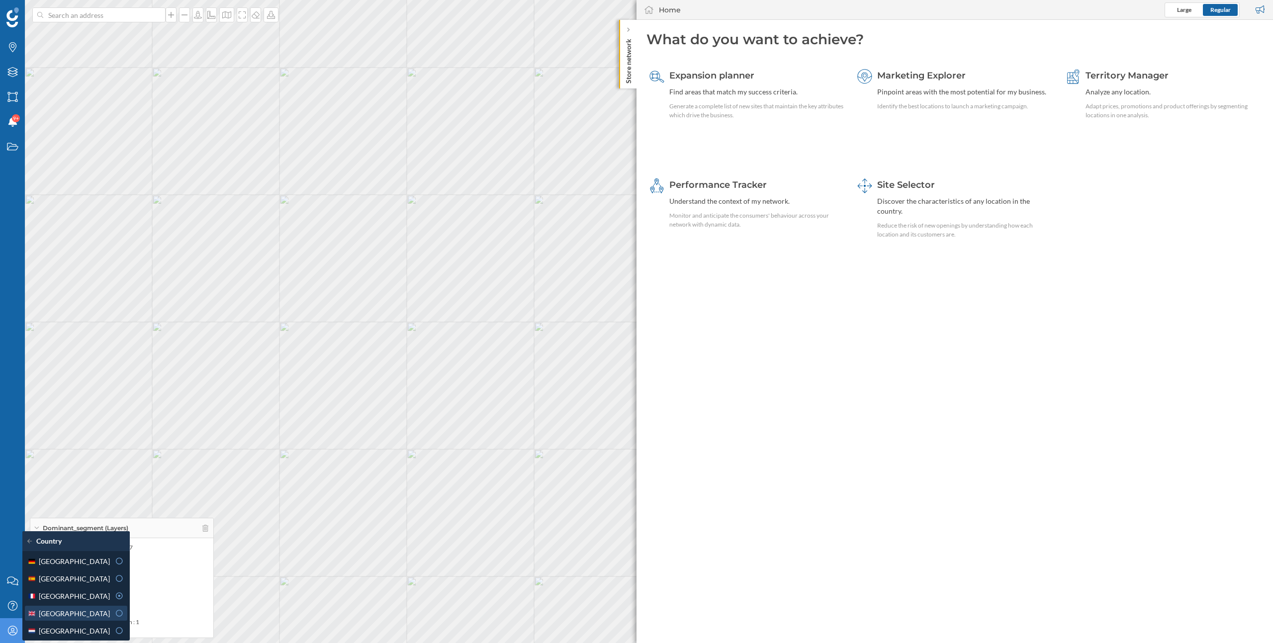
click at [72, 615] on span "United Kingdom" at bounding box center [74, 613] width 71 height 10
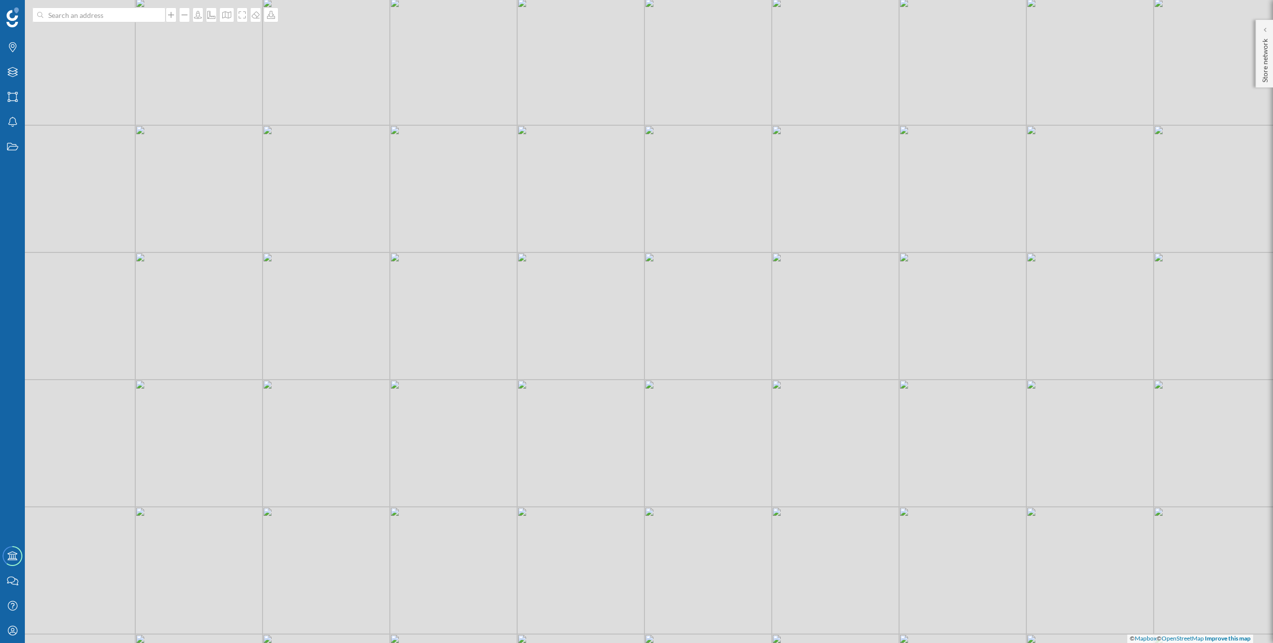
drag, startPoint x: 679, startPoint y: 279, endPoint x: 775, endPoint y: 348, distance: 118.6
click at [775, 348] on div "© Mapbox © OpenStreetMap Improve this map" at bounding box center [636, 321] width 1273 height 643
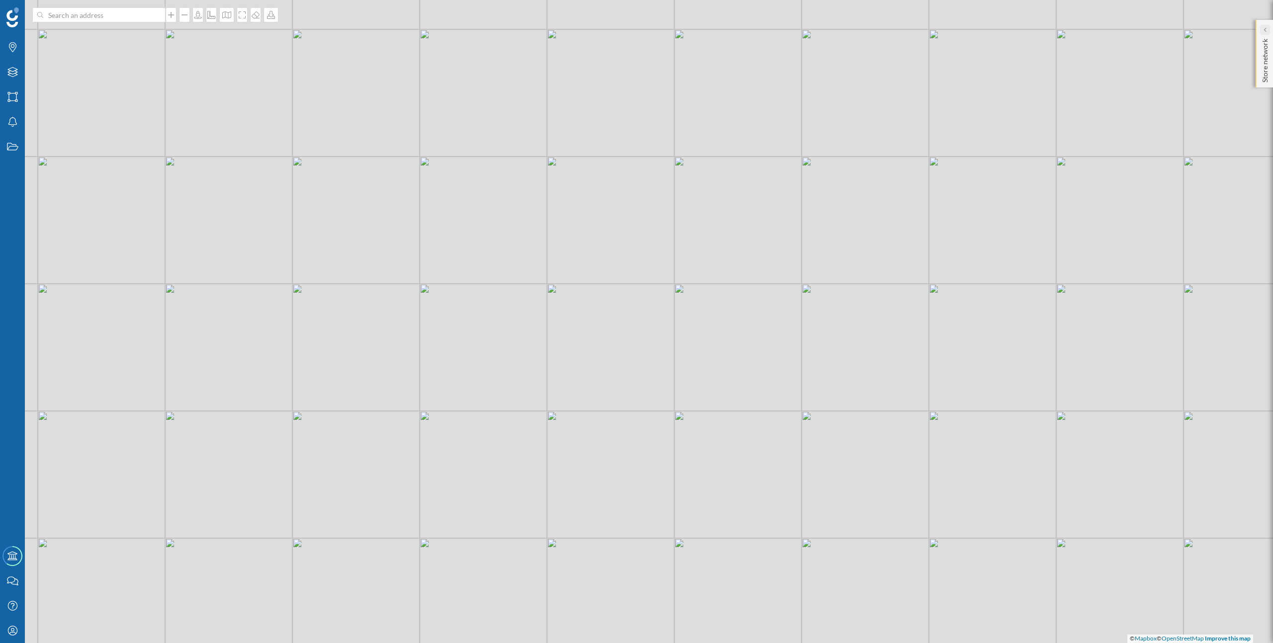
click at [1261, 31] on div at bounding box center [1265, 30] width 10 height 10
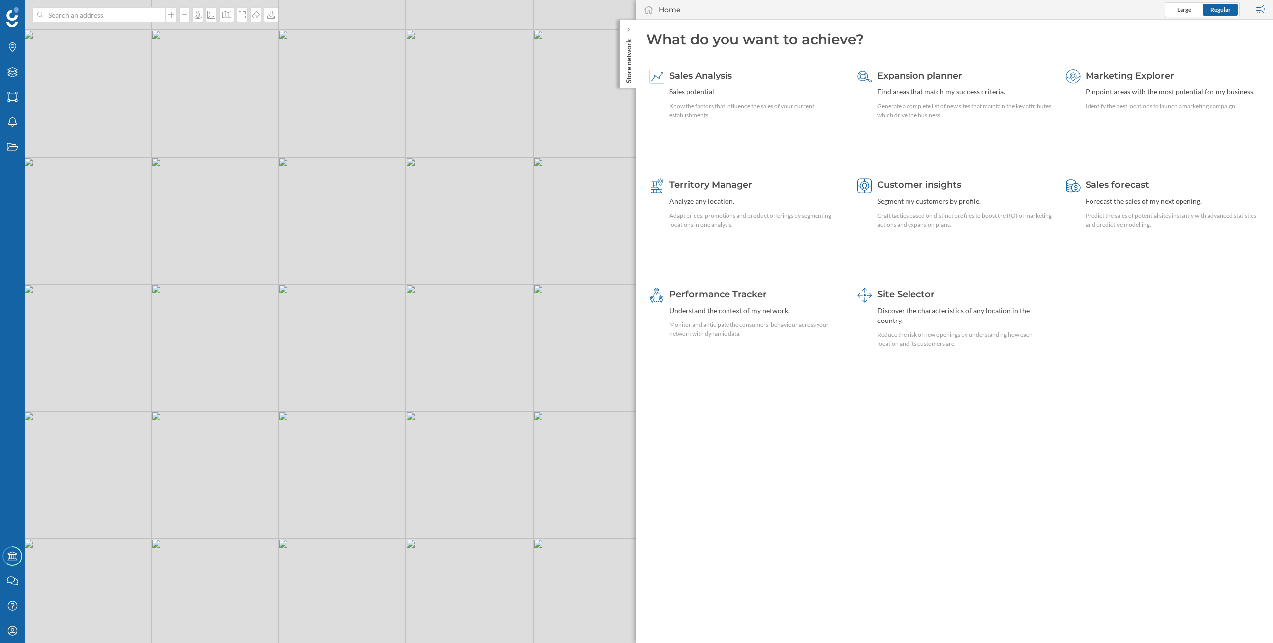
drag, startPoint x: 474, startPoint y: 366, endPoint x: 189, endPoint y: 366, distance: 284.4
click at [189, 366] on div "© Mapbox © OpenStreetMap Improve this map" at bounding box center [636, 321] width 1273 height 643
click at [711, 188] on span "Territory Manager" at bounding box center [710, 184] width 83 height 11
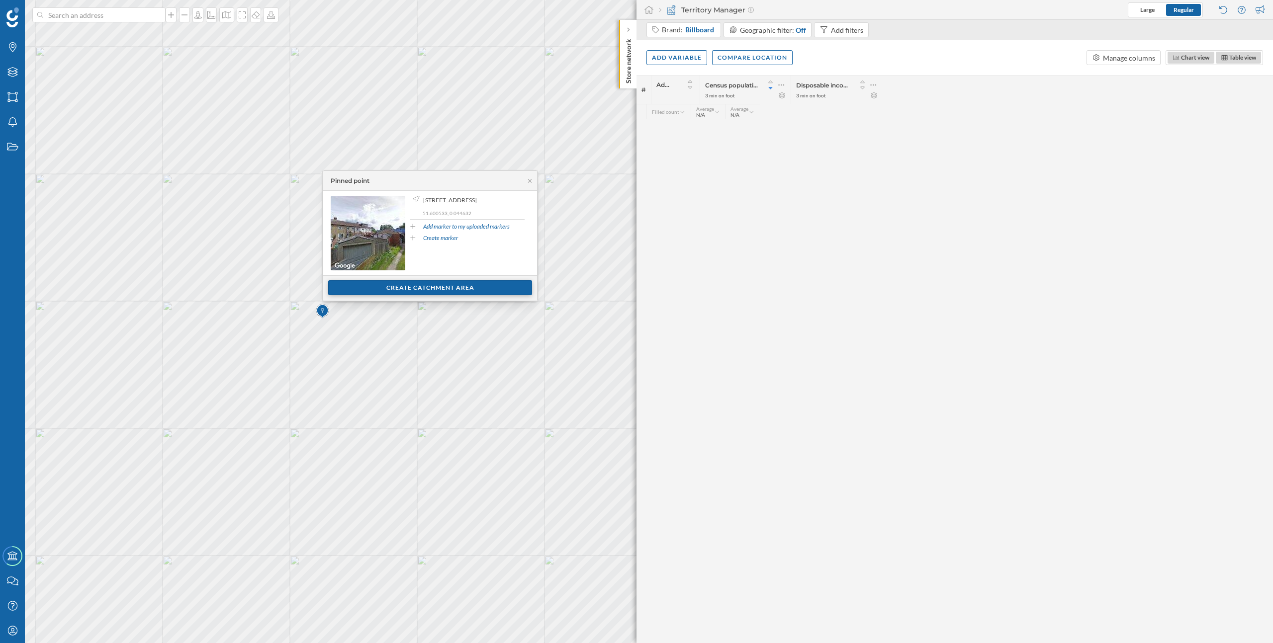
click at [388, 283] on div "Create catchment area" at bounding box center [430, 287] width 204 height 15
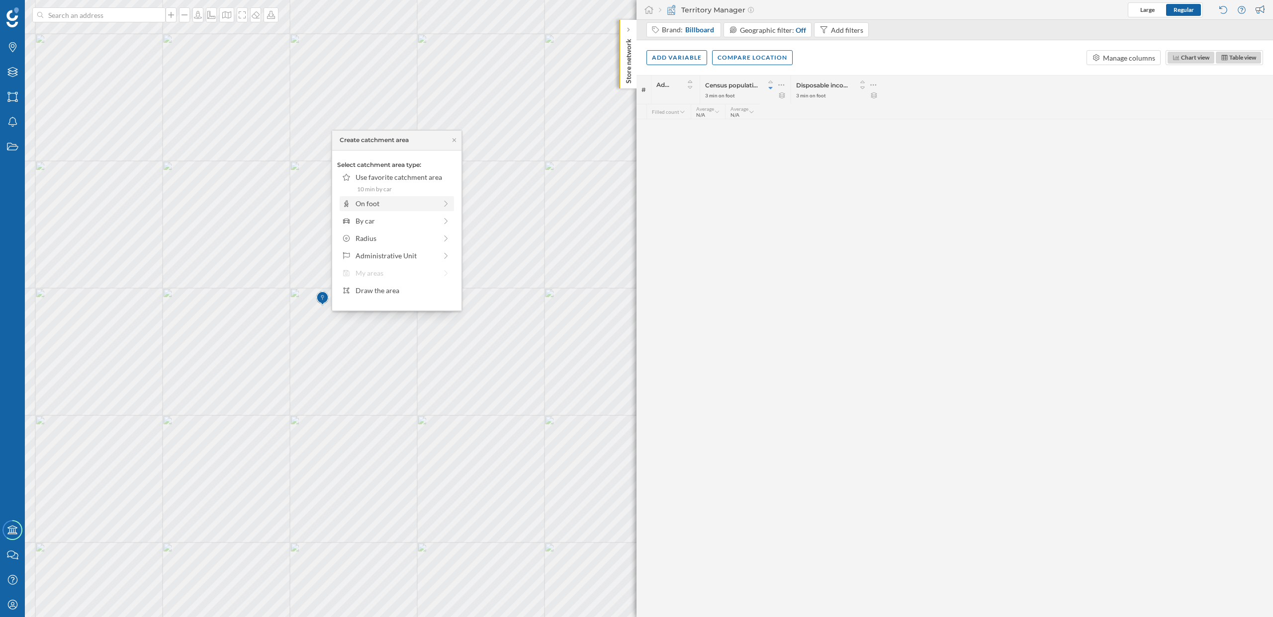
click at [375, 202] on div "On foot" at bounding box center [395, 203] width 81 height 10
drag, startPoint x: 349, startPoint y: 191, endPoint x: 365, endPoint y: 191, distance: 15.9
click at [365, 191] on div at bounding box center [365, 193] width 10 height 10
click at [378, 251] on div "Create catchment area" at bounding box center [396, 250] width 119 height 15
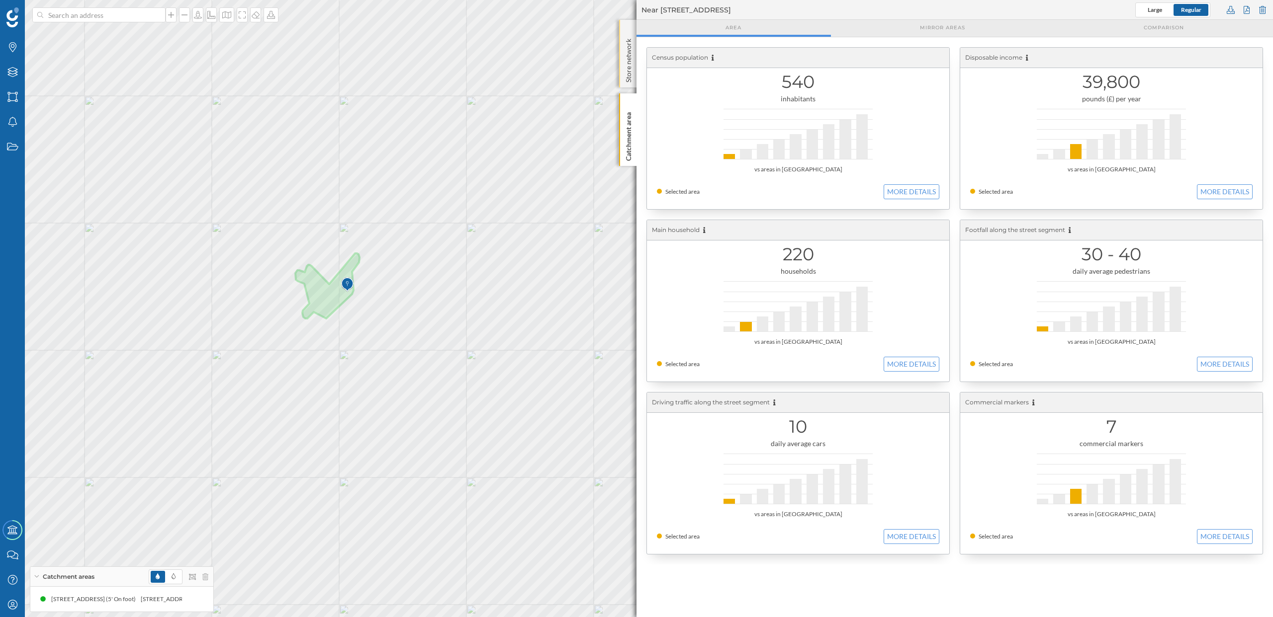
click at [631, 40] on p "Store network" at bounding box center [628, 59] width 10 height 48
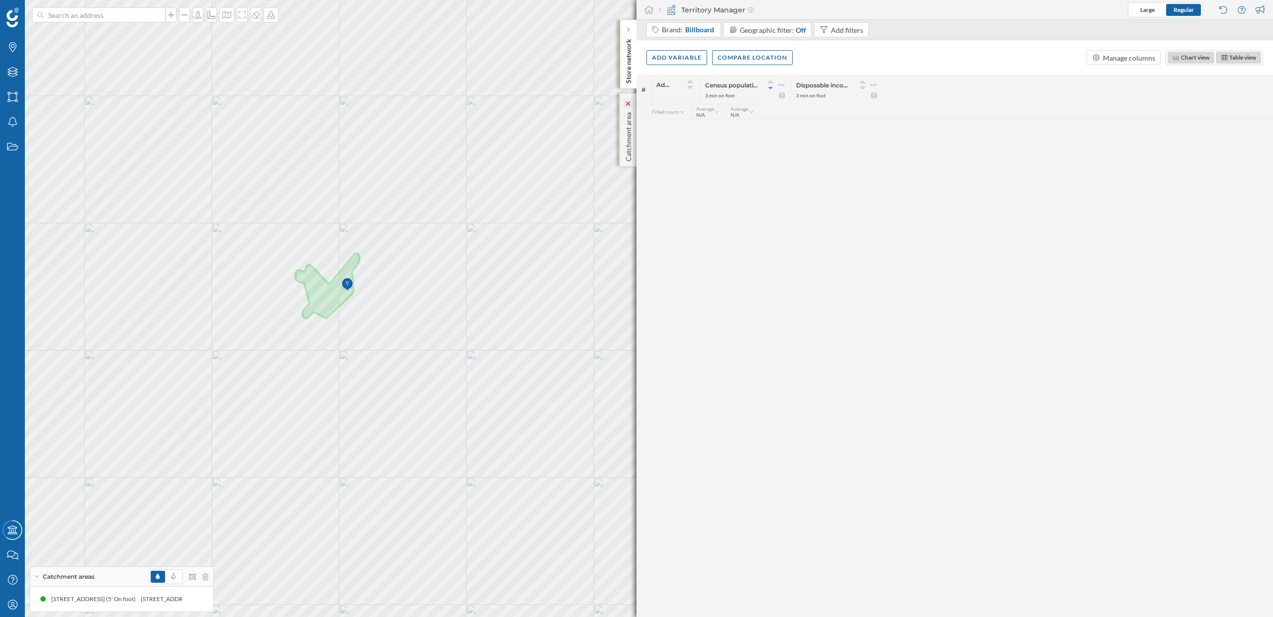
click at [629, 99] on icon at bounding box center [628, 103] width 10 height 10
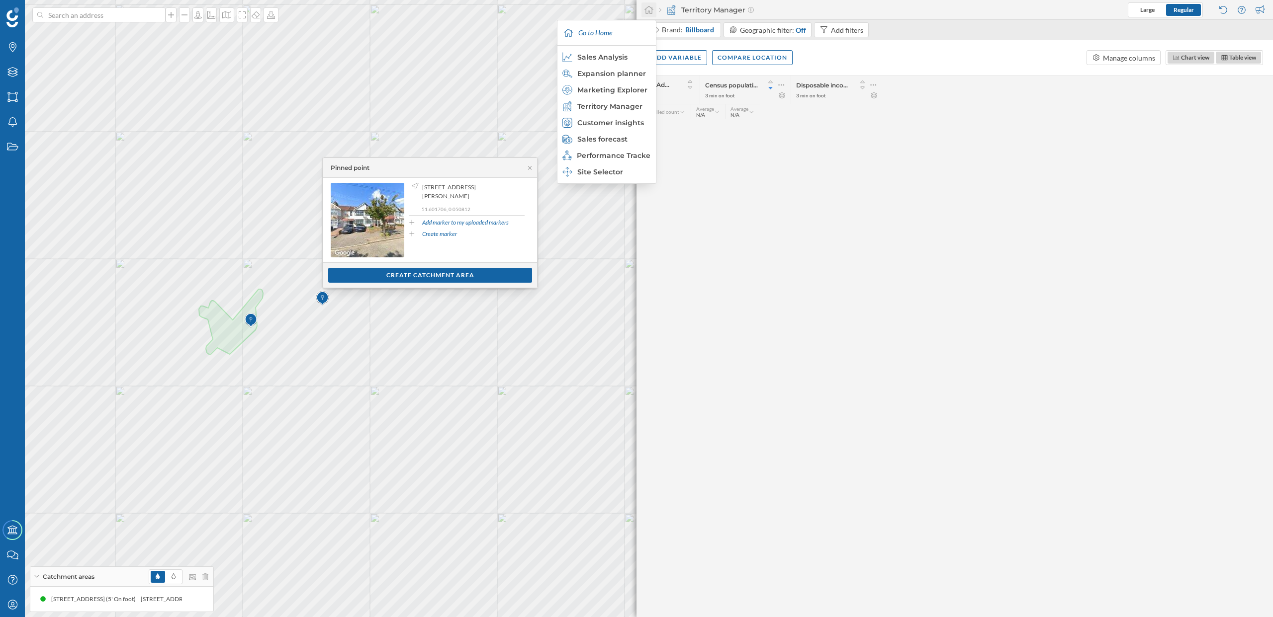
click at [652, 11] on icon at bounding box center [649, 9] width 10 height 9
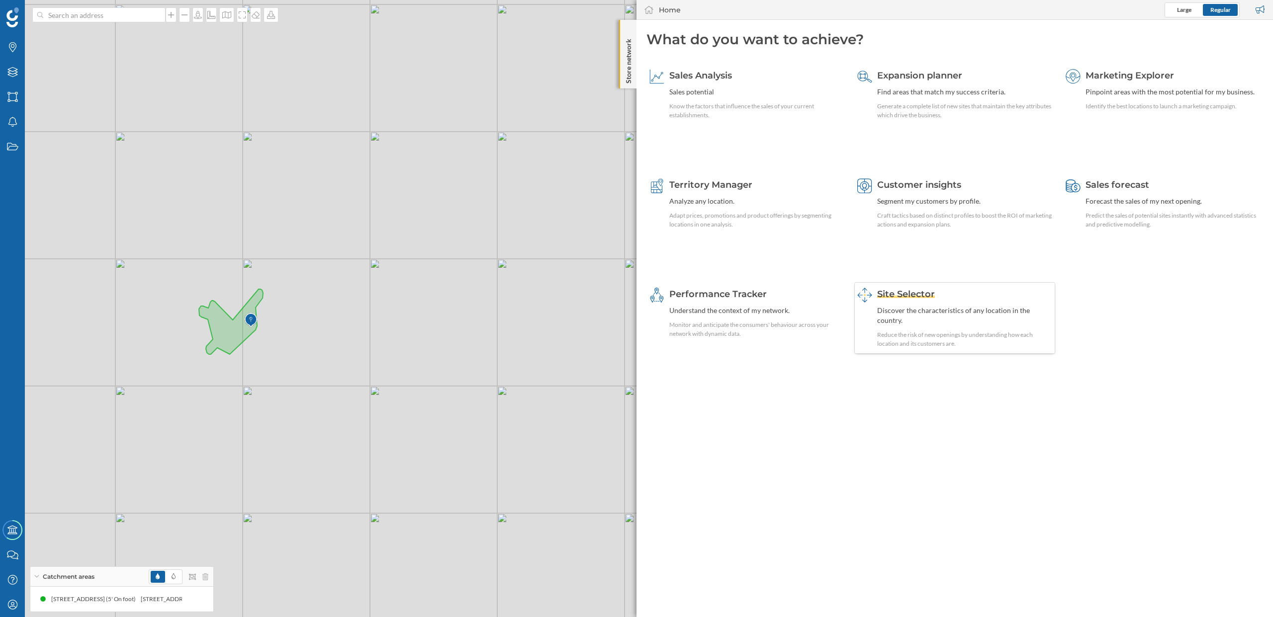
click at [932, 313] on div "Discover the characteristics of any location in the country." at bounding box center [964, 316] width 174 height 20
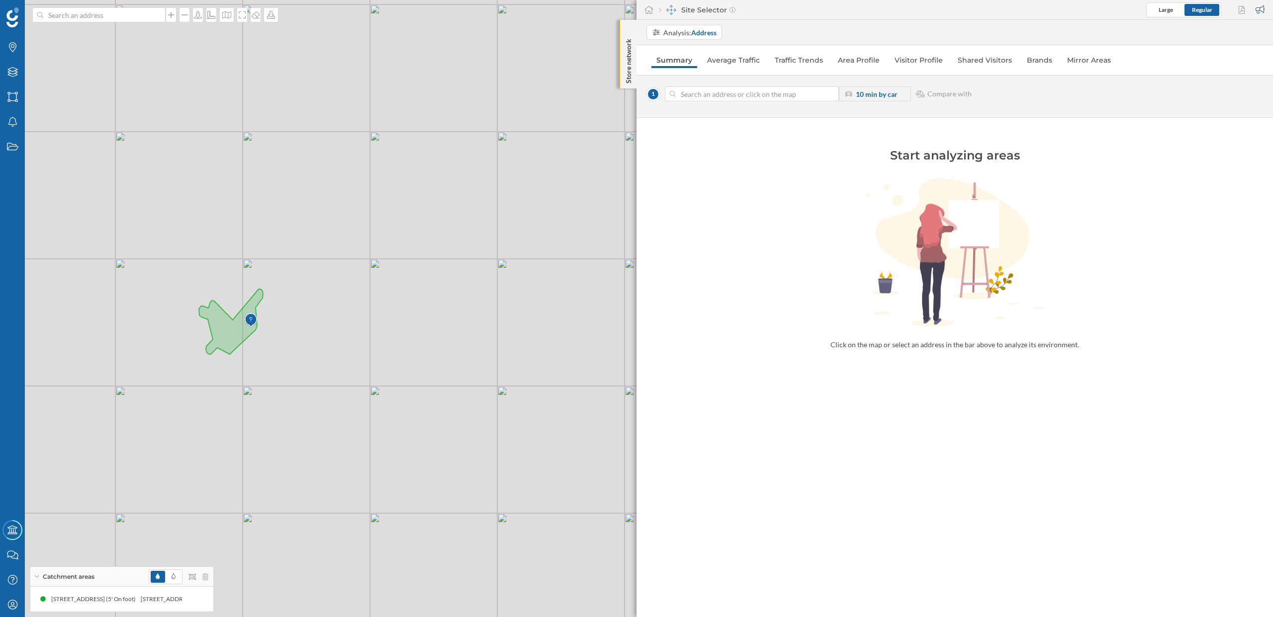
click at [748, 88] on input at bounding box center [752, 93] width 152 height 15
click at [310, 311] on div "© Mapbox © OpenStreetMap Improve this map" at bounding box center [636, 308] width 1273 height 617
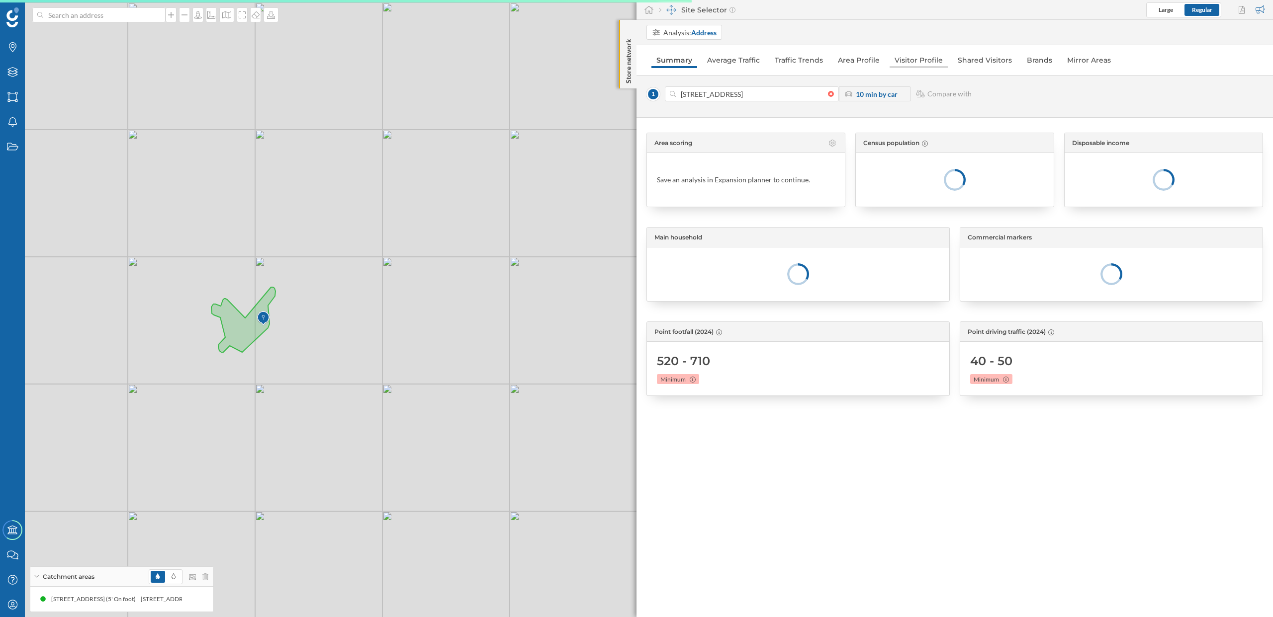
click at [915, 61] on link "Visitor Profile" at bounding box center [918, 60] width 58 height 16
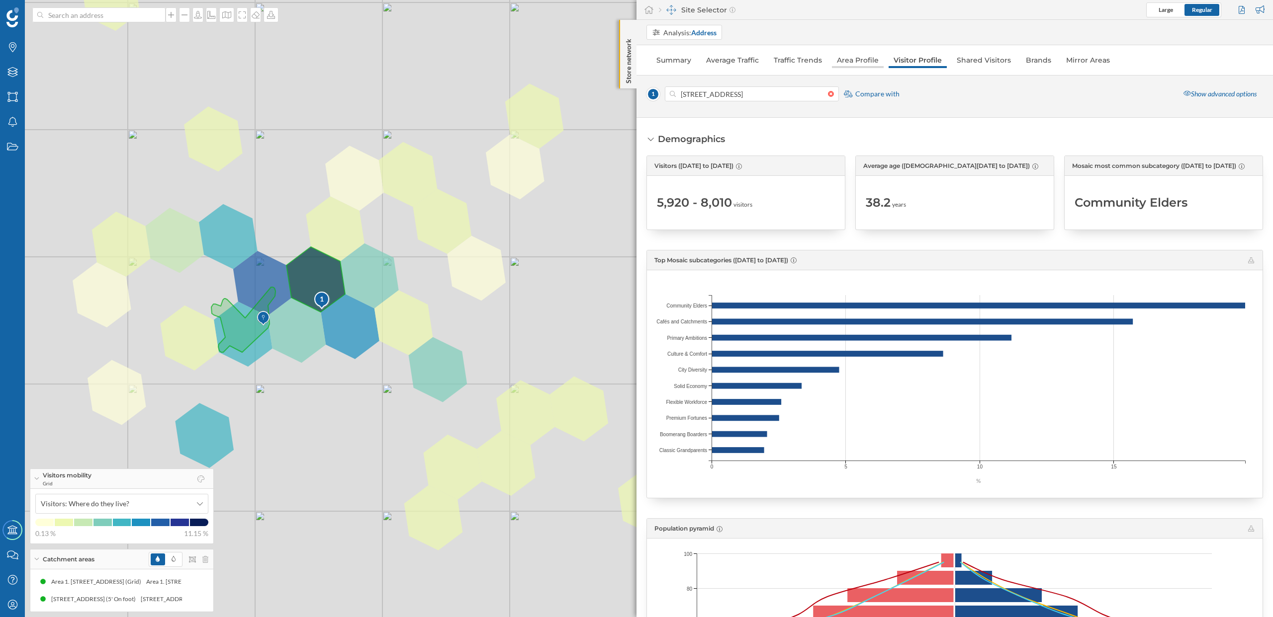
click at [852, 68] on link "Area Profile" at bounding box center [858, 60] width 52 height 16
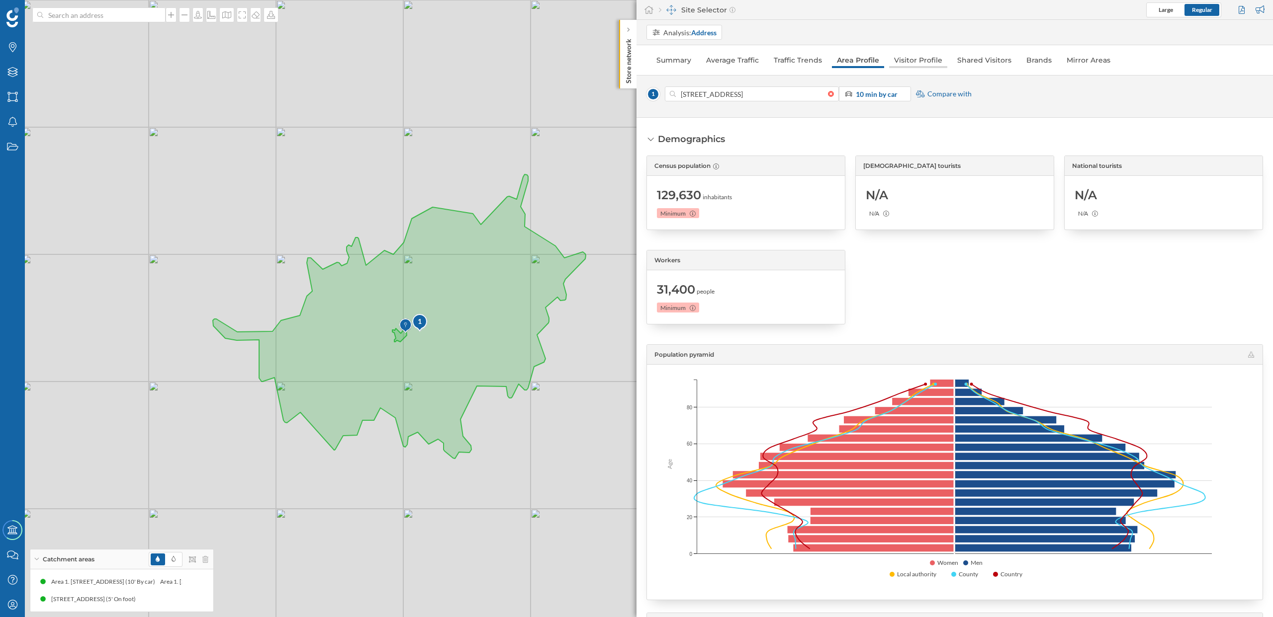
click at [906, 60] on link "Visitor Profile" at bounding box center [918, 60] width 58 height 16
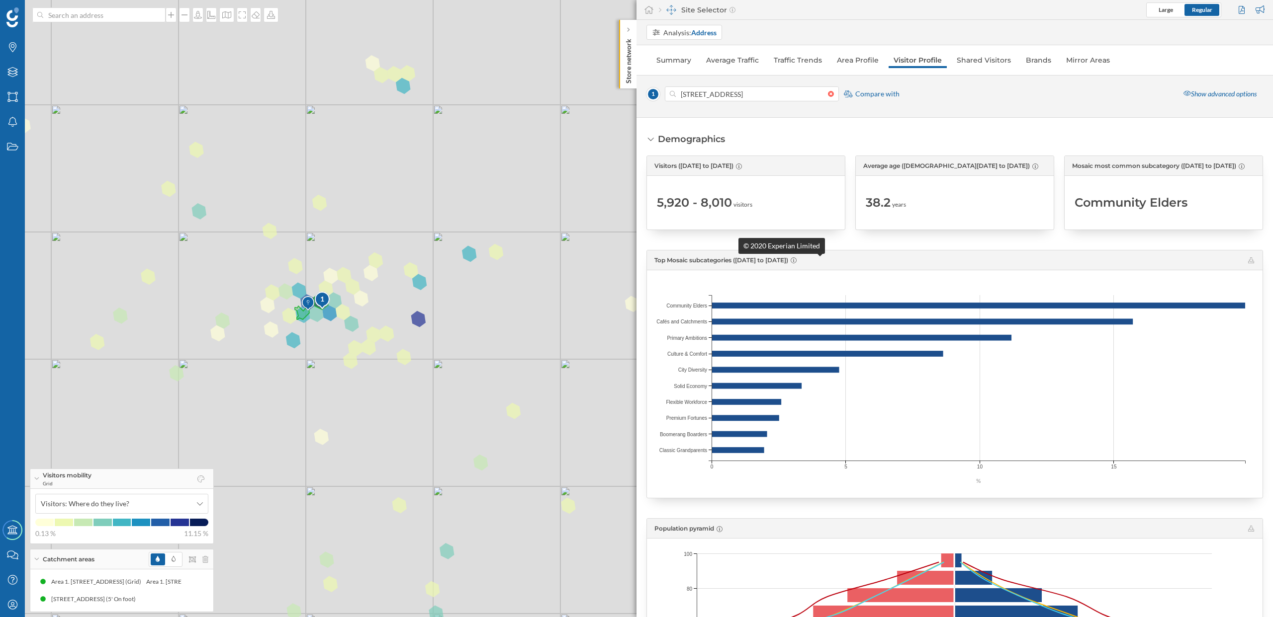
click at [796, 262] on icon at bounding box center [793, 261] width 6 height 6
drag, startPoint x: 751, startPoint y: 246, endPoint x: 774, endPoint y: 246, distance: 22.9
click at [774, 247] on span "© 2020 Experian Limited" at bounding box center [781, 246] width 77 height 8
click at [900, 245] on div "Demographics Visitors (07/04/2025 to 21/09/2025) 5,920 - 8,010 visitors Average…" at bounding box center [954, 559] width 616 height 853
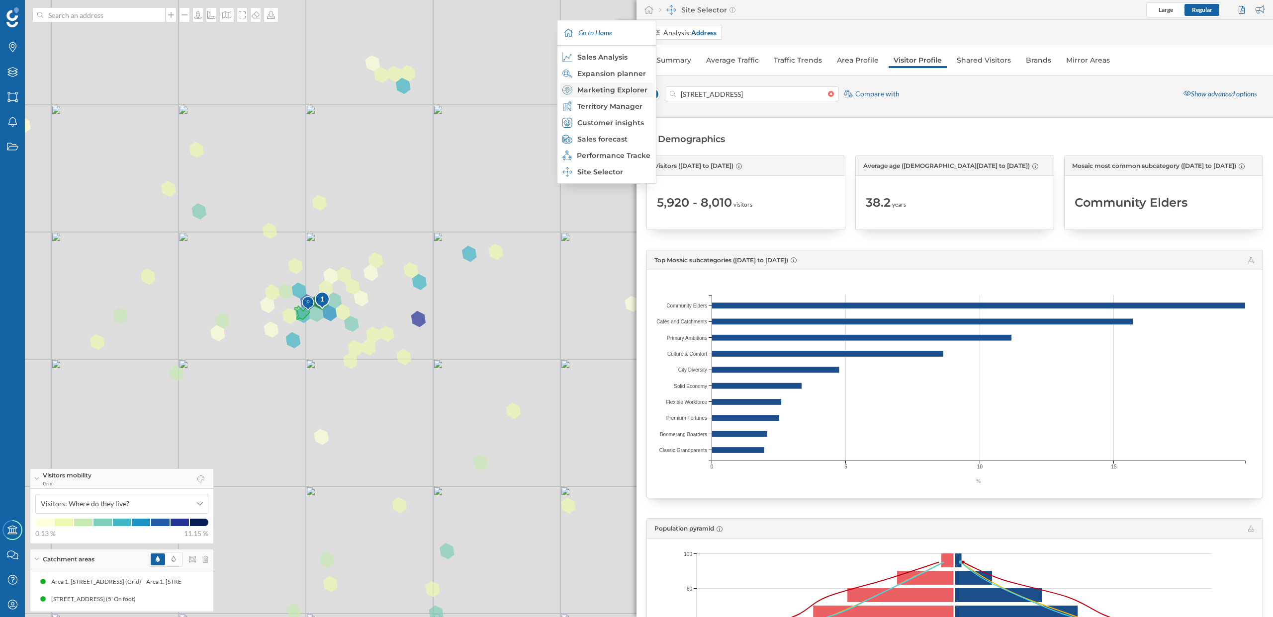
click at [618, 92] on div "Marketing Explorer" at bounding box center [605, 90] width 87 height 10
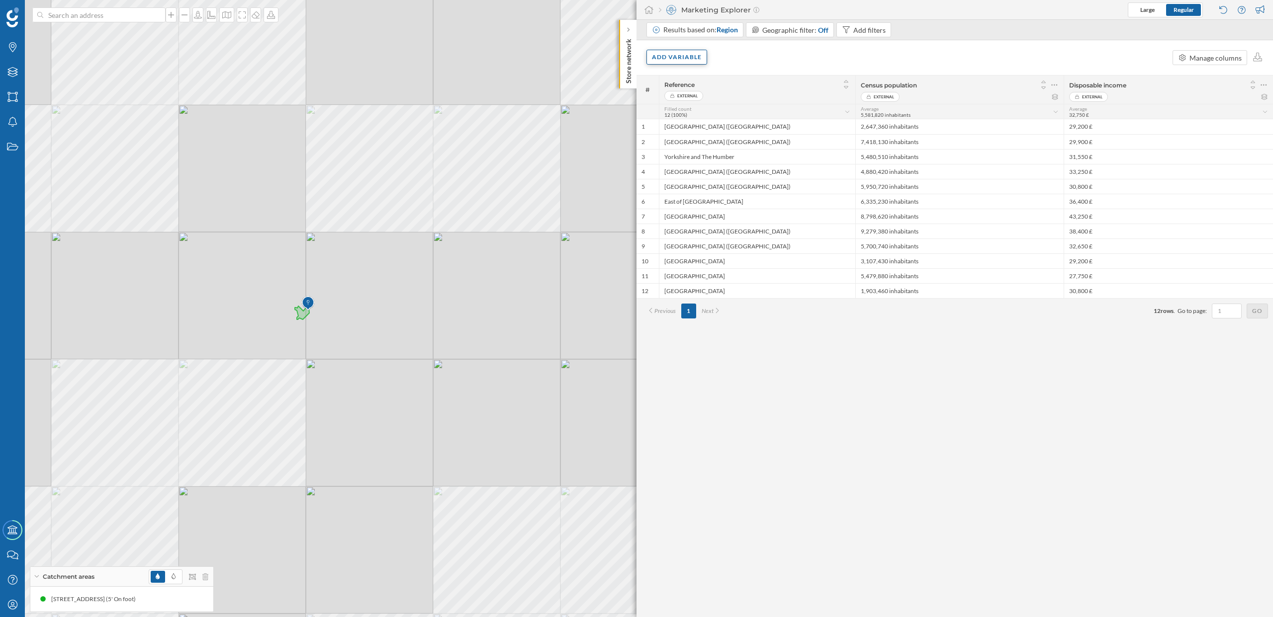
click at [678, 50] on div "Add variable" at bounding box center [676, 57] width 61 height 15
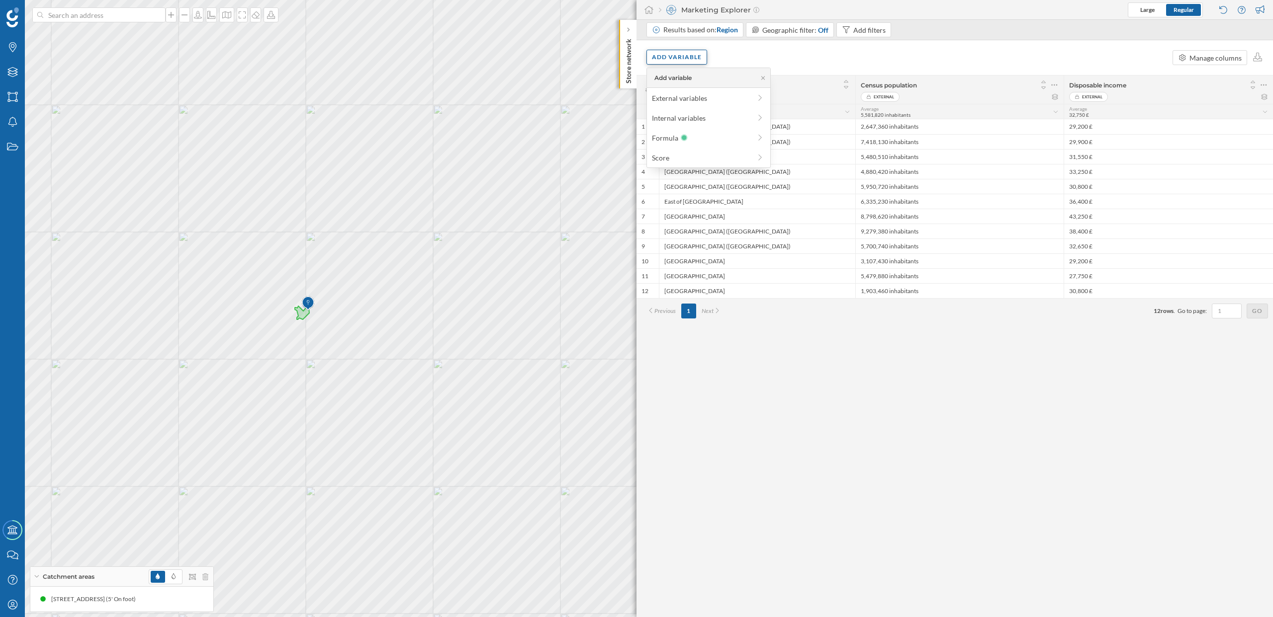
click at [678, 59] on div "Add variable" at bounding box center [676, 57] width 61 height 15
click at [680, 88] on div "Add variable External variables Internal variables Formula Score" at bounding box center [708, 118] width 124 height 100
click at [680, 95] on div "External variables" at bounding box center [701, 98] width 99 height 10
click at [716, 159] on span "(25)" at bounding box center [719, 158] width 10 height 7
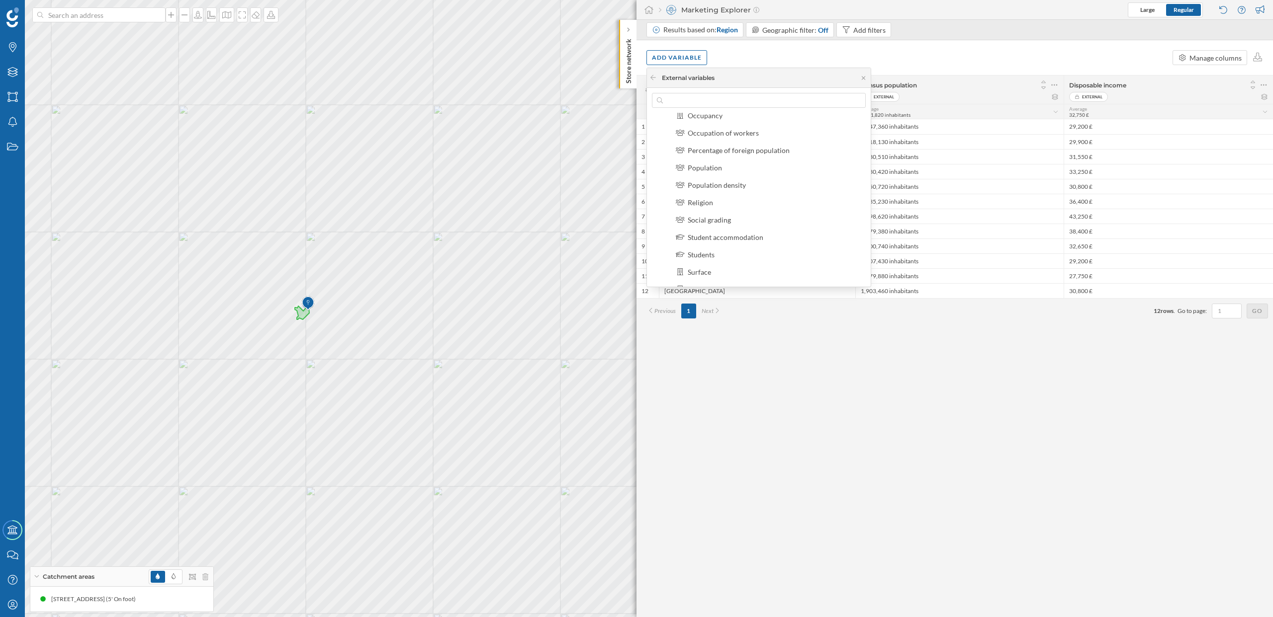
scroll to position [252, 0]
click at [726, 31] on span "Region" at bounding box center [726, 29] width 21 height 8
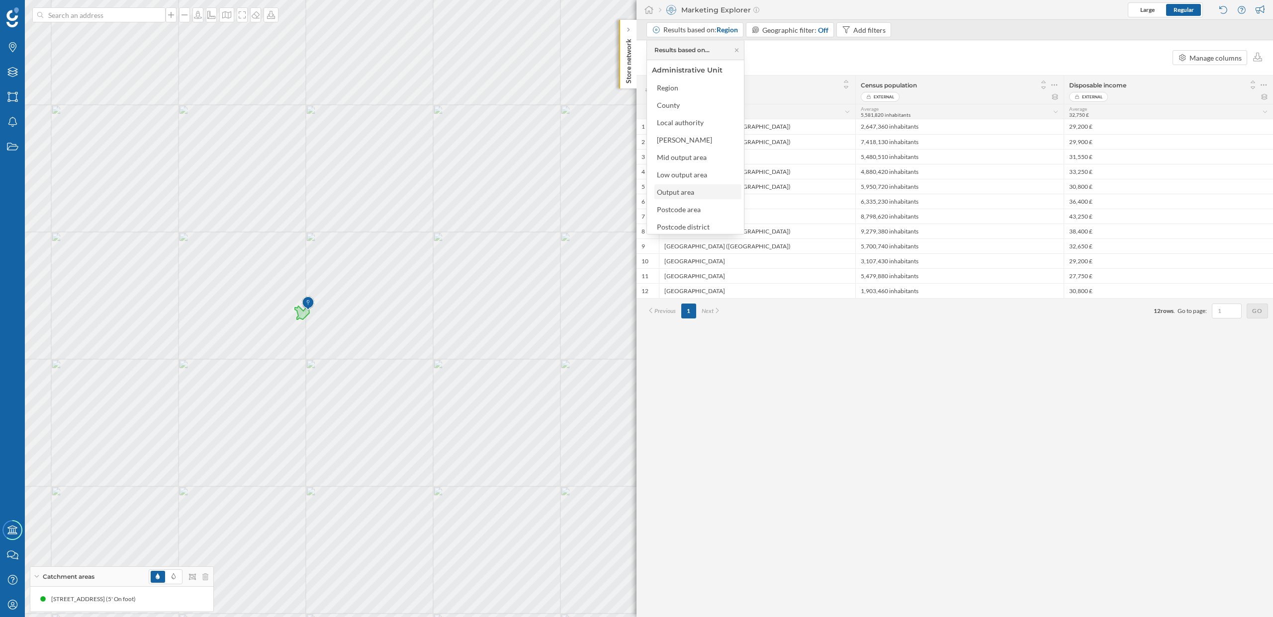
click at [699, 193] on div "Output area" at bounding box center [697, 192] width 81 height 10
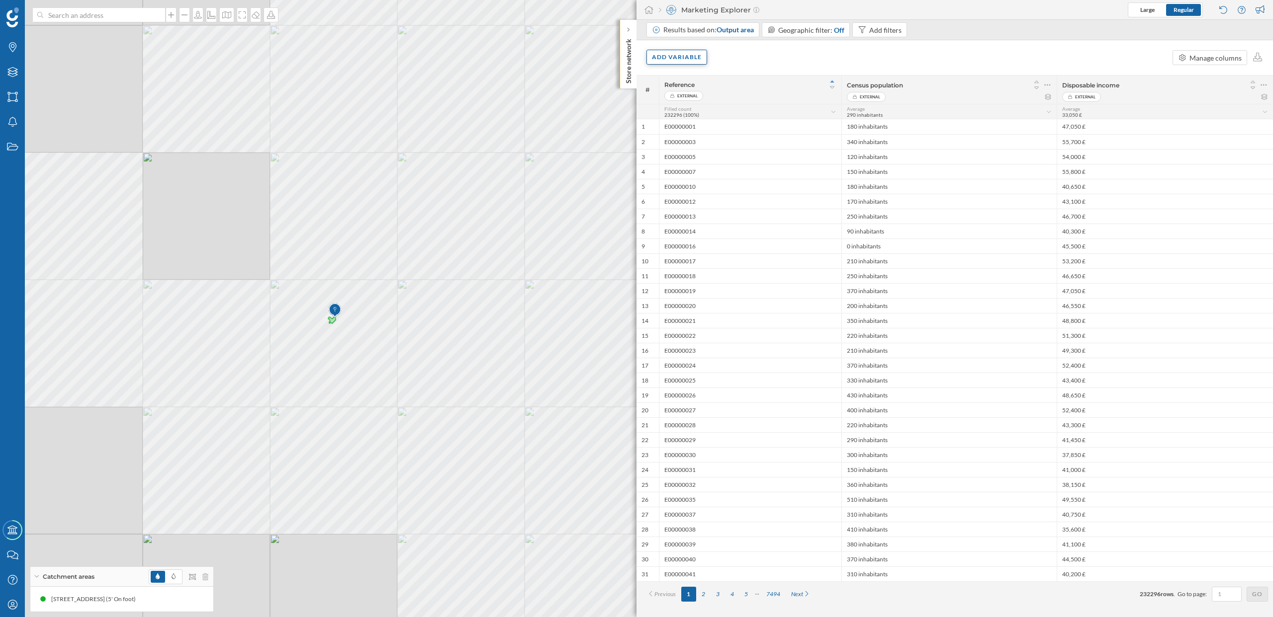
click at [695, 61] on div "Add variable" at bounding box center [676, 57] width 61 height 15
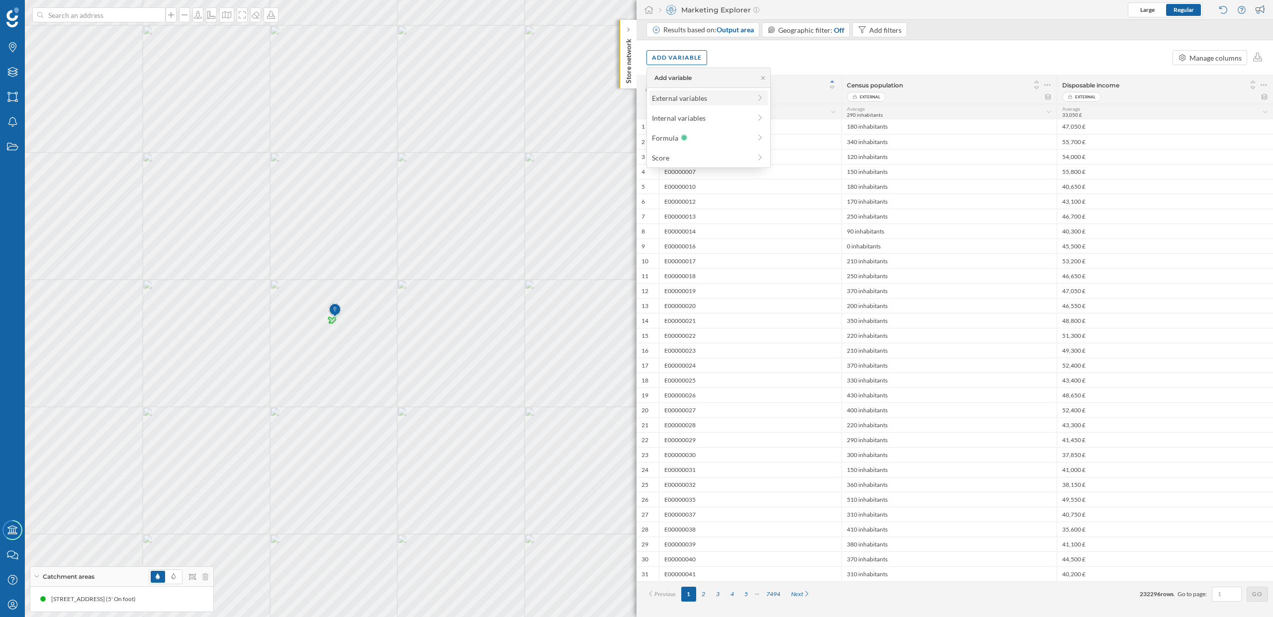
click at [696, 98] on div "External variables" at bounding box center [701, 98] width 99 height 10
click at [708, 157] on div "Area Profile" at bounding box center [693, 158] width 37 height 8
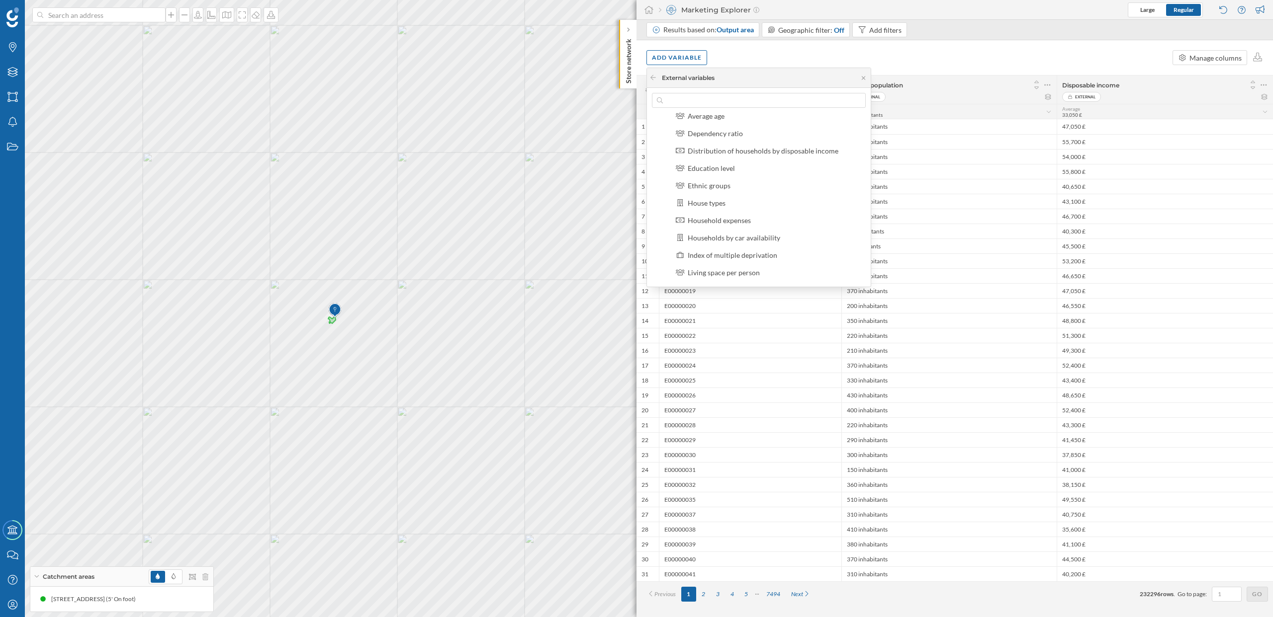
scroll to position [159, 0]
click at [717, 209] on div "Mosaic consumer profiling" at bounding box center [729, 208] width 83 height 8
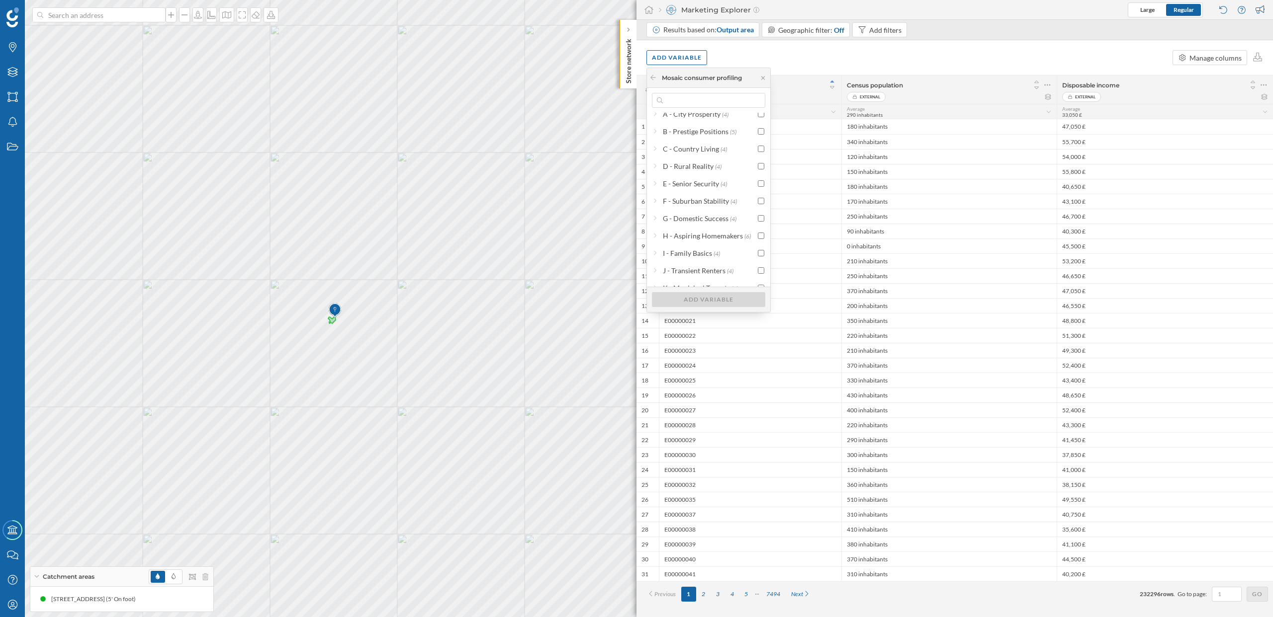
scroll to position [0, 0]
click at [658, 120] on div "A - City Prosperity (4)" at bounding box center [702, 123] width 101 height 10
click at [657, 122] on icon at bounding box center [654, 123] width 7 height 2
click at [655, 124] on icon at bounding box center [655, 122] width 2 height 7
click at [656, 123] on icon at bounding box center [654, 123] width 7 height 2
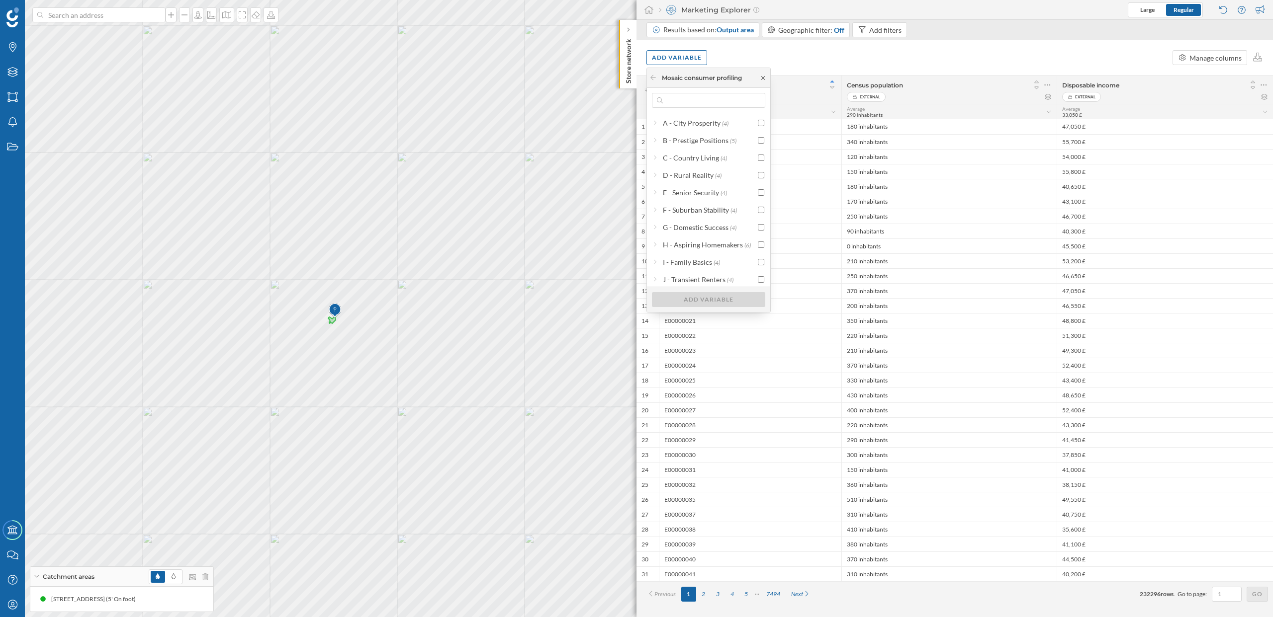
click at [764, 80] on icon at bounding box center [762, 78] width 7 height 6
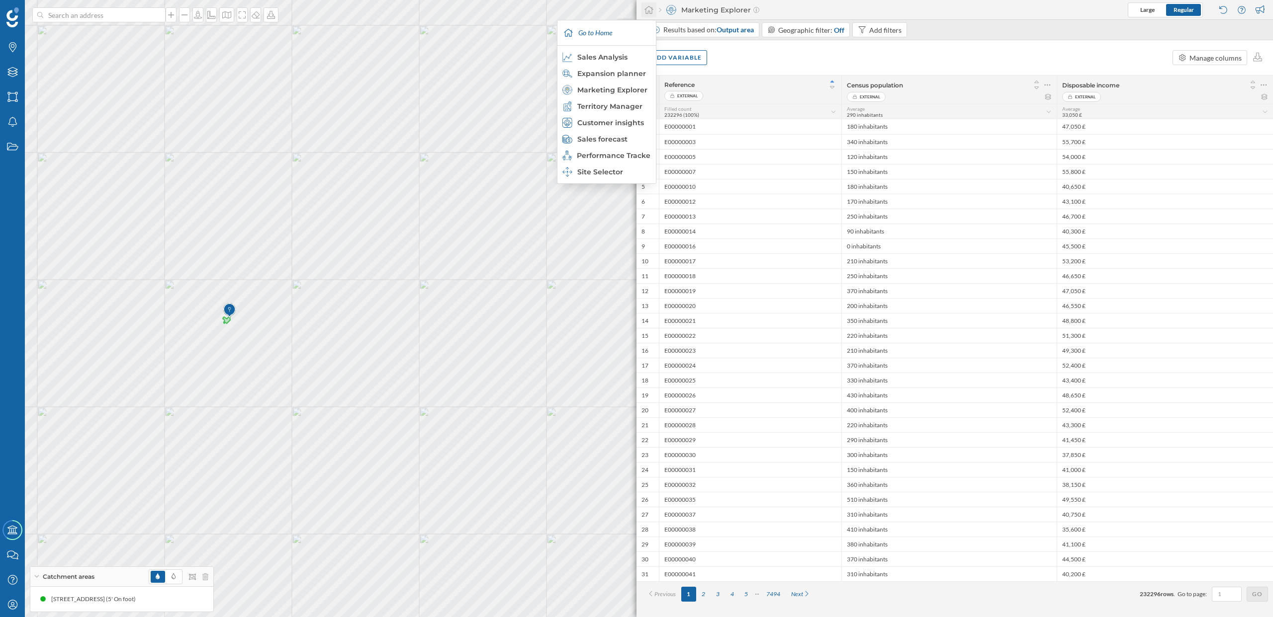
click at [653, 11] on icon at bounding box center [649, 9] width 10 height 9
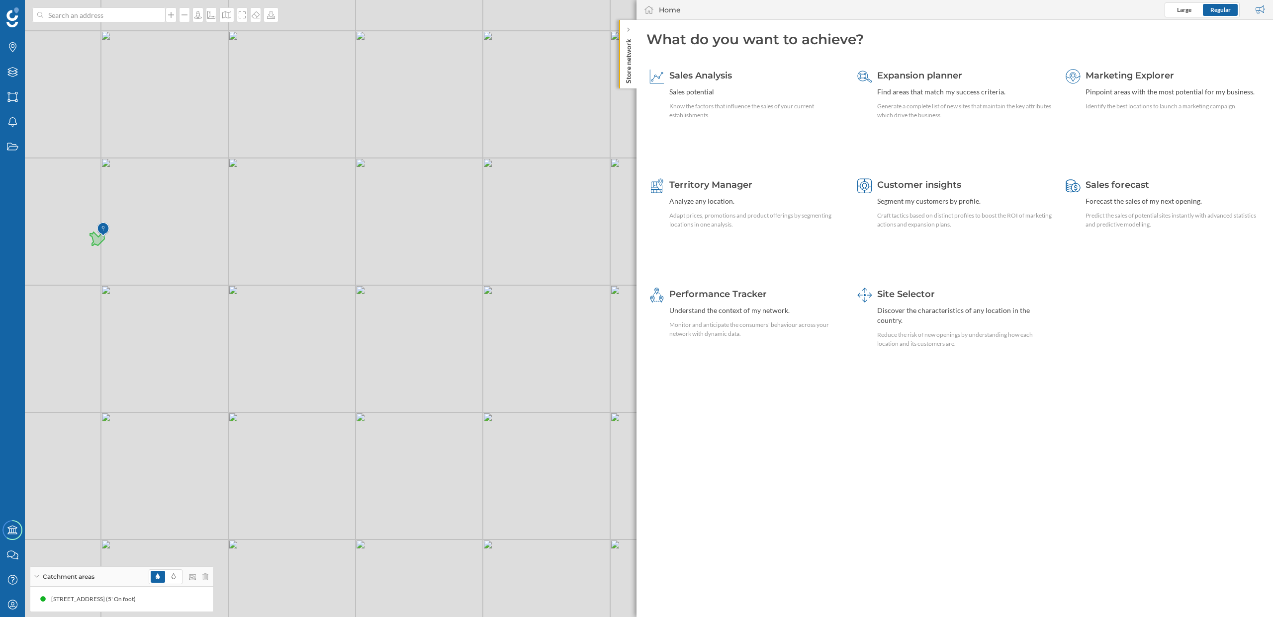
drag, startPoint x: 465, startPoint y: 422, endPoint x: 417, endPoint y: 421, distance: 48.2
click at [417, 421] on div "© Mapbox © OpenStreetMap Improve this map" at bounding box center [636, 308] width 1273 height 617
drag, startPoint x: 416, startPoint y: 446, endPoint x: 416, endPoint y: 433, distance: 12.9
click at [416, 433] on div "© Mapbox © OpenStreetMap Improve this map" at bounding box center [636, 308] width 1273 height 617
drag, startPoint x: 324, startPoint y: 361, endPoint x: 347, endPoint y: 361, distance: 23.4
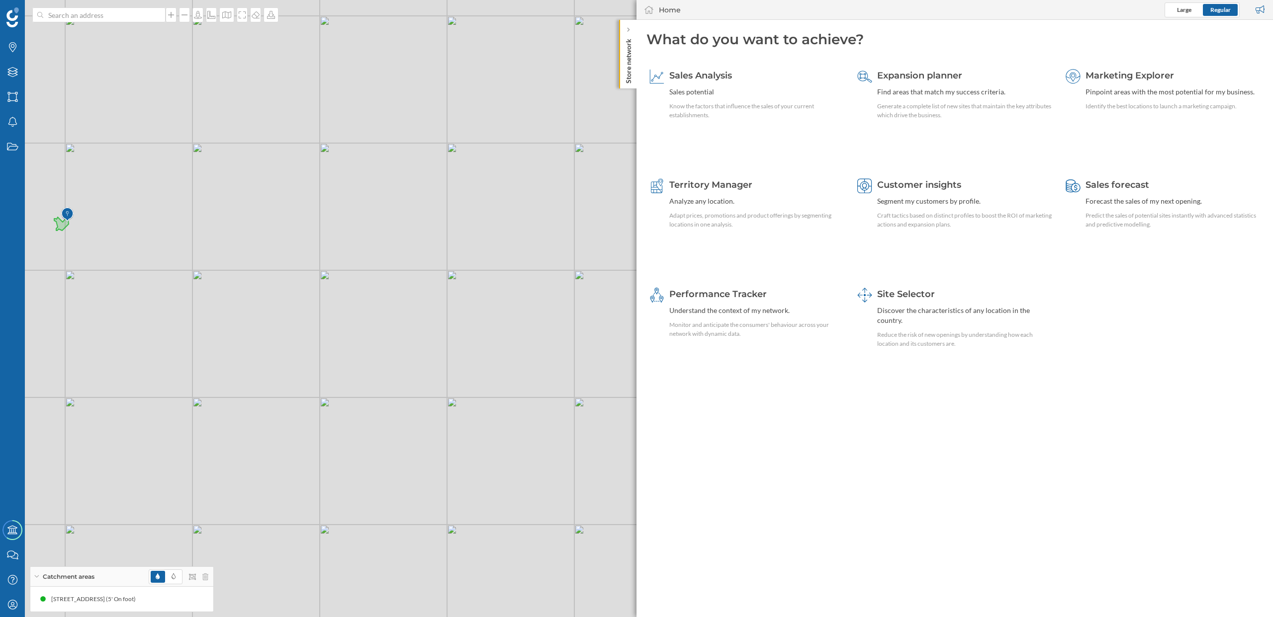
click at [347, 361] on div "© Mapbox © OpenStreetMap Improve this map" at bounding box center [636, 308] width 1273 height 617
click at [938, 309] on div "Discover the characteristics of any location in the country." at bounding box center [964, 316] width 174 height 20
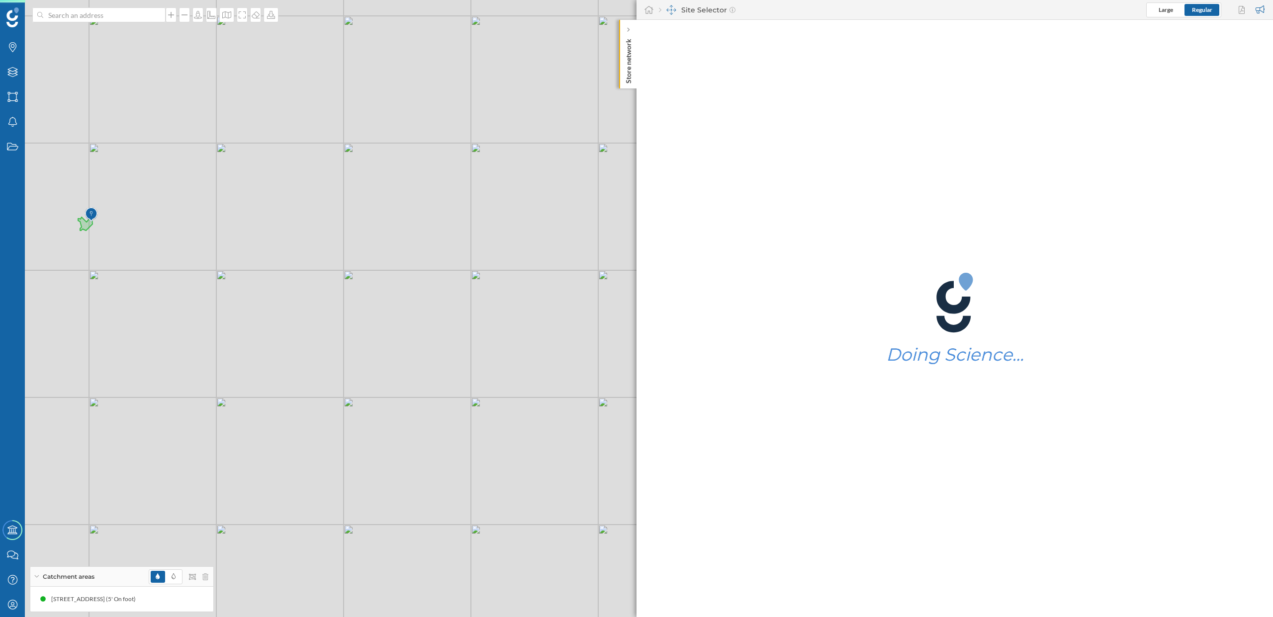
click at [326, 307] on div "© Mapbox © OpenStreetMap Improve this map" at bounding box center [636, 308] width 1273 height 617
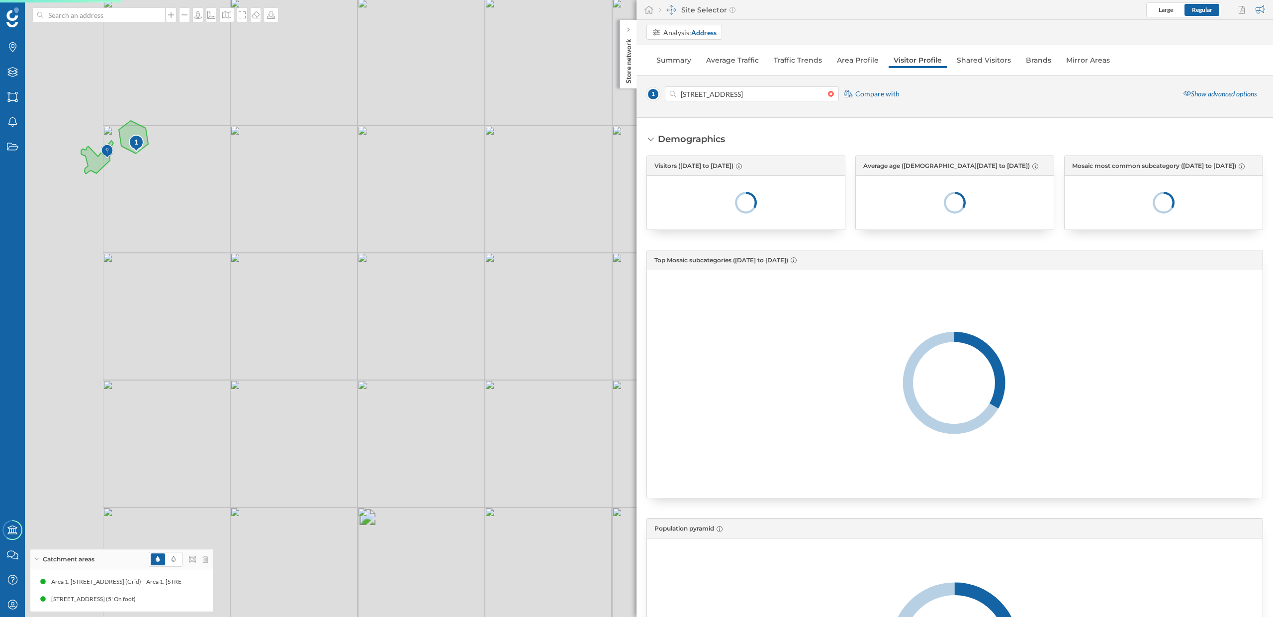
drag, startPoint x: 112, startPoint y: 226, endPoint x: 295, endPoint y: 270, distance: 188.7
click at [295, 270] on div "1 © Mapbox © OpenStreetMap Improve this map" at bounding box center [636, 308] width 1273 height 617
drag, startPoint x: 210, startPoint y: 204, endPoint x: 276, endPoint y: 291, distance: 109.3
click at [276, 291] on div "1 © Mapbox © OpenStreetMap Improve this map" at bounding box center [636, 308] width 1273 height 617
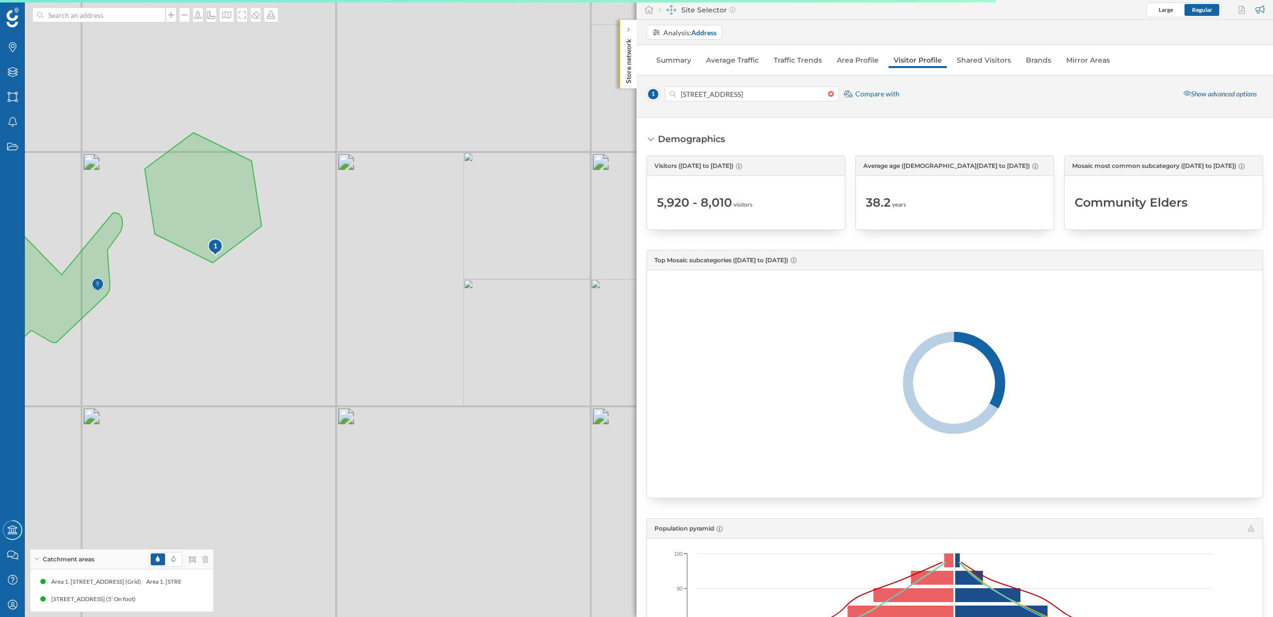
drag, startPoint x: 258, startPoint y: 206, endPoint x: 355, endPoint y: 250, distance: 105.9
click at [261, 250] on icon at bounding box center [203, 198] width 117 height 130
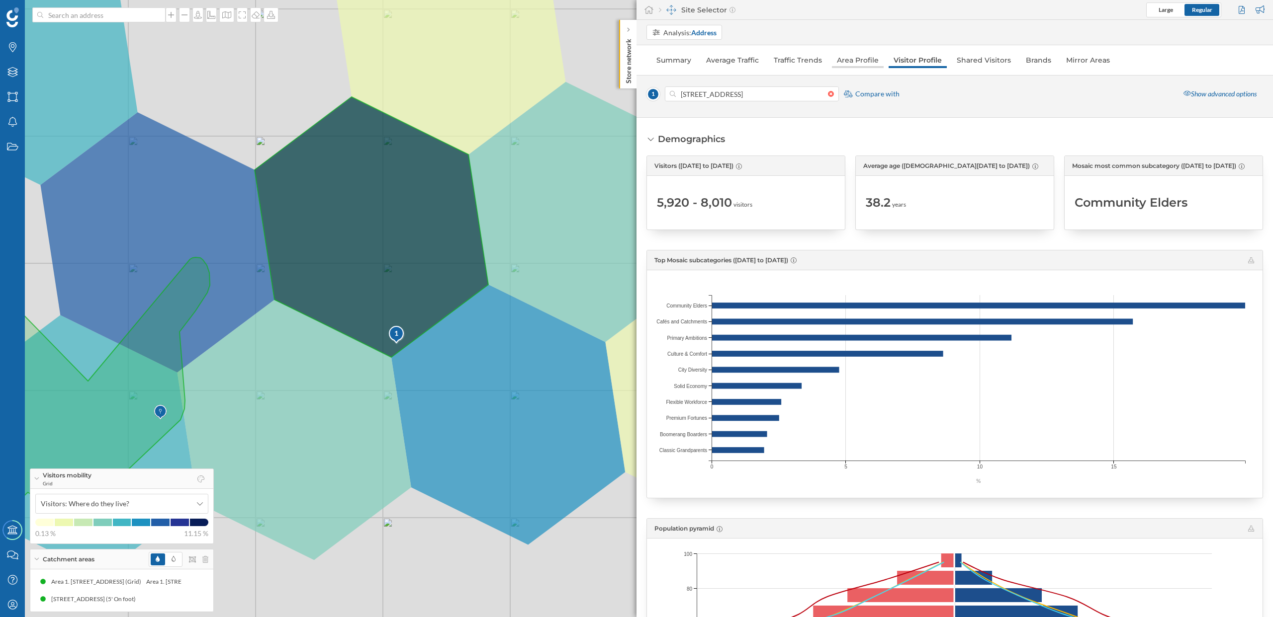
click at [860, 62] on link "Area Profile" at bounding box center [858, 60] width 52 height 16
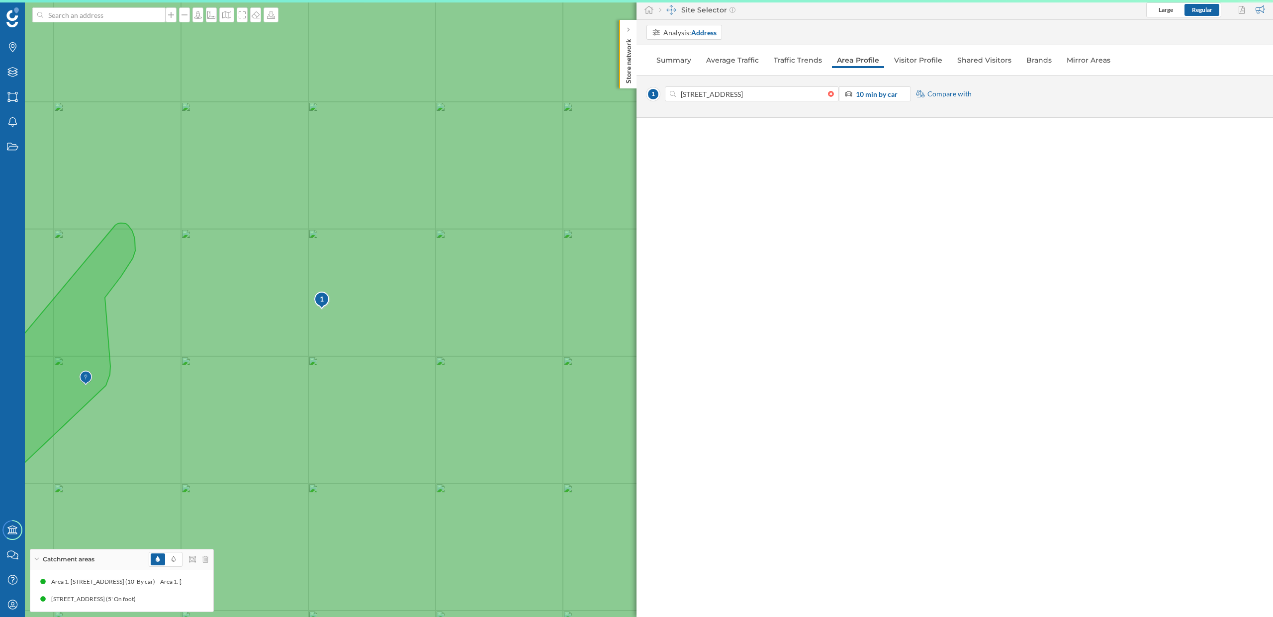
click at [432, 298] on icon at bounding box center [636, 308] width 1529 height 743
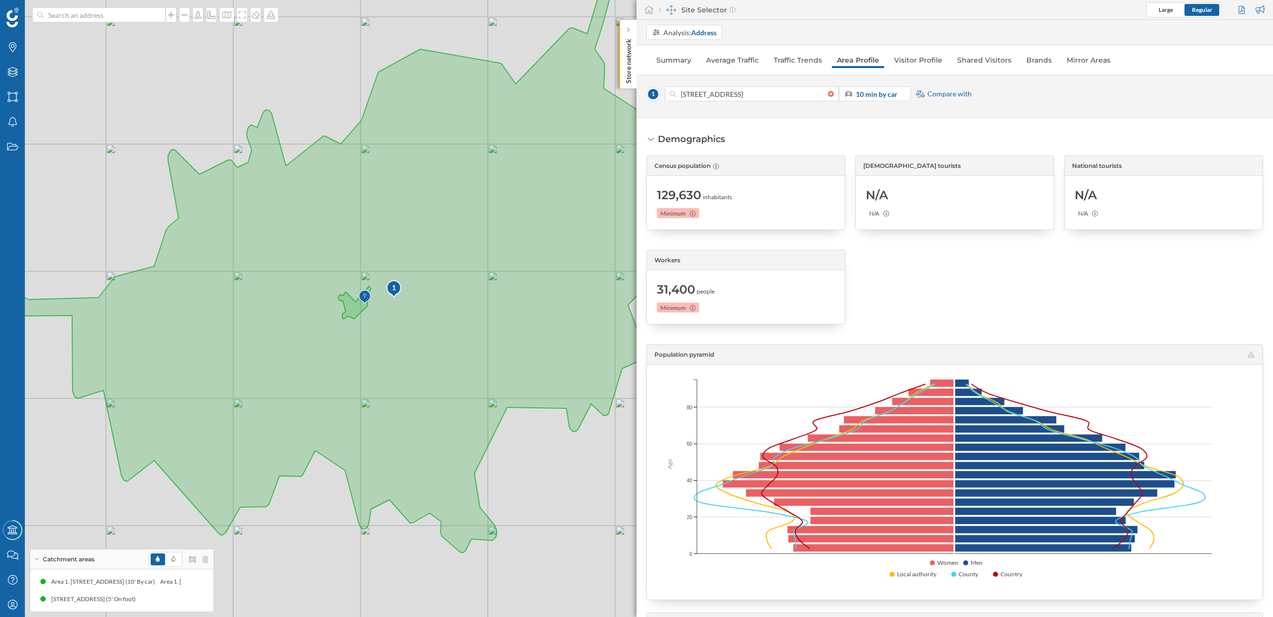
drag, startPoint x: 496, startPoint y: 397, endPoint x: 408, endPoint y: 397, distance: 88.0
click at [408, 397] on icon at bounding box center [352, 268] width 746 height 569
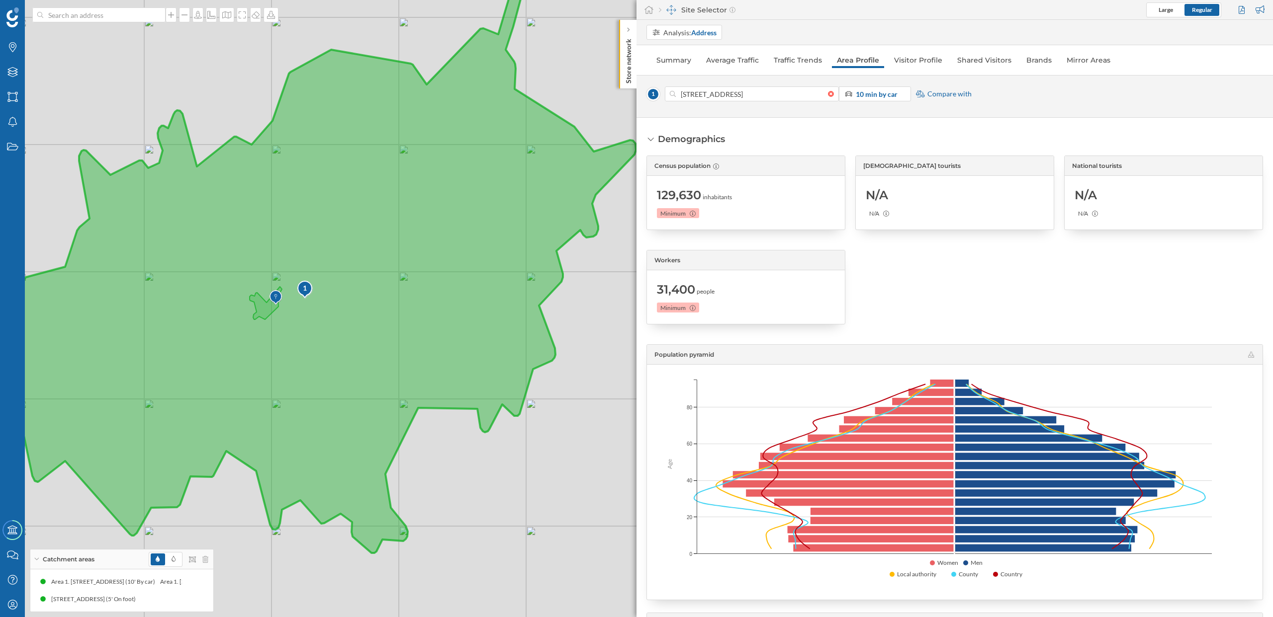
drag, startPoint x: 418, startPoint y: 234, endPoint x: 323, endPoint y: 234, distance: 94.9
click at [323, 234] on icon at bounding box center [263, 269] width 746 height 569
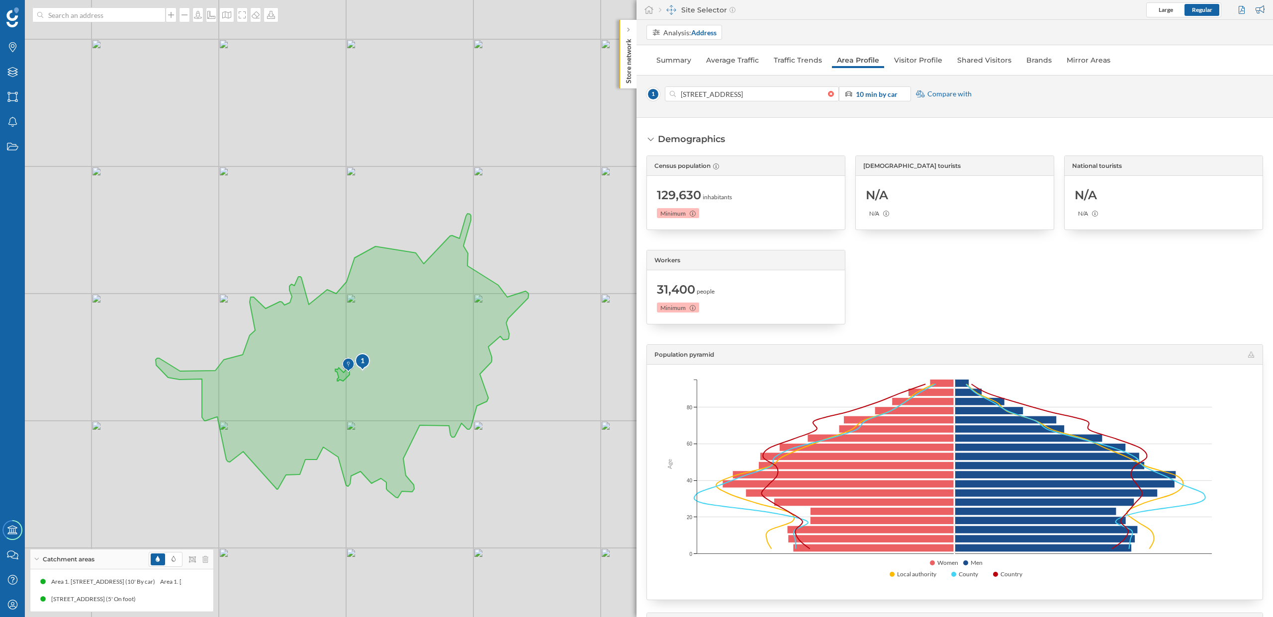
drag, startPoint x: 563, startPoint y: 375, endPoint x: 555, endPoint y: 341, distance: 34.6
click at [555, 341] on div "1 © Mapbox © OpenStreetMap Improve this map" at bounding box center [636, 308] width 1273 height 617
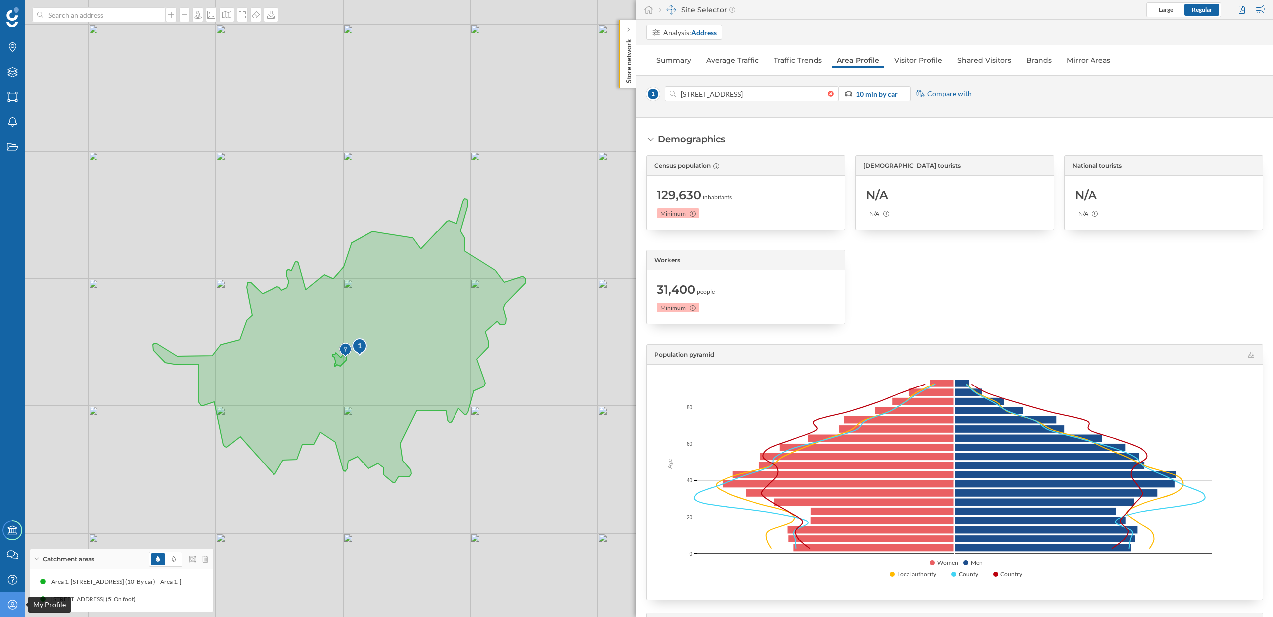
click at [14, 607] on icon "My Profile" at bounding box center [12, 605] width 12 height 10
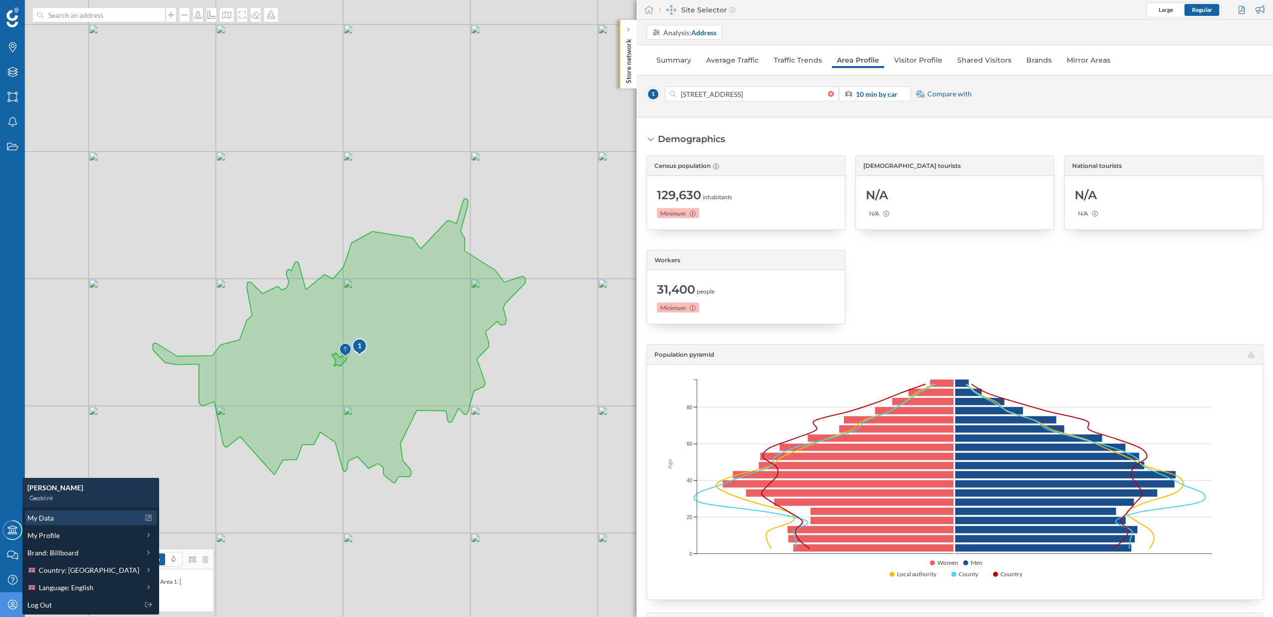
click at [51, 517] on span "My Data" at bounding box center [40, 518] width 26 height 10
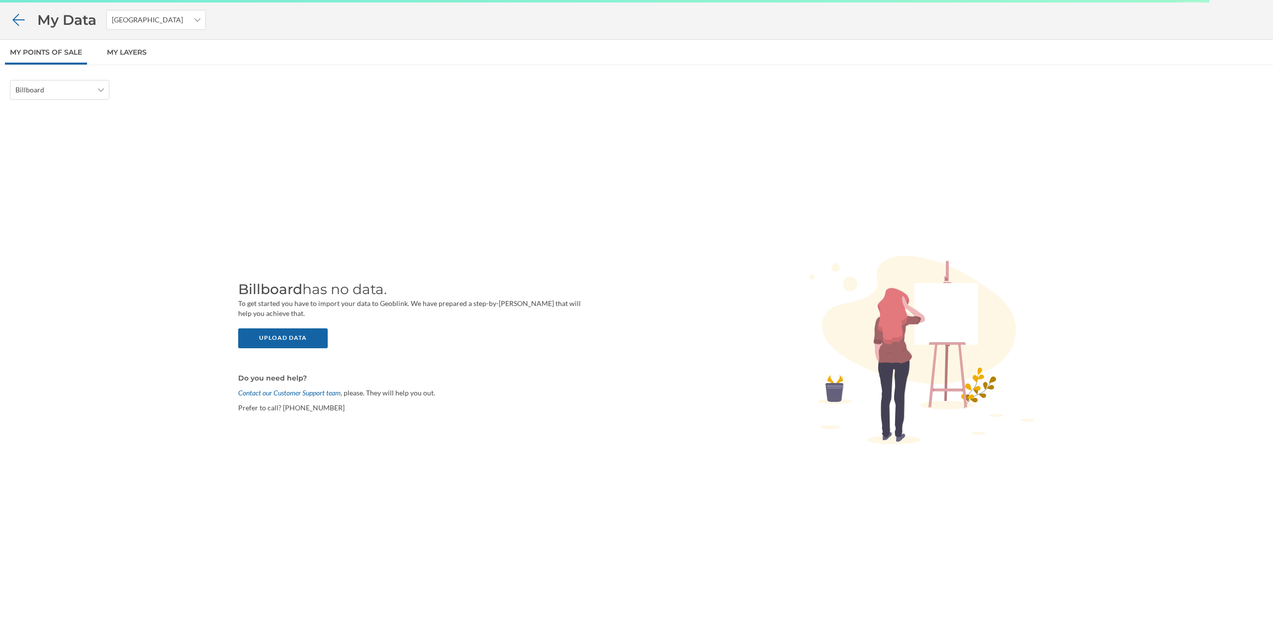
click at [17, 19] on icon at bounding box center [18, 19] width 12 height 12
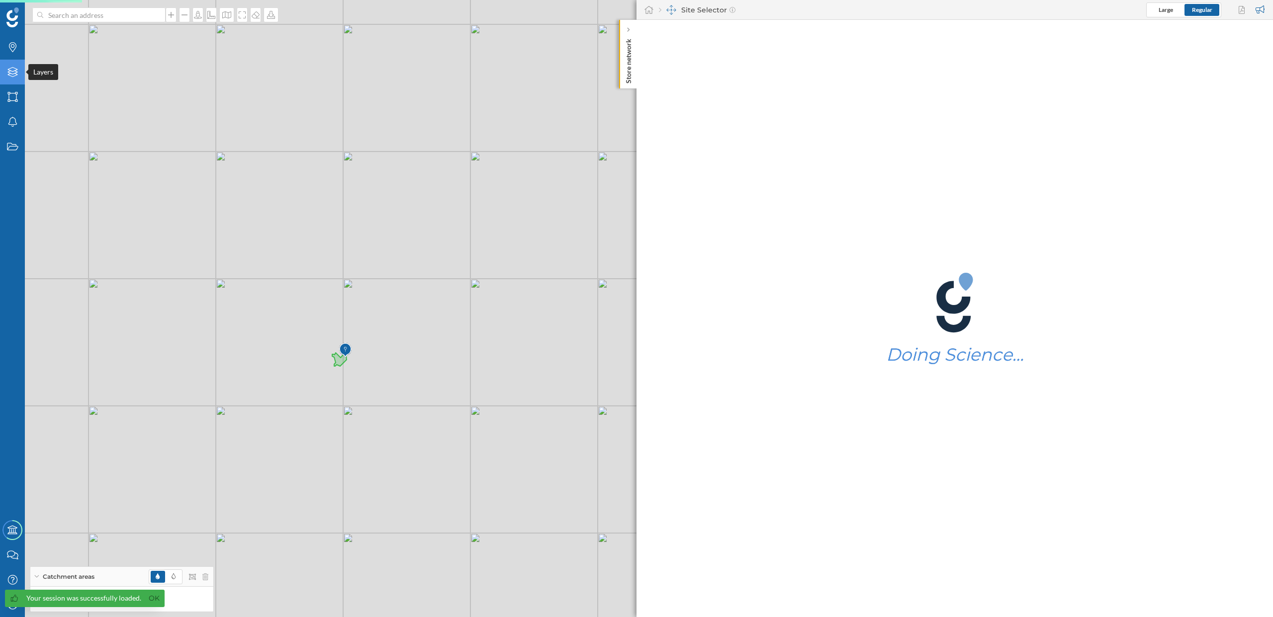
click at [7, 75] on icon at bounding box center [12, 72] width 10 height 10
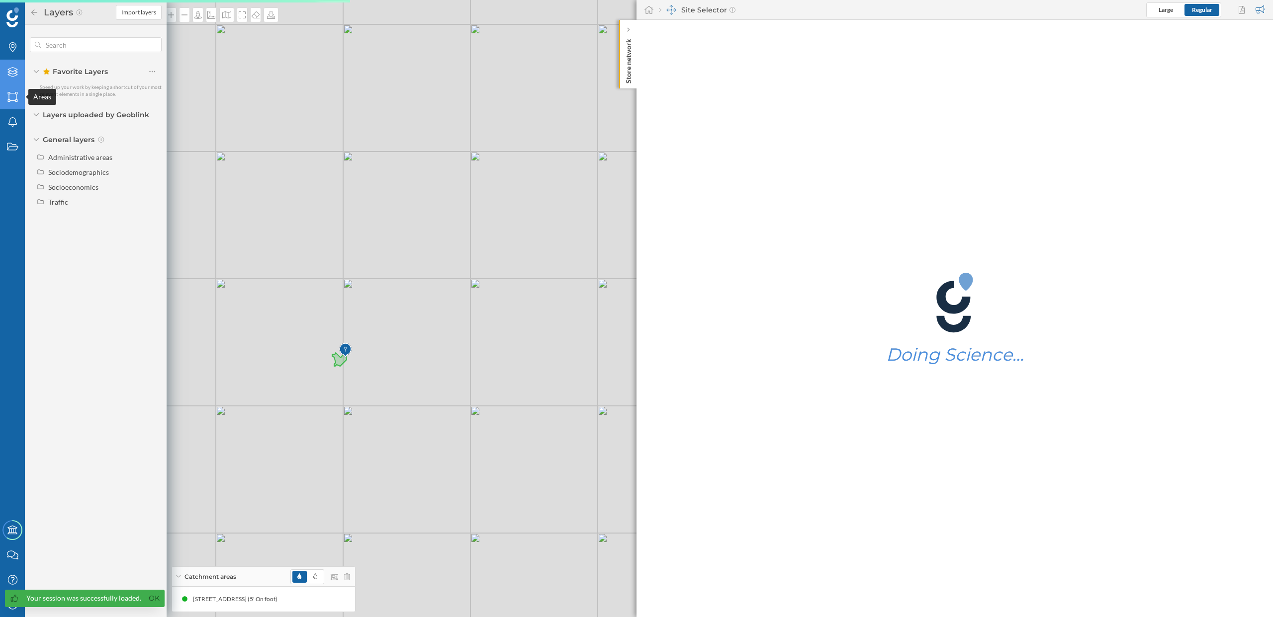
click at [12, 95] on icon "Areas" at bounding box center [12, 97] width 12 height 10
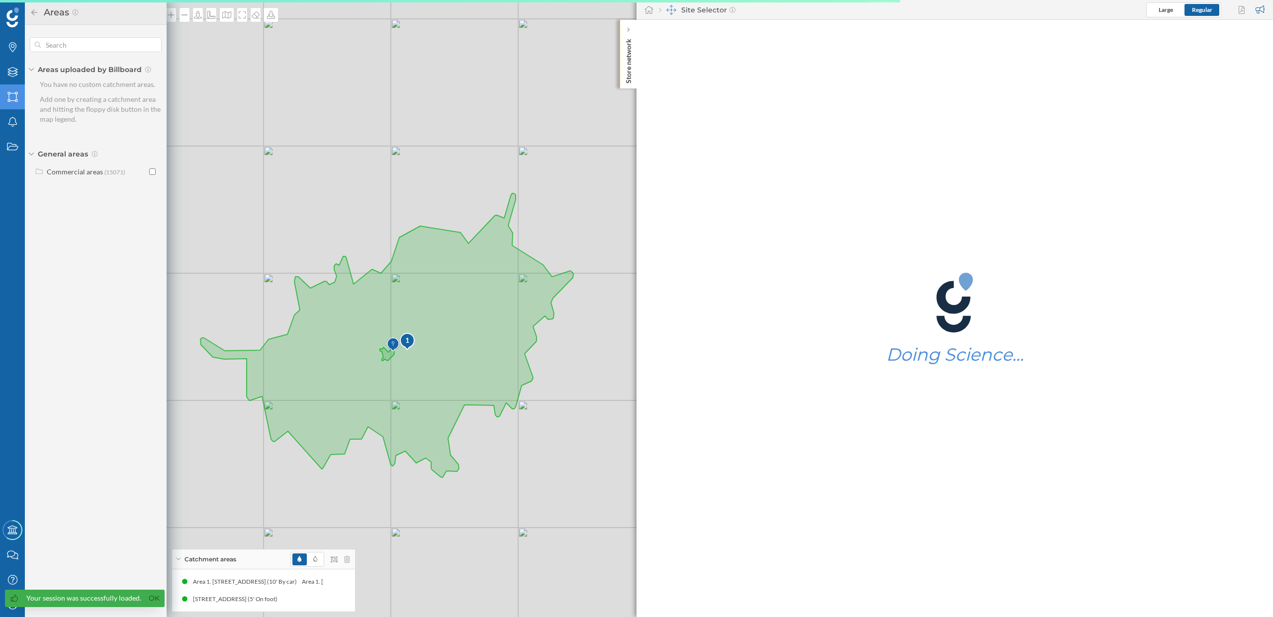
drag, startPoint x: 370, startPoint y: 195, endPoint x: 428, endPoint y: 186, distance: 58.8
click at [428, 186] on div "1 © Mapbox © OpenStreetMap Improve this map" at bounding box center [636, 308] width 1273 height 617
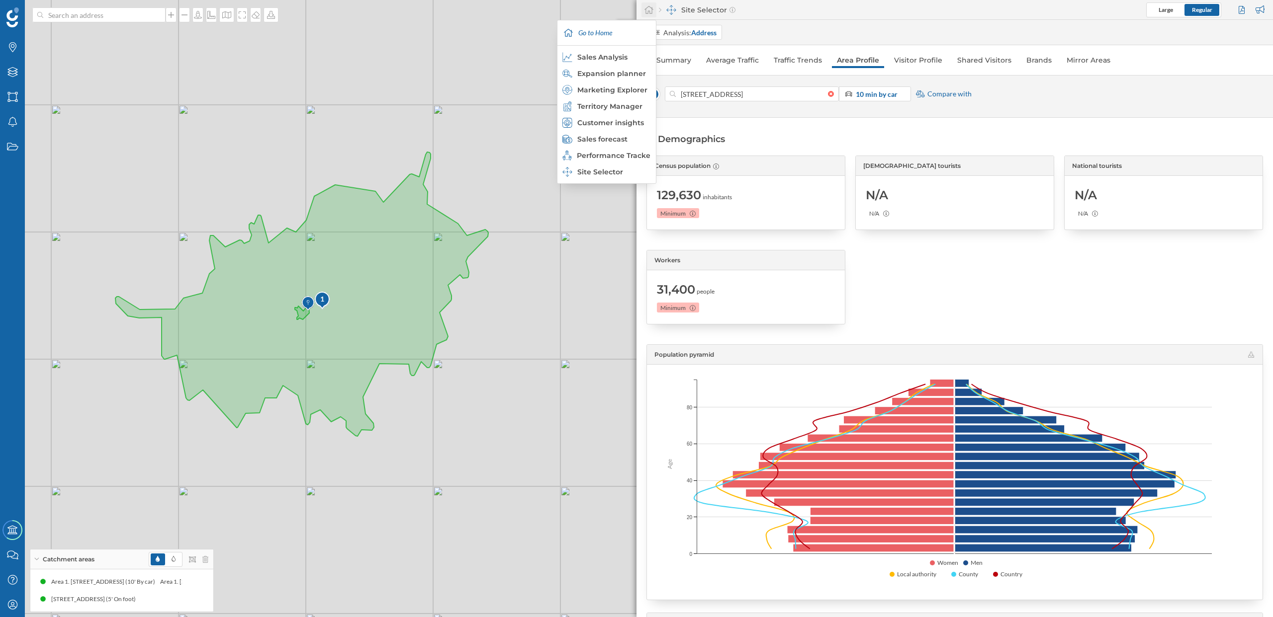
click at [653, 15] on div at bounding box center [648, 9] width 15 height 15
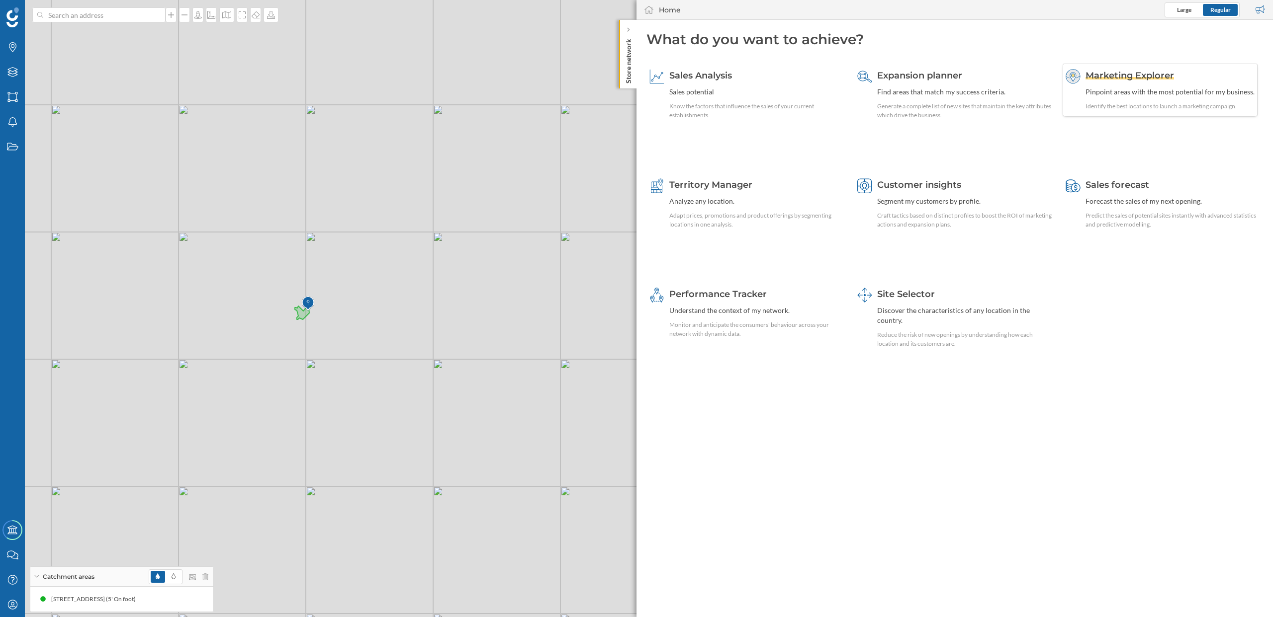
click at [1119, 97] on div "Marketing Explorer Pinpoint areas with the most potential for my business. Iden…" at bounding box center [1169, 90] width 169 height 42
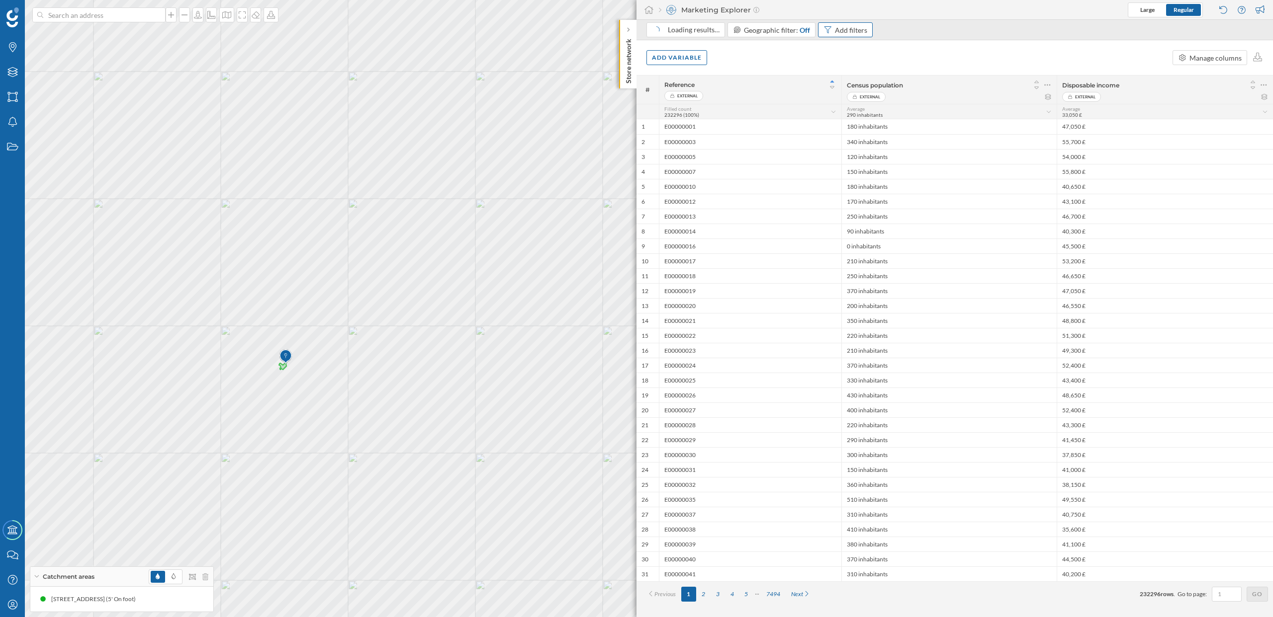
click at [855, 29] on div "Add filters" at bounding box center [851, 30] width 32 height 10
click at [827, 104] on span "Reference" at bounding box center [821, 105] width 59 height 10
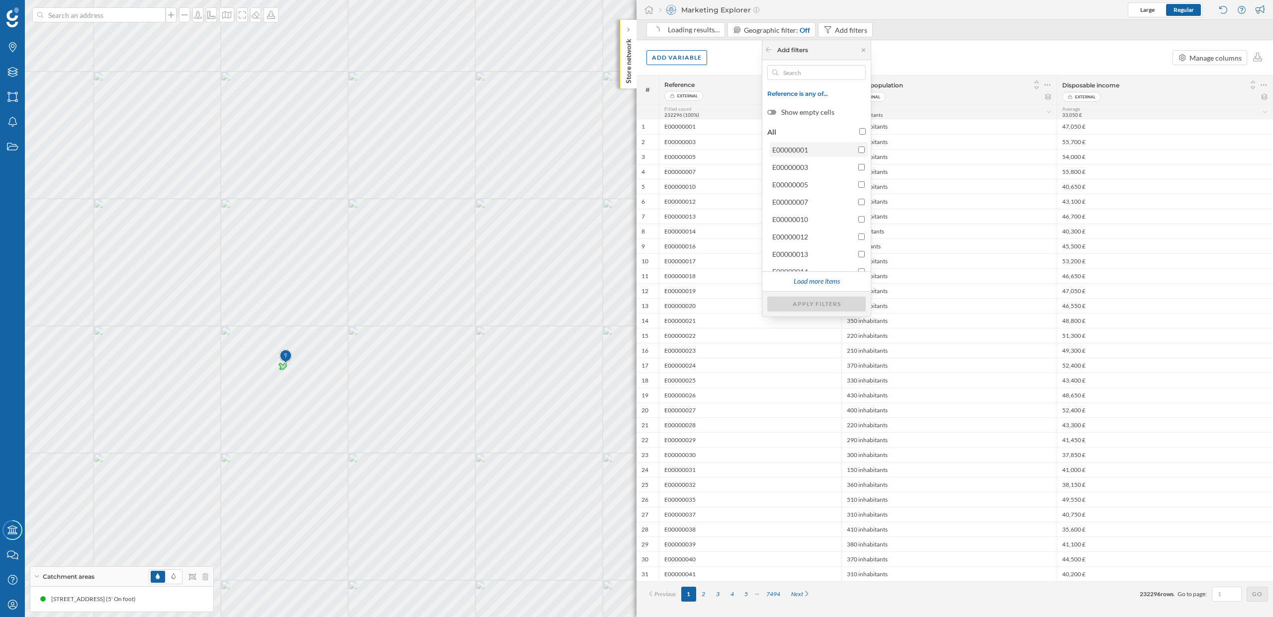
click at [817, 149] on span "E00000001" at bounding box center [812, 150] width 81 height 10
click at [858, 149] on input "E00000001" at bounding box center [861, 150] width 6 height 6
checkbox input "true"
click at [812, 160] on label "E00000003" at bounding box center [819, 167] width 98 height 15
click at [858, 164] on input "E00000003" at bounding box center [861, 167] width 6 height 6
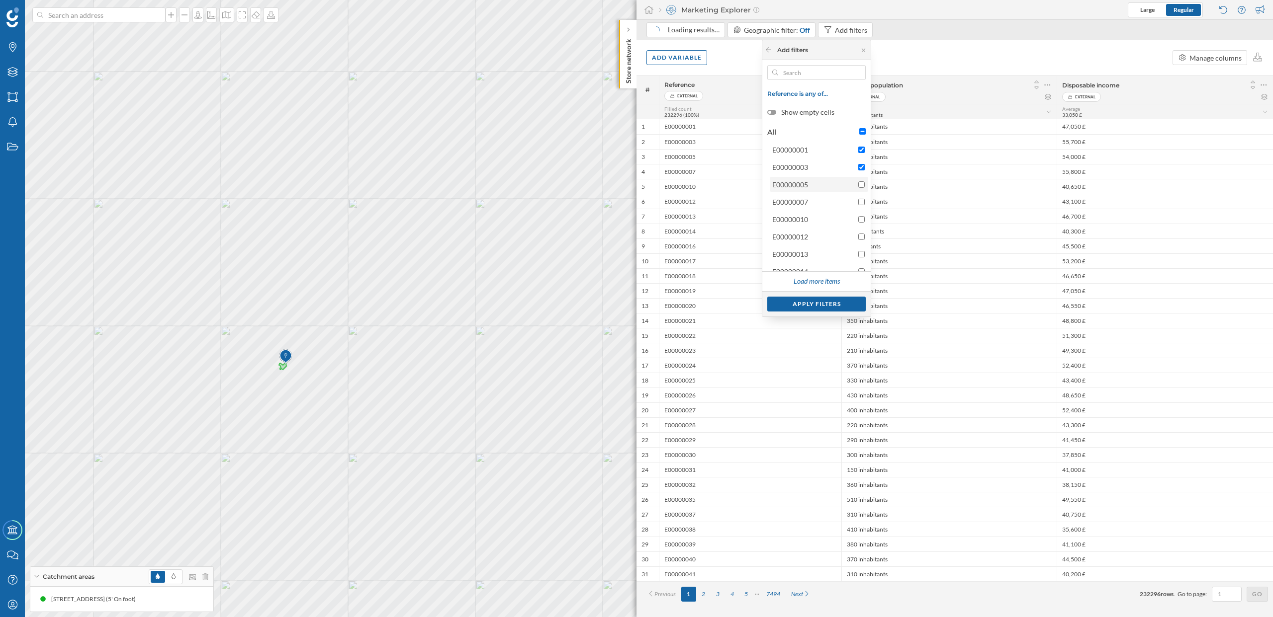
click at [801, 172] on span "E00000003" at bounding box center [790, 167] width 36 height 10
click at [858, 171] on input "E00000003" at bounding box center [861, 167] width 6 height 6
checkbox input "false"
click at [801, 185] on div "E00000005" at bounding box center [790, 184] width 36 height 8
click at [858, 185] on input "E00000005" at bounding box center [861, 184] width 6 height 6
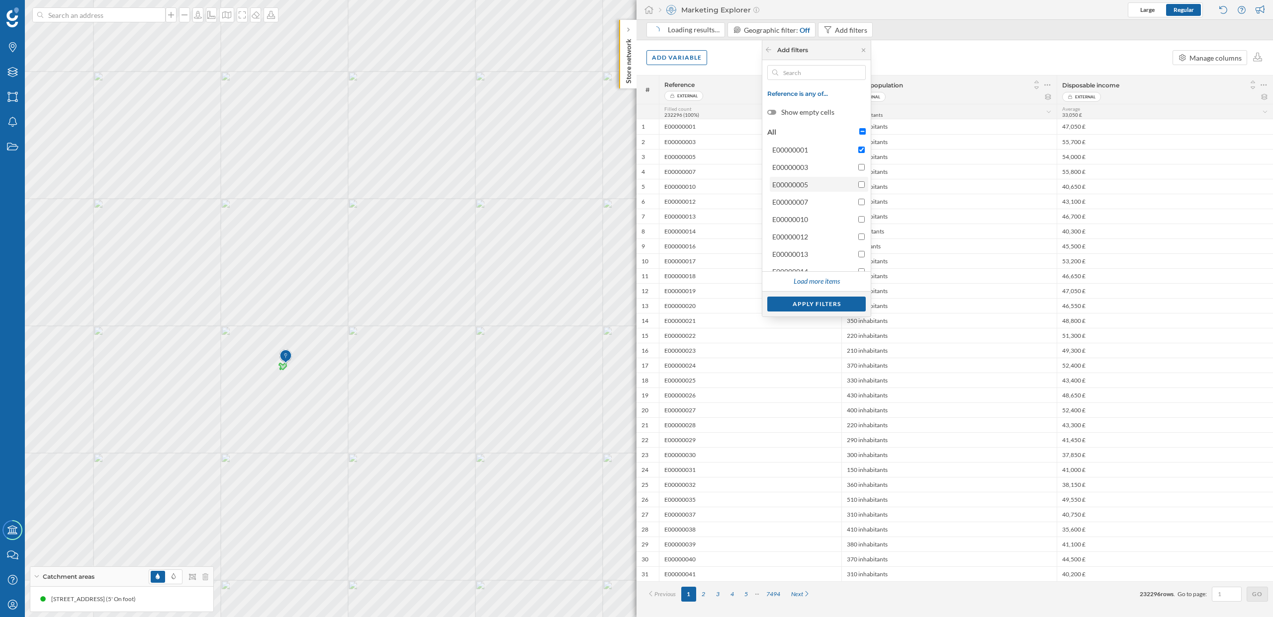
checkbox input "true"
click at [801, 203] on div "E00000007" at bounding box center [790, 202] width 36 height 8
click at [858, 203] on input "E00000007" at bounding box center [861, 202] width 6 height 6
checkbox input "true"
click at [801, 183] on div "E00000005" at bounding box center [790, 184] width 36 height 8
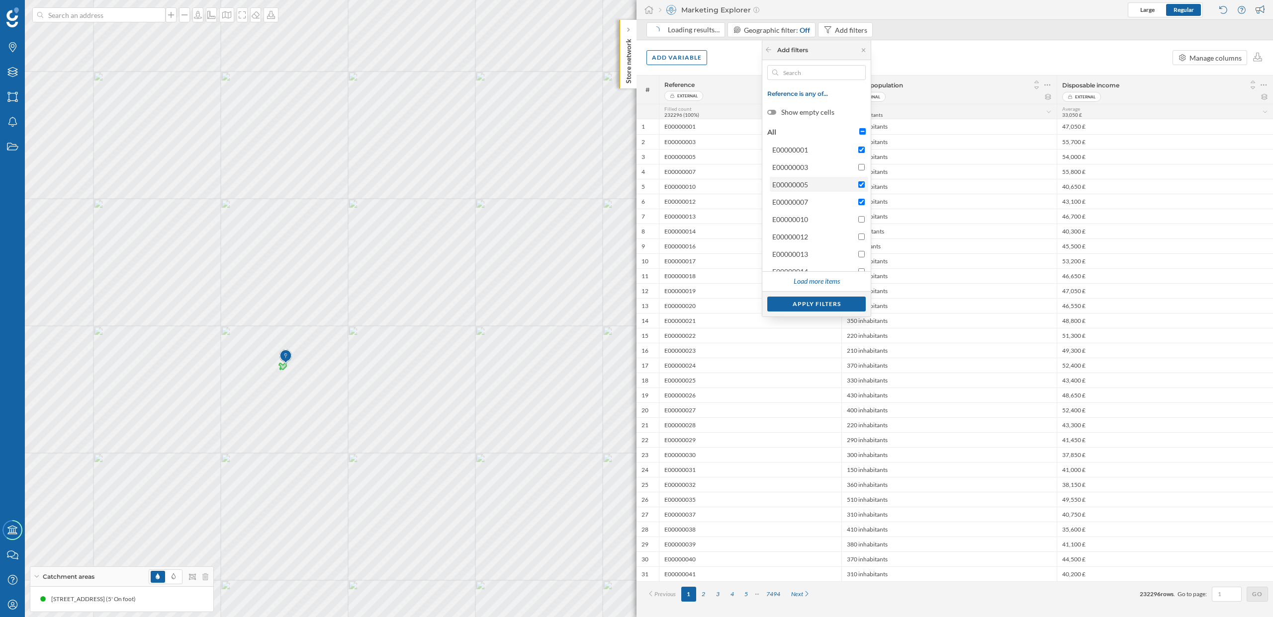
click at [858, 183] on input "E00000005" at bounding box center [861, 184] width 6 height 6
checkbox input "false"
click at [801, 206] on span "E00000007" at bounding box center [790, 202] width 36 height 10
click at [858, 205] on input "E00000007" at bounding box center [861, 202] width 6 height 6
checkbox input "false"
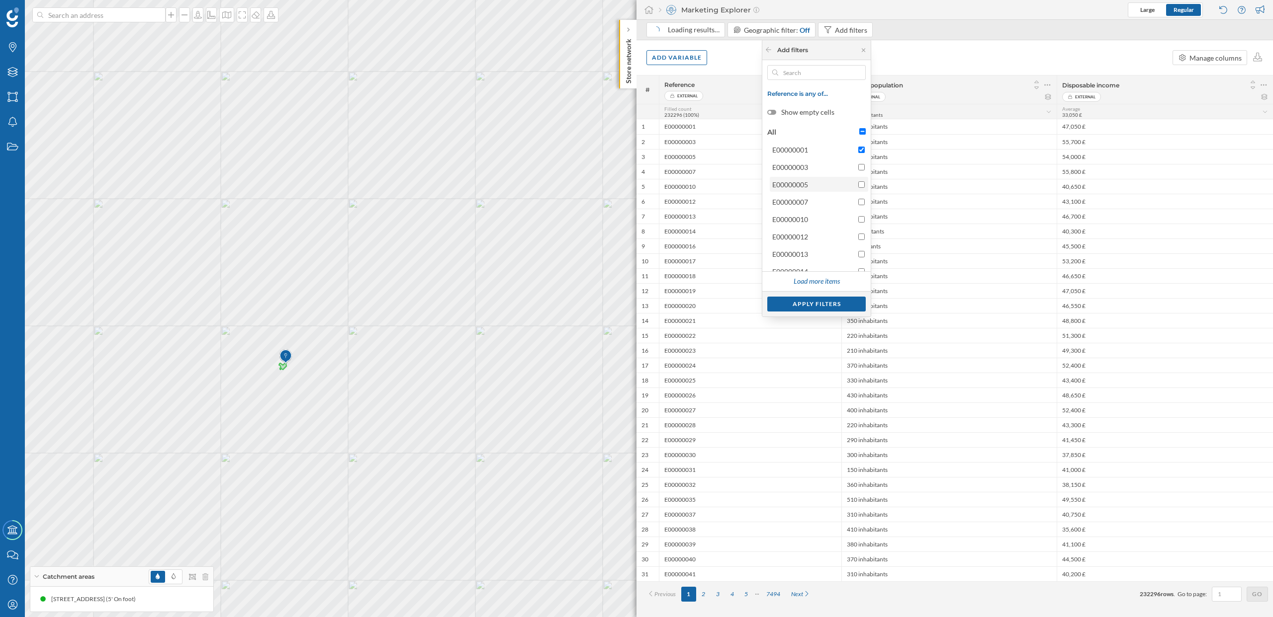
click at [858, 183] on input "E00000005" at bounding box center [861, 184] width 6 height 6
checkbox input "true"
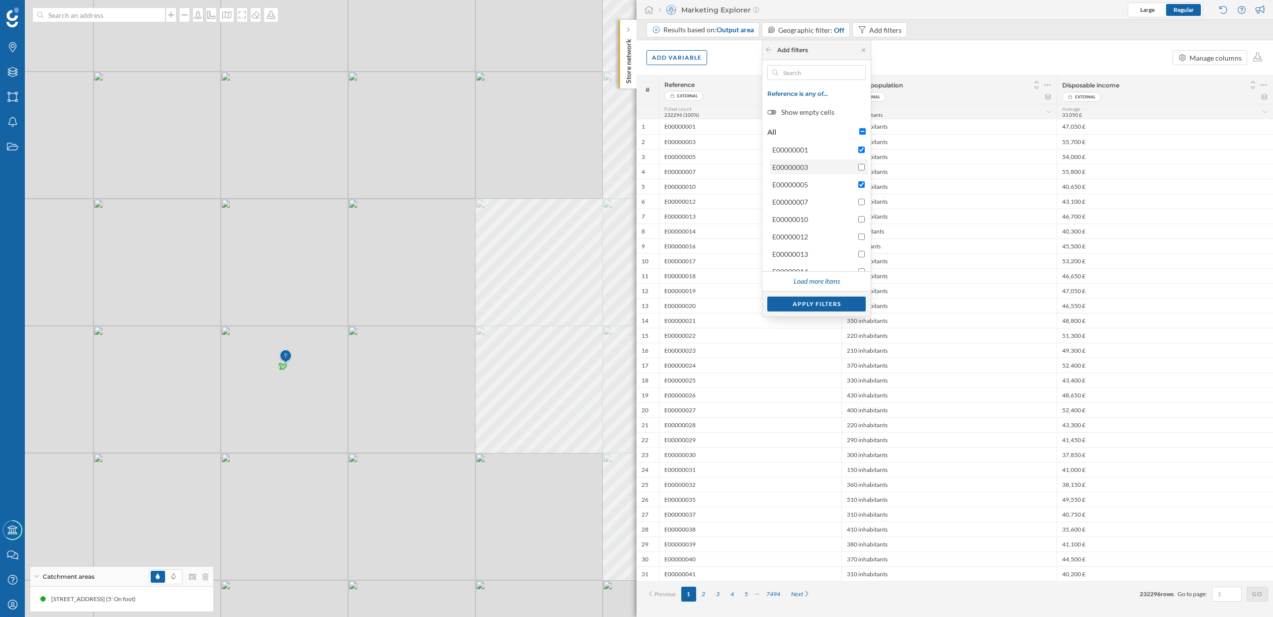
click at [859, 166] on input "E00000003" at bounding box center [861, 167] width 6 height 6
checkbox input "true"
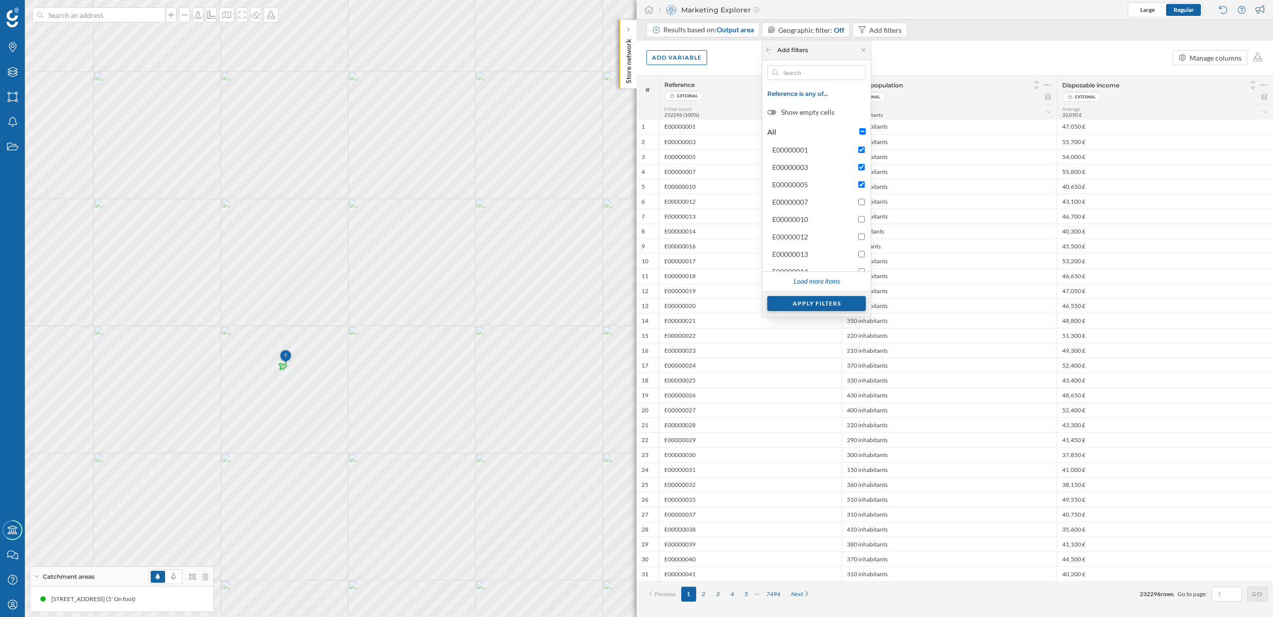
click at [816, 305] on div "Apply filters" at bounding box center [816, 303] width 98 height 15
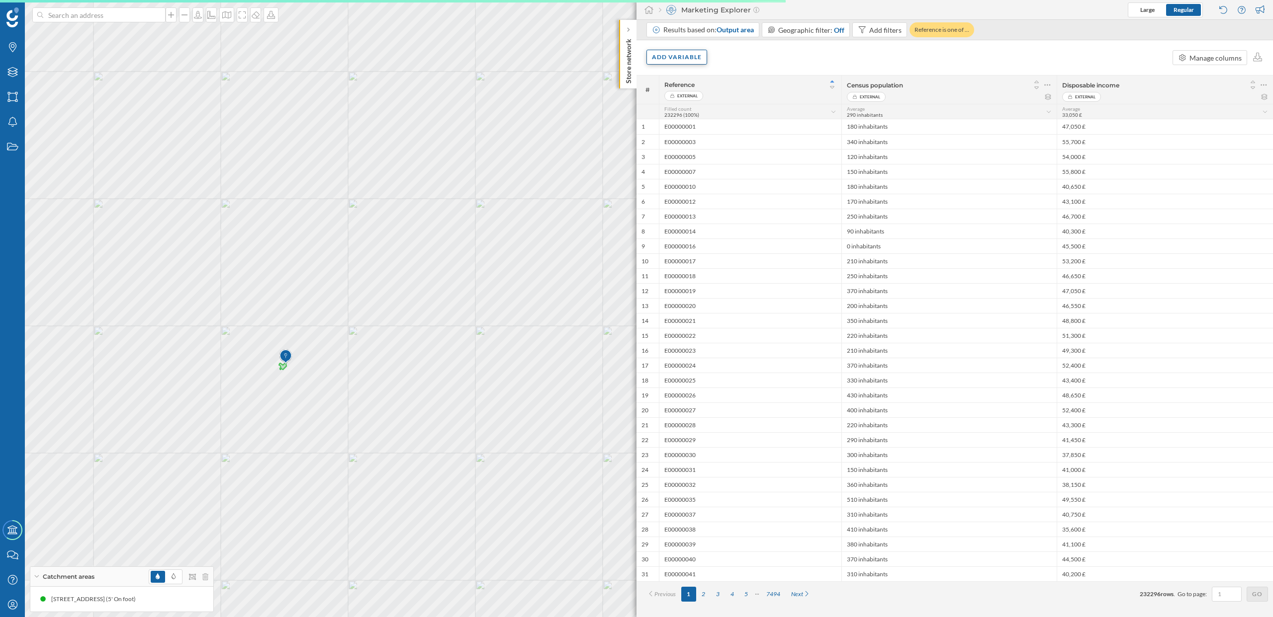
click at [688, 58] on div "Add variable" at bounding box center [676, 57] width 61 height 15
click at [788, 53] on div "Add variable Manage columns" at bounding box center [954, 57] width 636 height 35
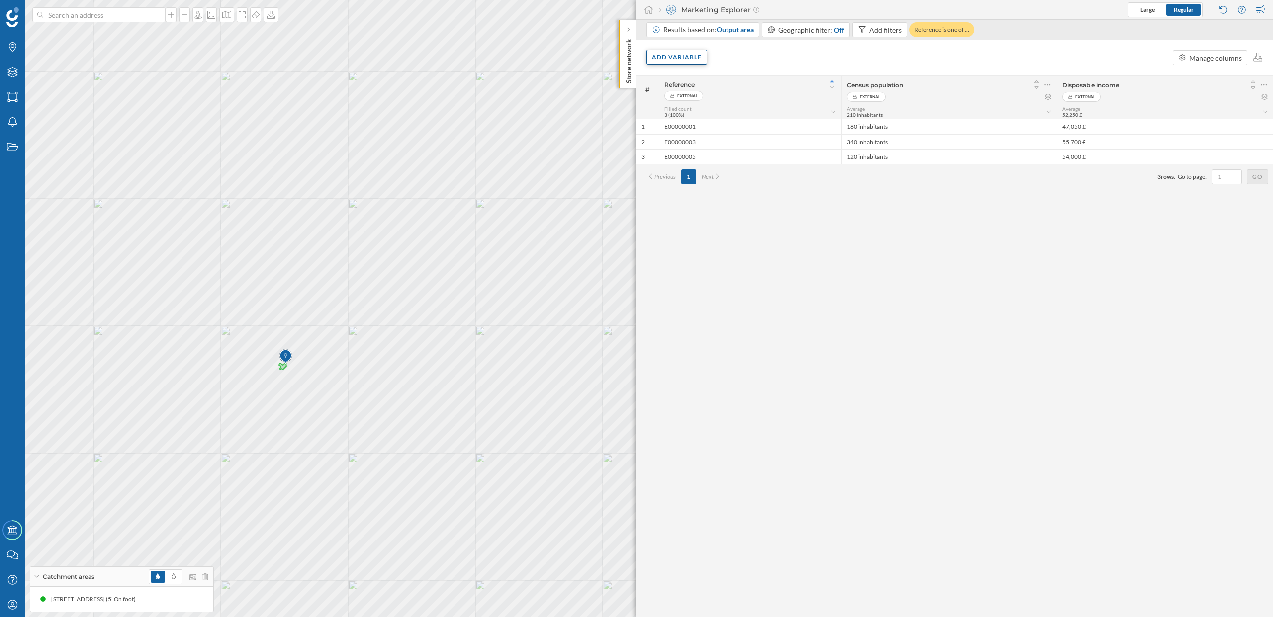
click at [680, 53] on div "Add variable" at bounding box center [676, 57] width 61 height 15
click at [692, 99] on div "External variables" at bounding box center [701, 98] width 99 height 10
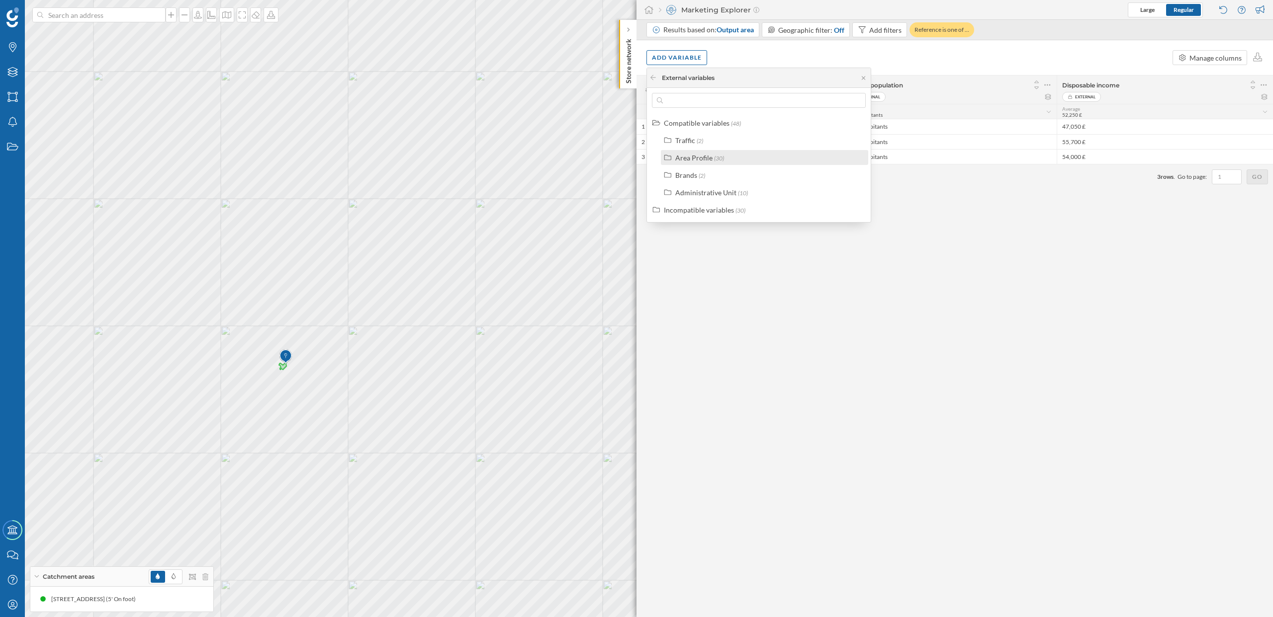
click at [695, 159] on div "Area Profile" at bounding box center [693, 158] width 37 height 8
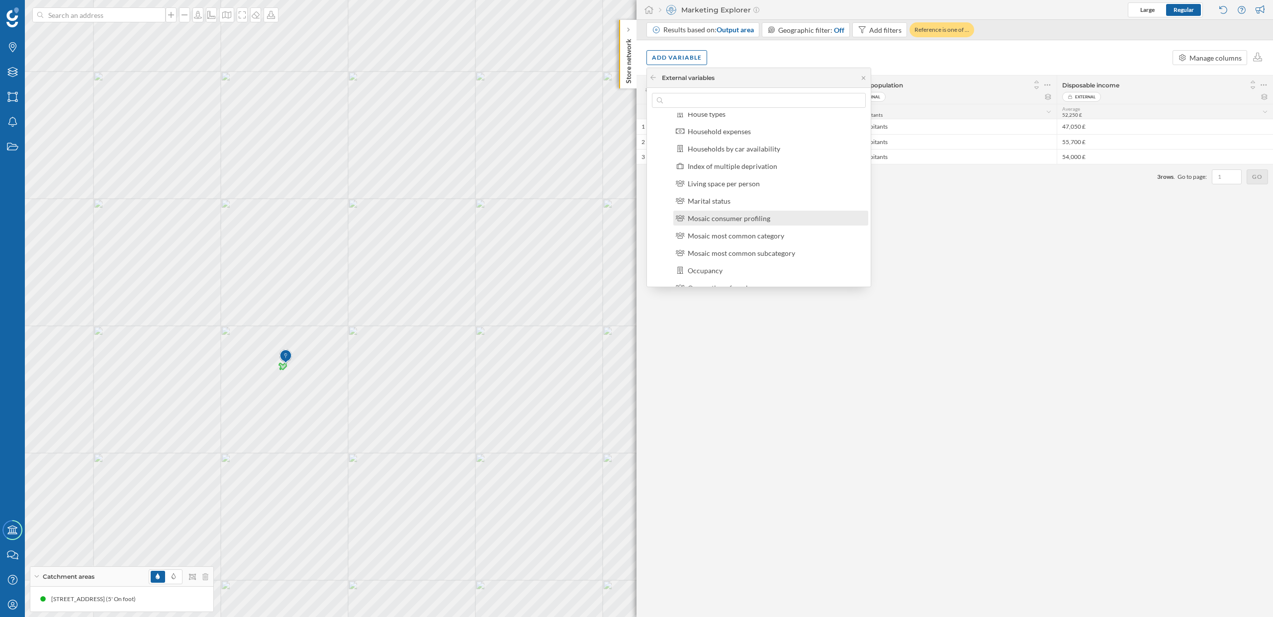
click at [720, 220] on div "Mosaic consumer profiling" at bounding box center [729, 218] width 83 height 8
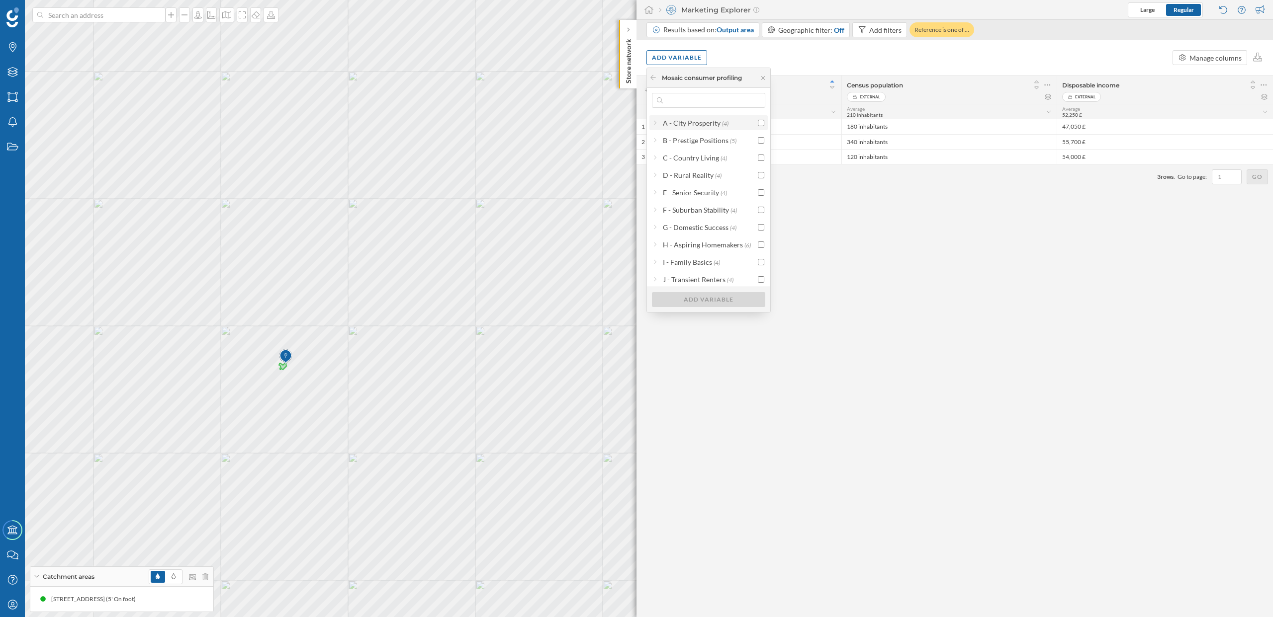
click at [730, 127] on div "A - City Prosperity (4)" at bounding box center [708, 123] width 90 height 10
click at [709, 122] on div "A - City Prosperity" at bounding box center [692, 123] width 58 height 8
click at [760, 125] on input "checkbox" at bounding box center [761, 123] width 6 height 6
click at [711, 299] on div "Add variable" at bounding box center [708, 299] width 113 height 15
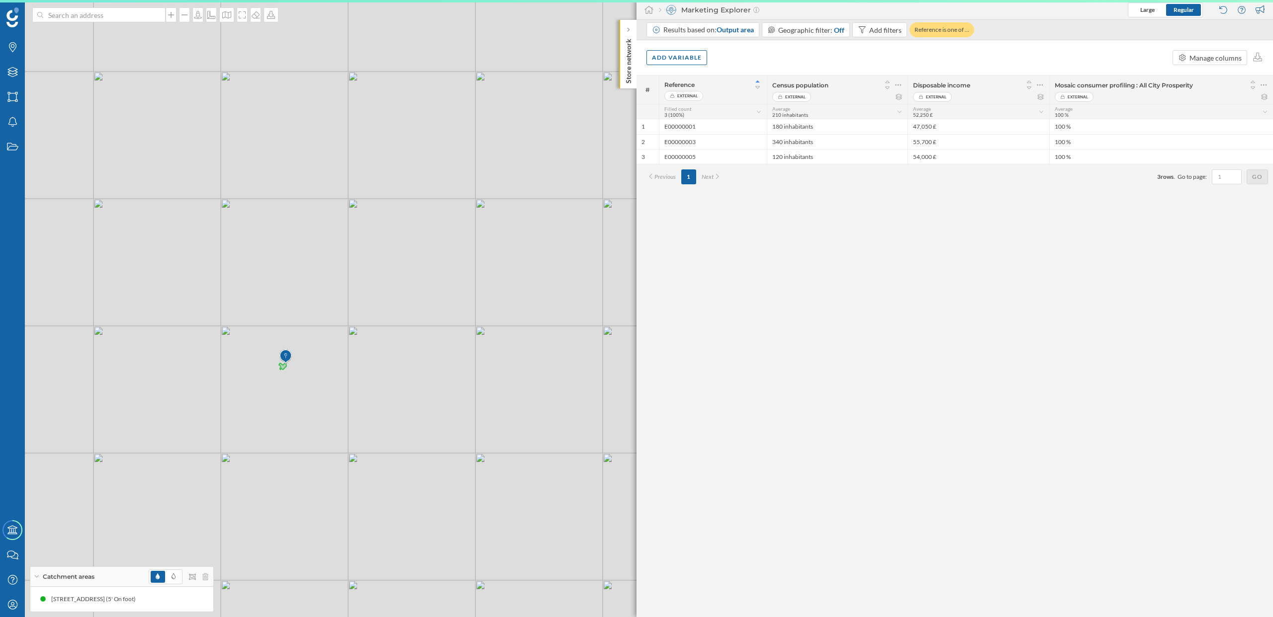
scroll to position [0, 0]
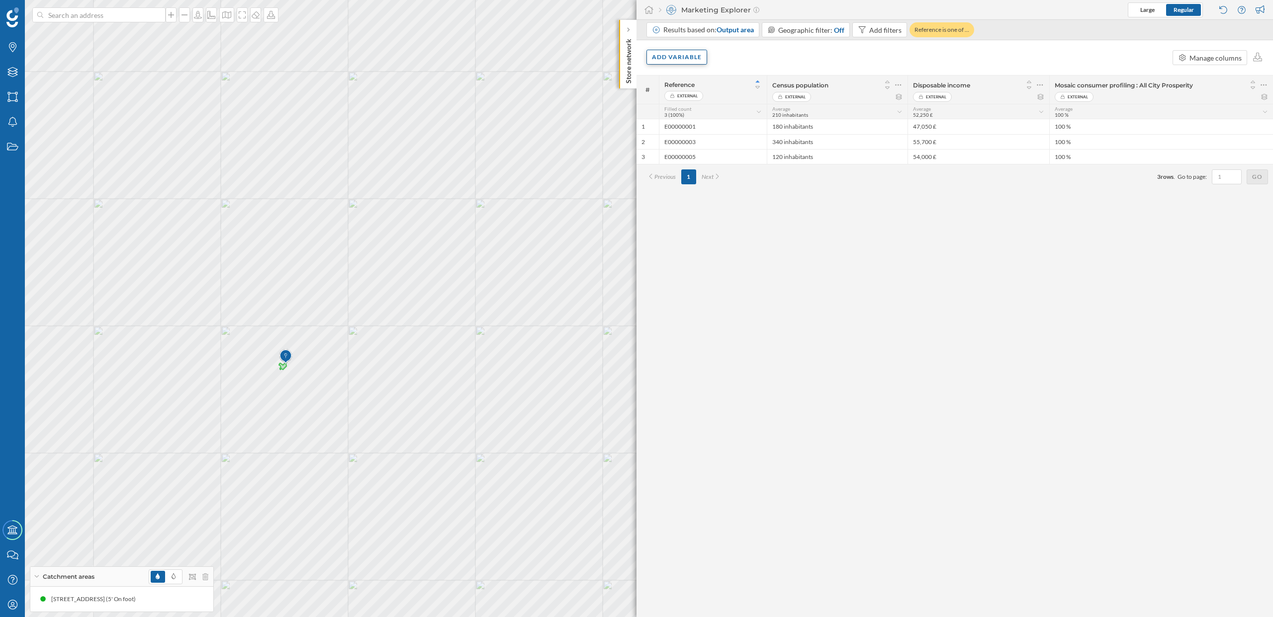
click at [690, 56] on div "Add variable" at bounding box center [676, 57] width 61 height 15
click at [1263, 86] on icon at bounding box center [1263, 85] width 6 height 10
click at [1206, 125] on div "Remove column" at bounding box center [1216, 125] width 90 height 10
click at [685, 59] on div "Add variable" at bounding box center [676, 57] width 61 height 15
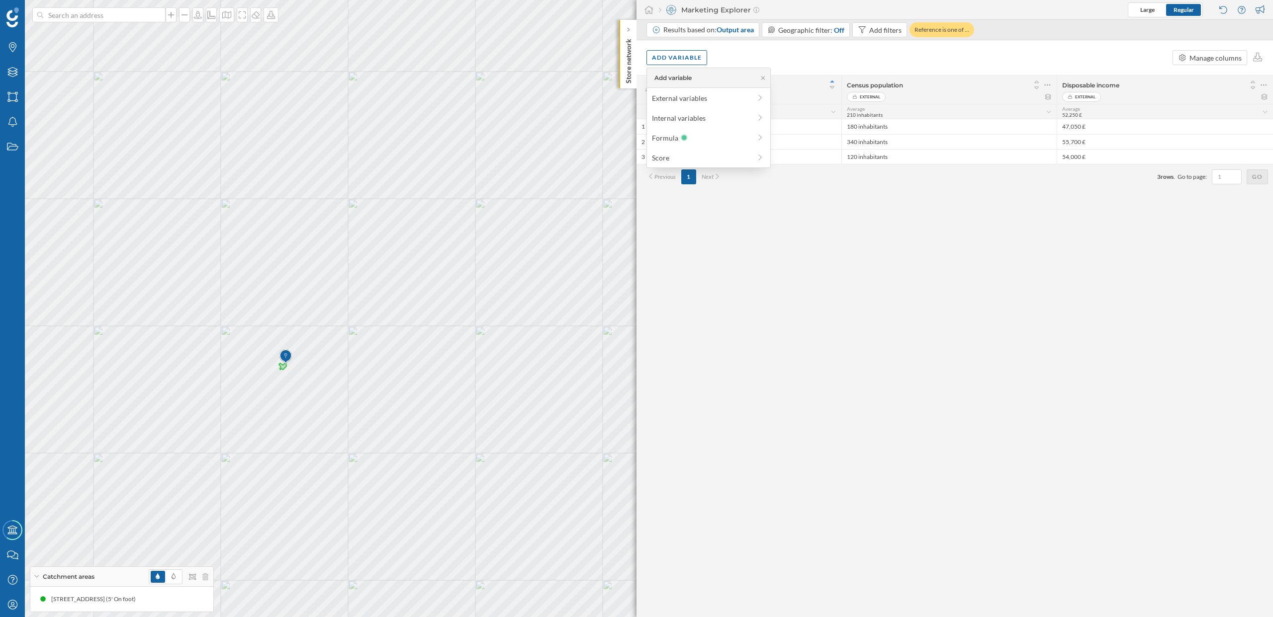
click at [812, 311] on div "# Reference External Census population External Disposable income External Fill…" at bounding box center [954, 346] width 636 height 542
click at [685, 57] on div "Add variable" at bounding box center [676, 57] width 61 height 15
click at [692, 100] on div "External variables" at bounding box center [701, 98] width 99 height 10
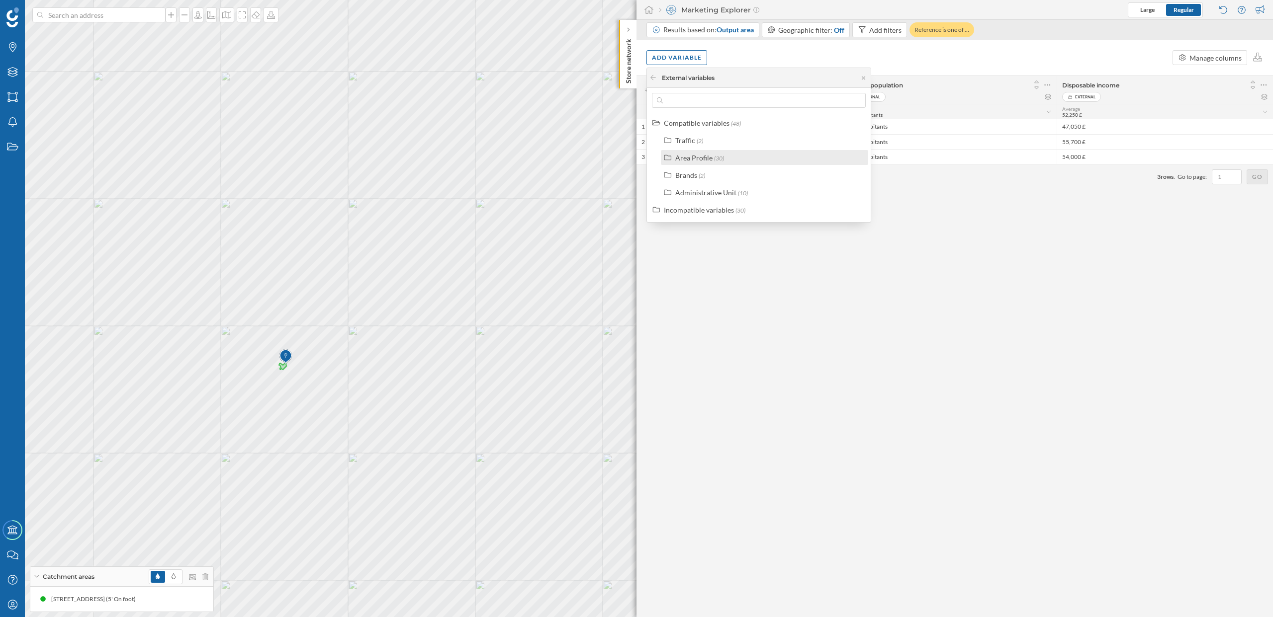
click at [693, 160] on div "Area Profile" at bounding box center [693, 158] width 37 height 8
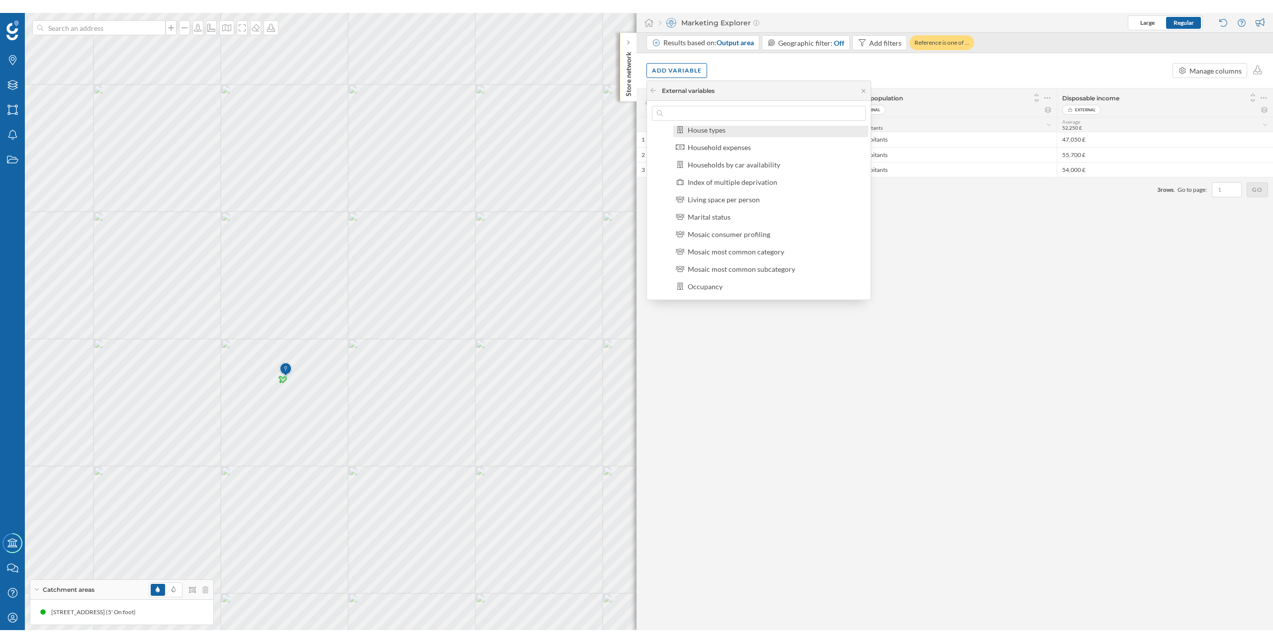
scroll to position [147, 0]
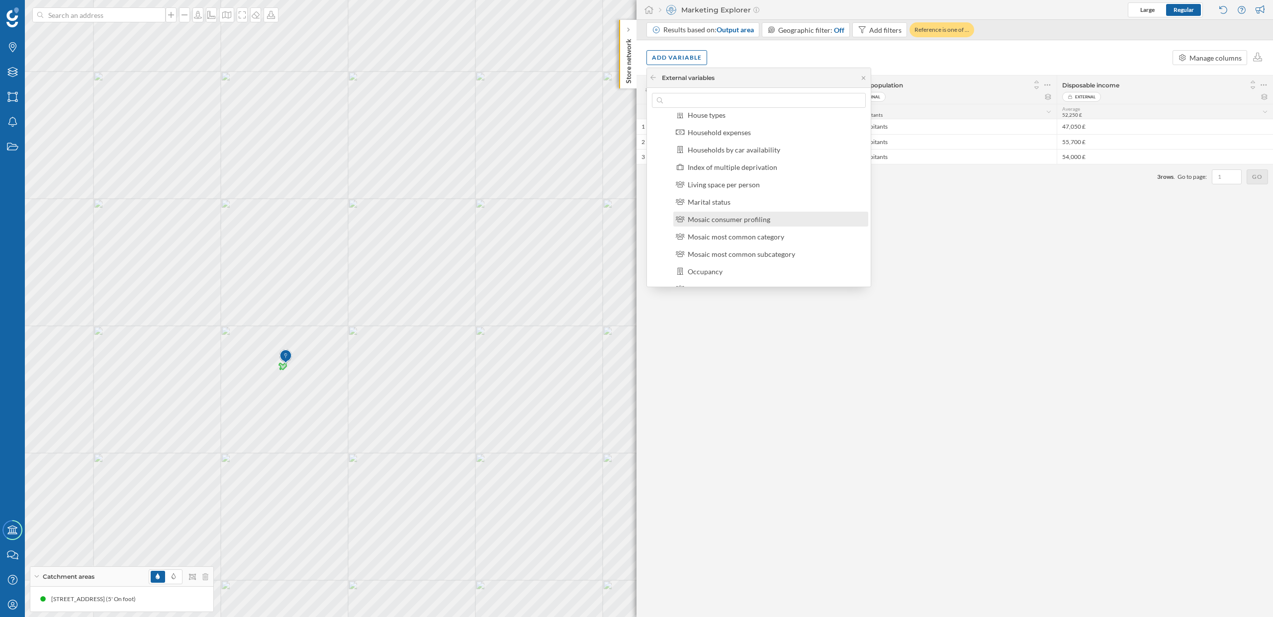
click at [709, 220] on div "Mosaic consumer profiling" at bounding box center [729, 219] width 83 height 8
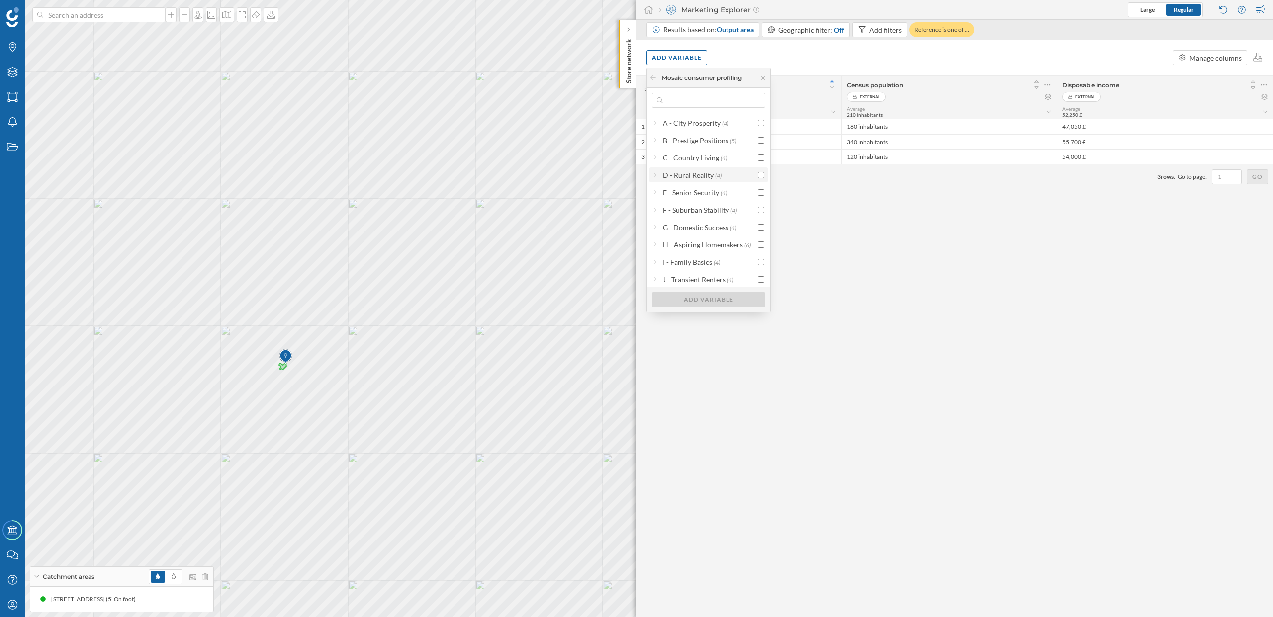
click at [657, 177] on div at bounding box center [655, 175] width 6 height 10
click at [655, 174] on icon at bounding box center [654, 175] width 7 height 2
click at [654, 77] on icon at bounding box center [652, 77] width 5 height 5
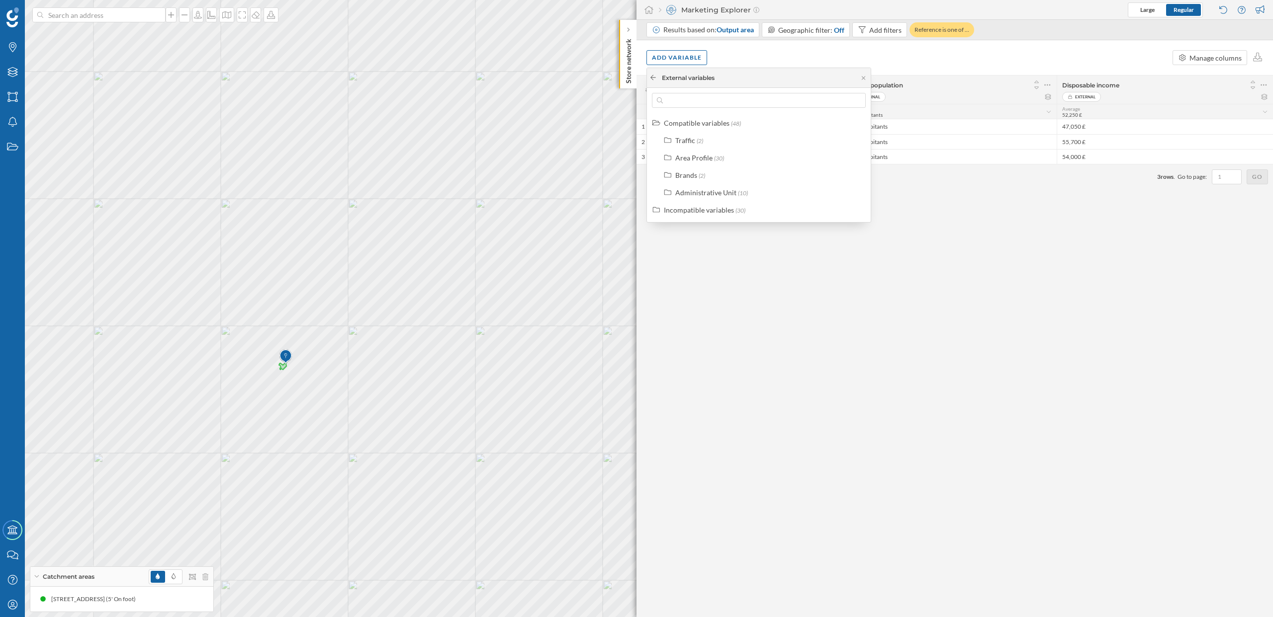
click at [651, 79] on icon at bounding box center [652, 77] width 5 height 5
click at [653, 79] on icon at bounding box center [652, 78] width 7 height 6
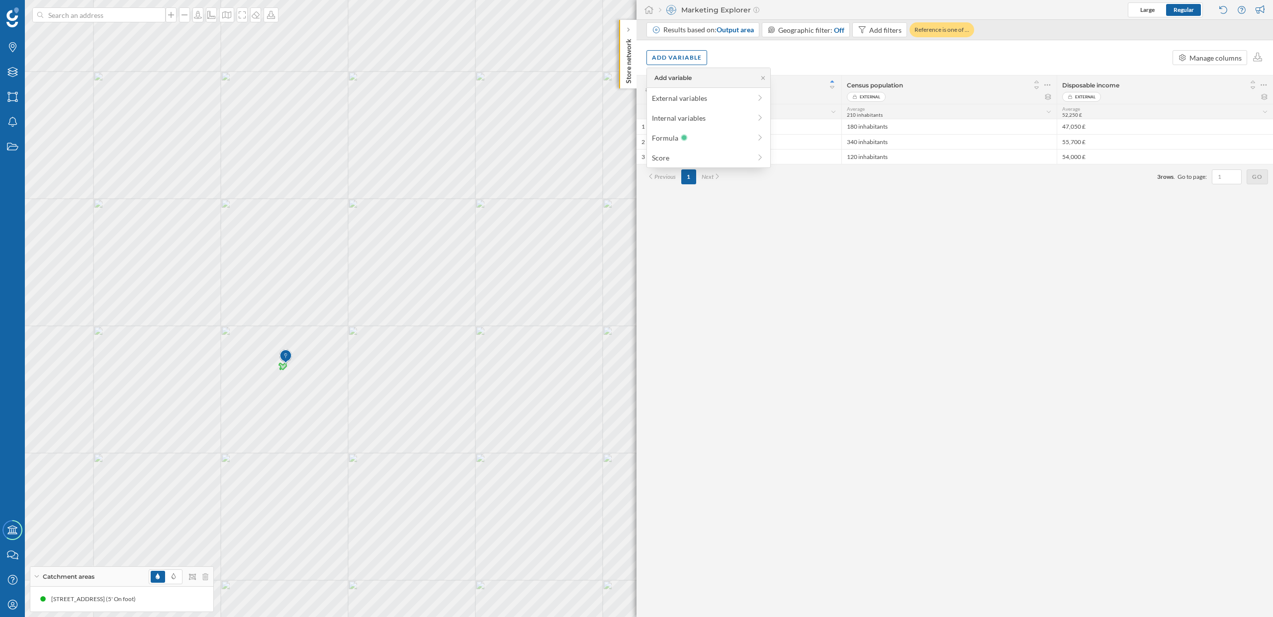
click at [741, 51] on div "Add variable Manage columns" at bounding box center [954, 57] width 636 height 35
click at [648, 13] on icon at bounding box center [649, 9] width 10 height 9
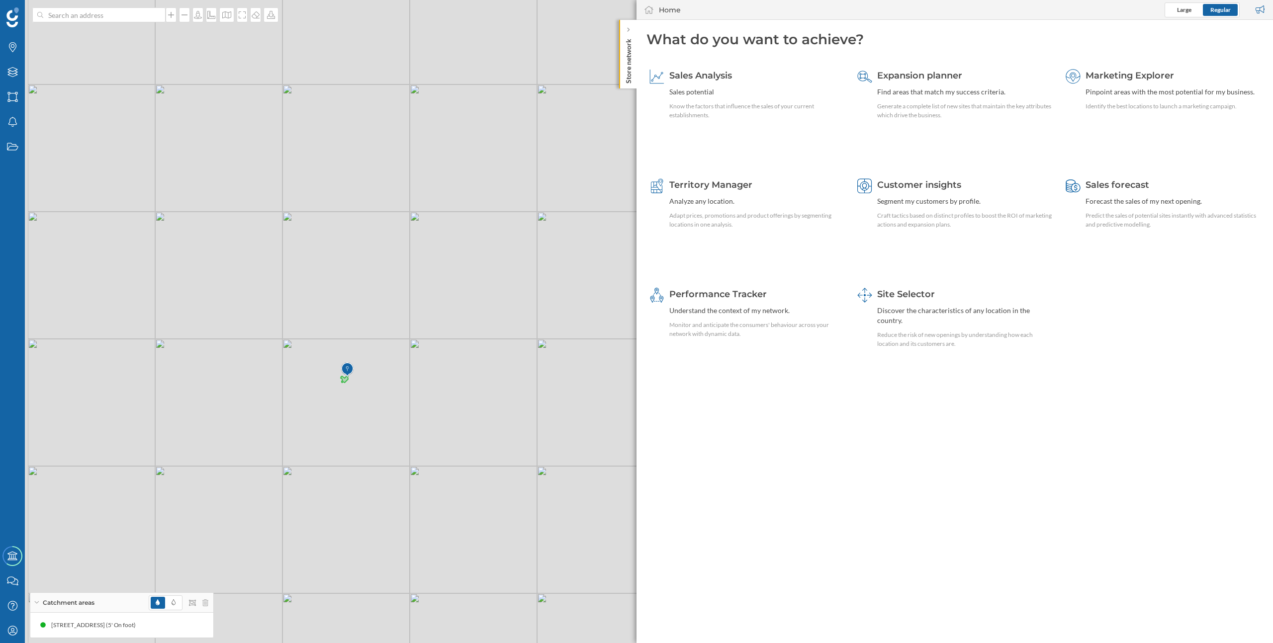
drag, startPoint x: 391, startPoint y: 337, endPoint x: 455, endPoint y: 335, distance: 64.6
click at [455, 336] on div "© Mapbox © OpenStreetMap Improve this map" at bounding box center [636, 321] width 1273 height 643
click at [16, 79] on div "Layers" at bounding box center [12, 72] width 25 height 25
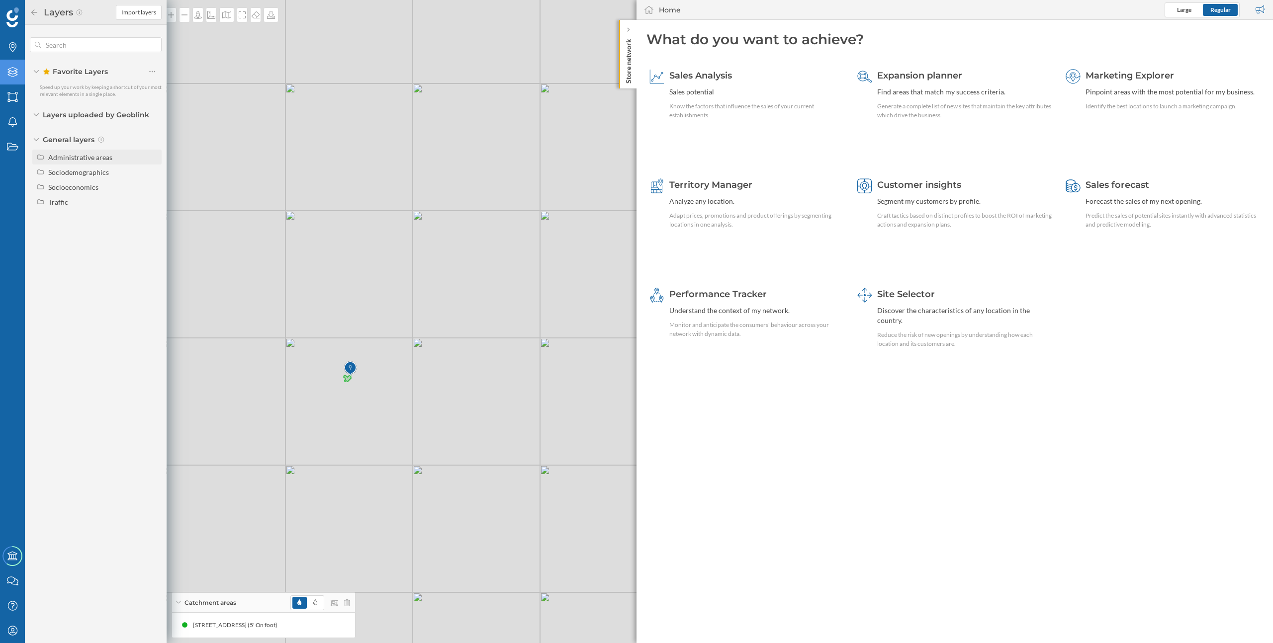
click at [87, 156] on div "Administrative areas" at bounding box center [80, 157] width 64 height 8
click at [12, 76] on icon "Layers" at bounding box center [12, 72] width 12 height 10
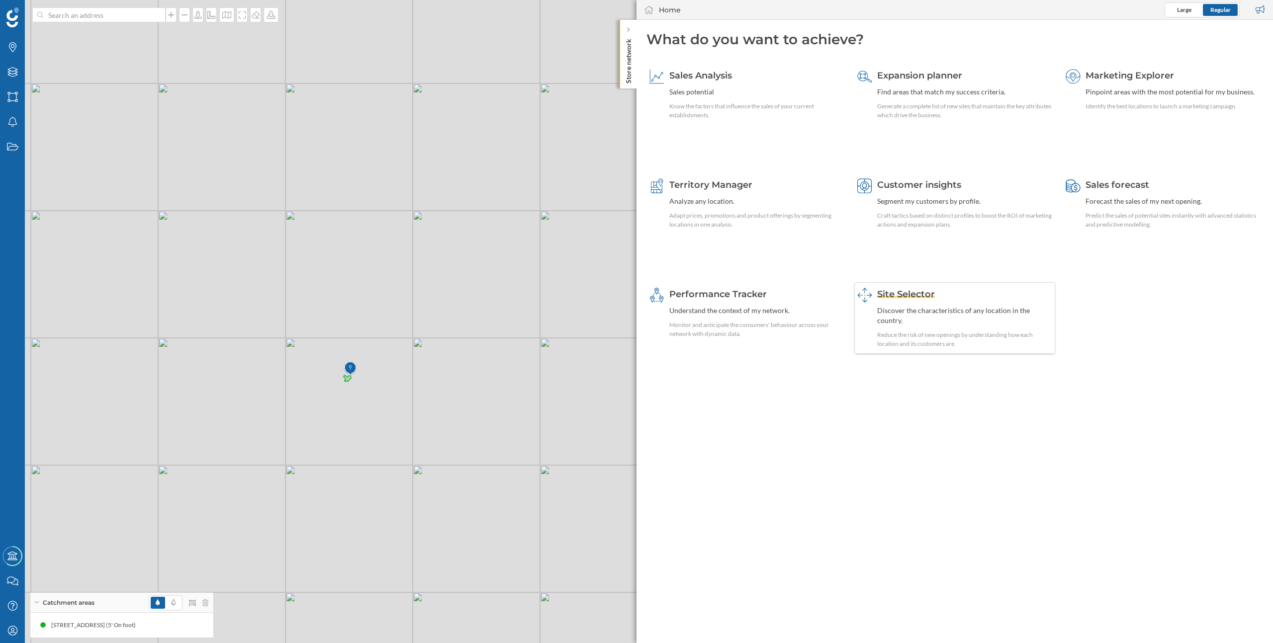
click at [925, 321] on div "Discover the characteristics of any location in the country." at bounding box center [964, 316] width 174 height 20
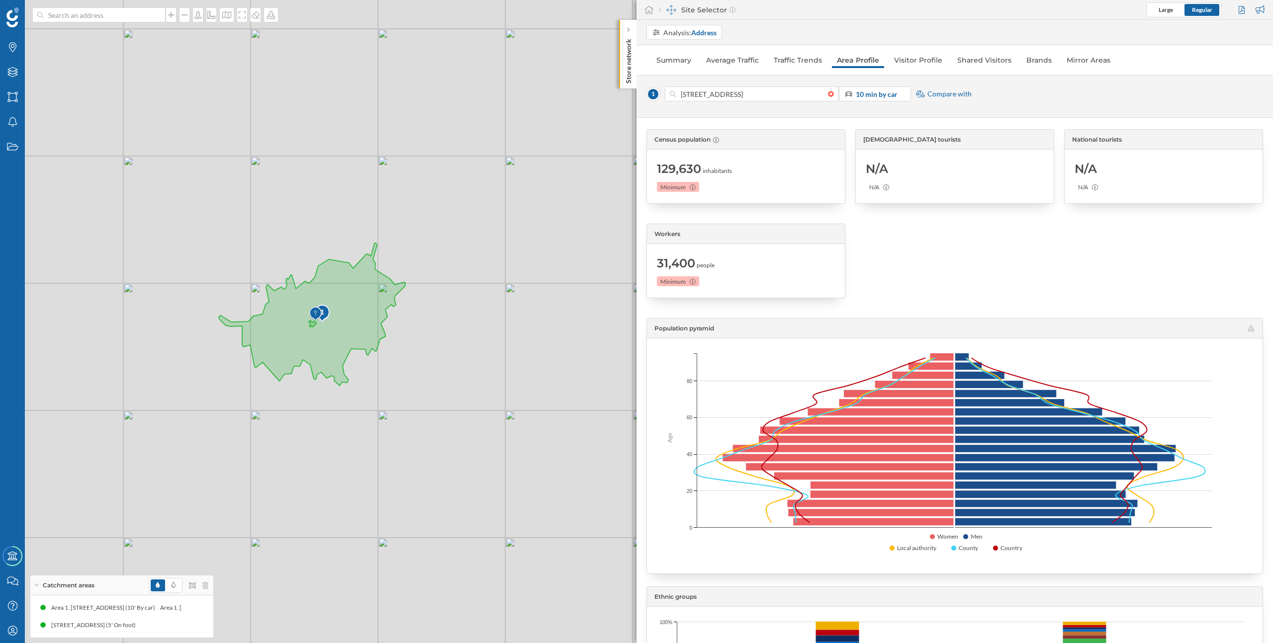
scroll to position [0, 0]
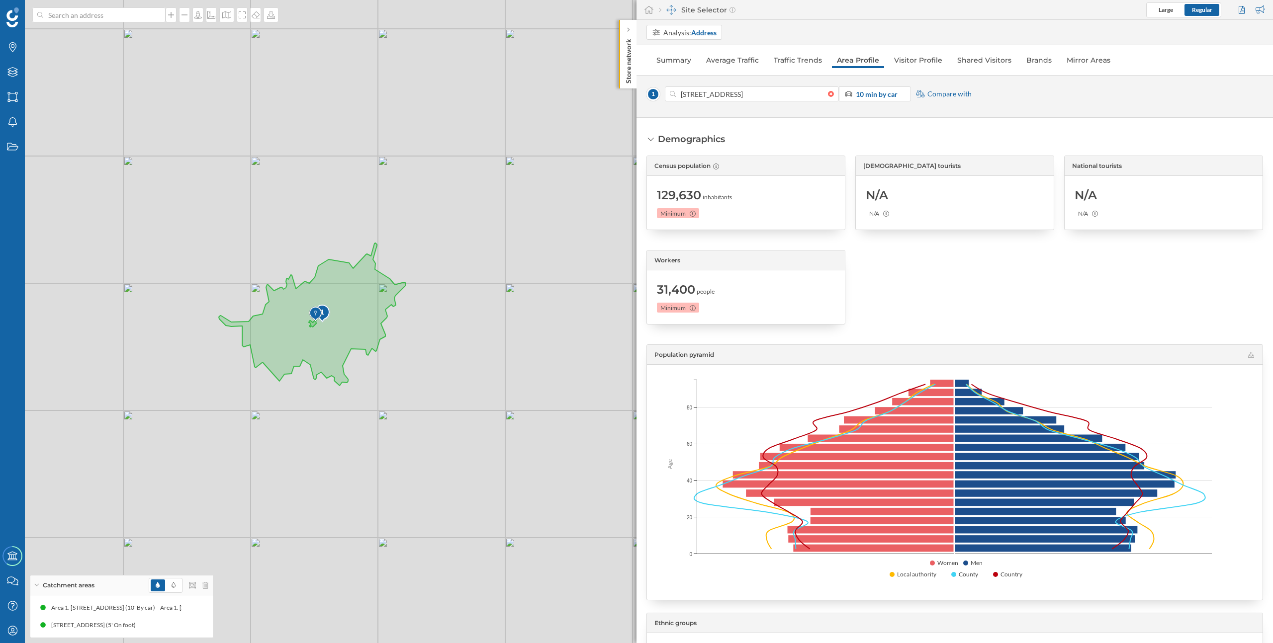
drag, startPoint x: 900, startPoint y: 258, endPoint x: 909, endPoint y: 312, distance: 54.4
click at [909, 312] on div at bounding box center [954, 287] width 199 height 75
